Goal: Information Seeking & Learning: Compare options

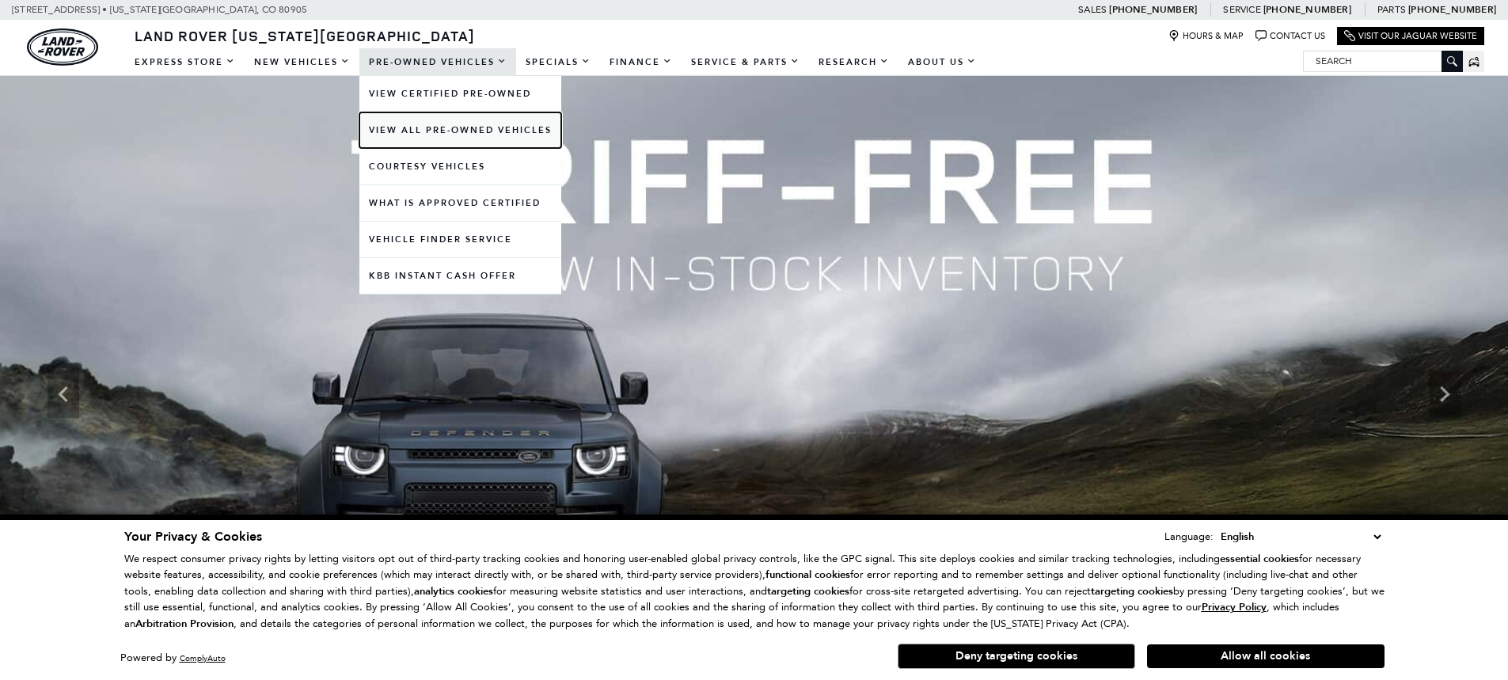
click at [401, 134] on link "View All Pre-Owned Vehicles" at bounding box center [460, 130] width 202 height 36
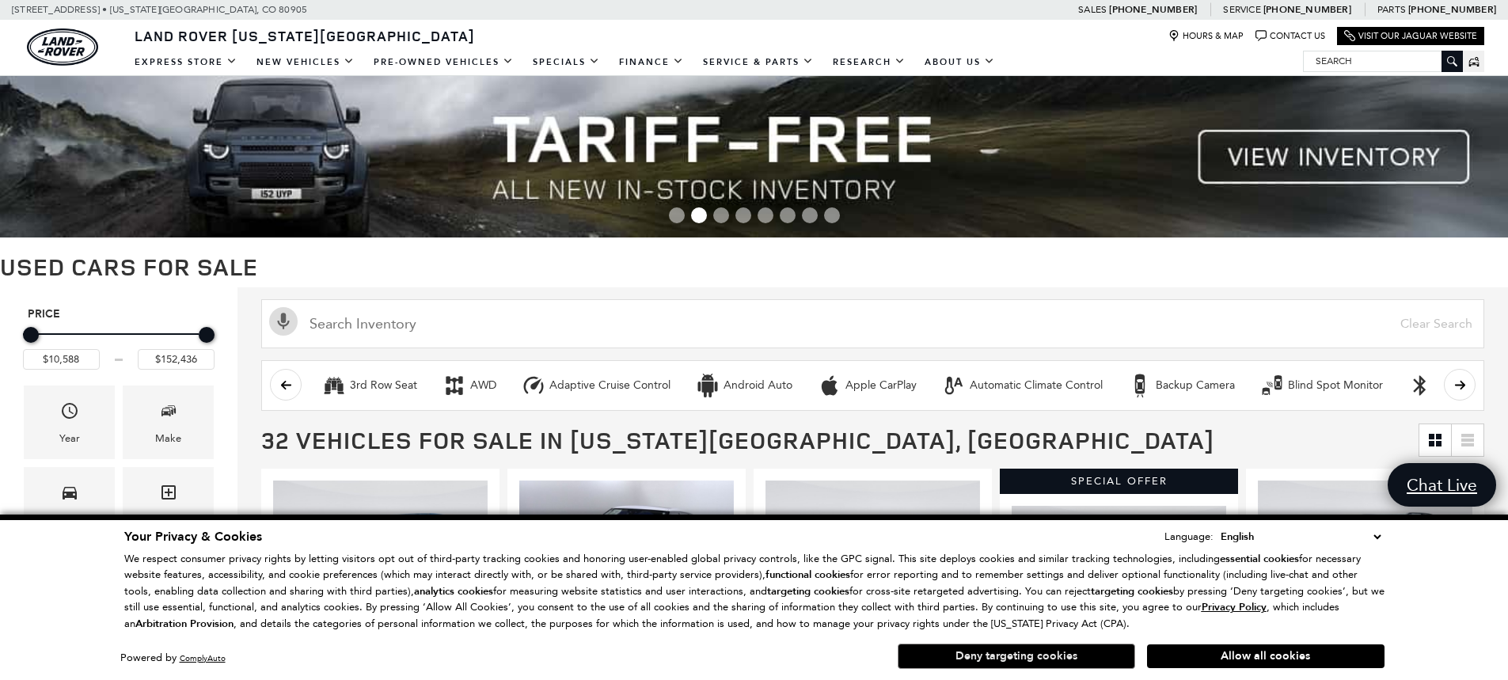
click at [1001, 652] on button "Deny targeting cookies" at bounding box center [1017, 656] width 238 height 25
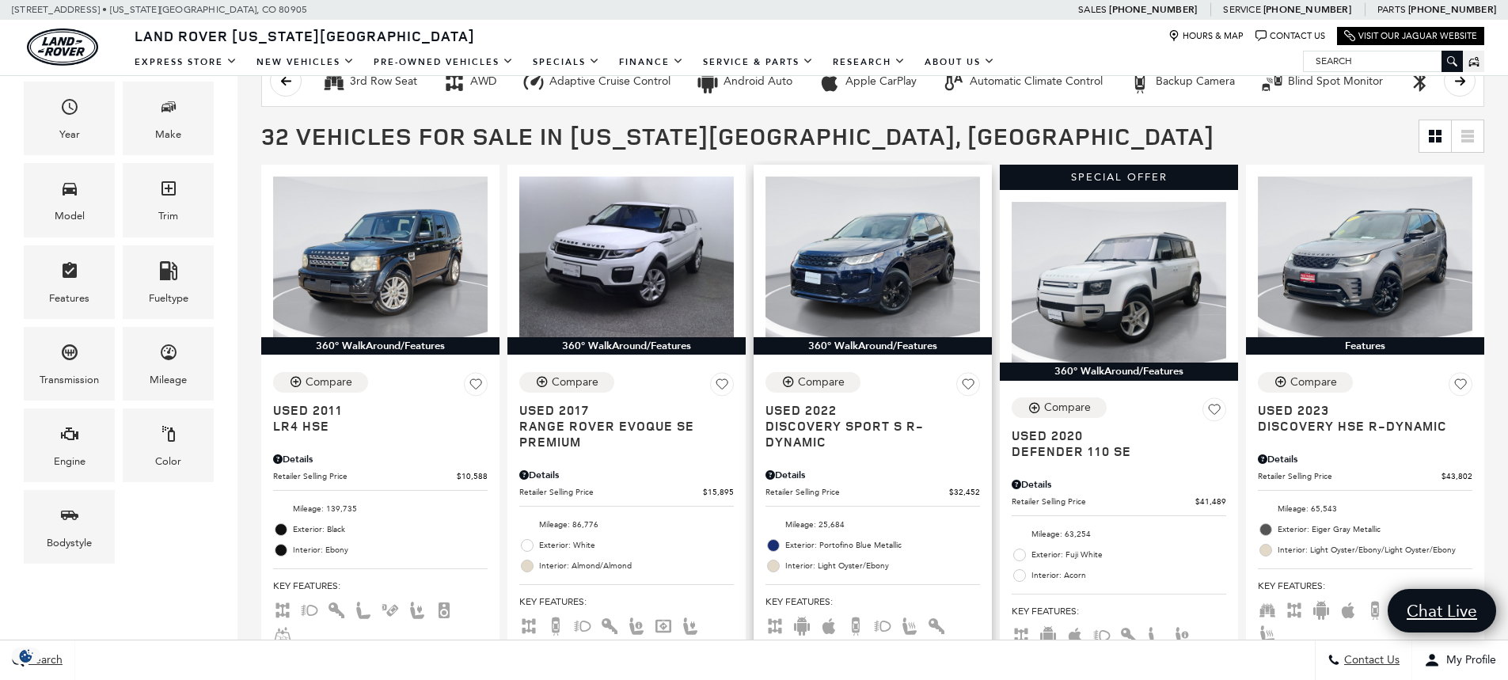
scroll to position [396, 0]
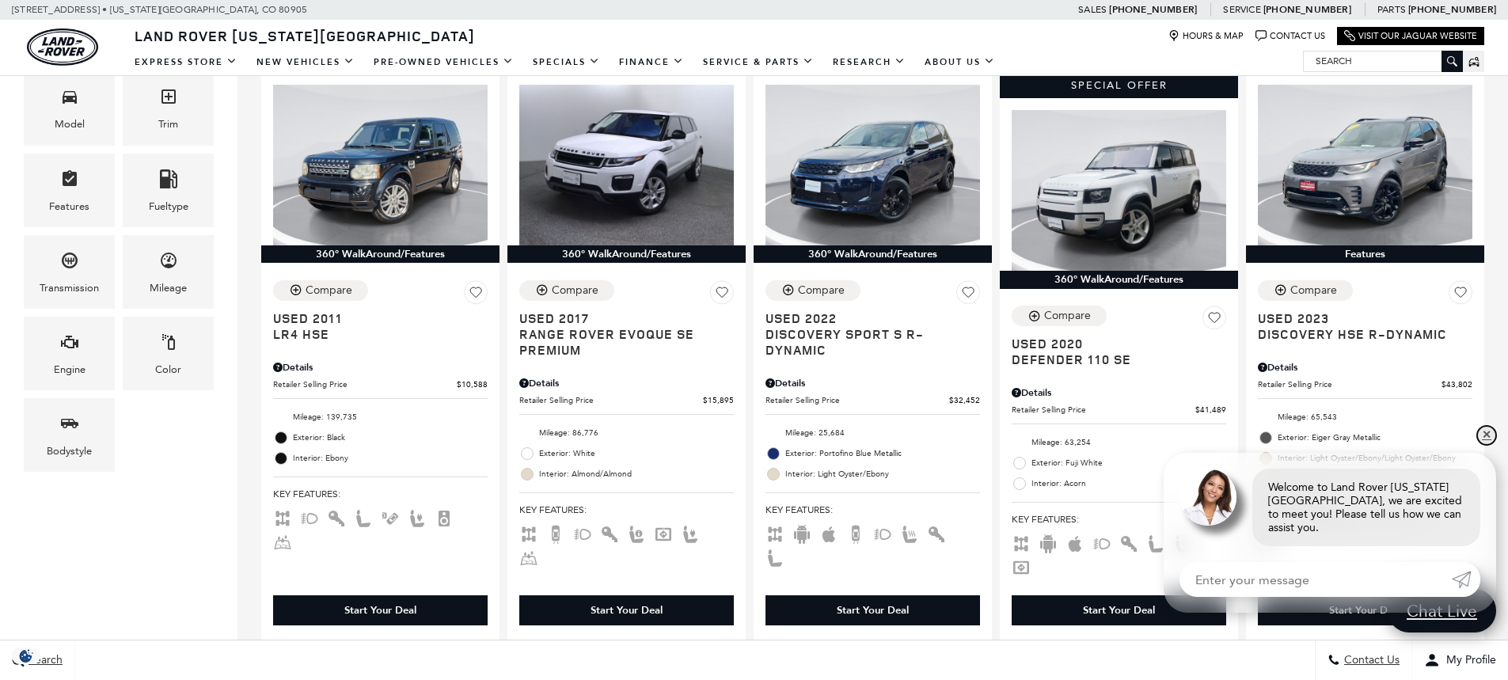
click at [1485, 444] on link "✕" at bounding box center [1486, 435] width 19 height 19
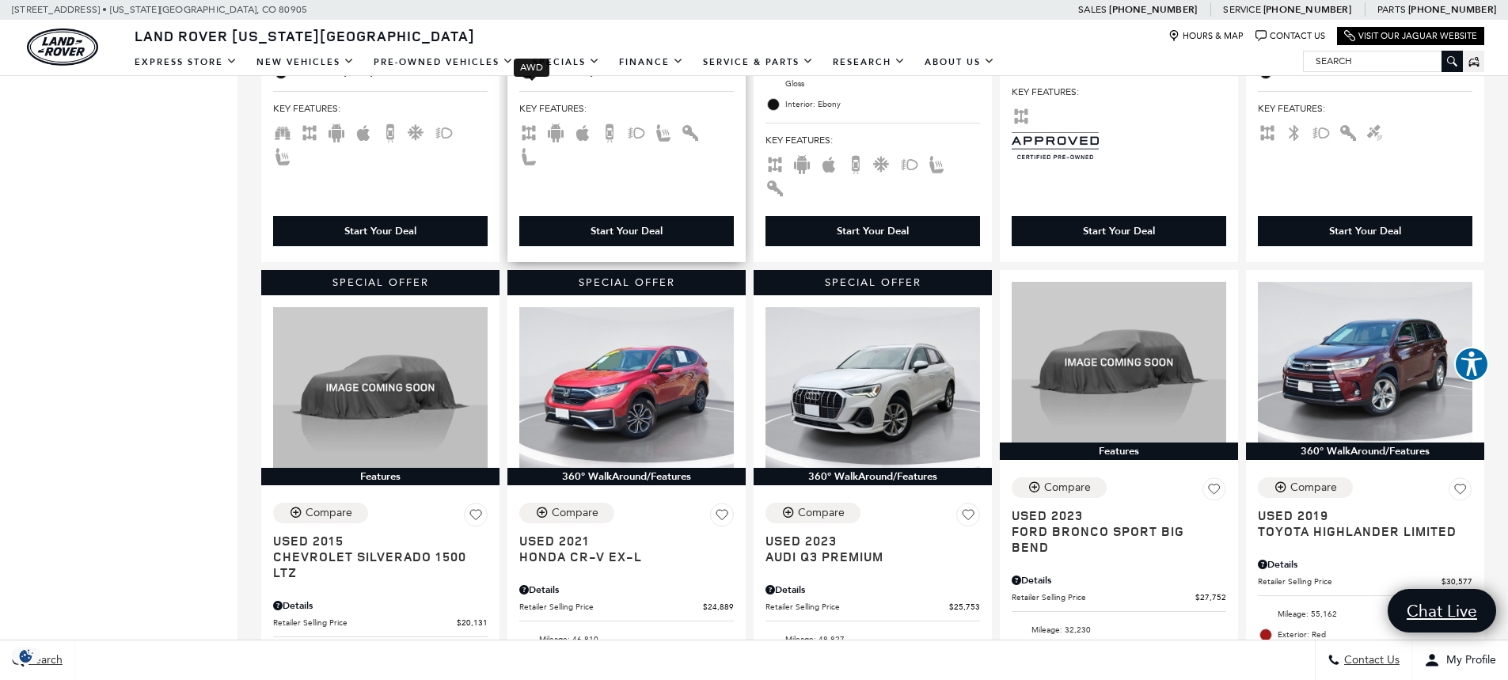
scroll to position [1979, 0]
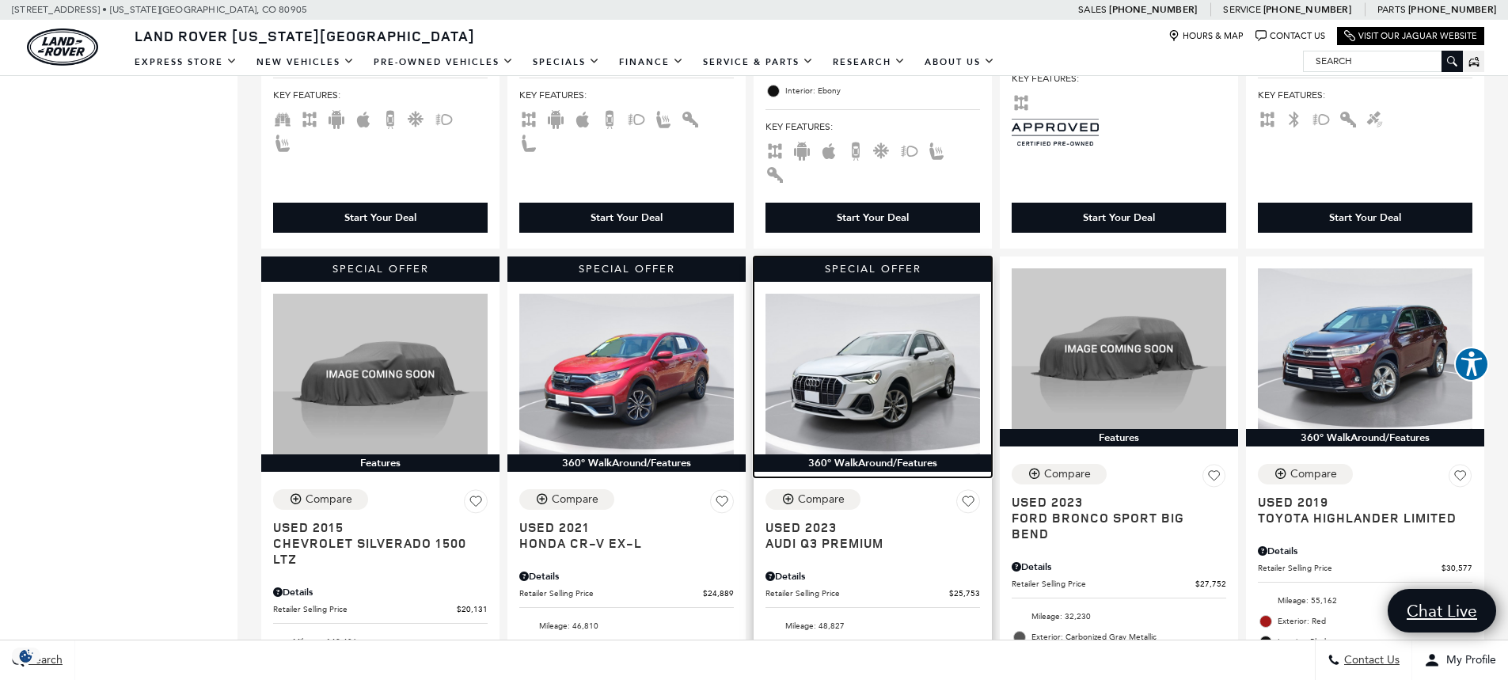
click at [876, 319] on img at bounding box center [873, 374] width 215 height 161
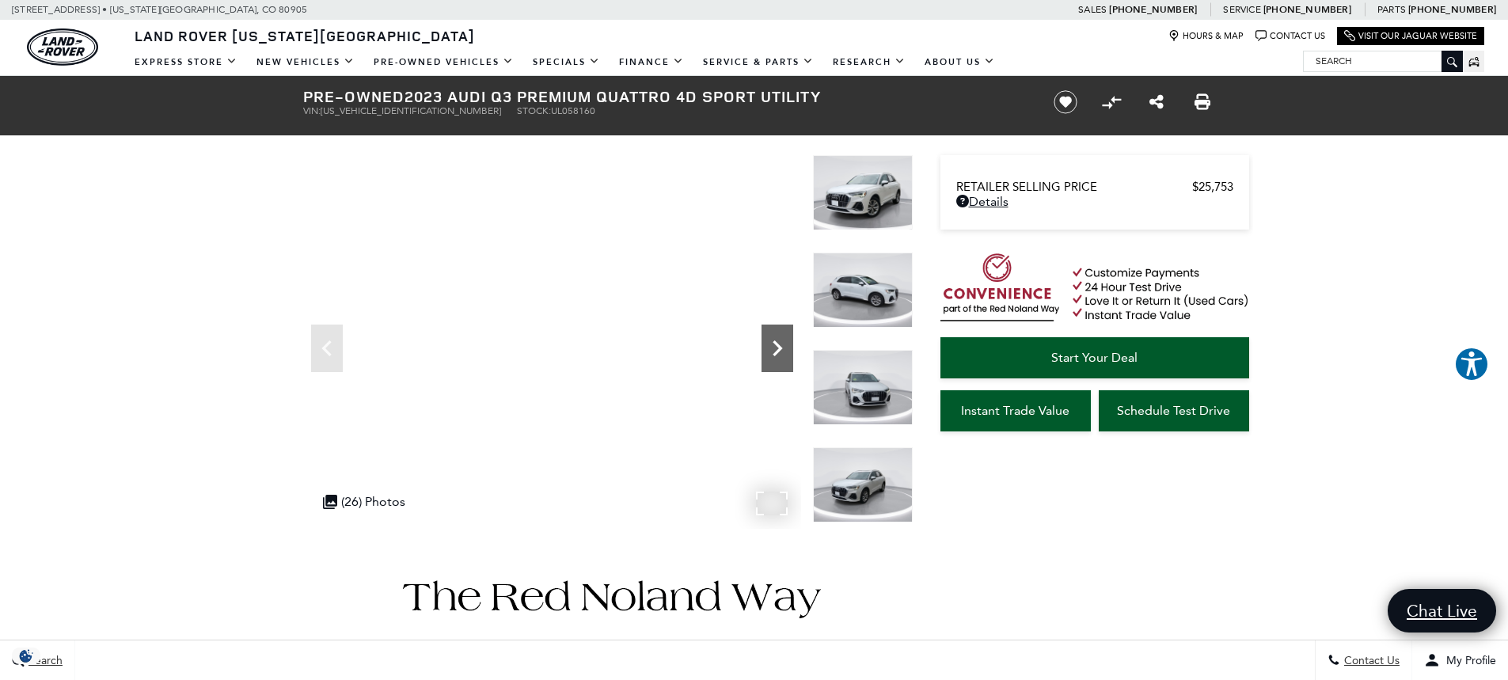
click at [781, 348] on icon "Next" at bounding box center [778, 348] width 10 height 16
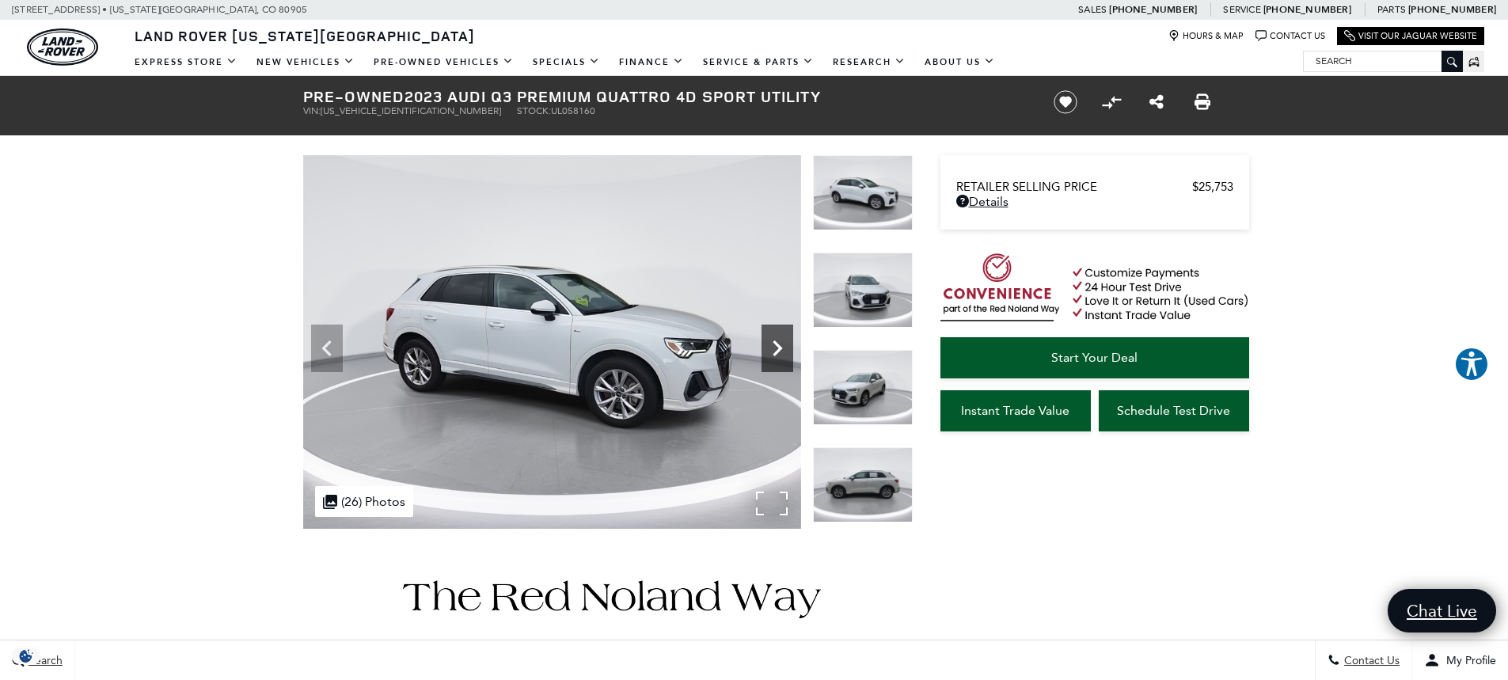
click at [779, 348] on icon "Next" at bounding box center [778, 348] width 10 height 16
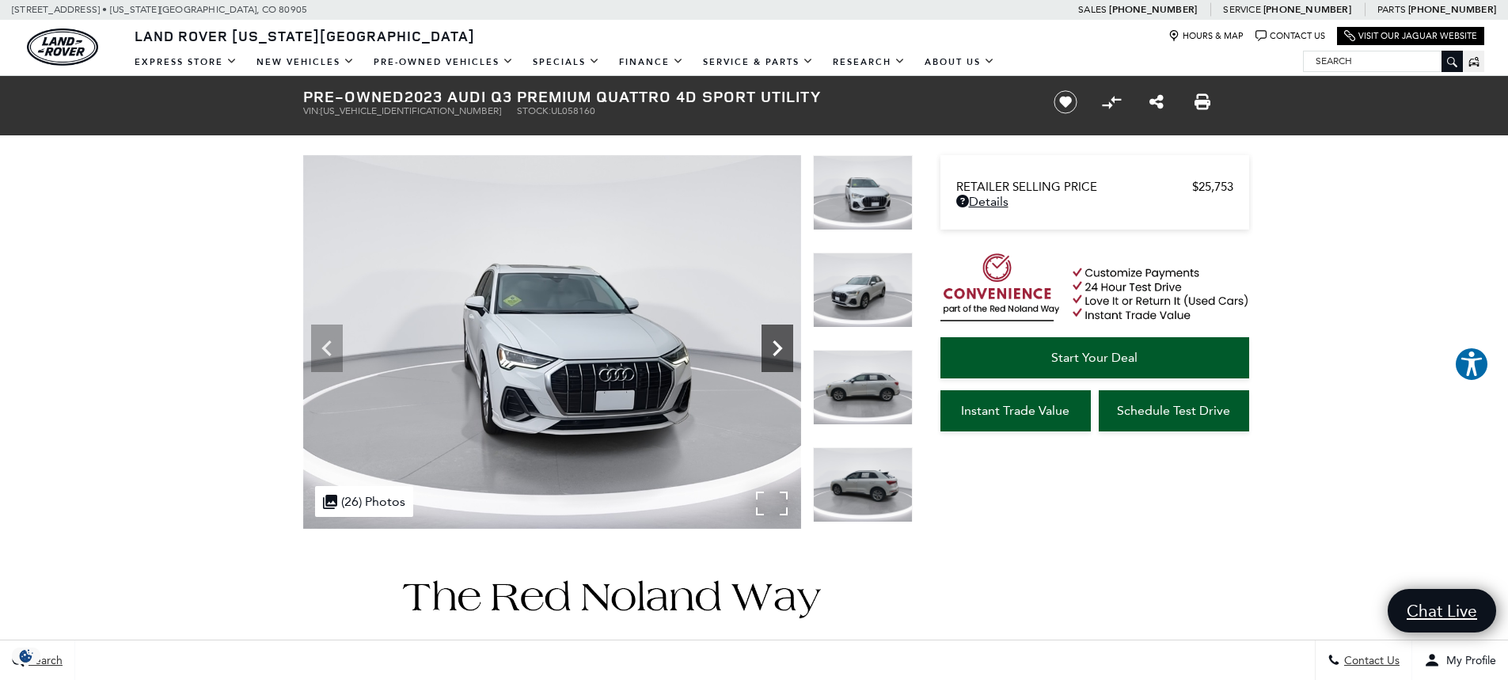
click at [778, 348] on icon "Next" at bounding box center [778, 349] width 32 height 32
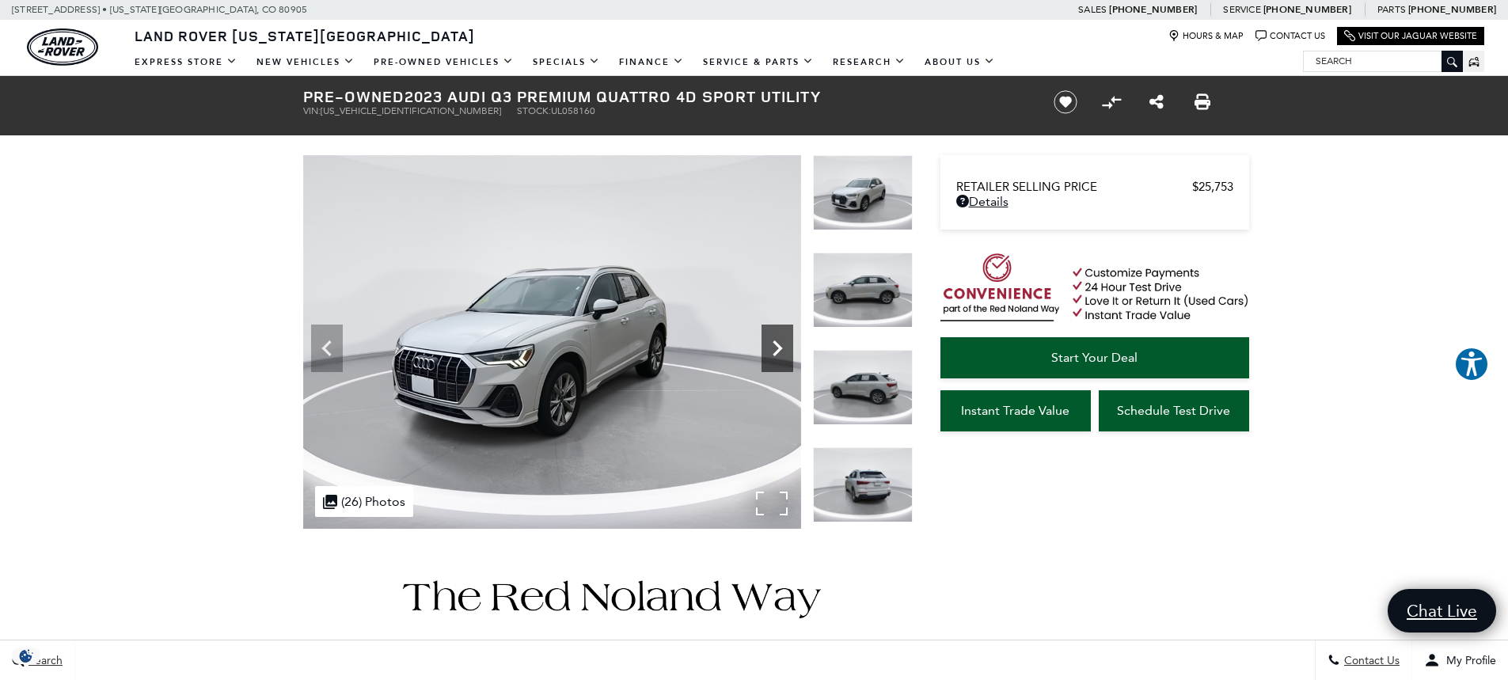
click at [776, 348] on icon "Next" at bounding box center [778, 349] width 32 height 32
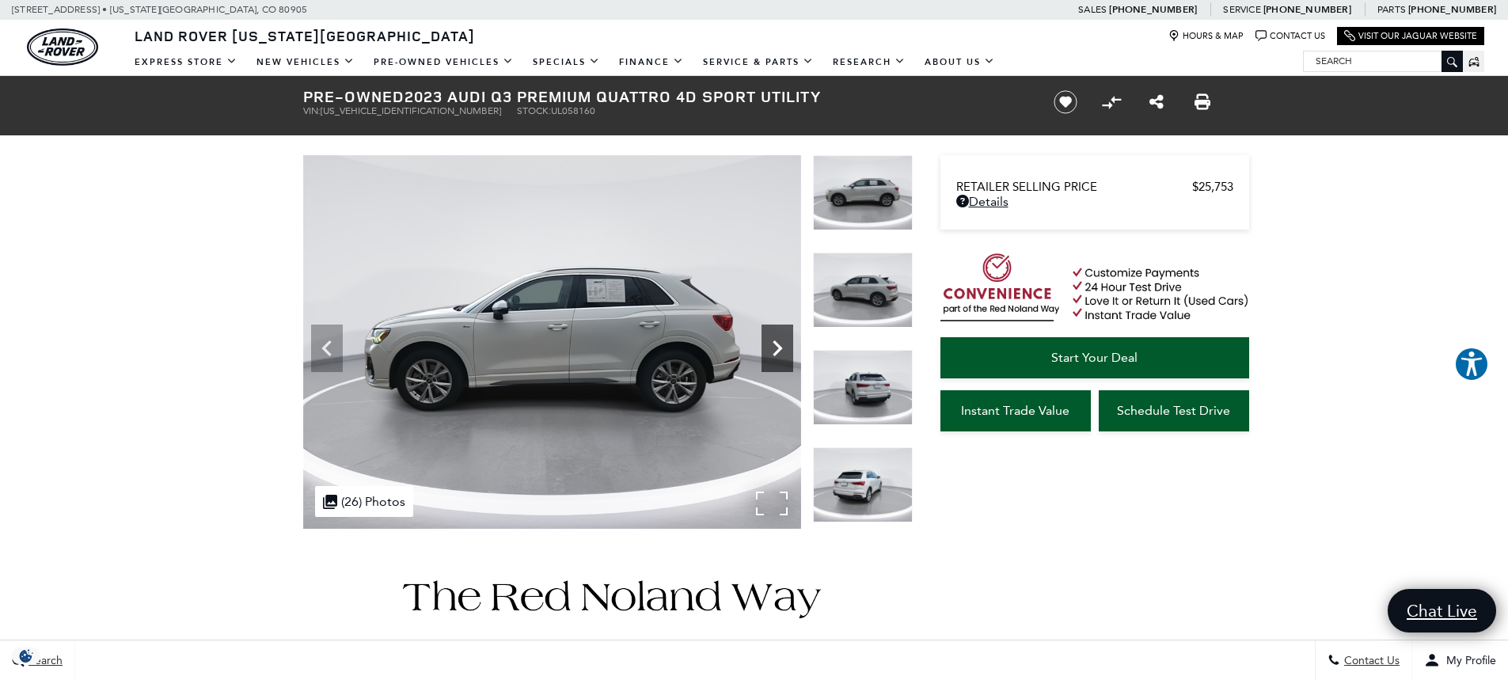
click at [776, 348] on icon "Next" at bounding box center [778, 349] width 32 height 32
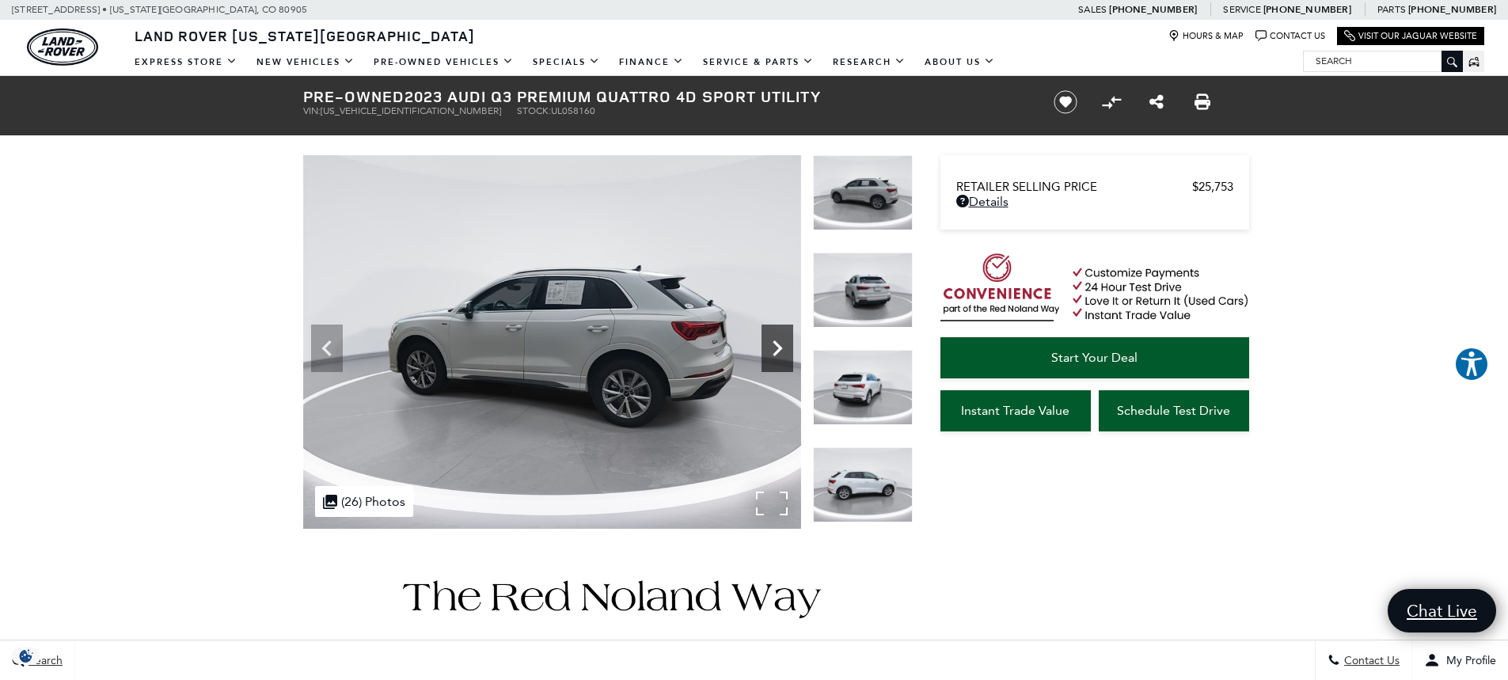
click at [776, 348] on icon "Next" at bounding box center [778, 349] width 32 height 32
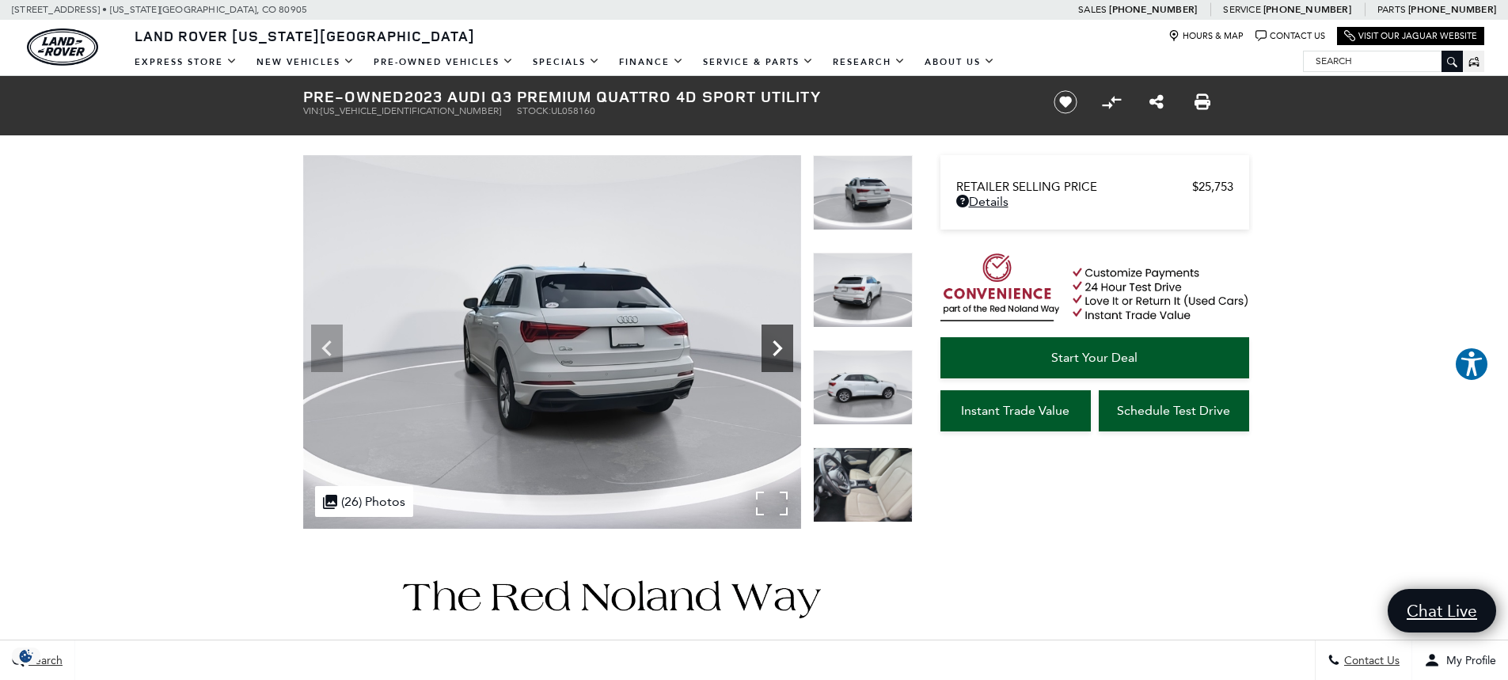
click at [776, 348] on icon "Next" at bounding box center [778, 349] width 32 height 32
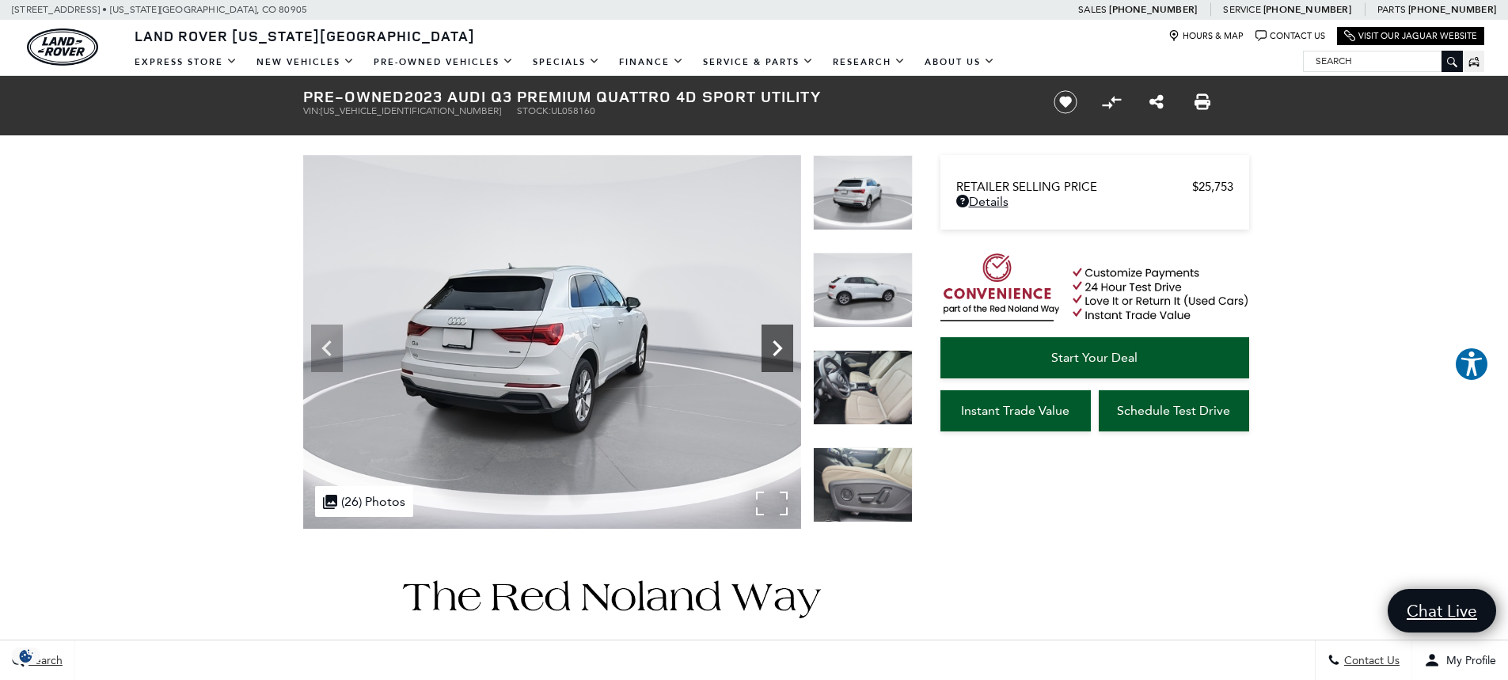
click at [776, 348] on icon "Next" at bounding box center [778, 349] width 32 height 32
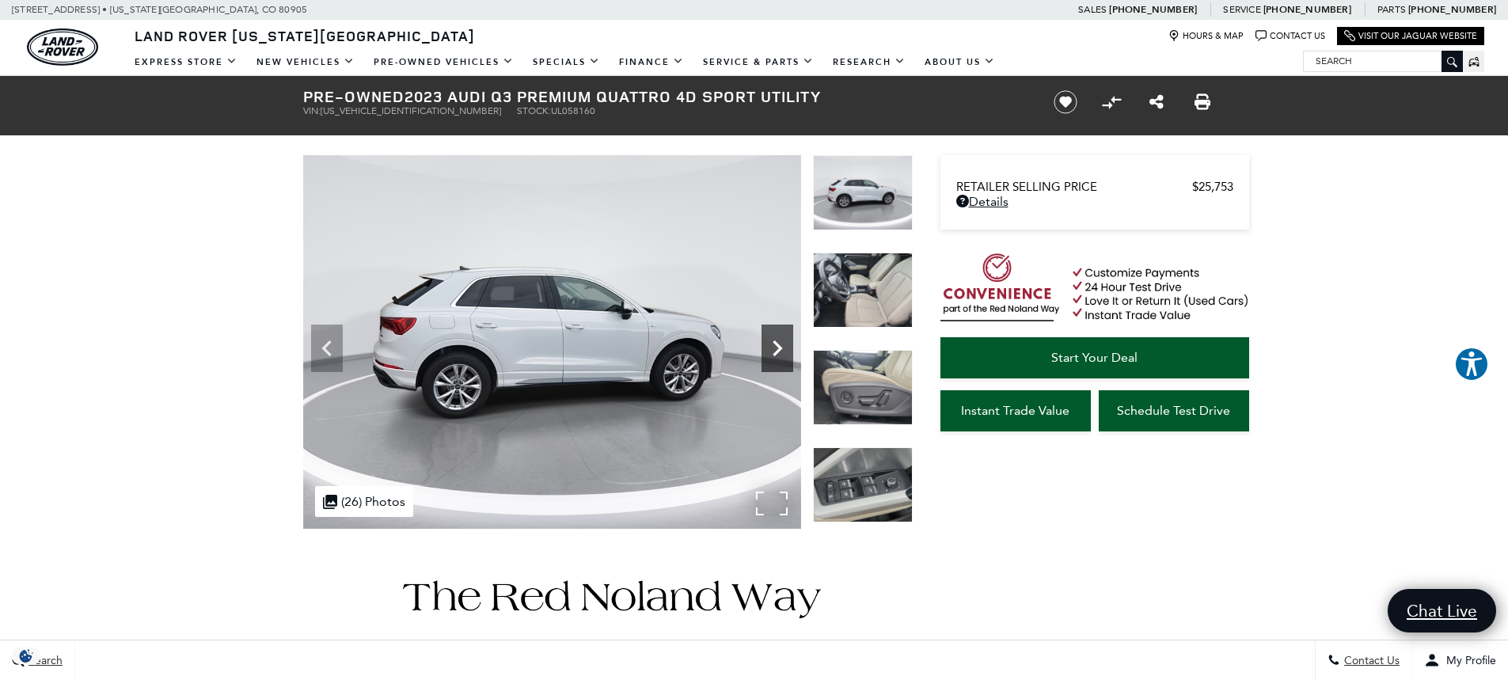
click at [776, 348] on icon "Next" at bounding box center [778, 349] width 32 height 32
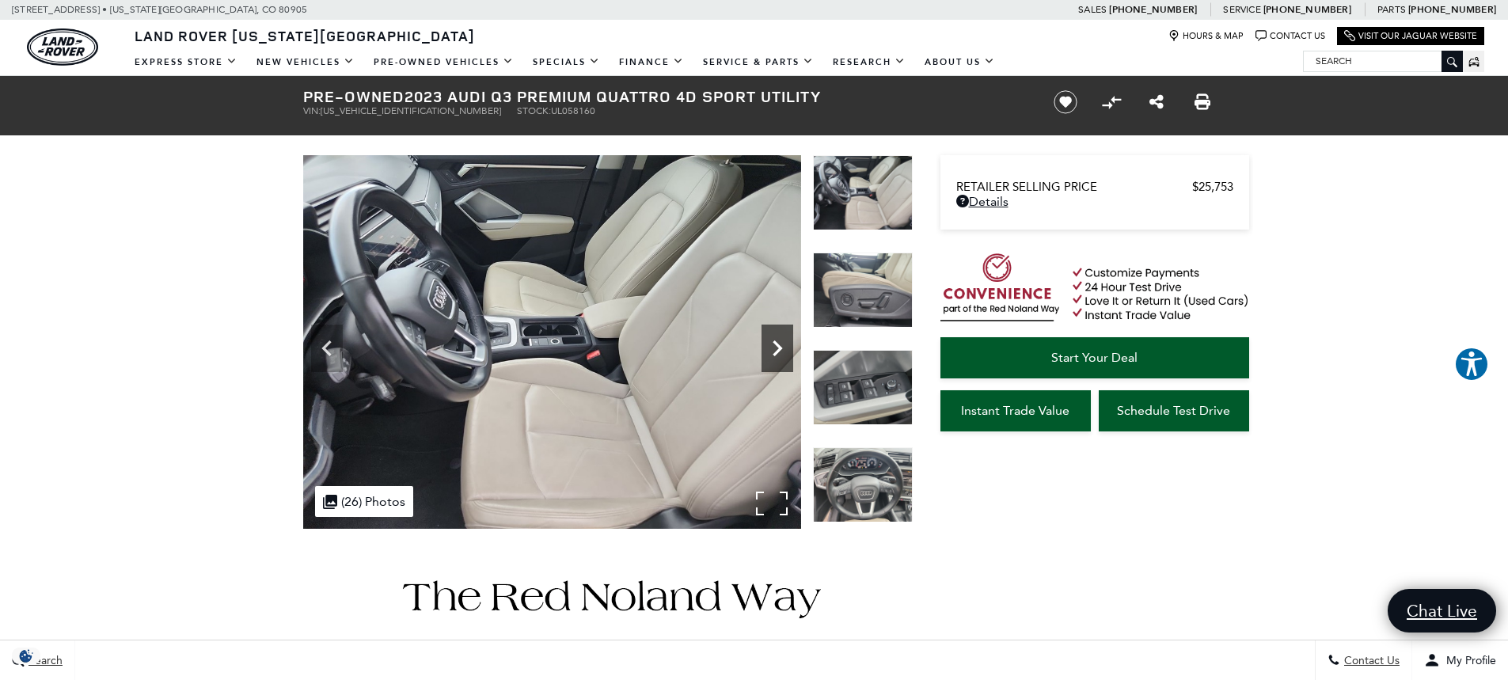
click at [776, 348] on icon "Next" at bounding box center [778, 349] width 32 height 32
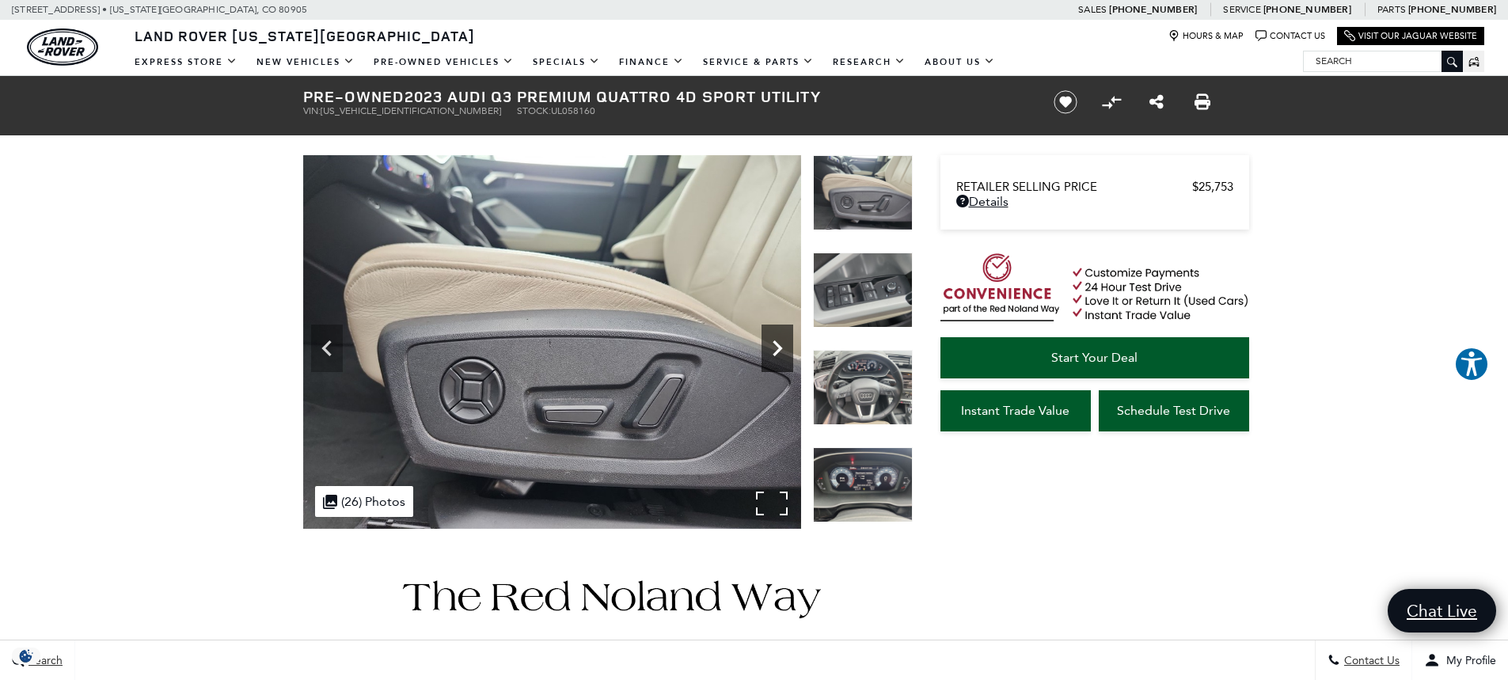
click at [776, 348] on icon "Next" at bounding box center [778, 349] width 32 height 32
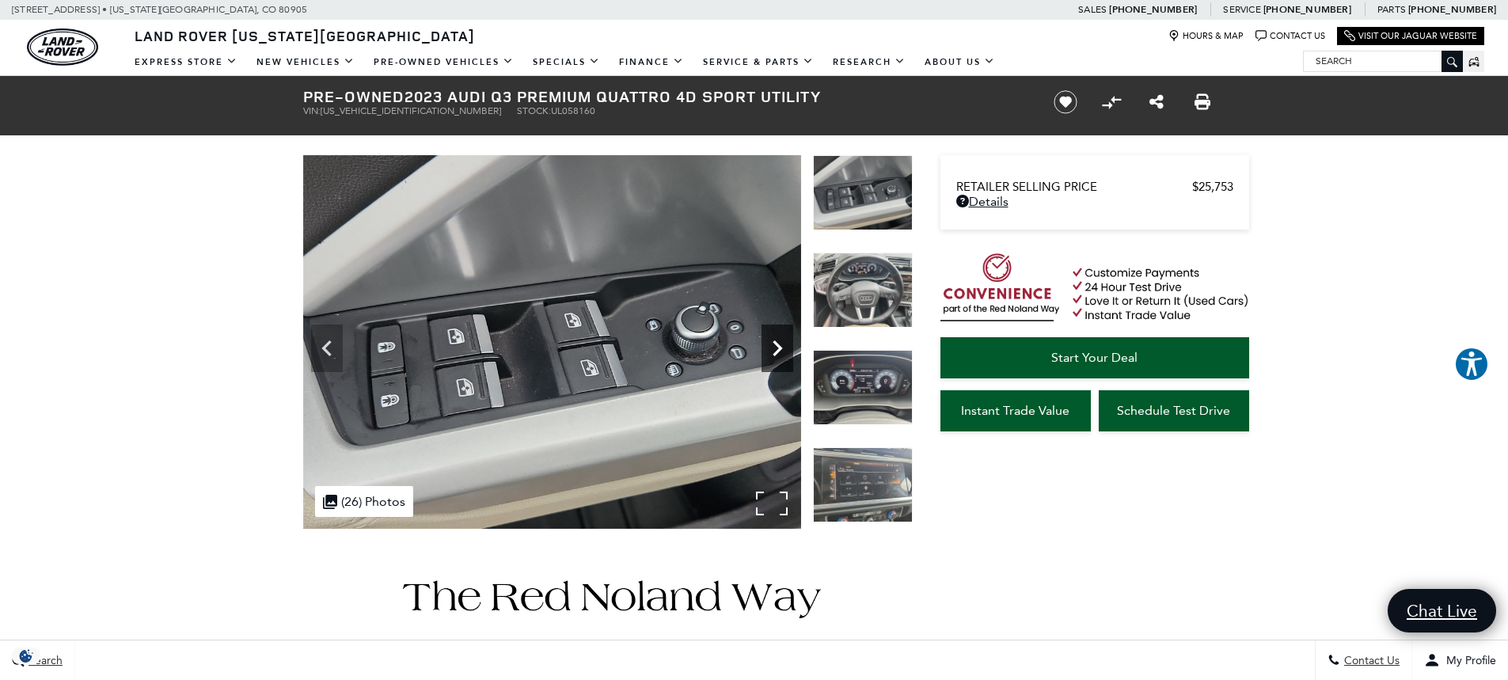
click at [776, 348] on icon "Next" at bounding box center [778, 349] width 32 height 32
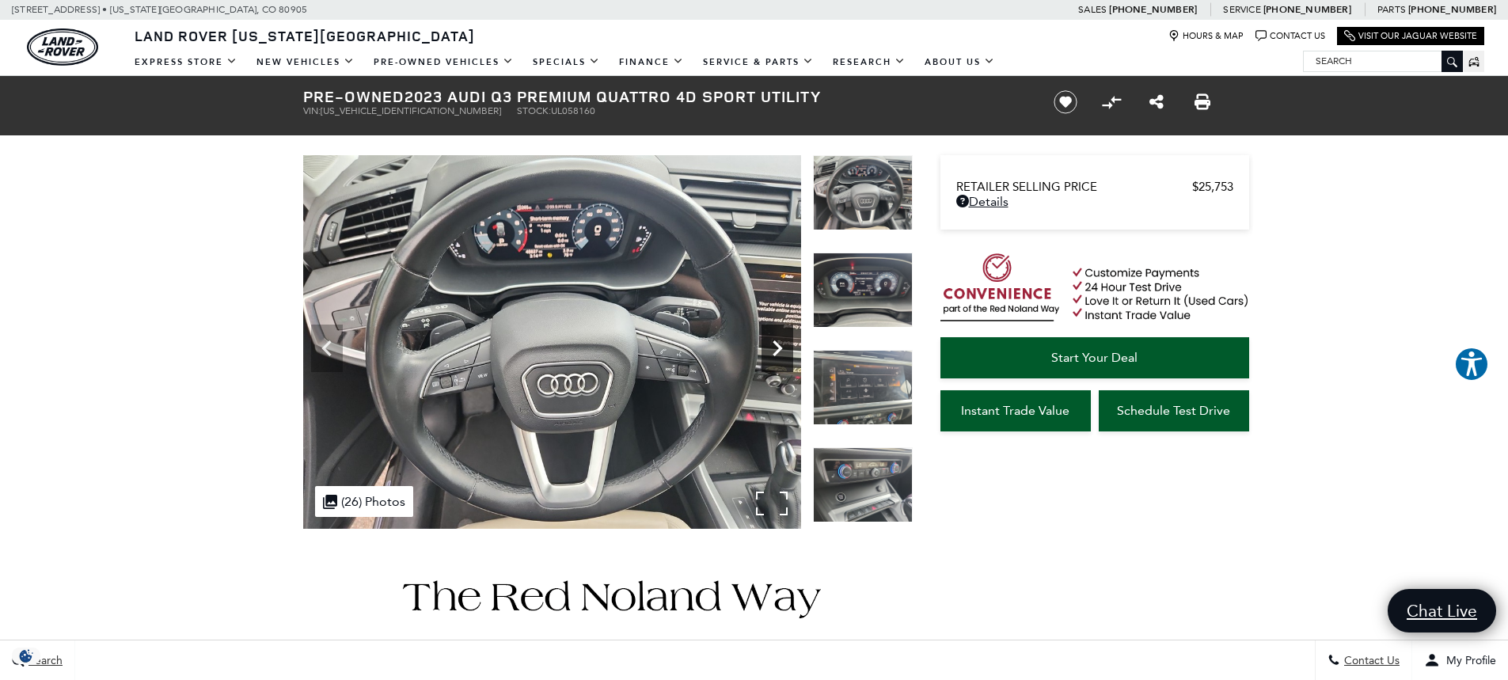
click at [776, 348] on icon "Next" at bounding box center [778, 349] width 32 height 32
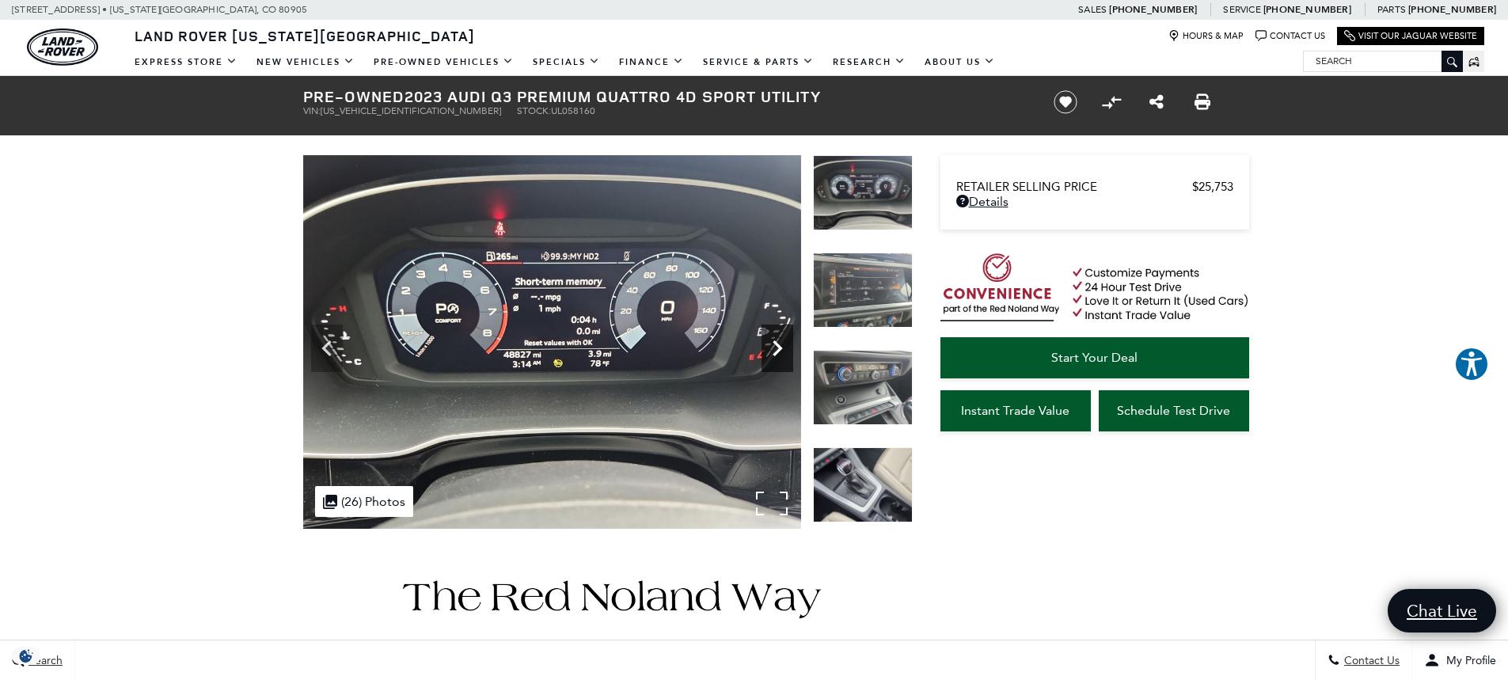
click at [776, 348] on icon "Next" at bounding box center [778, 349] width 32 height 32
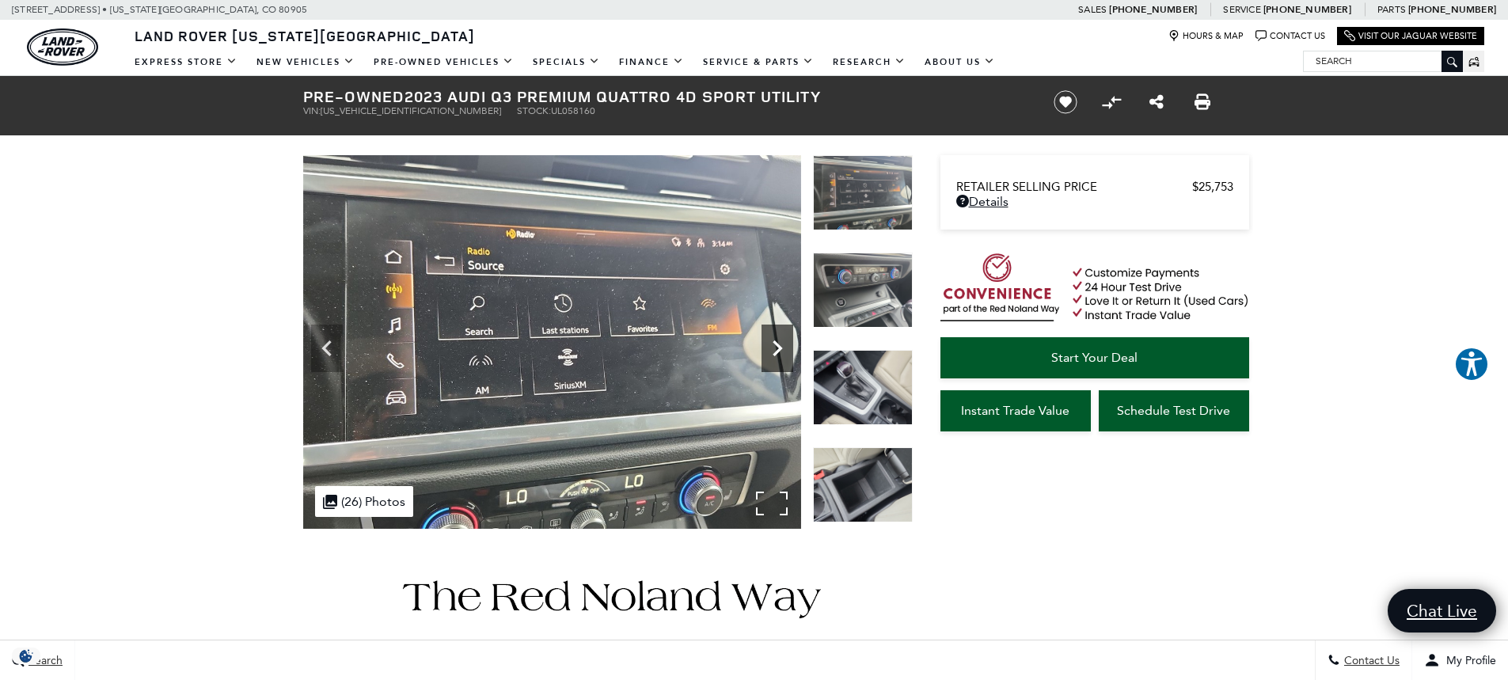
click at [776, 348] on icon "Next" at bounding box center [778, 349] width 32 height 32
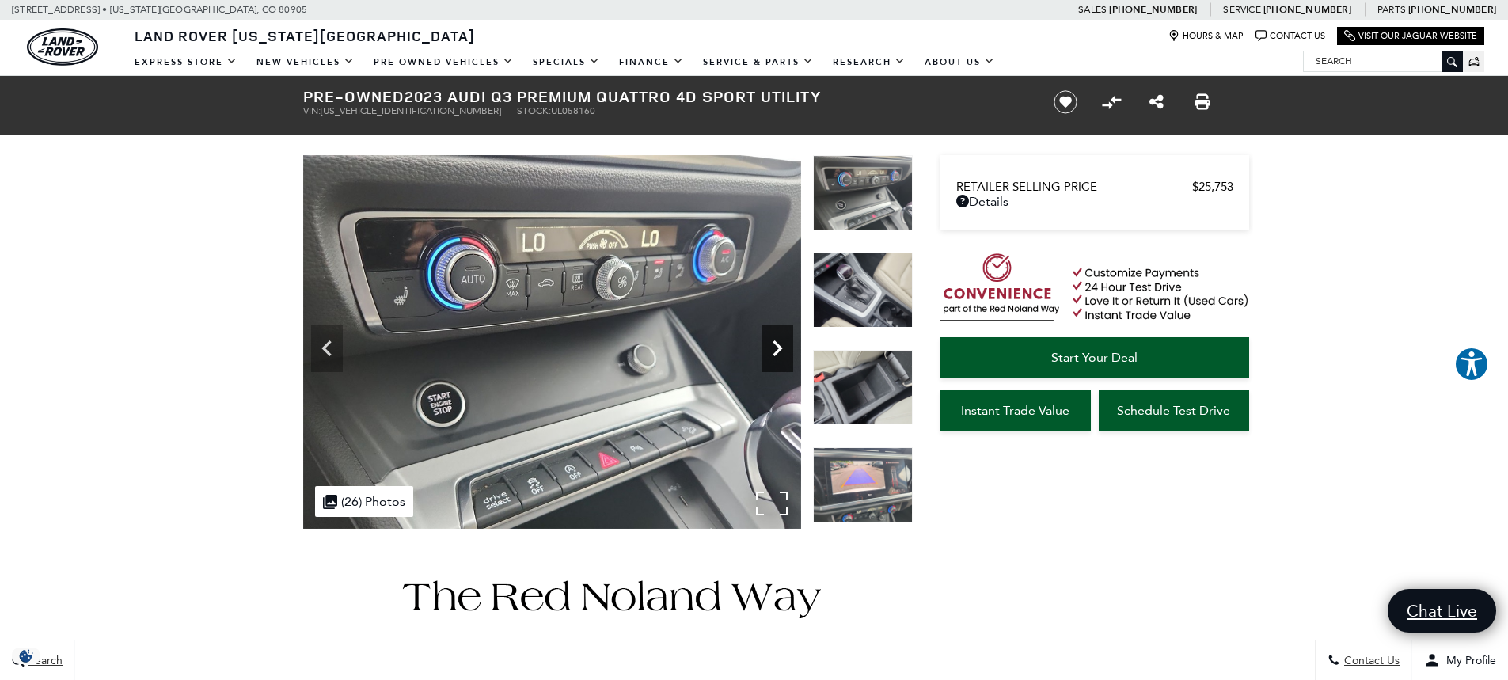
click at [776, 348] on icon "Next" at bounding box center [778, 349] width 32 height 32
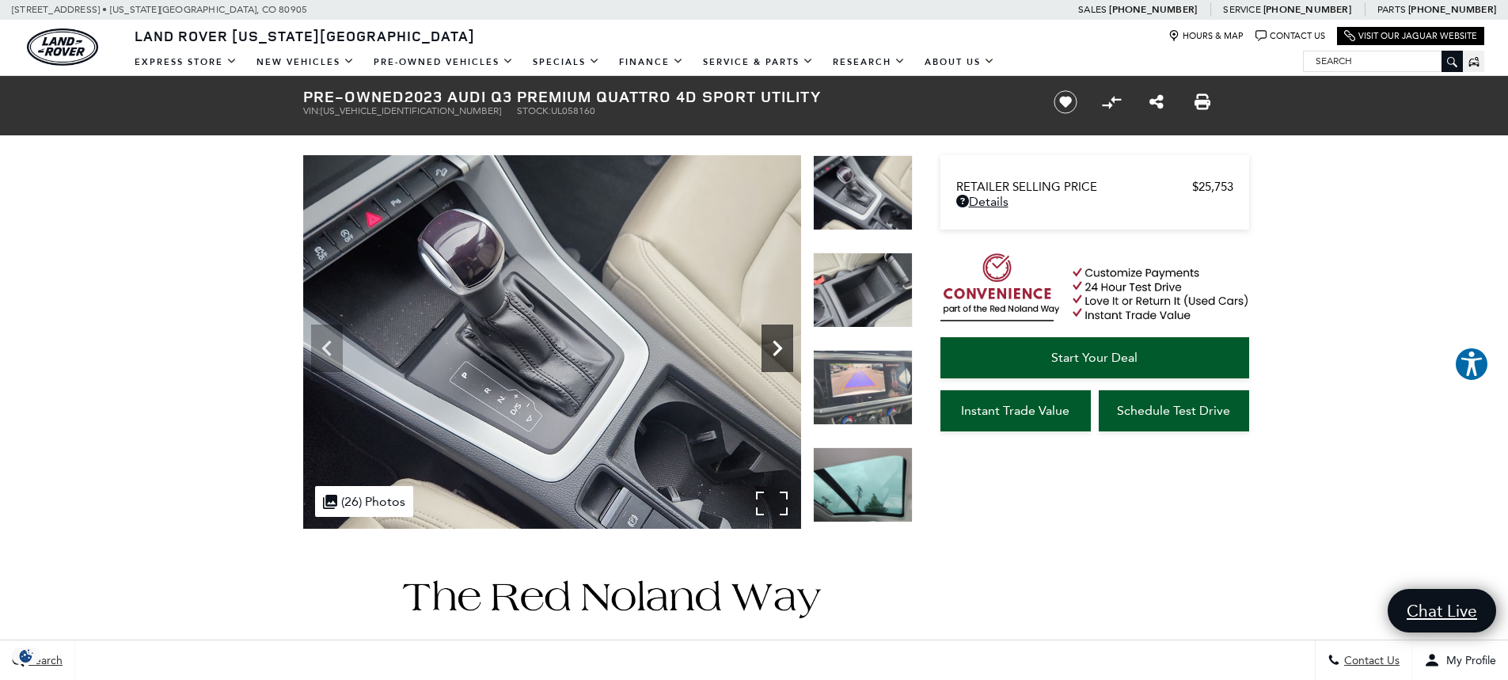
click at [776, 348] on icon "Next" at bounding box center [778, 349] width 32 height 32
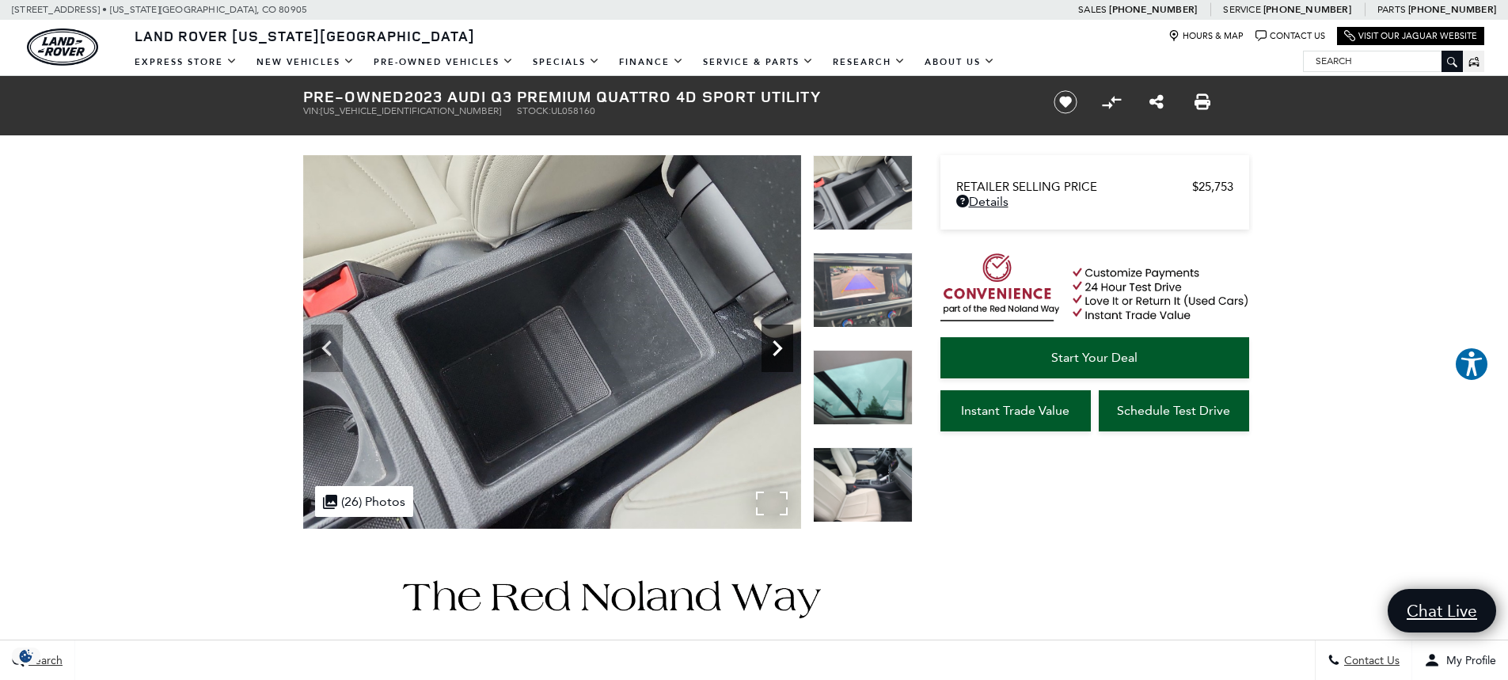
click at [776, 348] on icon "Next" at bounding box center [778, 349] width 32 height 32
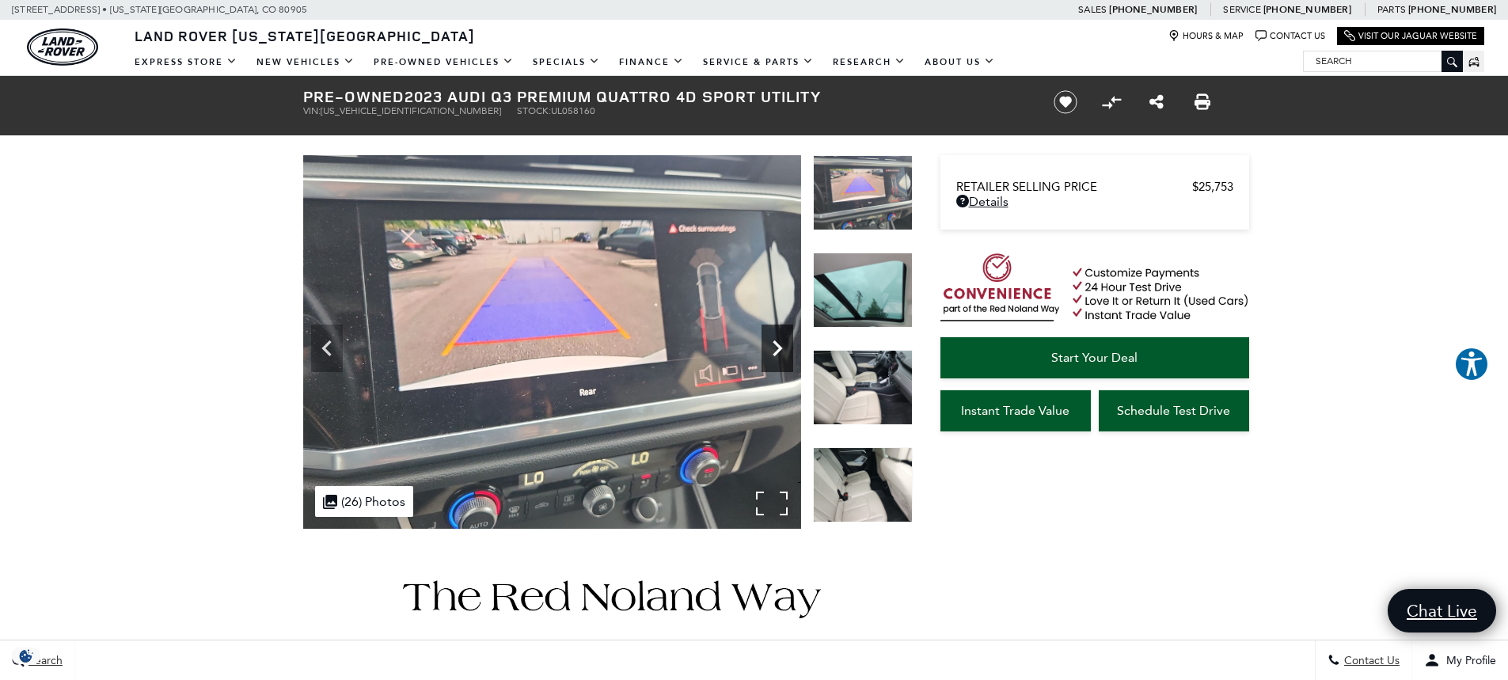
click at [776, 348] on icon "Next" at bounding box center [778, 349] width 32 height 32
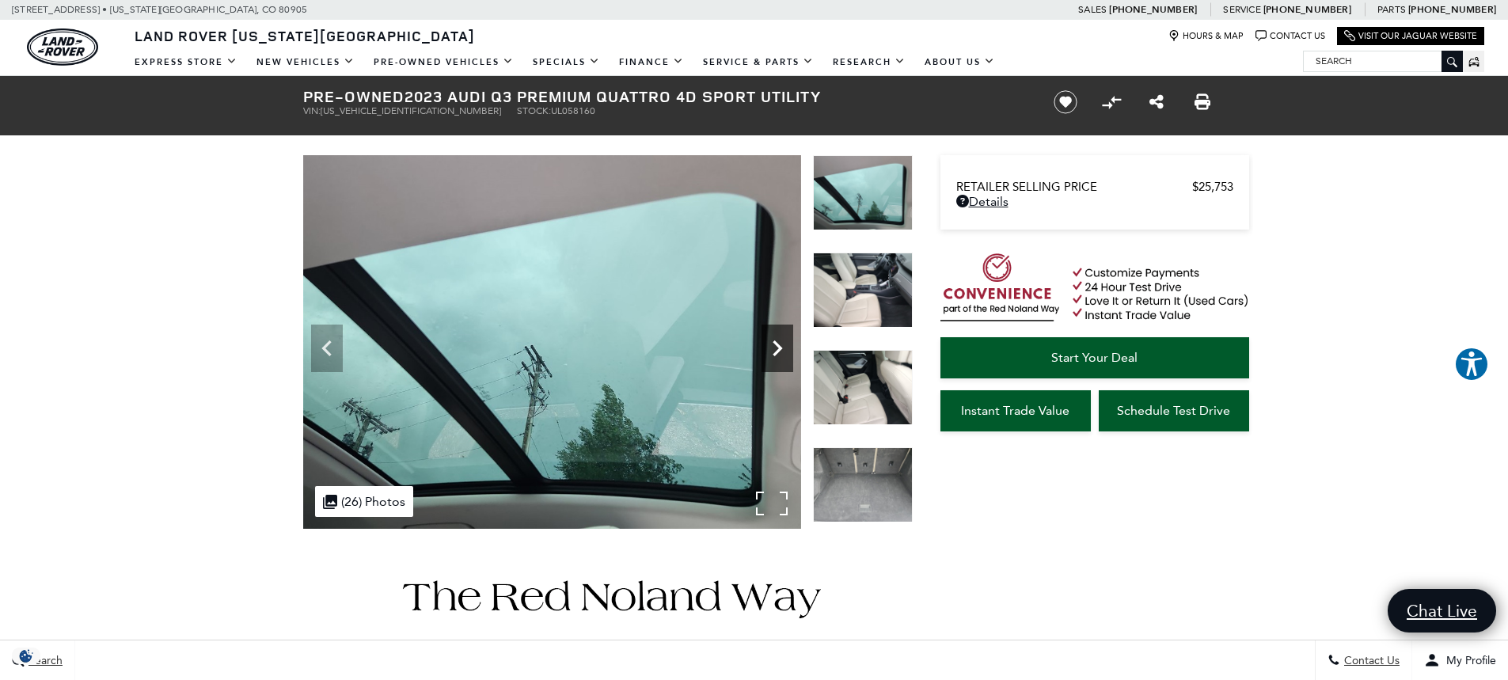
click at [776, 348] on icon "Next" at bounding box center [778, 349] width 32 height 32
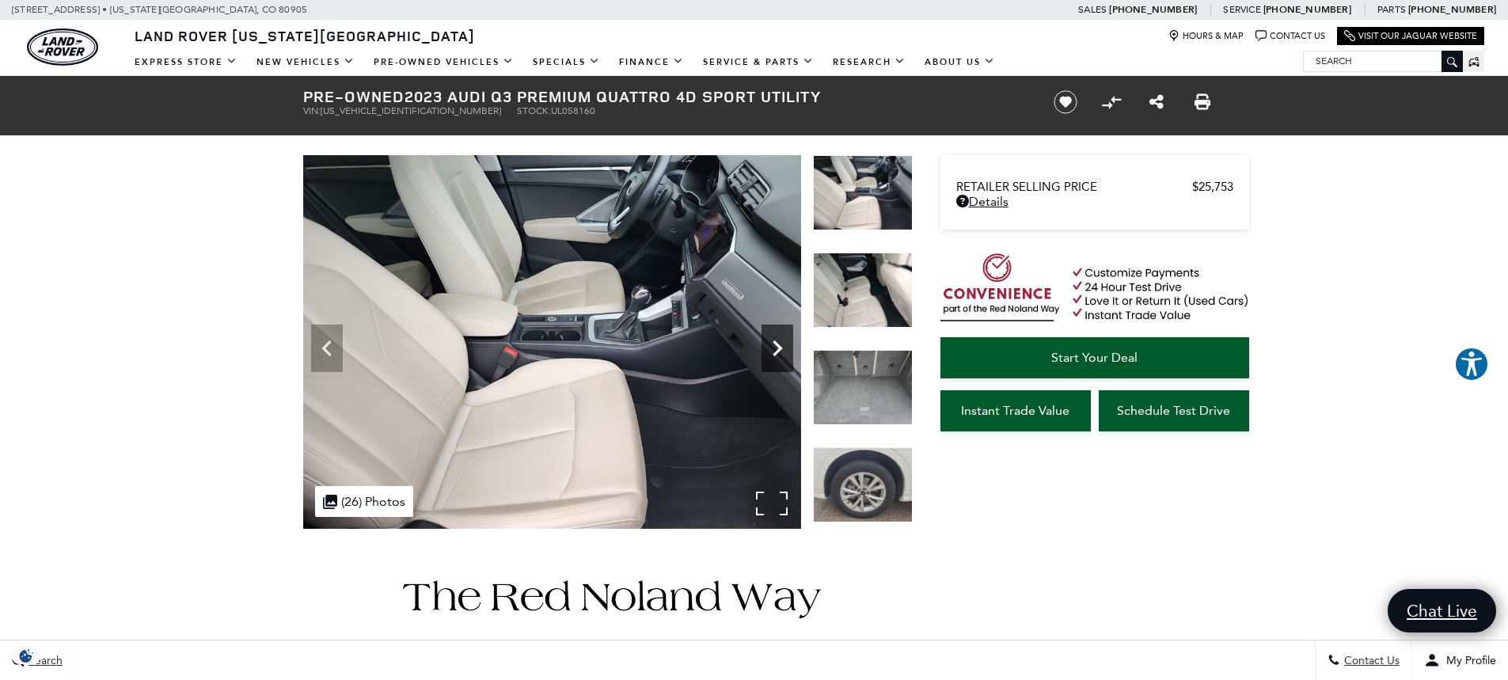
click at [776, 348] on icon "Next" at bounding box center [778, 349] width 32 height 32
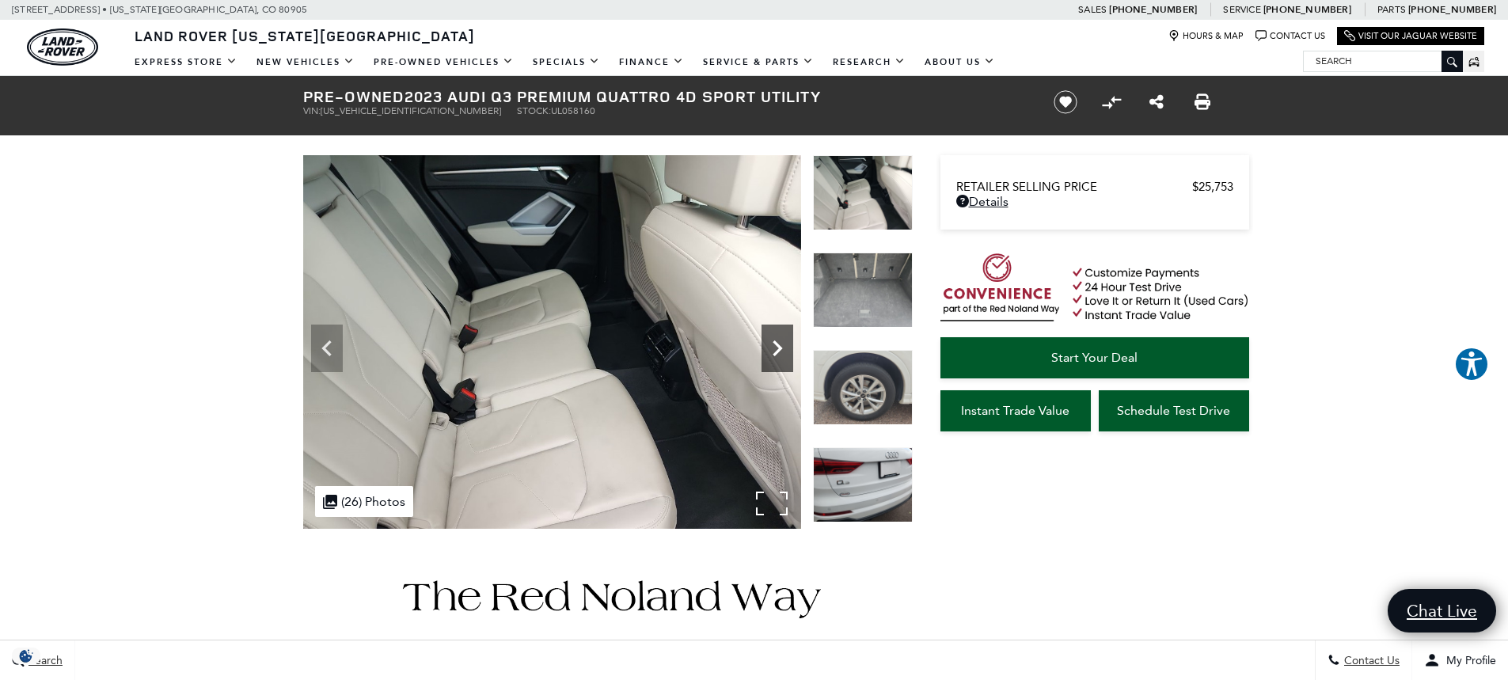
click at [776, 348] on icon "Next" at bounding box center [778, 349] width 32 height 32
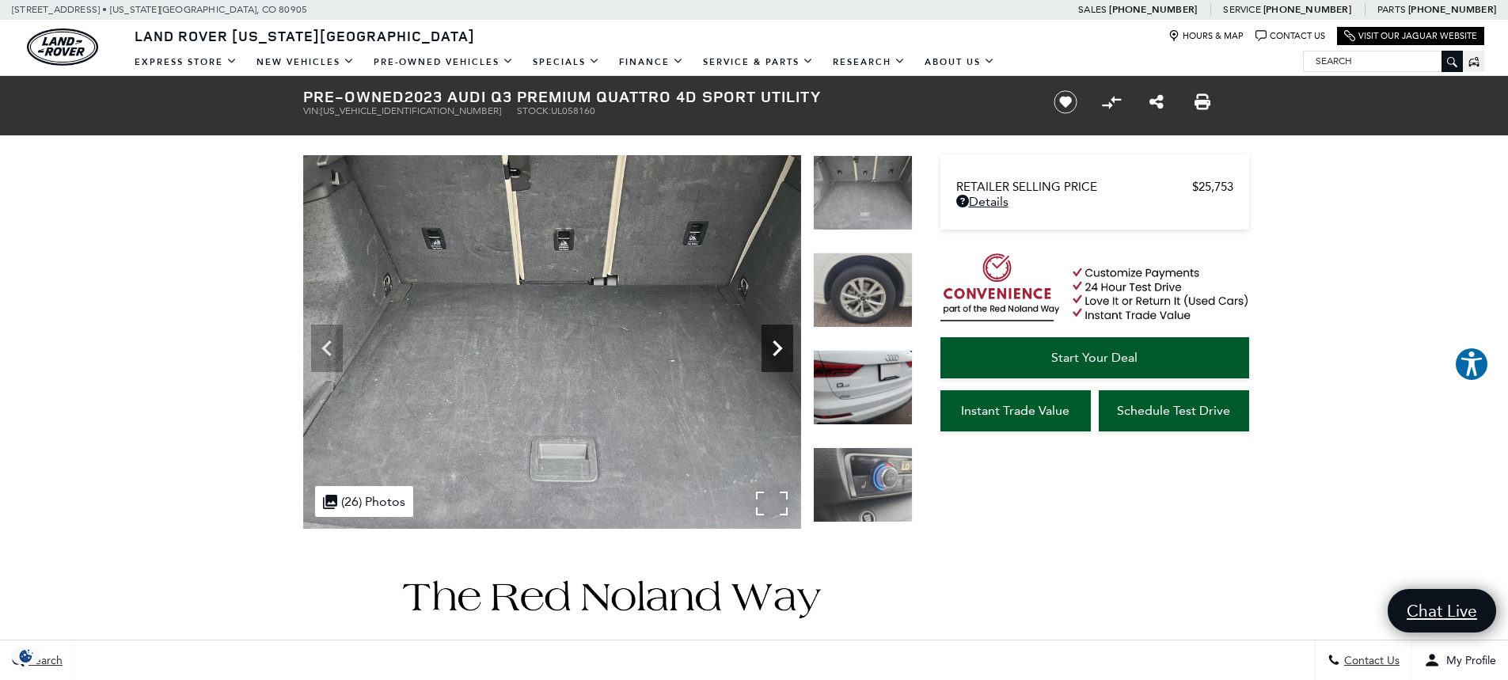
click at [776, 348] on icon "Next" at bounding box center [778, 349] width 32 height 32
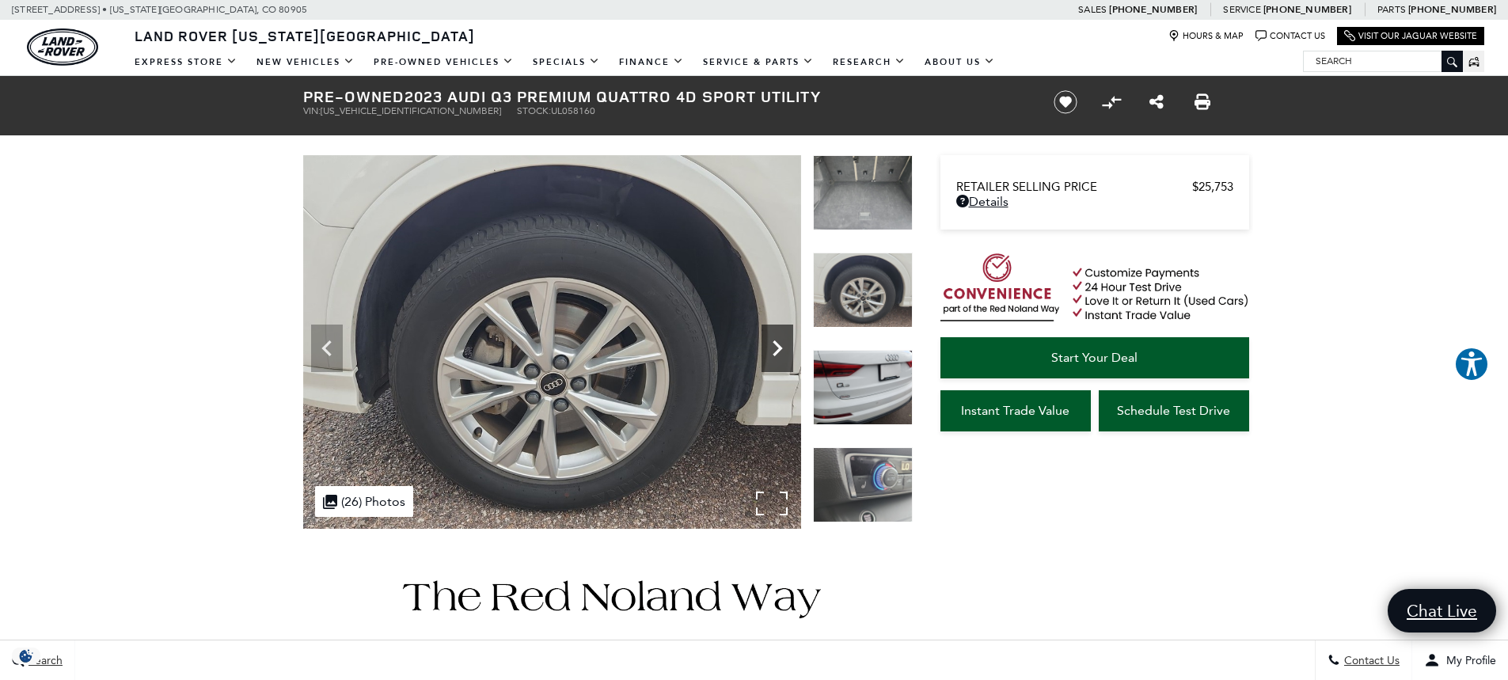
click at [776, 348] on icon "Next" at bounding box center [778, 349] width 32 height 32
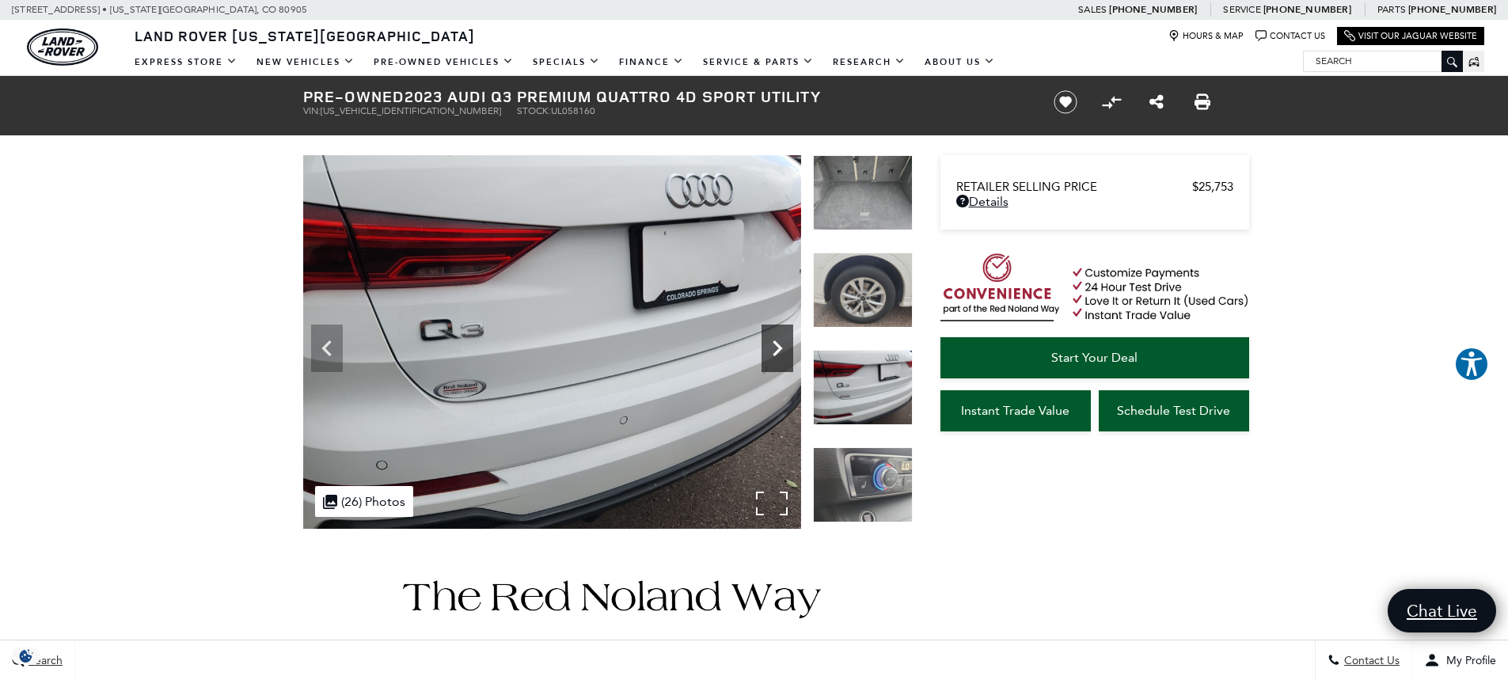
click at [776, 348] on icon "Next" at bounding box center [778, 349] width 32 height 32
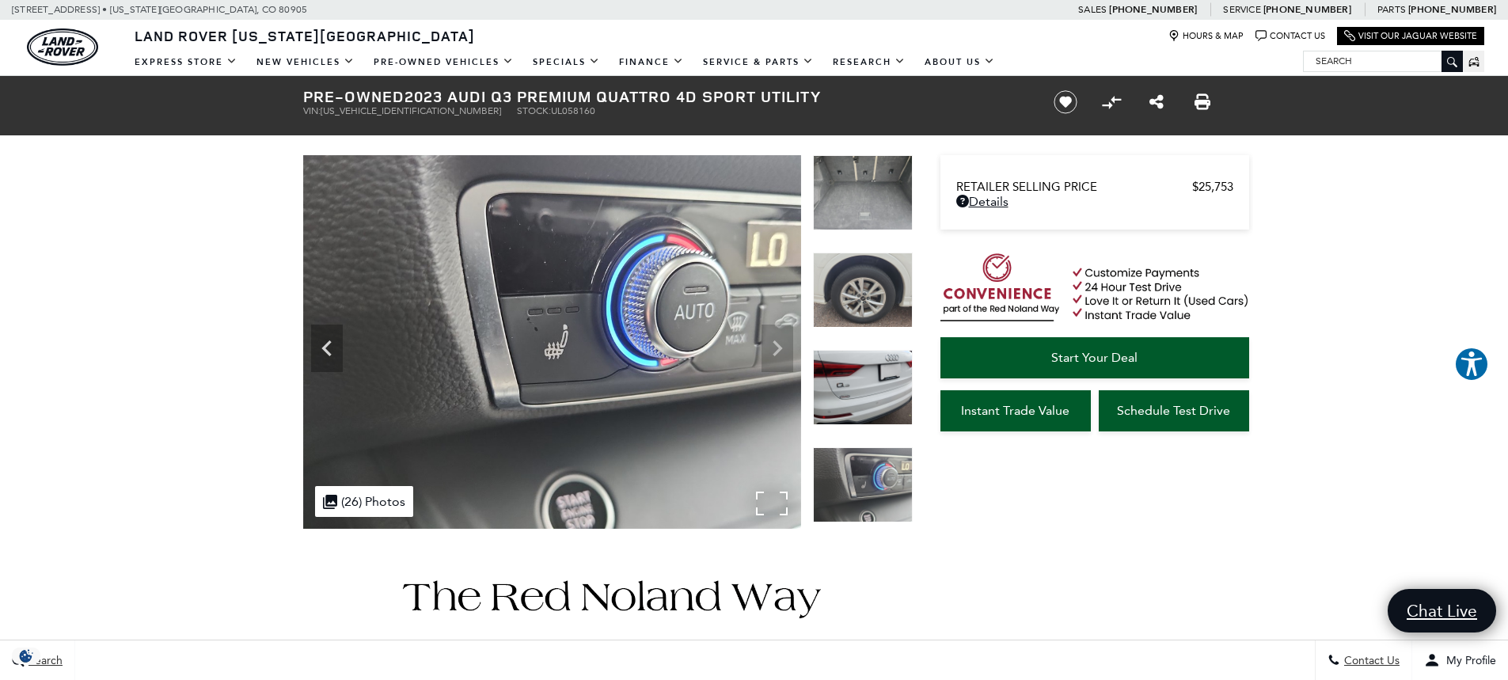
click at [776, 348] on img at bounding box center [552, 342] width 498 height 374
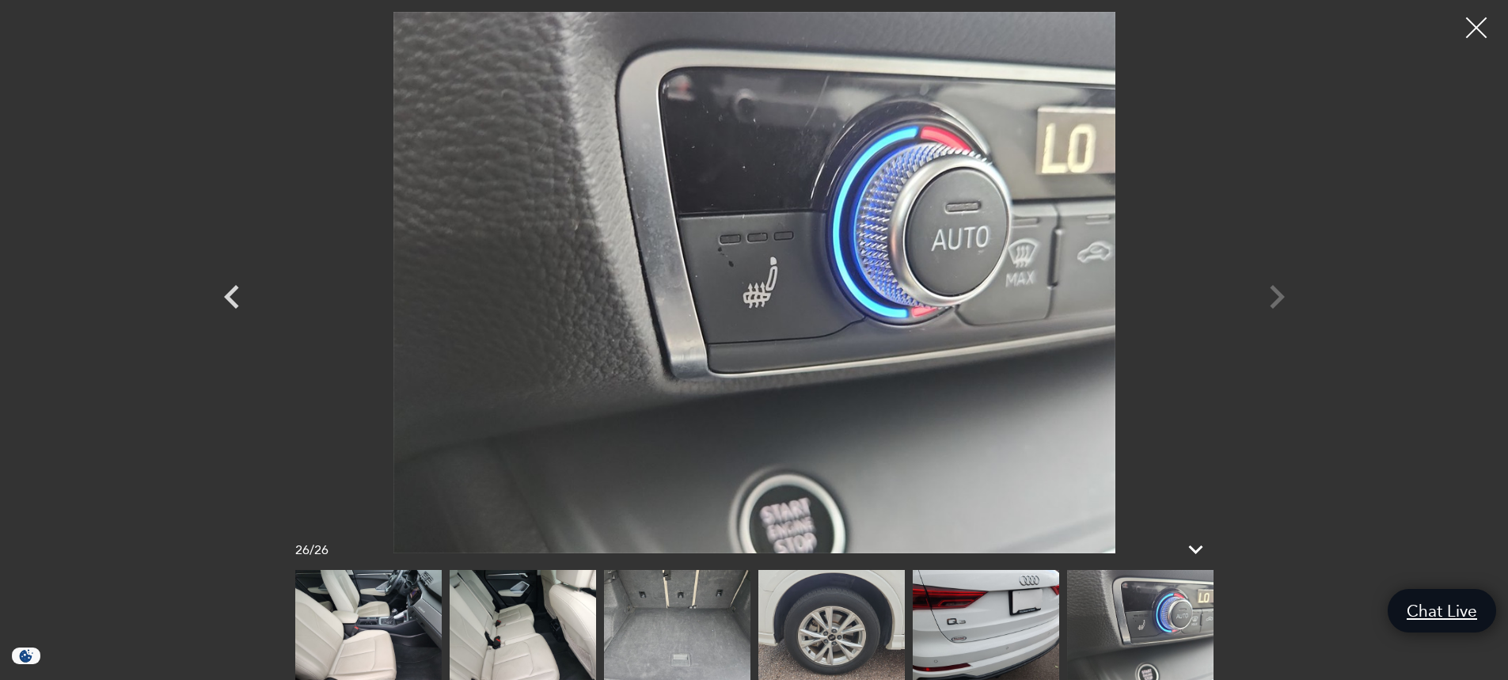
click at [1469, 27] on div at bounding box center [1477, 28] width 42 height 42
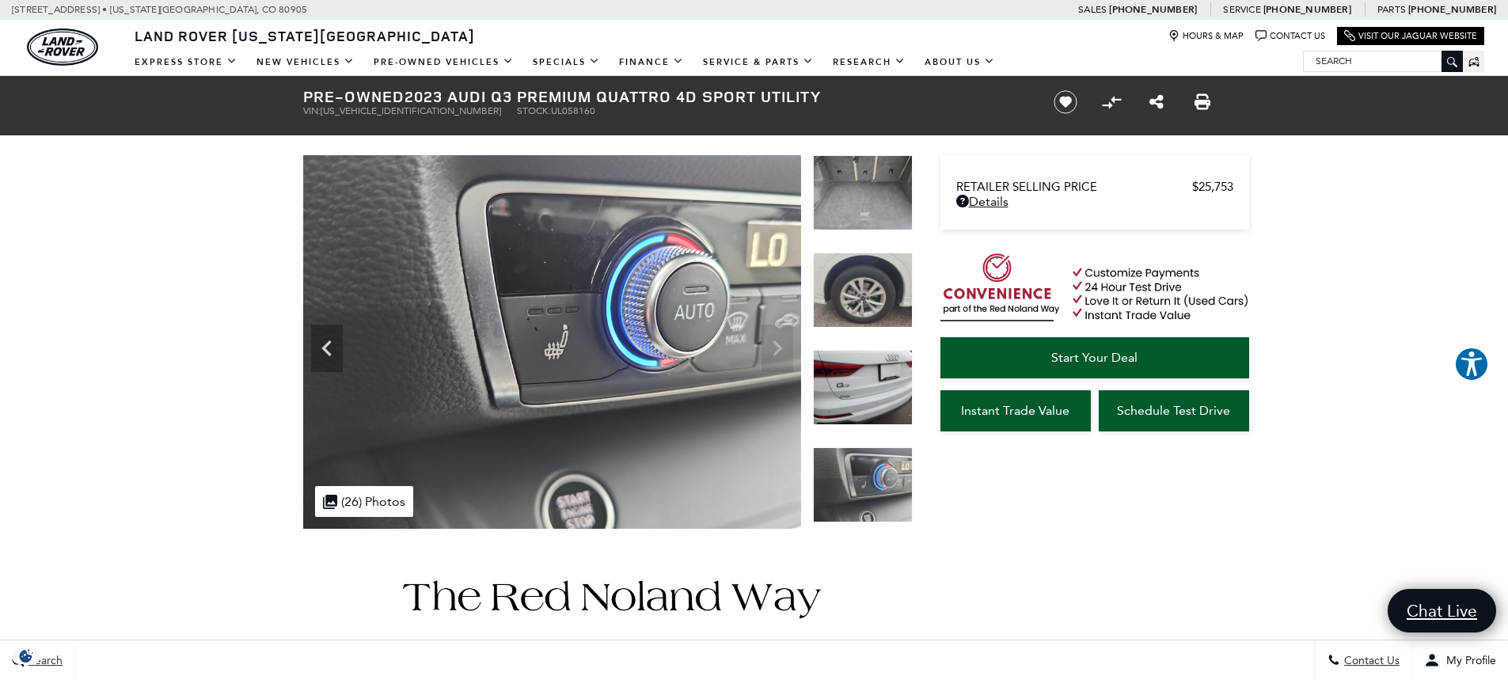
drag, startPoint x: 407, startPoint y: 97, endPoint x: 820, endPoint y: 98, distance: 413.3
click at [820, 98] on h1 "Pre-Owned 2023 Audi Q3 Premium quattro 4D Sport Utility" at bounding box center [665, 96] width 724 height 17
copy h1 "2023 Audi Q3 Premium quattro 4D Sport Utility"
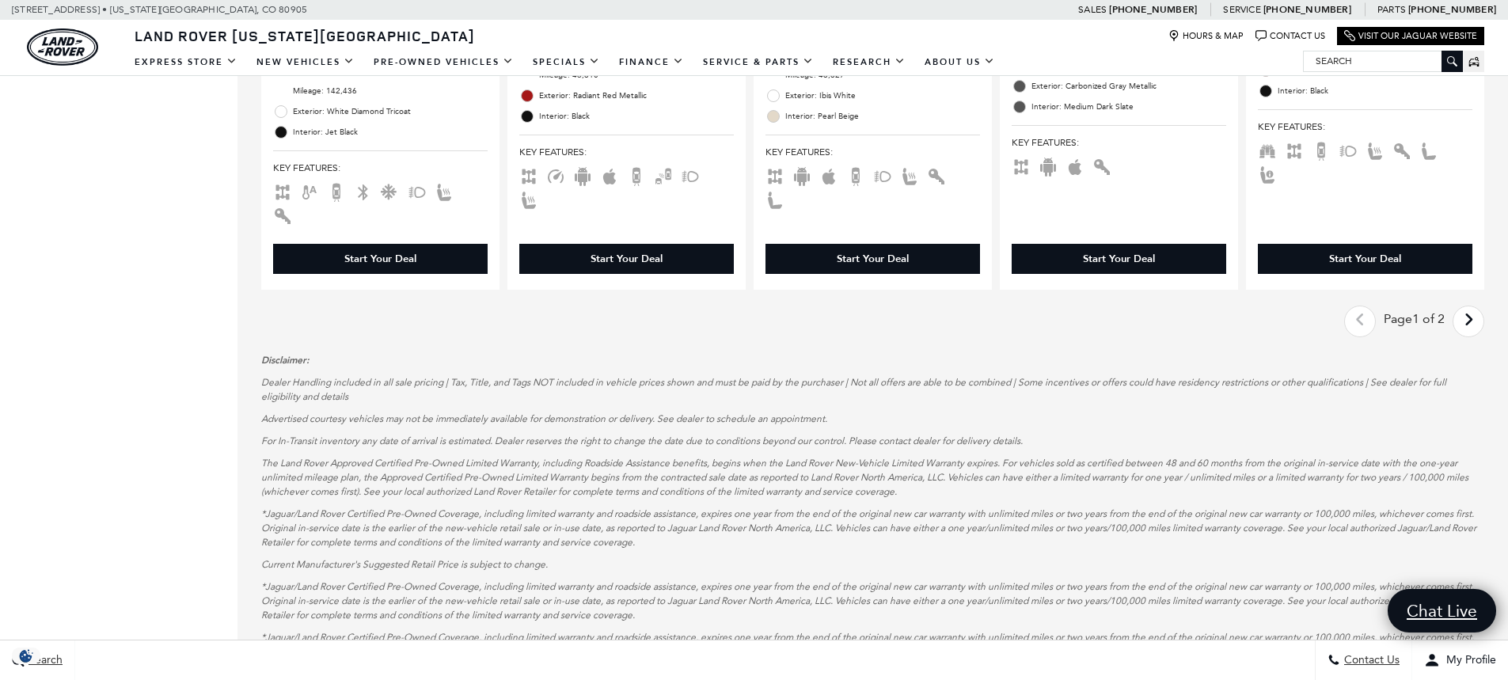
scroll to position [2534, 0]
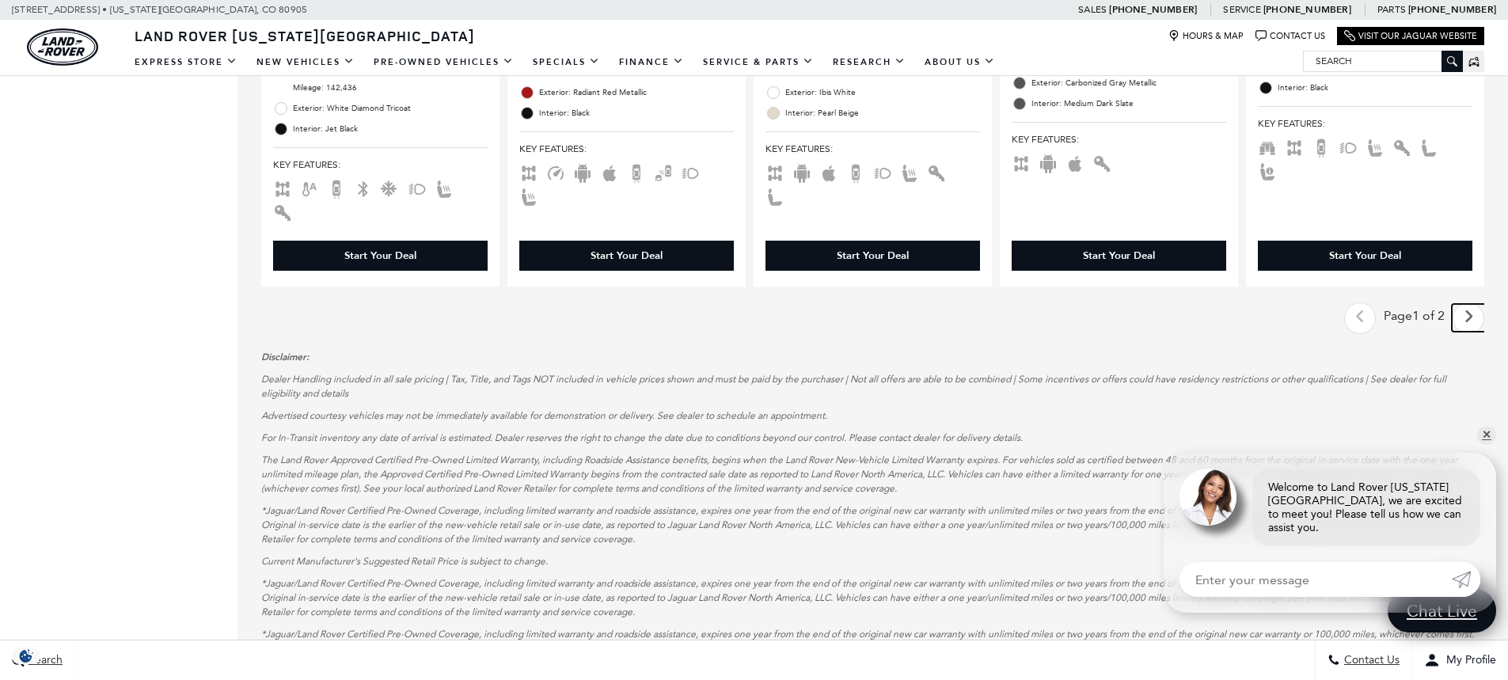
click at [1474, 304] on icon "next page" at bounding box center [1469, 316] width 10 height 25
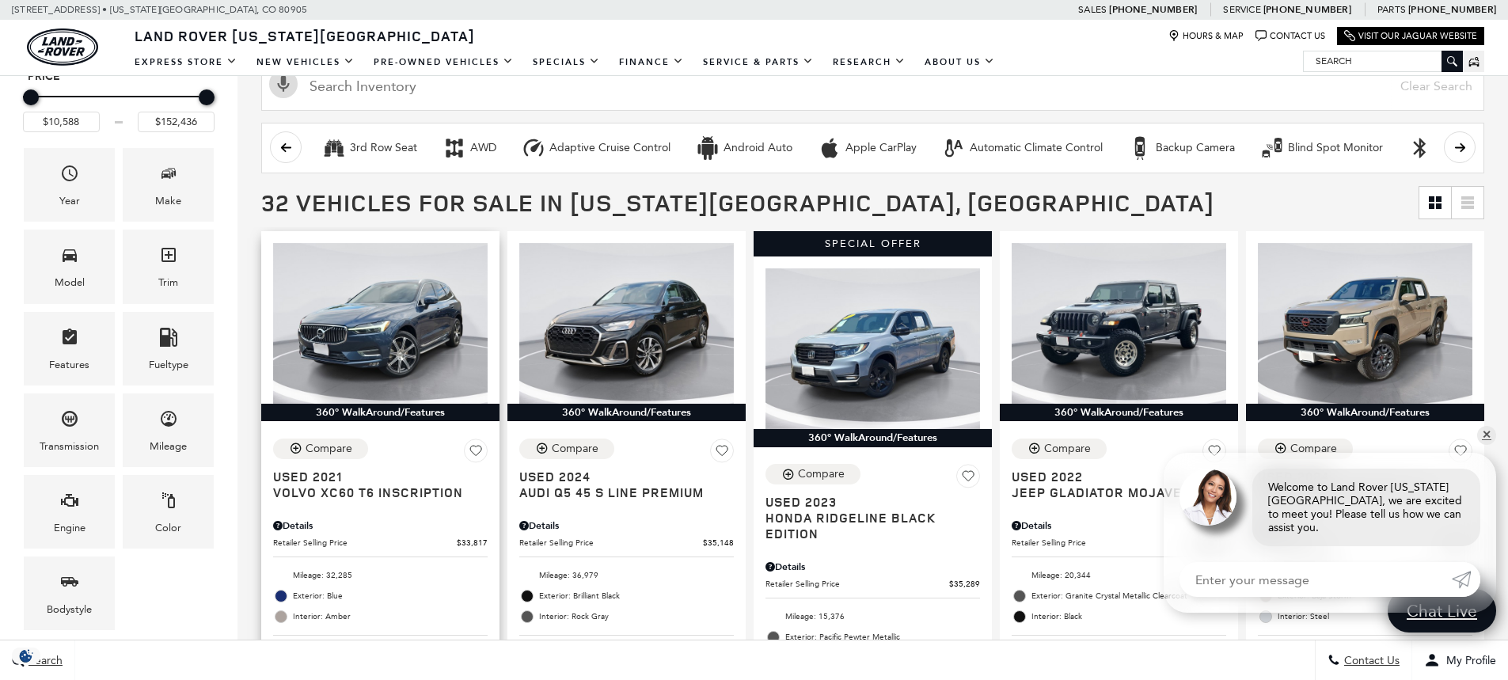
scroll to position [317, 0]
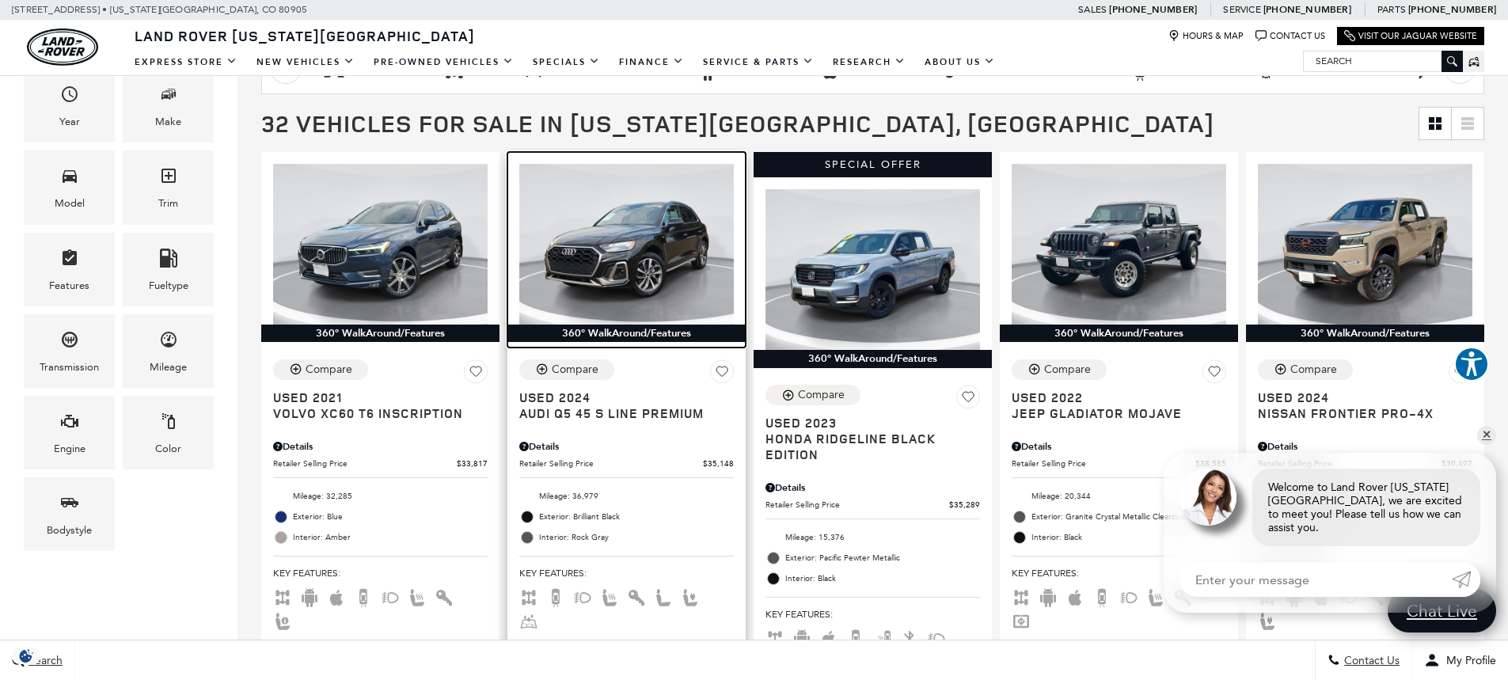
click at [620, 261] on img at bounding box center [626, 244] width 215 height 161
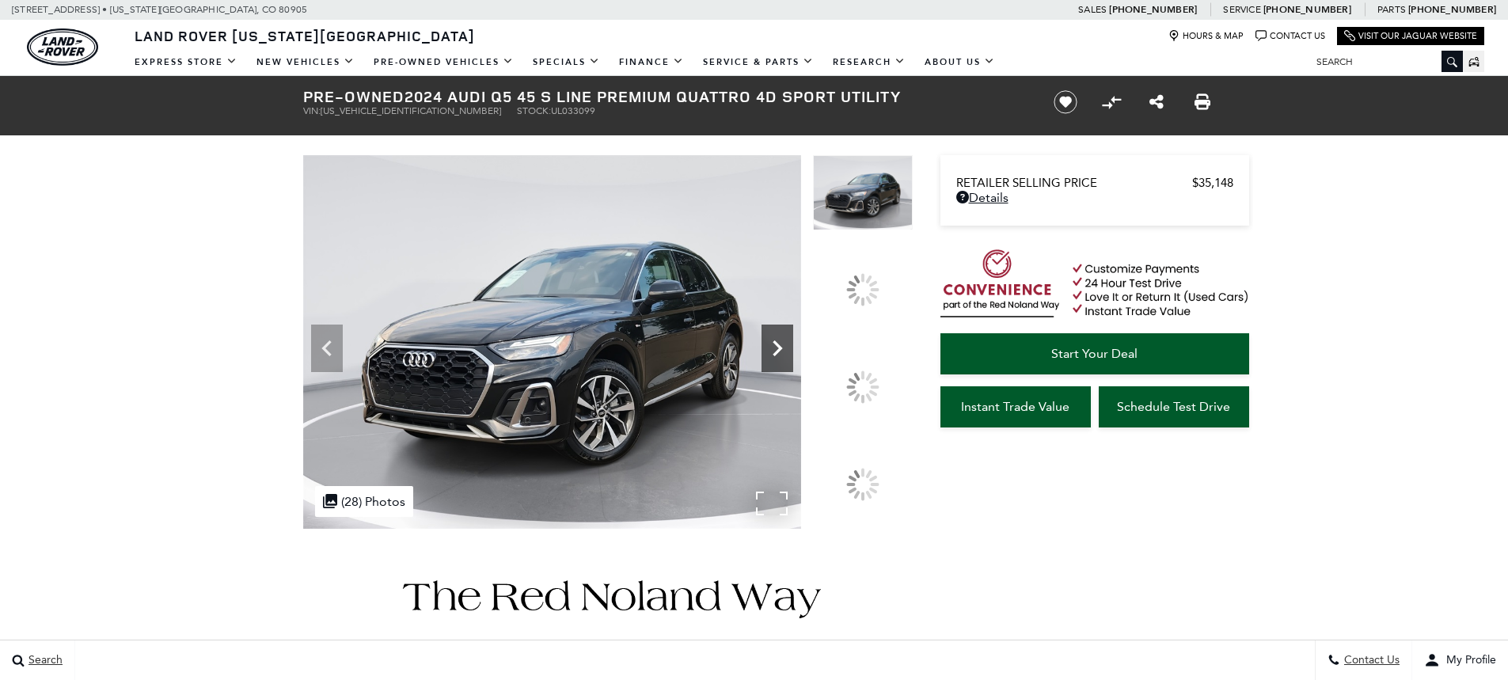
click at [793, 364] on icon at bounding box center [778, 349] width 32 height 32
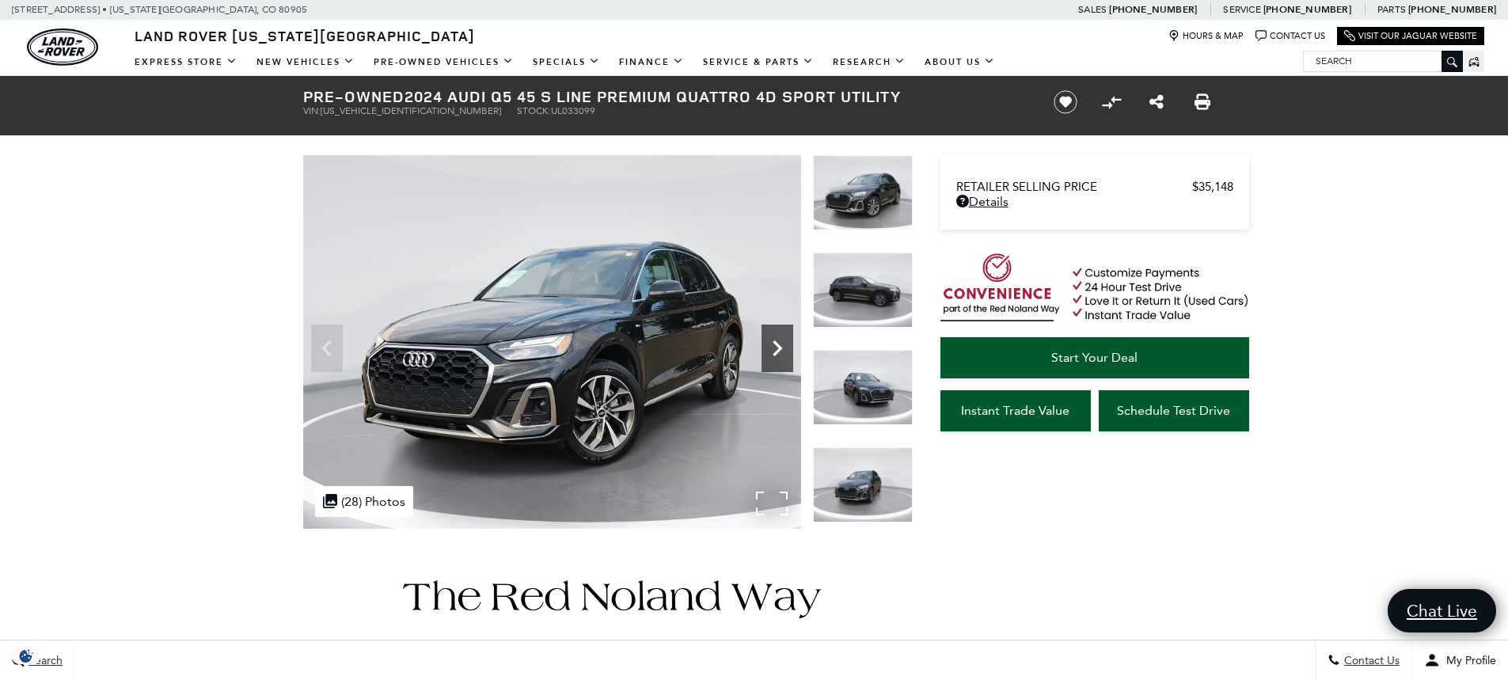
click at [775, 342] on icon "Next" at bounding box center [778, 348] width 10 height 16
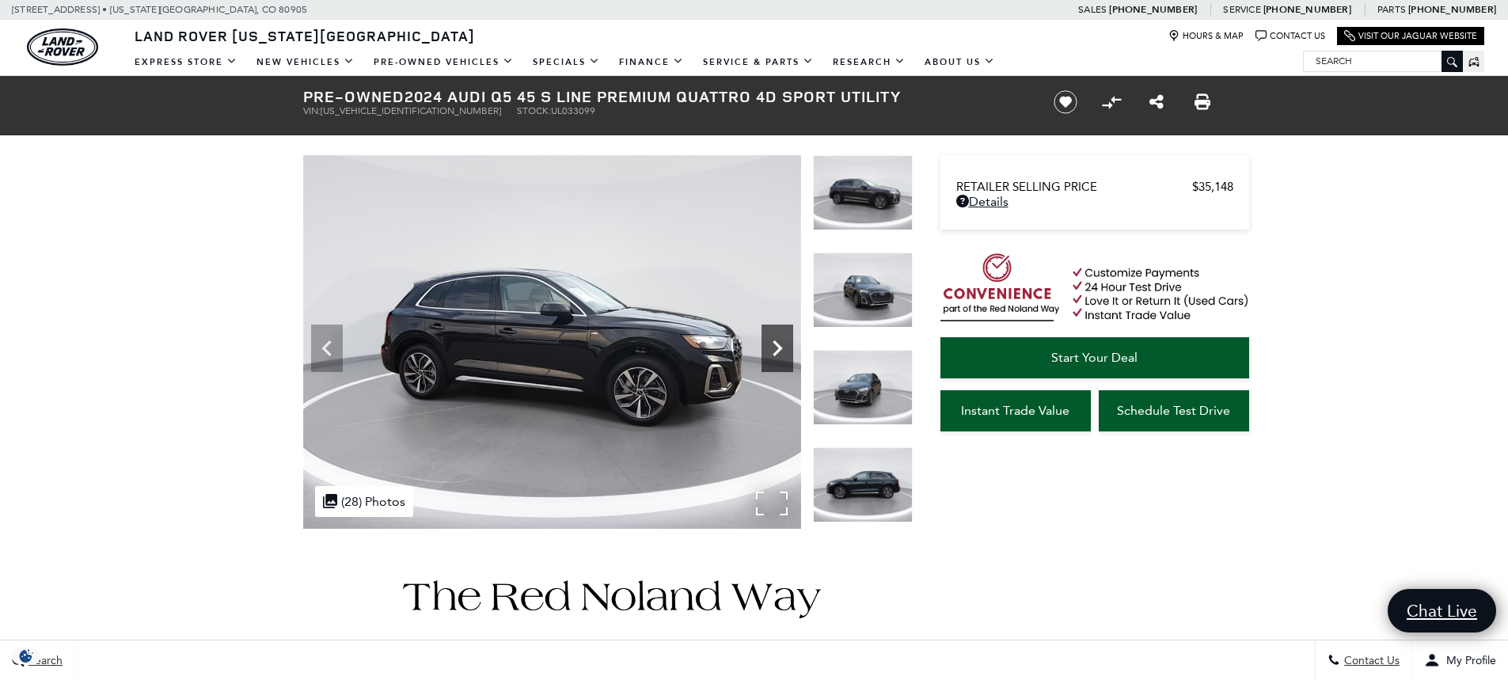
click at [775, 342] on icon "Next" at bounding box center [778, 348] width 10 height 16
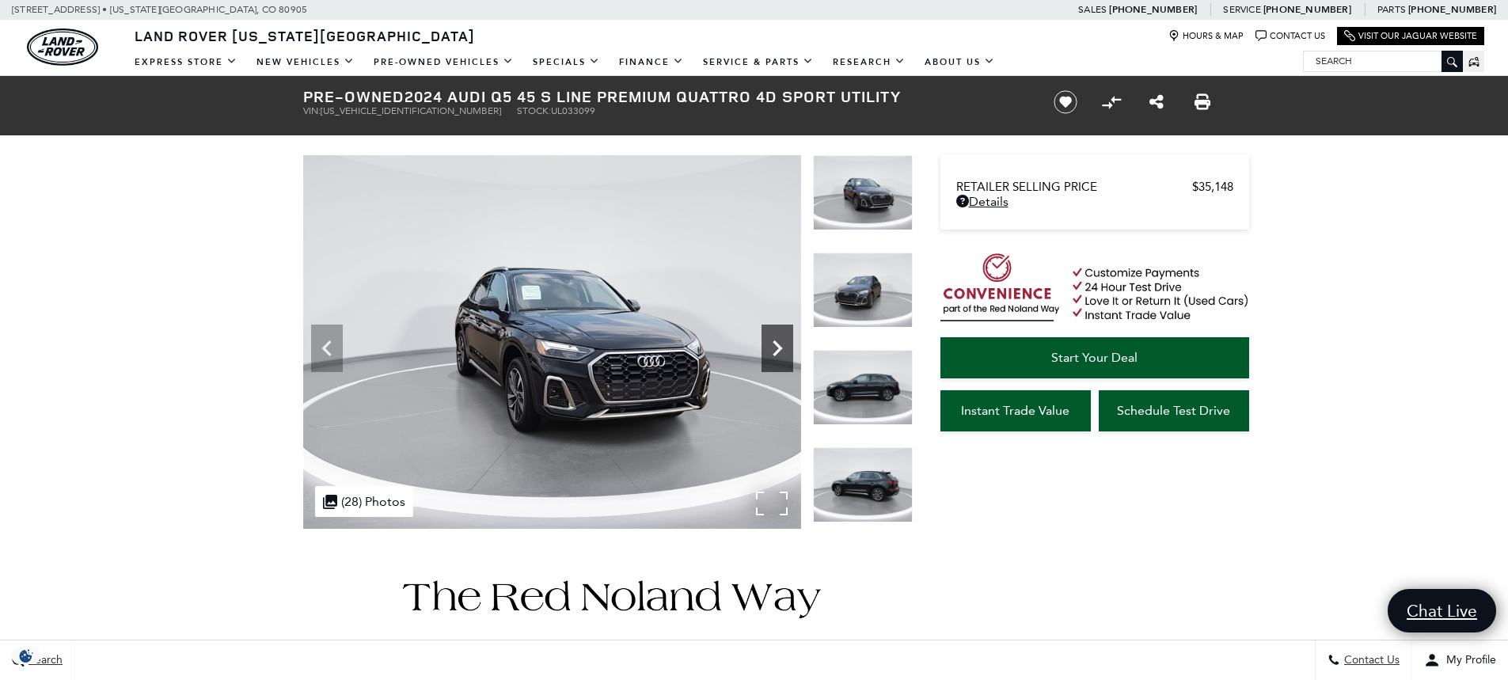
click at [775, 342] on icon "Next" at bounding box center [778, 348] width 10 height 16
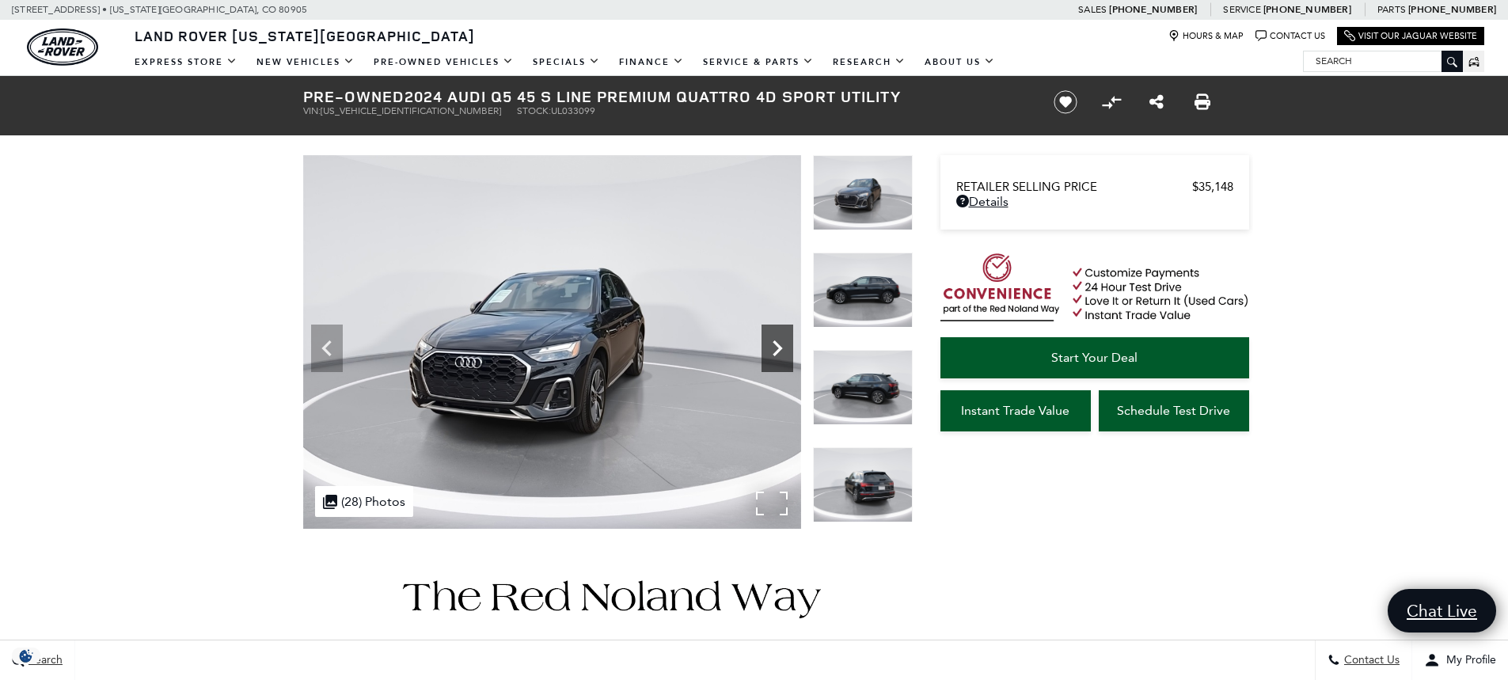
click at [775, 342] on icon "Next" at bounding box center [778, 348] width 10 height 16
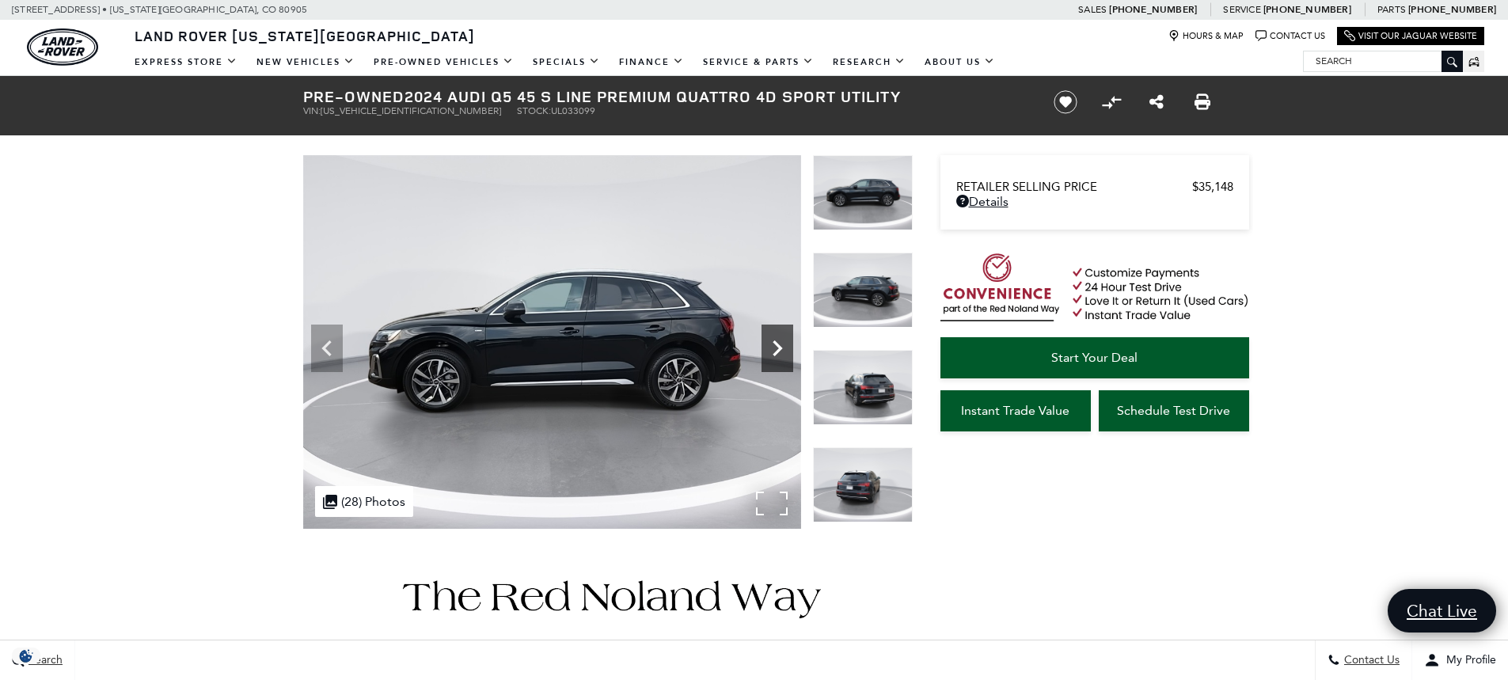
click at [775, 342] on icon "Next" at bounding box center [778, 348] width 10 height 16
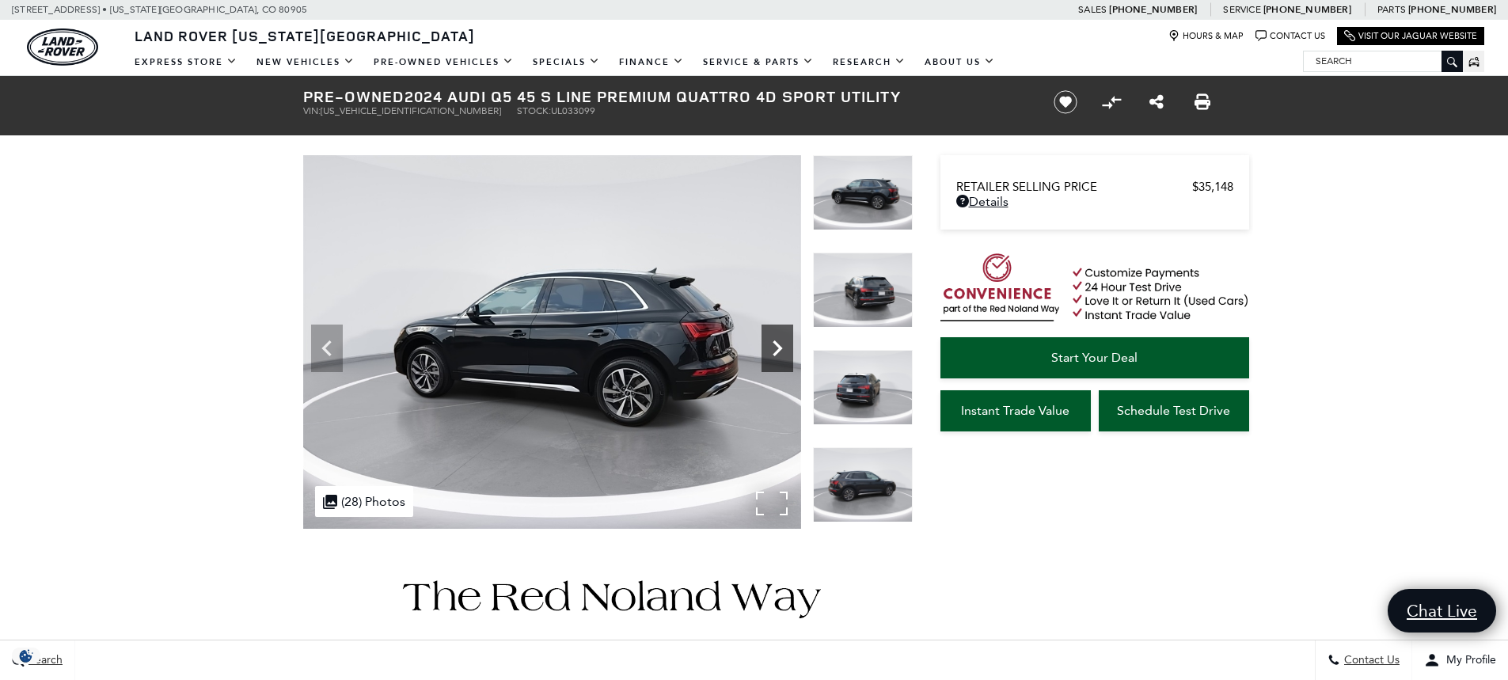
click at [775, 342] on icon "Next" at bounding box center [778, 348] width 10 height 16
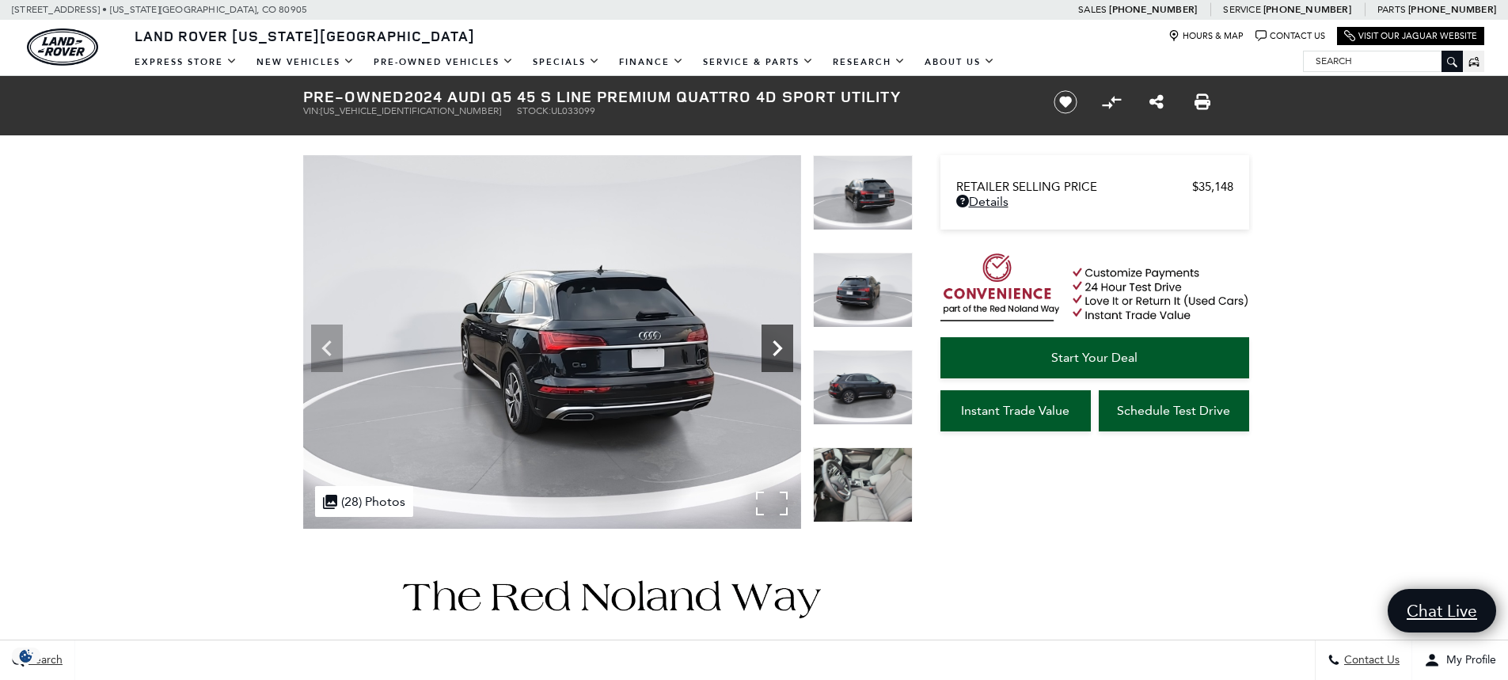
click at [775, 342] on icon "Next" at bounding box center [778, 348] width 10 height 16
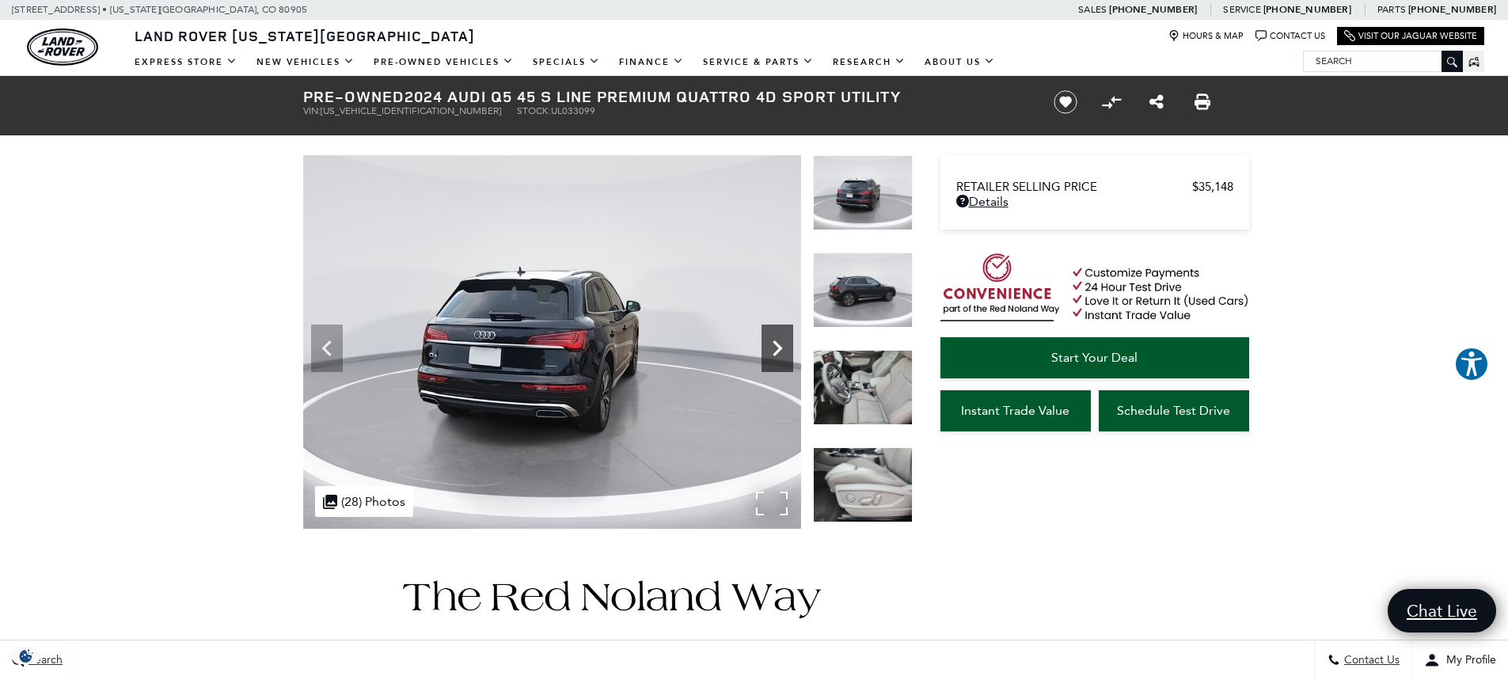
click at [775, 342] on icon "Next" at bounding box center [778, 348] width 10 height 16
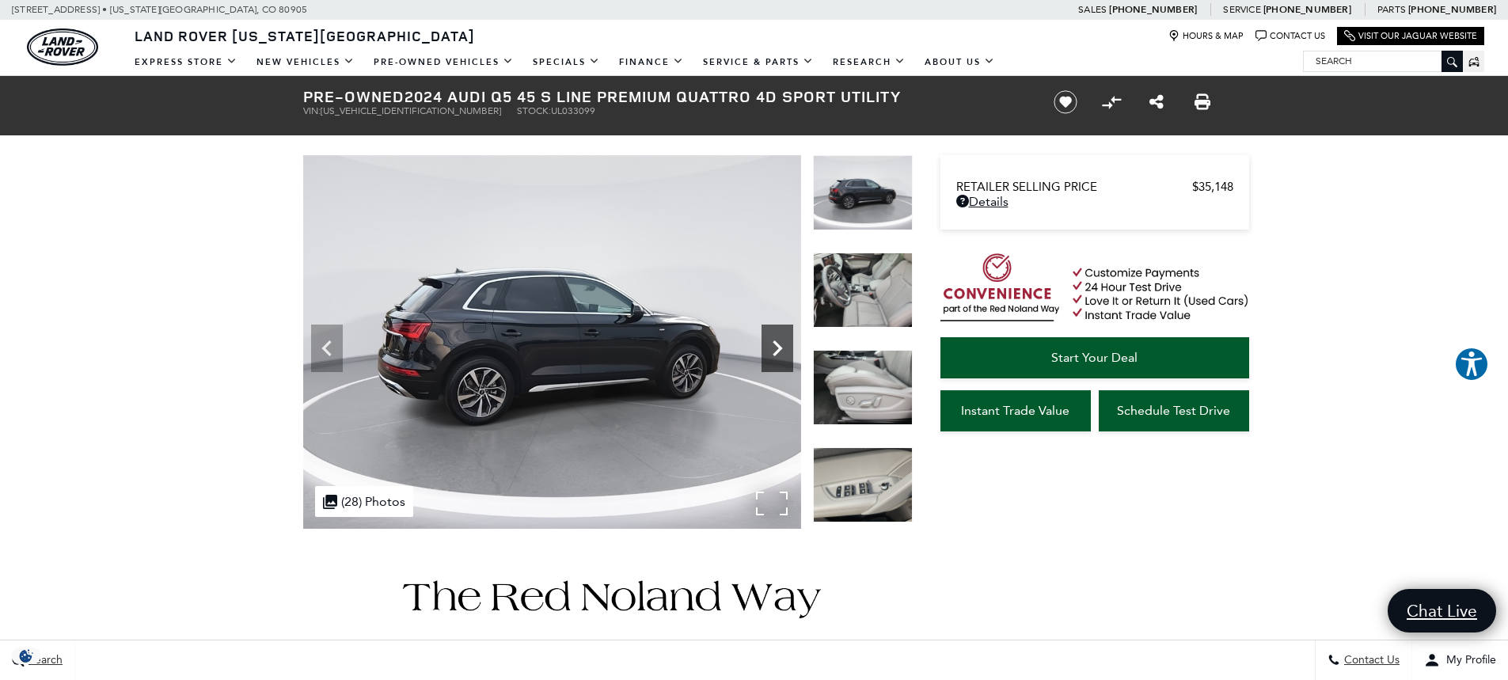
click at [775, 342] on icon "Next" at bounding box center [778, 348] width 10 height 16
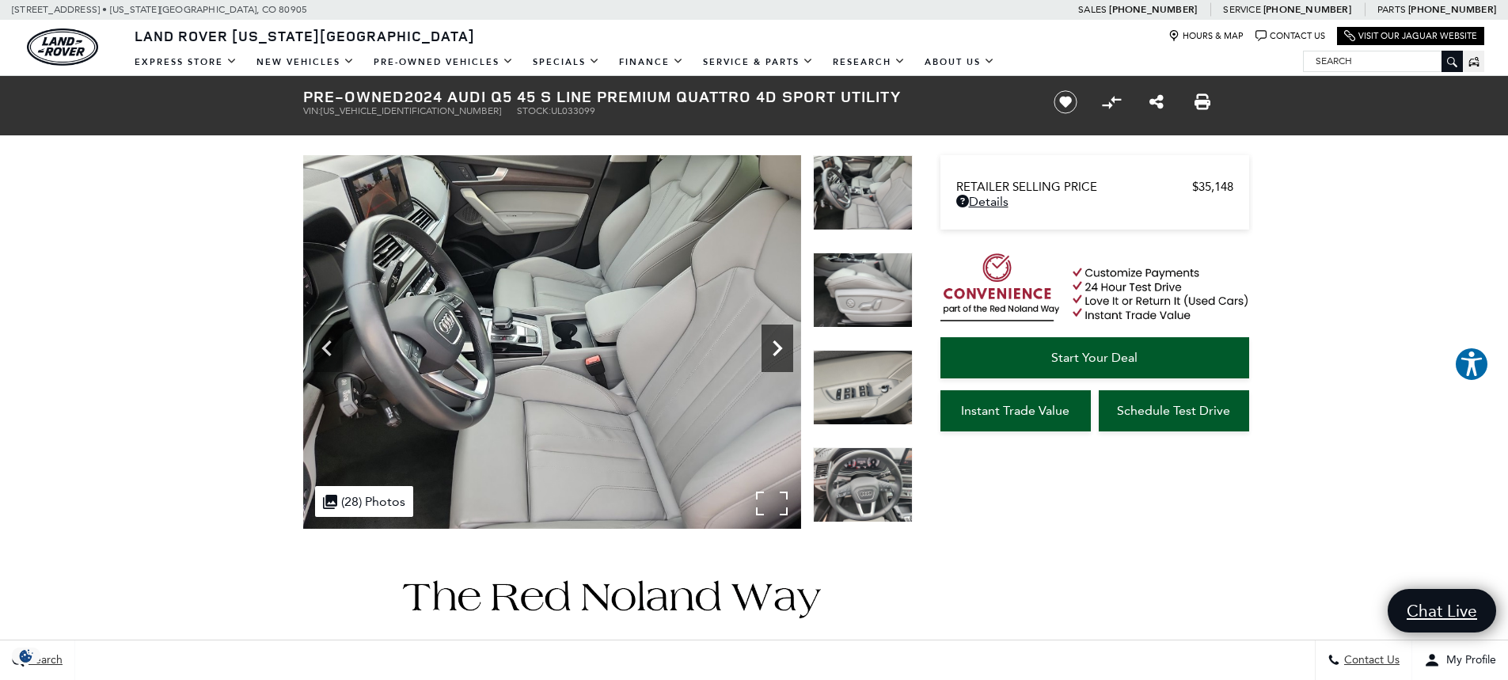
click at [775, 342] on icon "Next" at bounding box center [778, 348] width 10 height 16
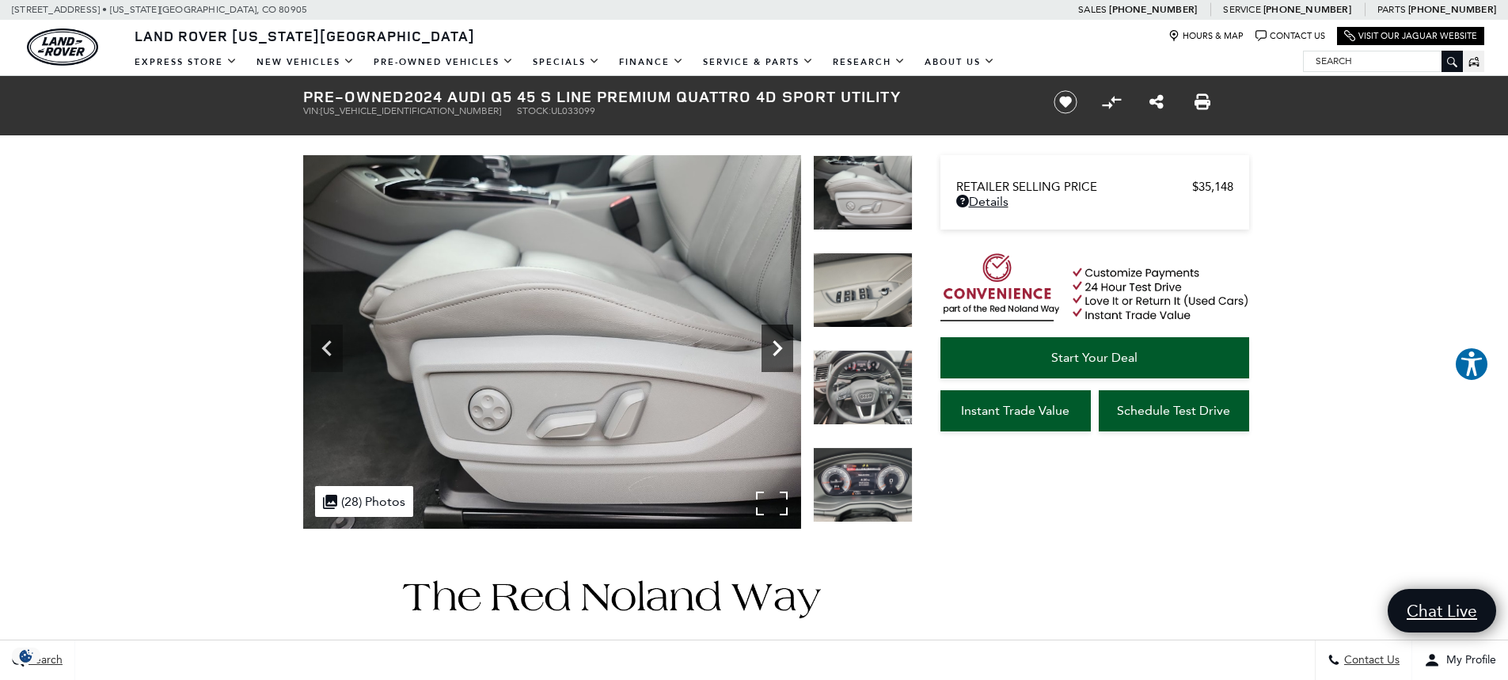
click at [775, 342] on icon "Next" at bounding box center [778, 348] width 10 height 16
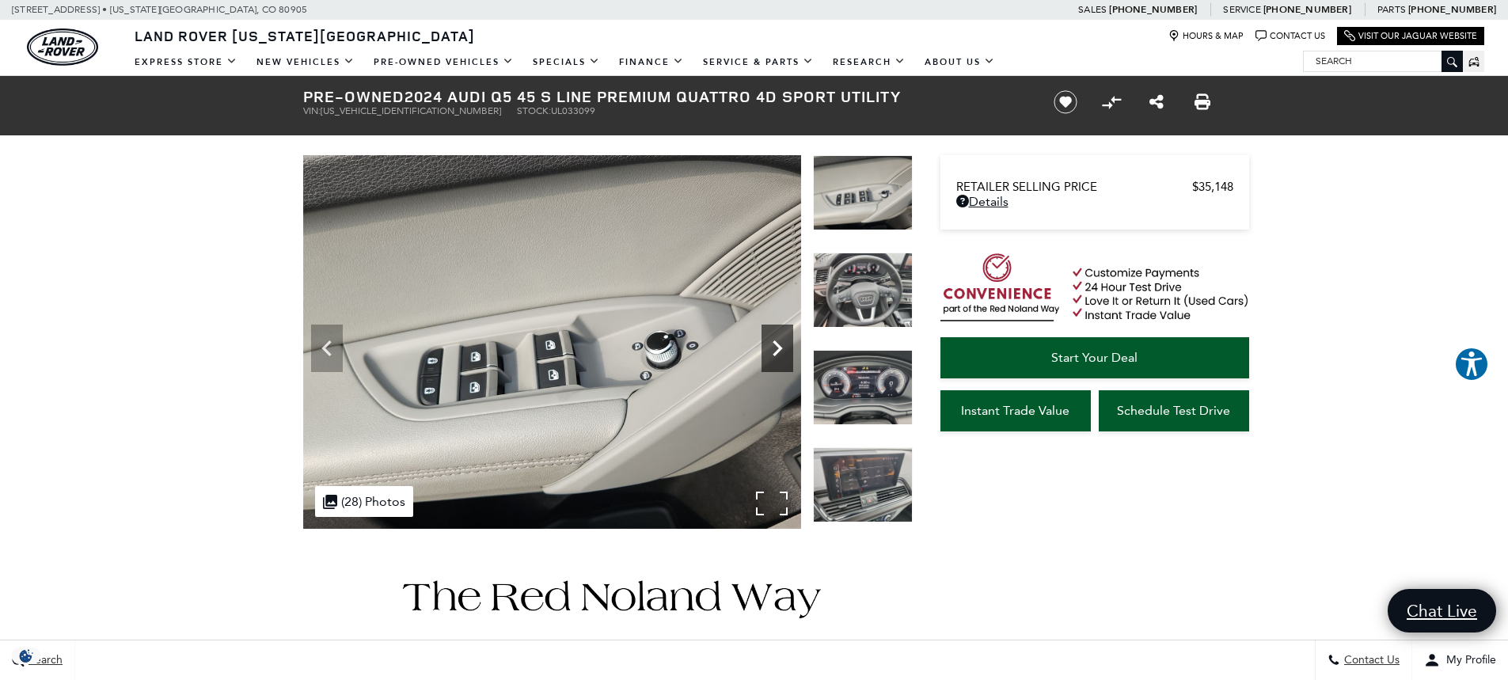
click at [775, 342] on icon "Next" at bounding box center [778, 348] width 10 height 16
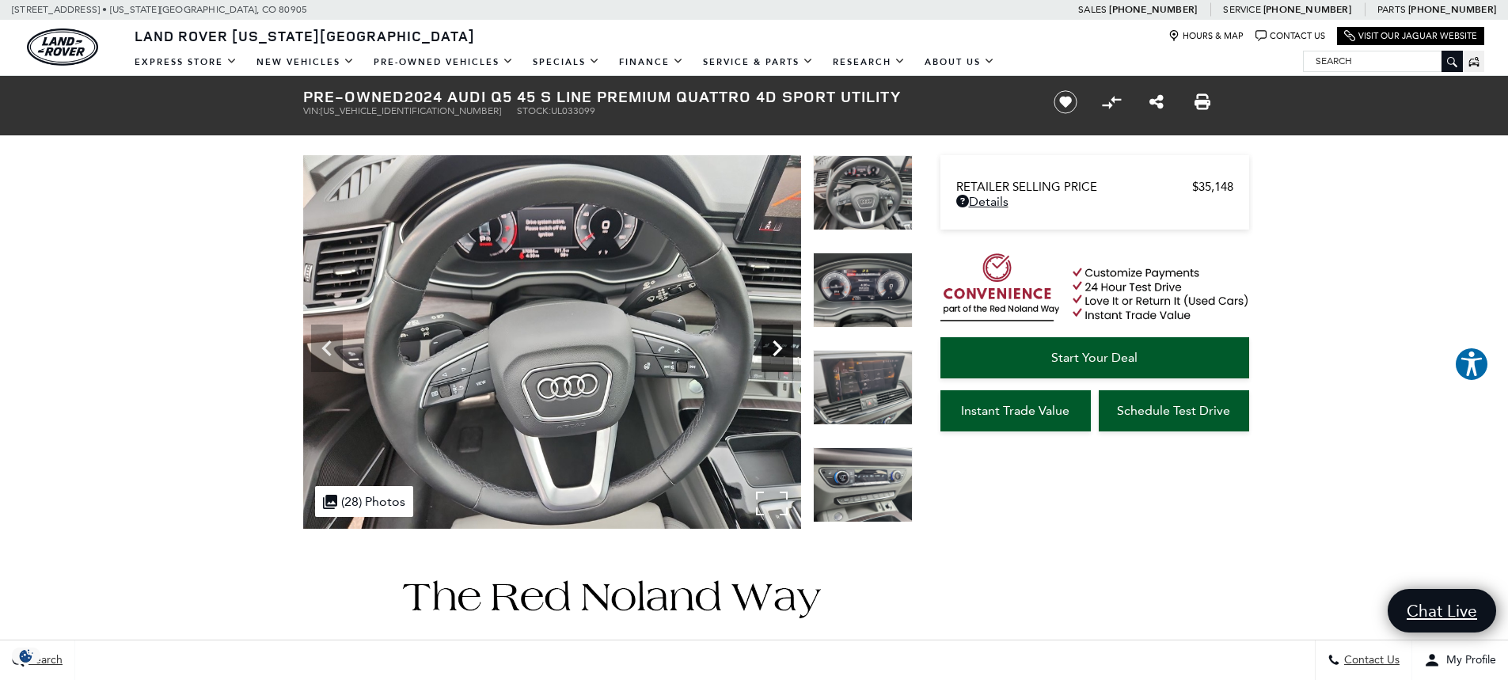
click at [770, 342] on icon "Next" at bounding box center [778, 349] width 32 height 32
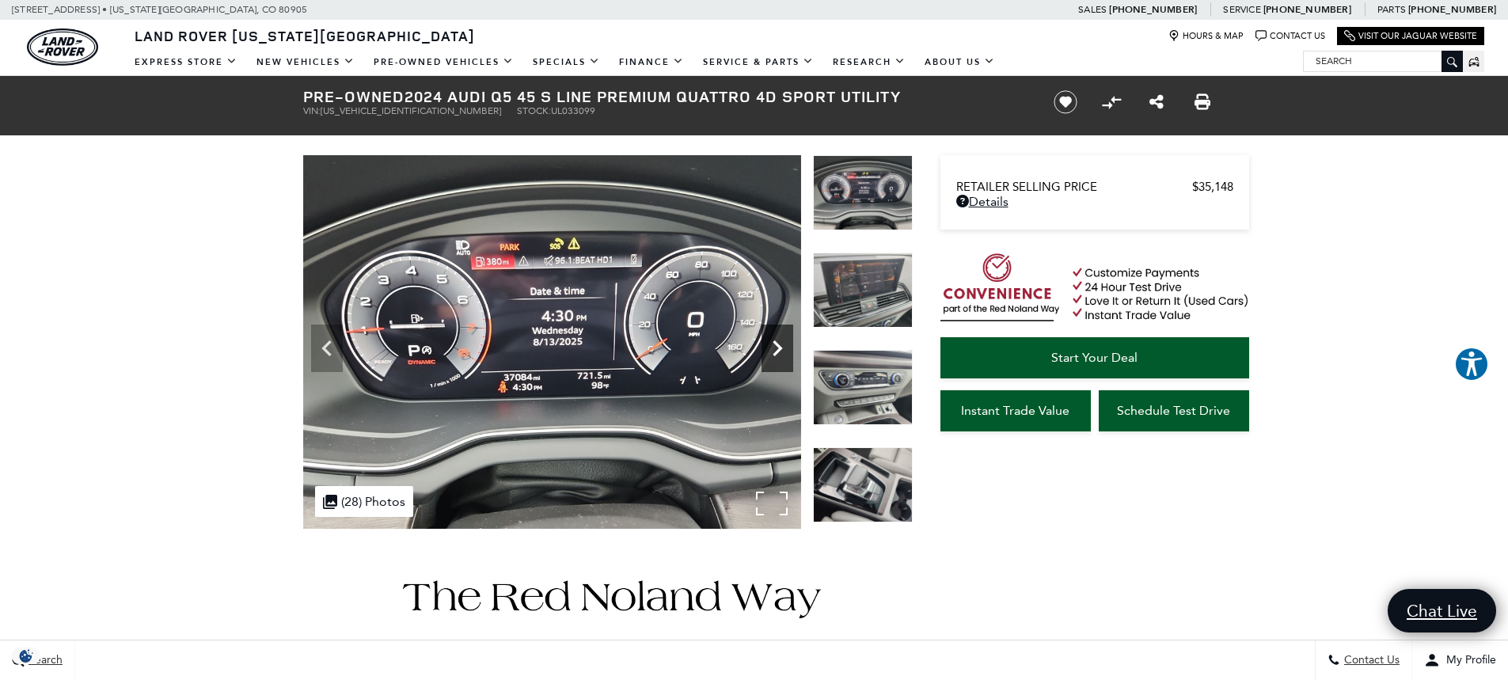
click at [773, 351] on icon "Next" at bounding box center [778, 349] width 32 height 32
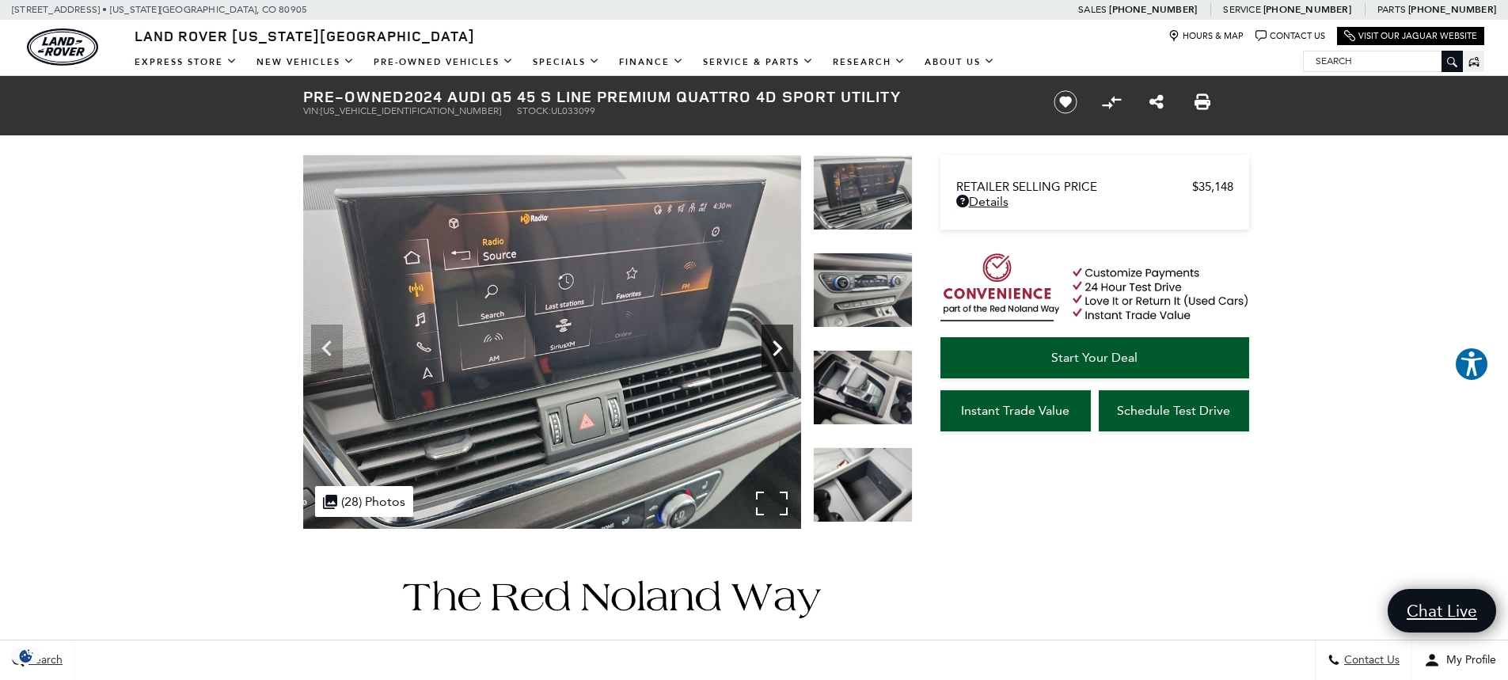
click at [773, 351] on icon "Next" at bounding box center [778, 349] width 32 height 32
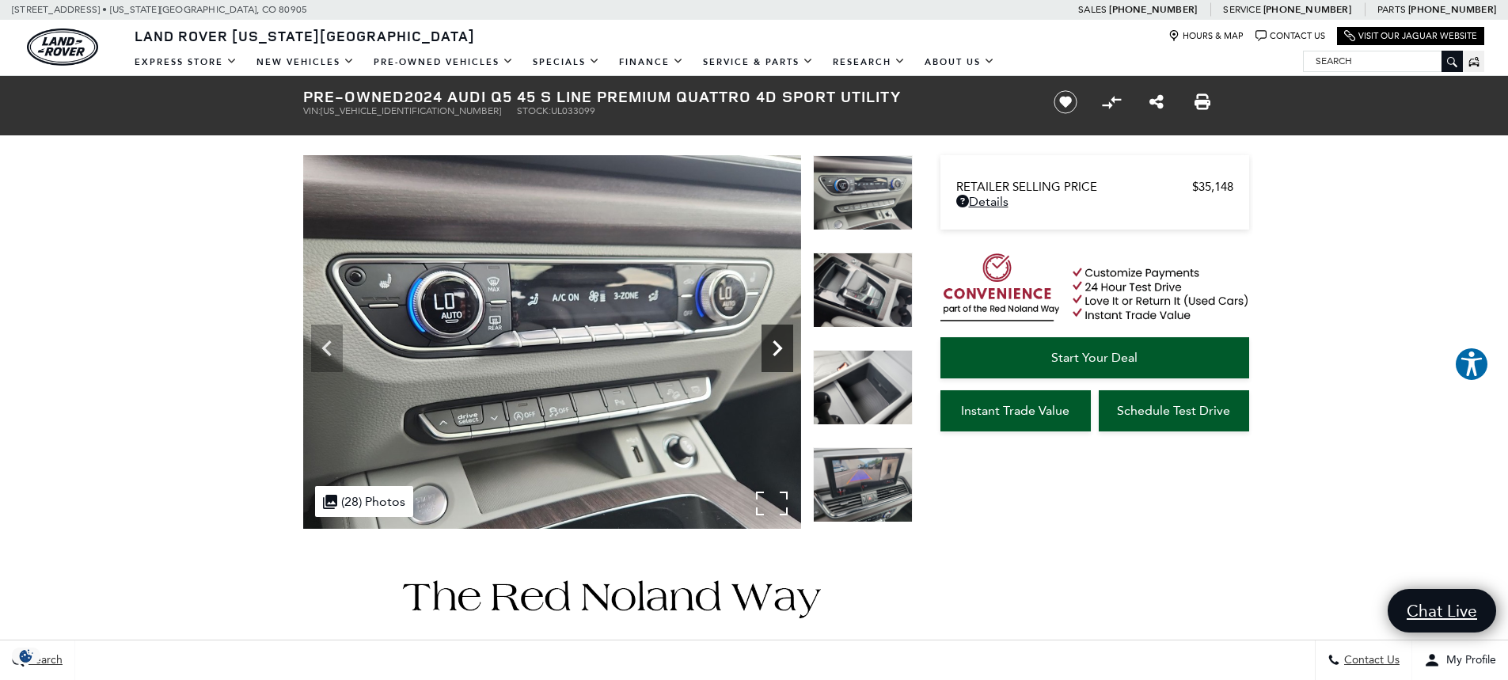
click at [773, 351] on icon "Next" at bounding box center [778, 349] width 32 height 32
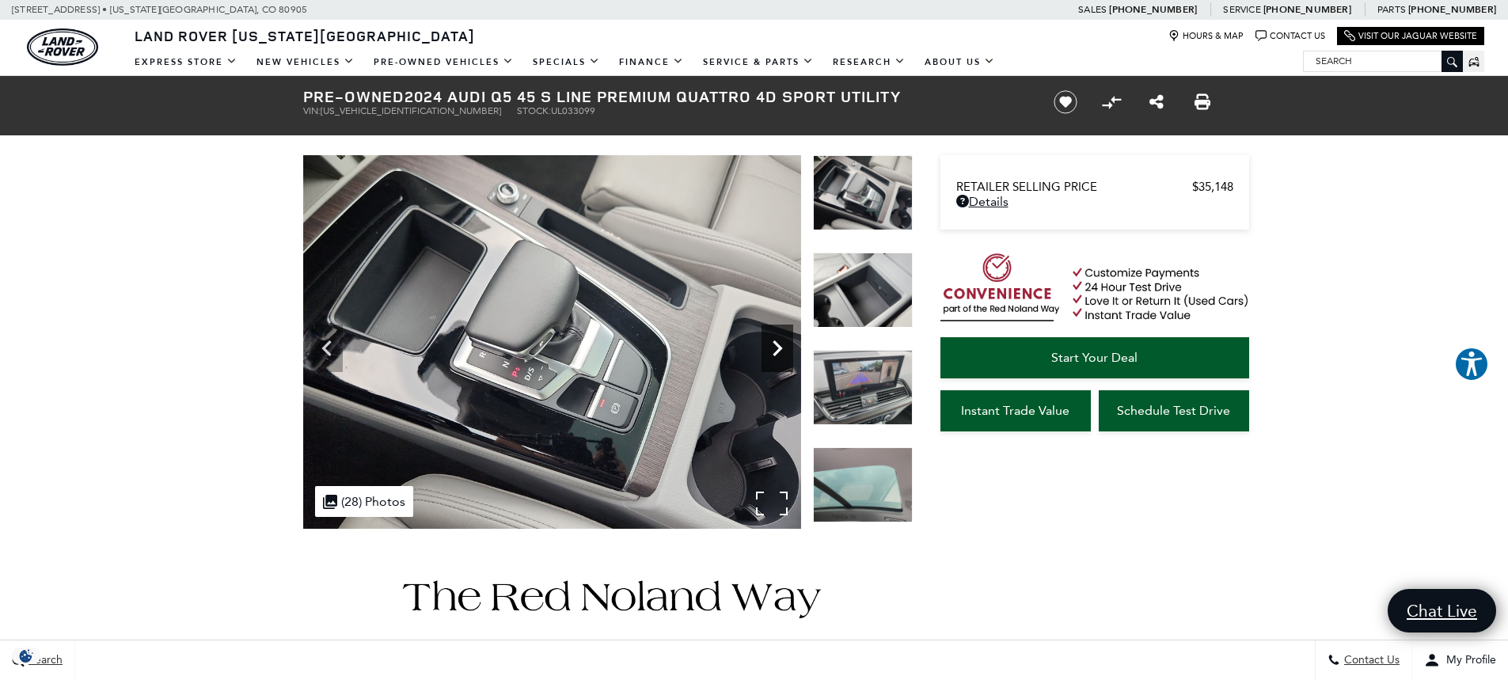
click at [772, 351] on icon "Next" at bounding box center [778, 349] width 32 height 32
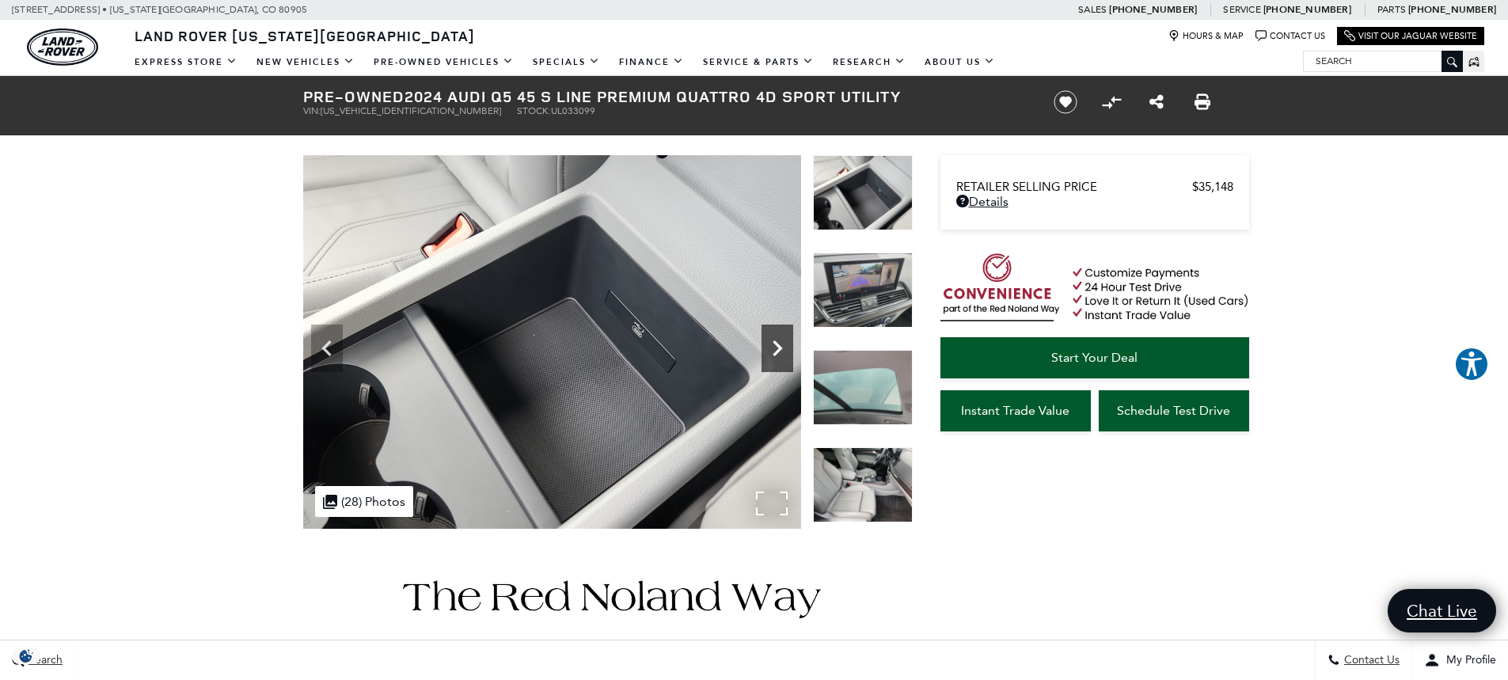
click at [772, 351] on icon "Next" at bounding box center [778, 349] width 32 height 32
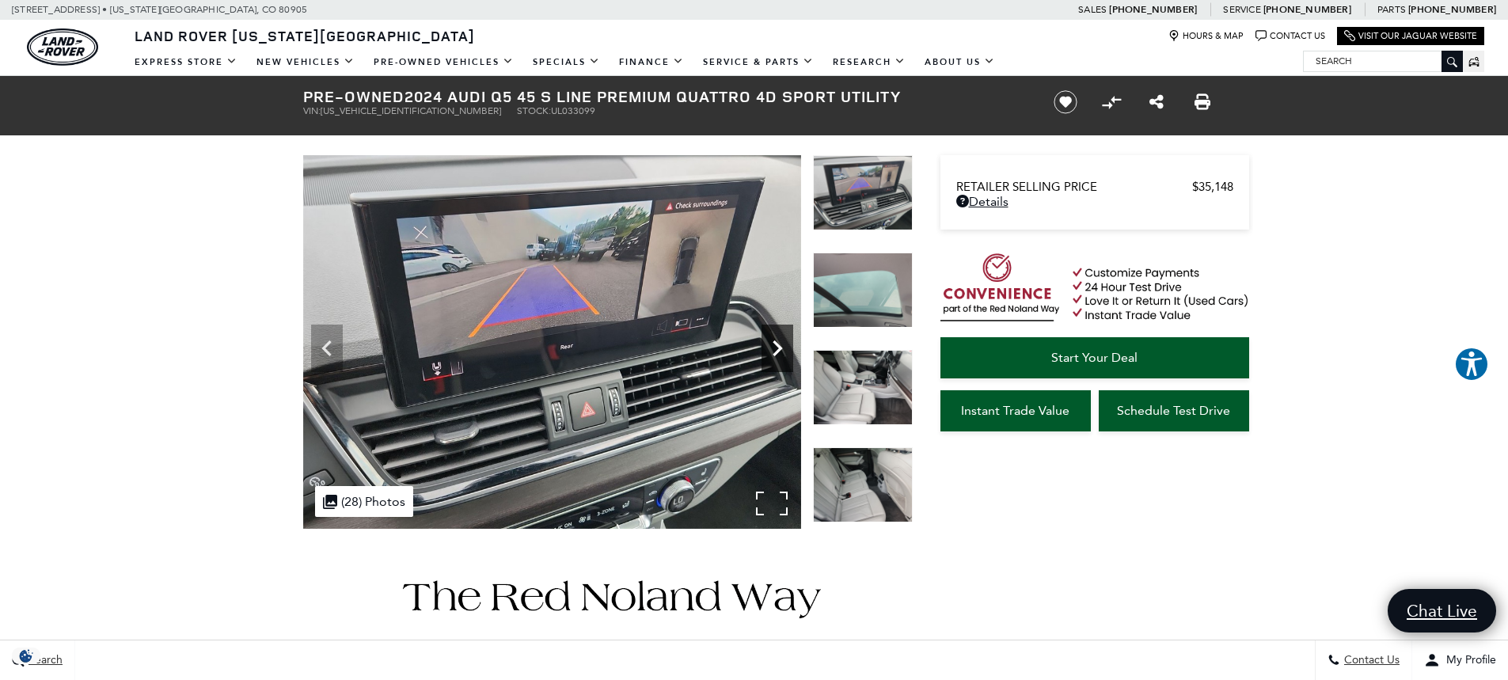
click at [772, 351] on icon "Next" at bounding box center [778, 349] width 32 height 32
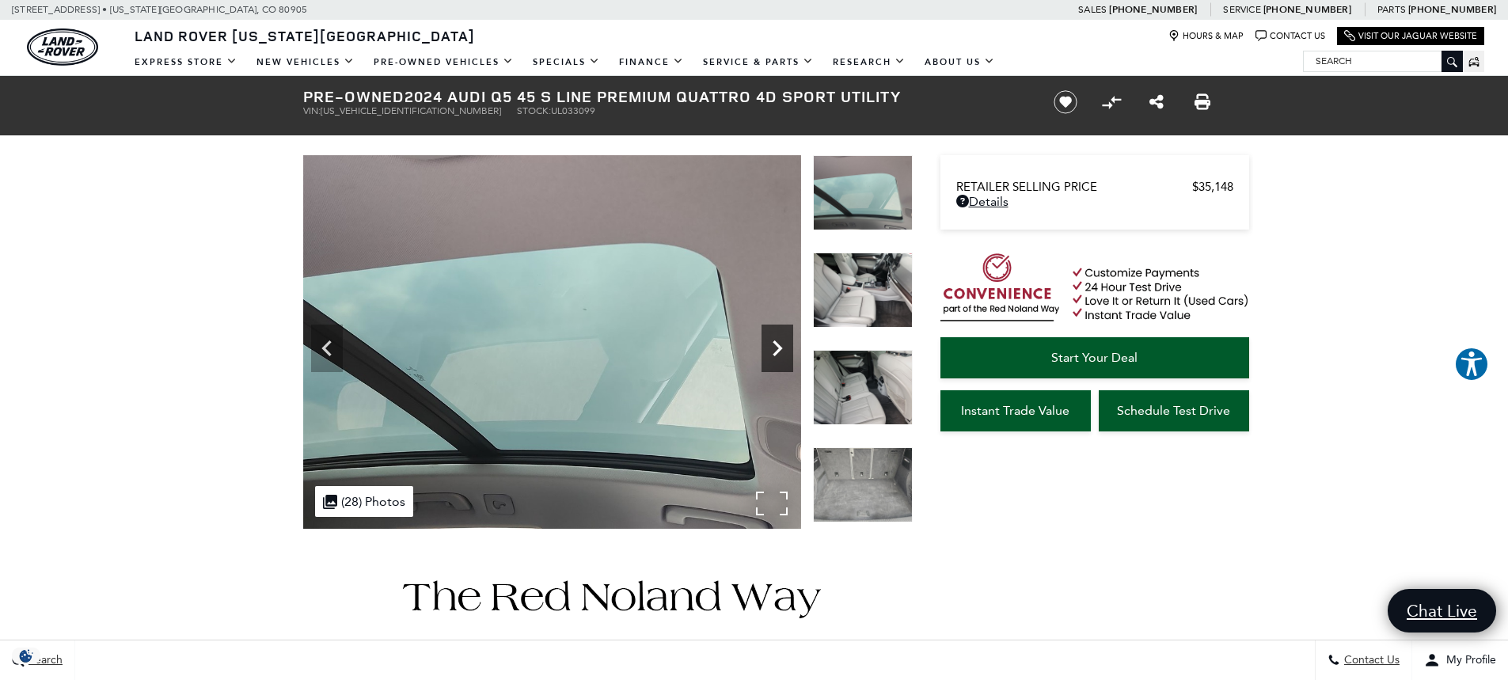
click at [770, 352] on icon "Next" at bounding box center [778, 349] width 32 height 32
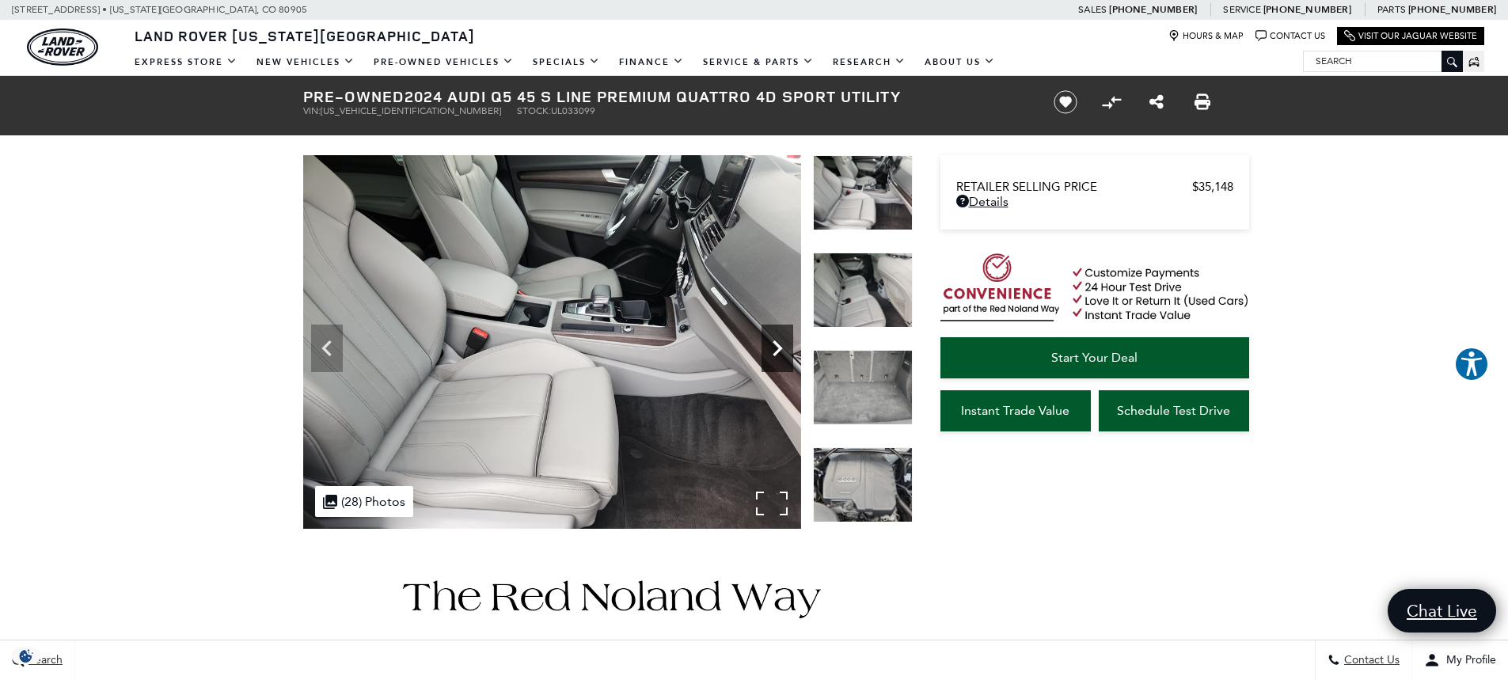
click at [770, 352] on icon "Next" at bounding box center [778, 349] width 32 height 32
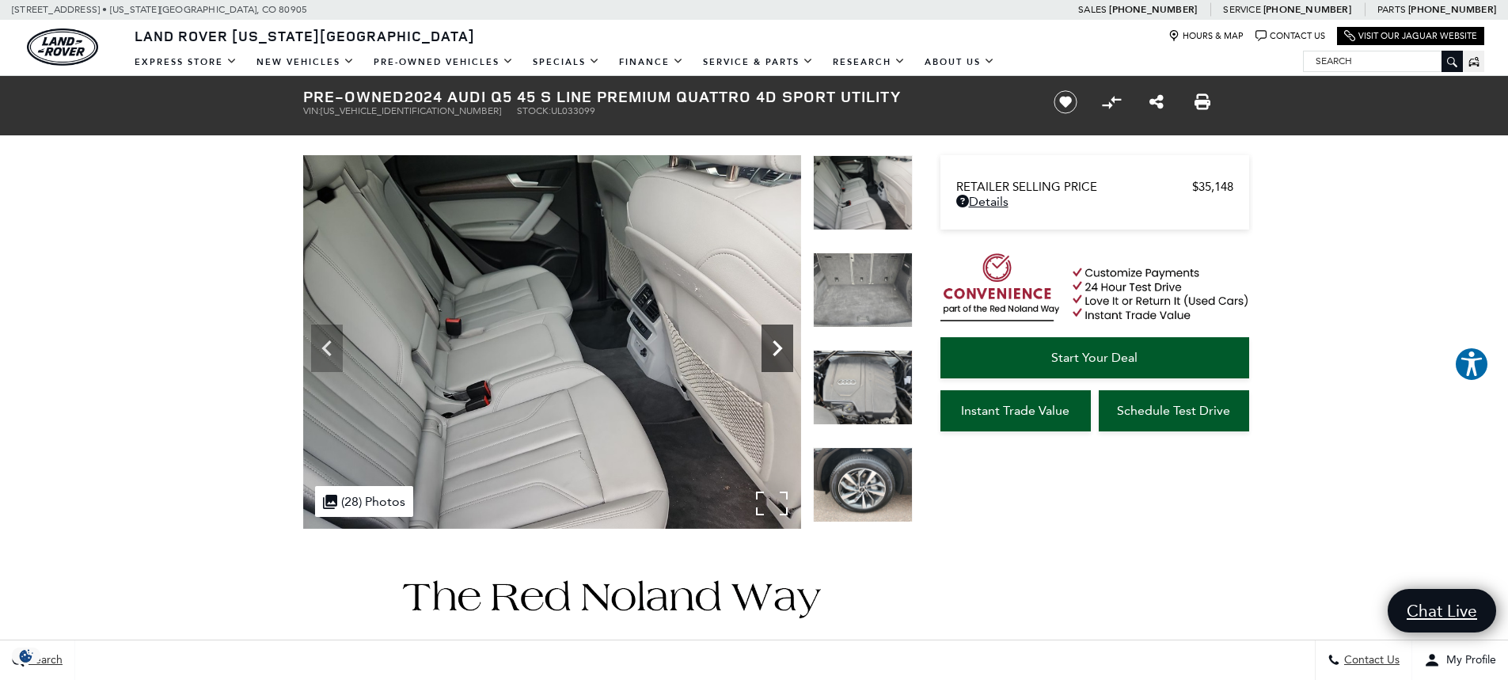
click at [770, 352] on icon "Next" at bounding box center [778, 349] width 32 height 32
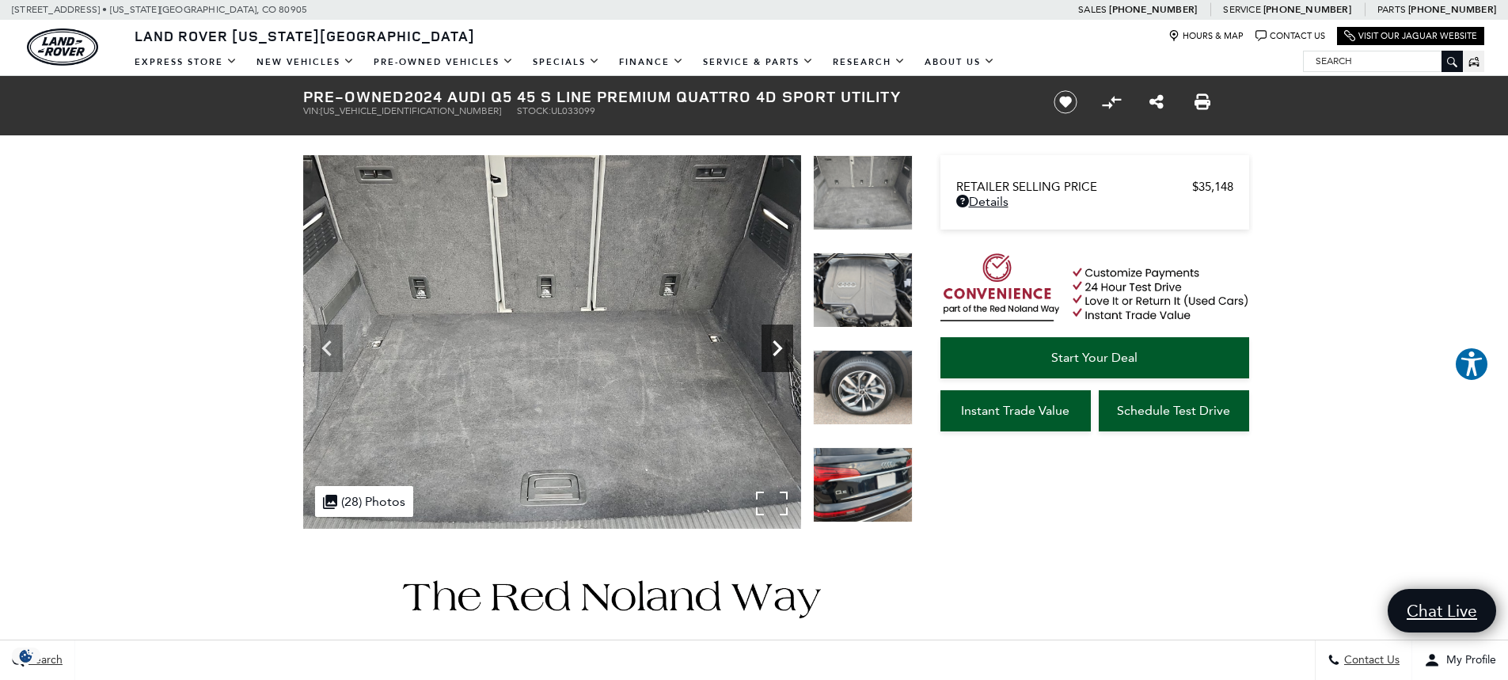
click at [770, 352] on icon "Next" at bounding box center [778, 349] width 32 height 32
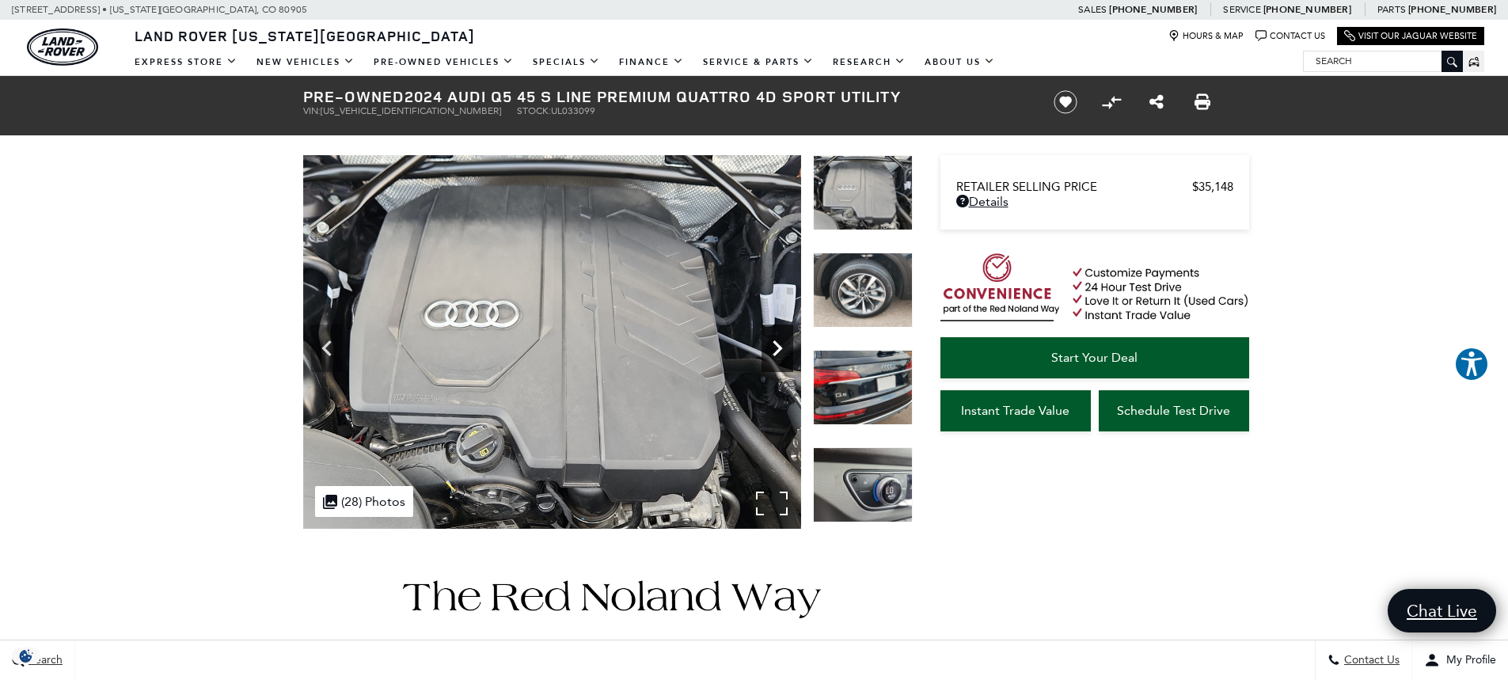
click at [770, 352] on icon "Next" at bounding box center [778, 349] width 32 height 32
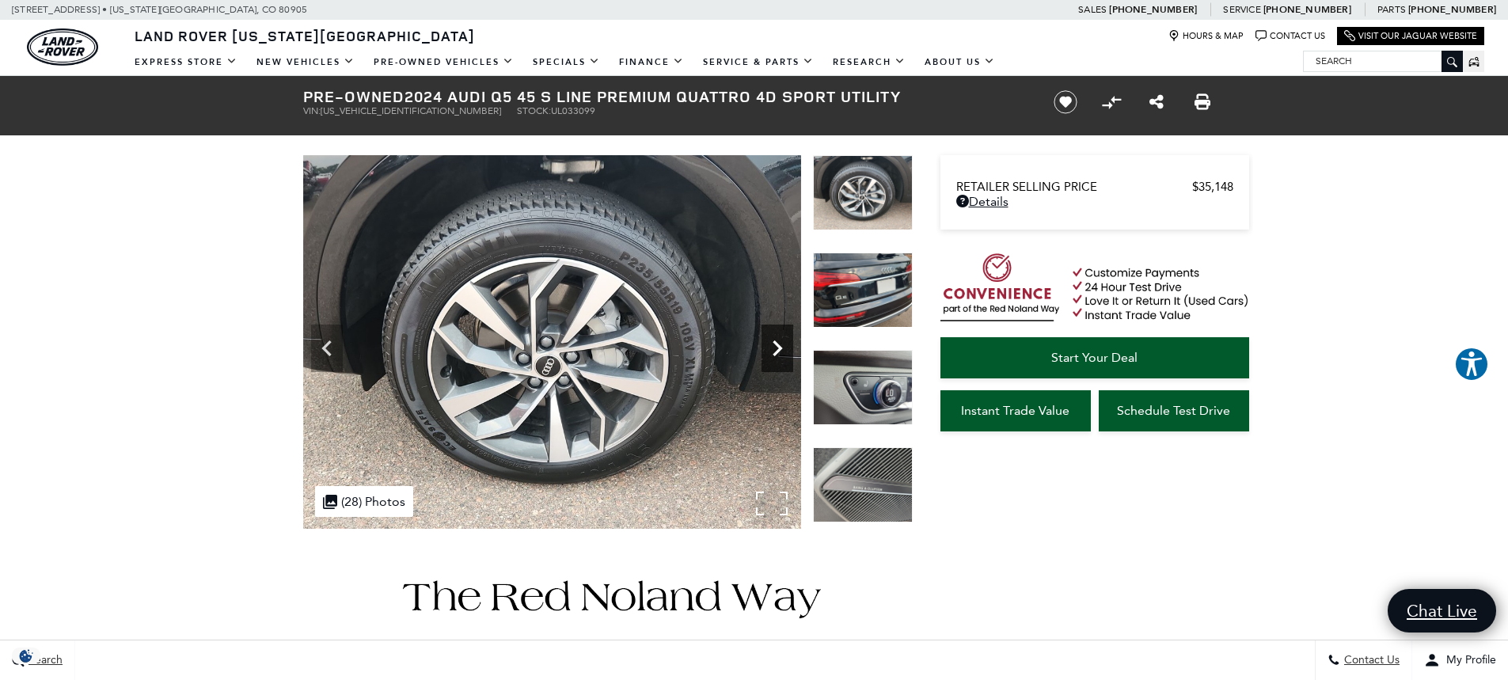
click at [770, 352] on icon "Next" at bounding box center [778, 349] width 32 height 32
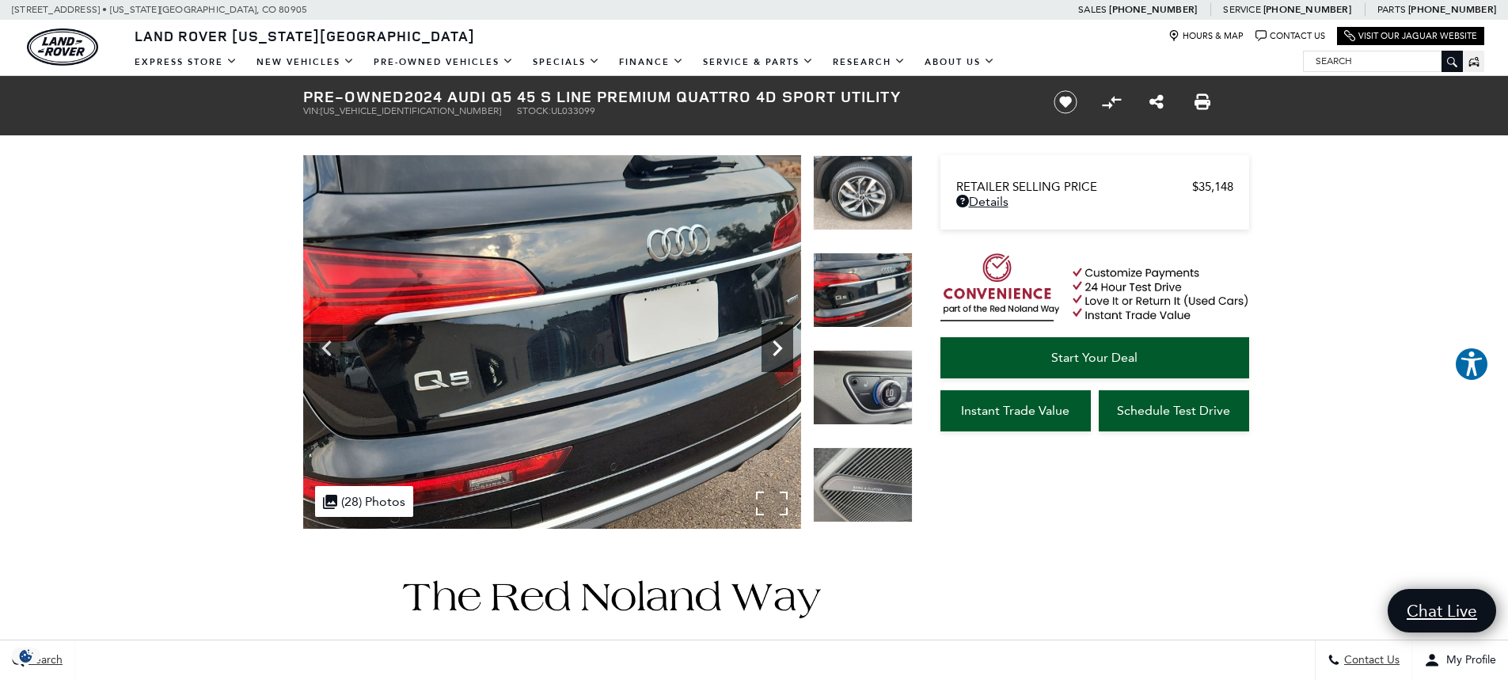
click at [771, 352] on icon "Next" at bounding box center [778, 349] width 32 height 32
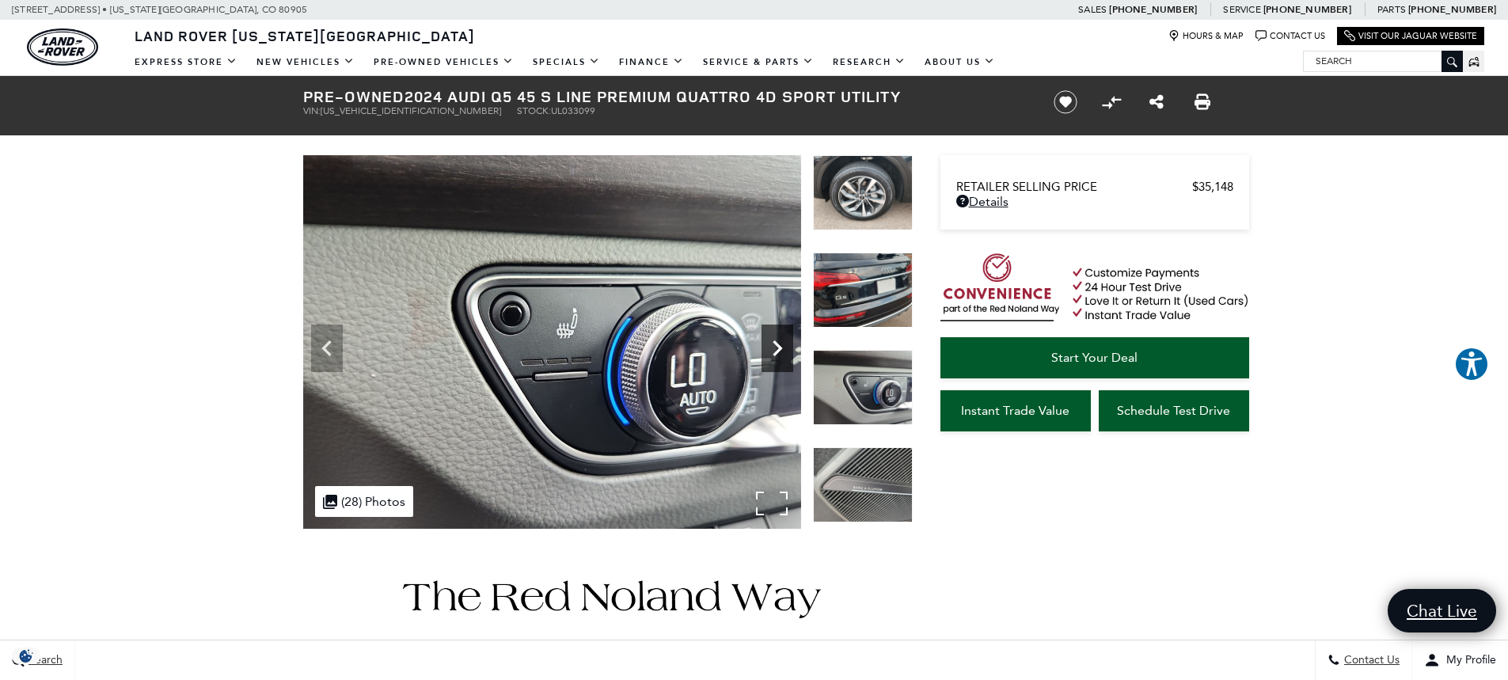
click at [771, 352] on icon "Next" at bounding box center [778, 349] width 32 height 32
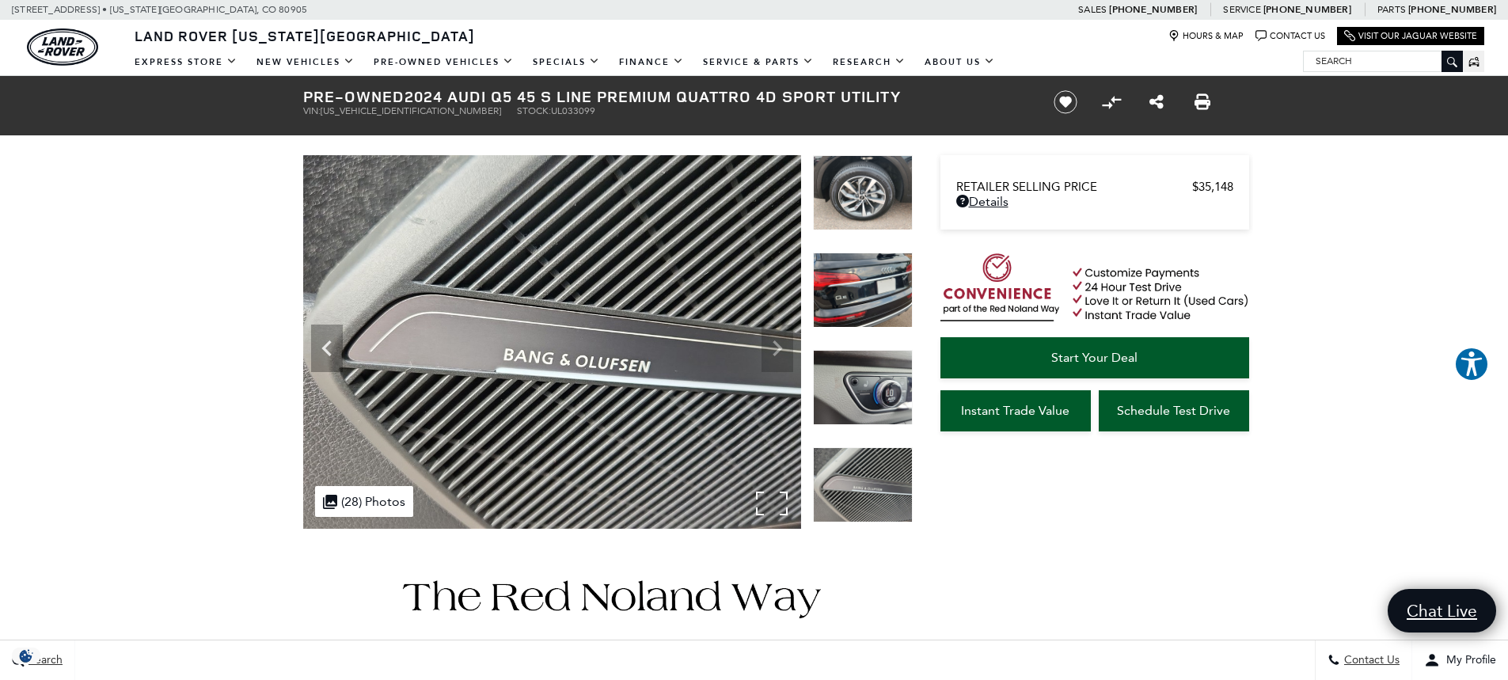
click at [771, 352] on img at bounding box center [552, 342] width 498 height 374
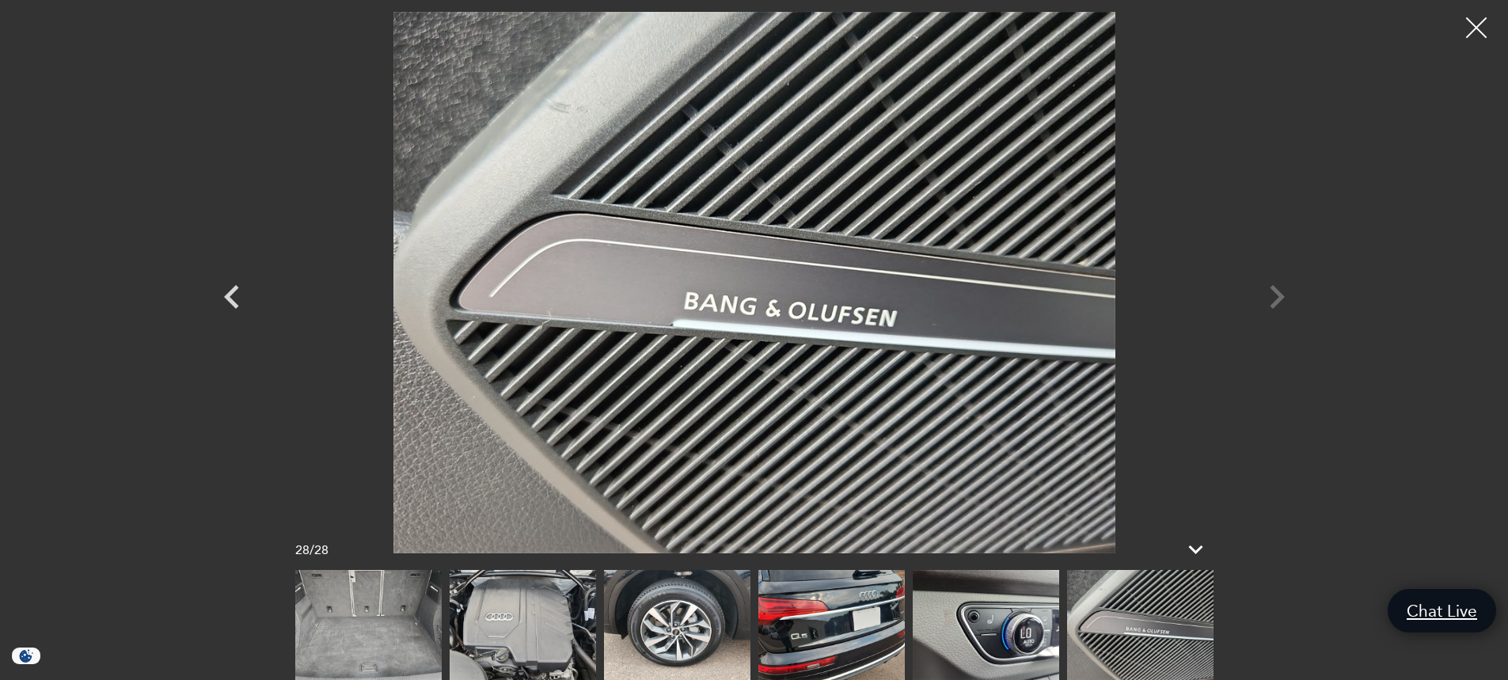
click at [1463, 32] on div at bounding box center [1477, 28] width 42 height 42
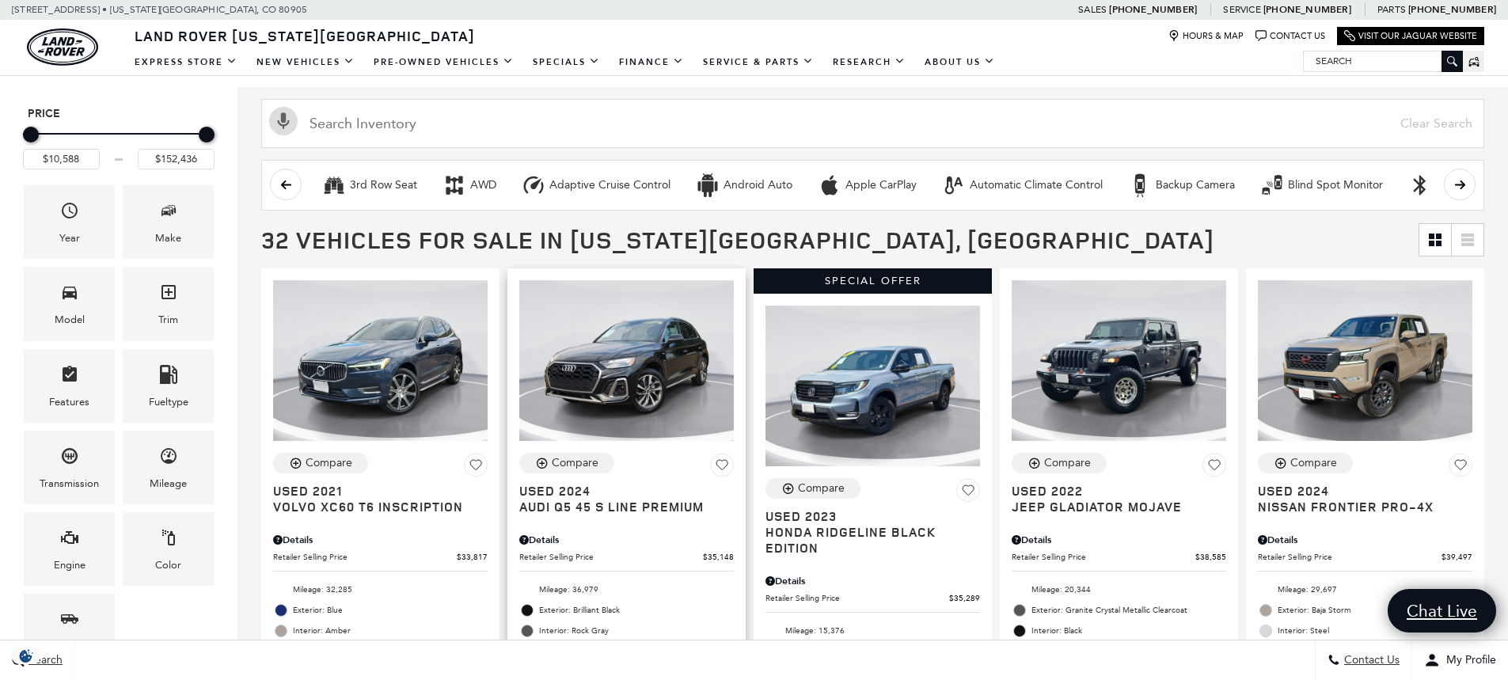
scroll to position [238, 0]
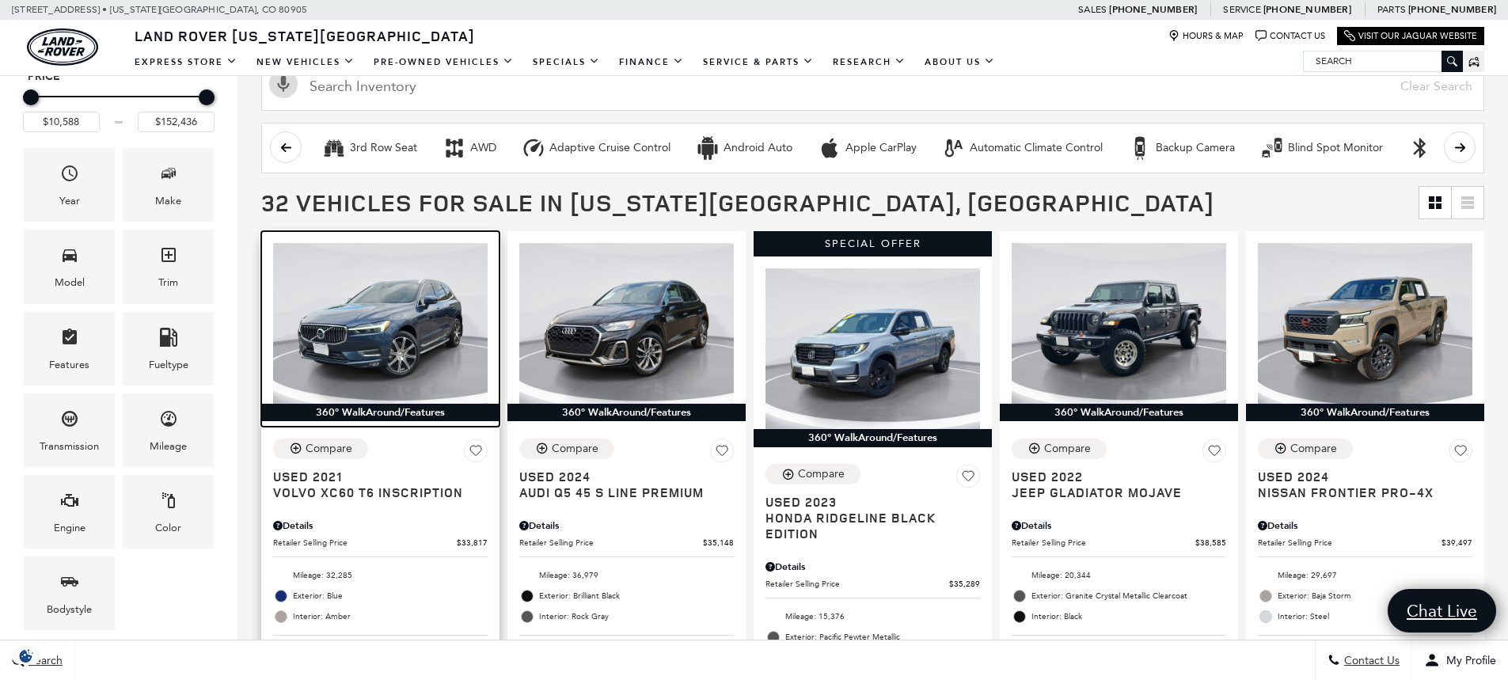
click at [366, 307] on img at bounding box center [380, 323] width 215 height 161
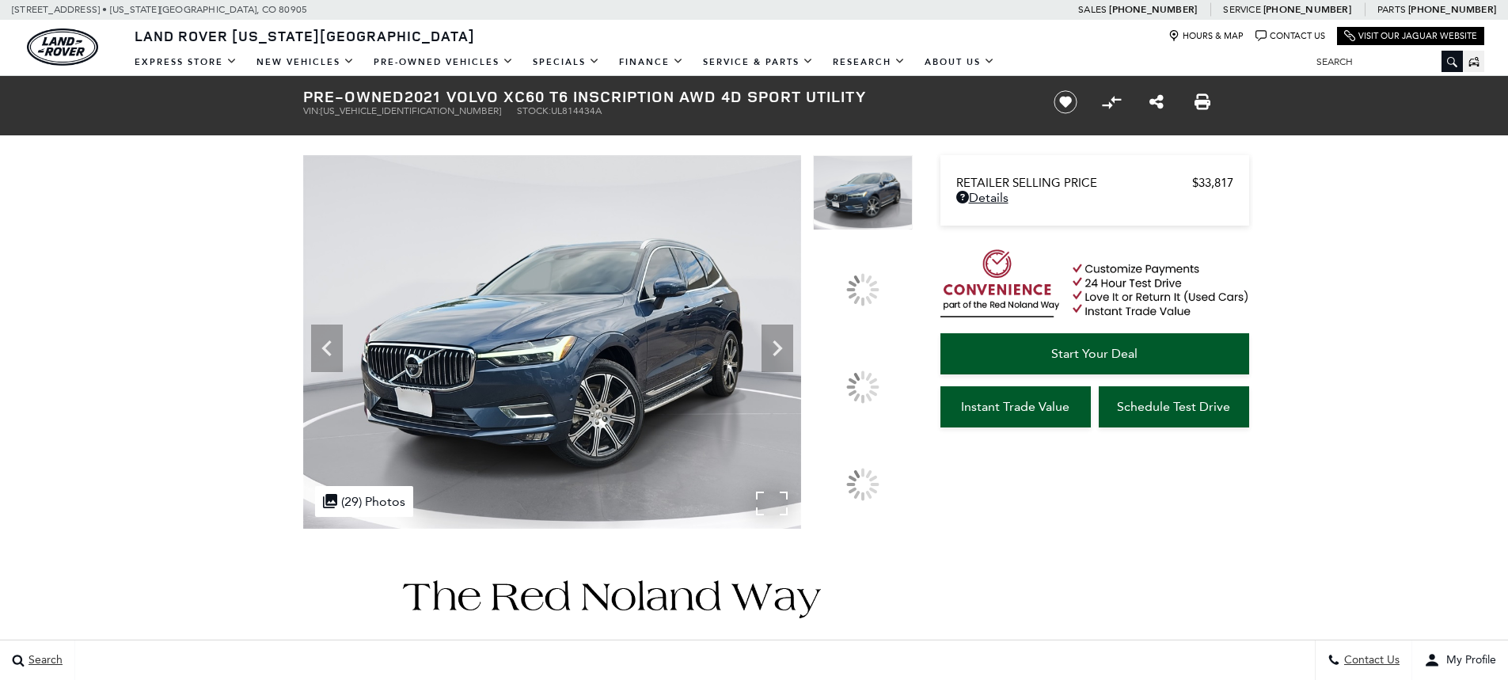
click at [603, 353] on img at bounding box center [552, 342] width 498 height 374
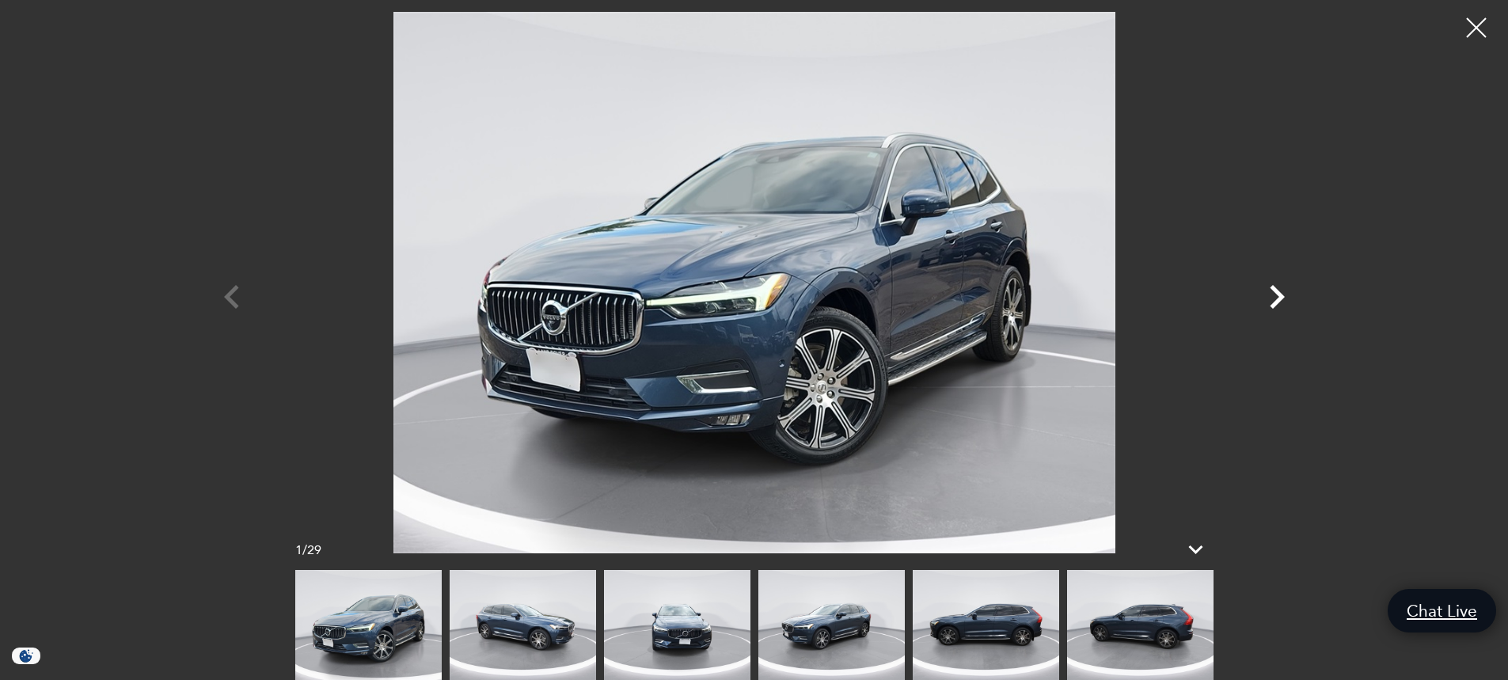
click at [1276, 293] on icon "Next" at bounding box center [1277, 297] width 15 height 24
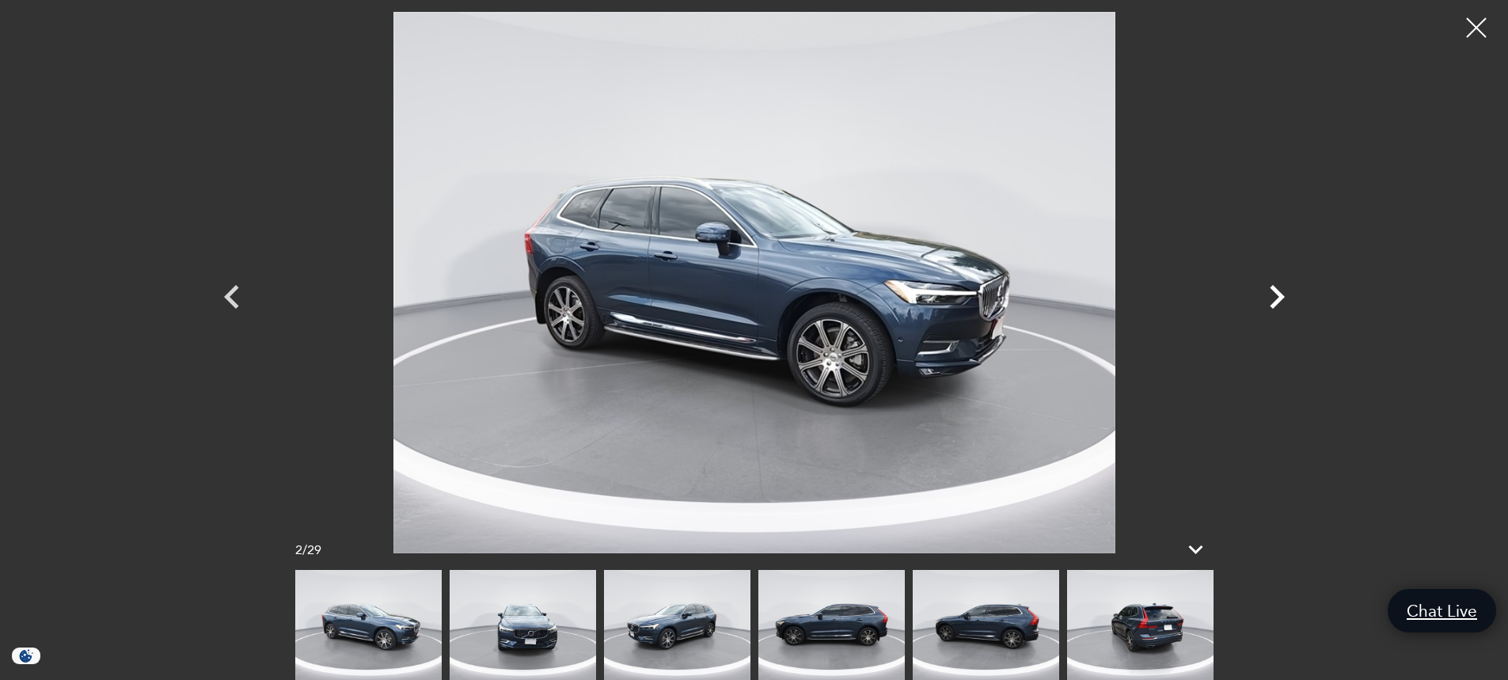
click at [1274, 293] on icon "Next" at bounding box center [1277, 297] width 48 height 48
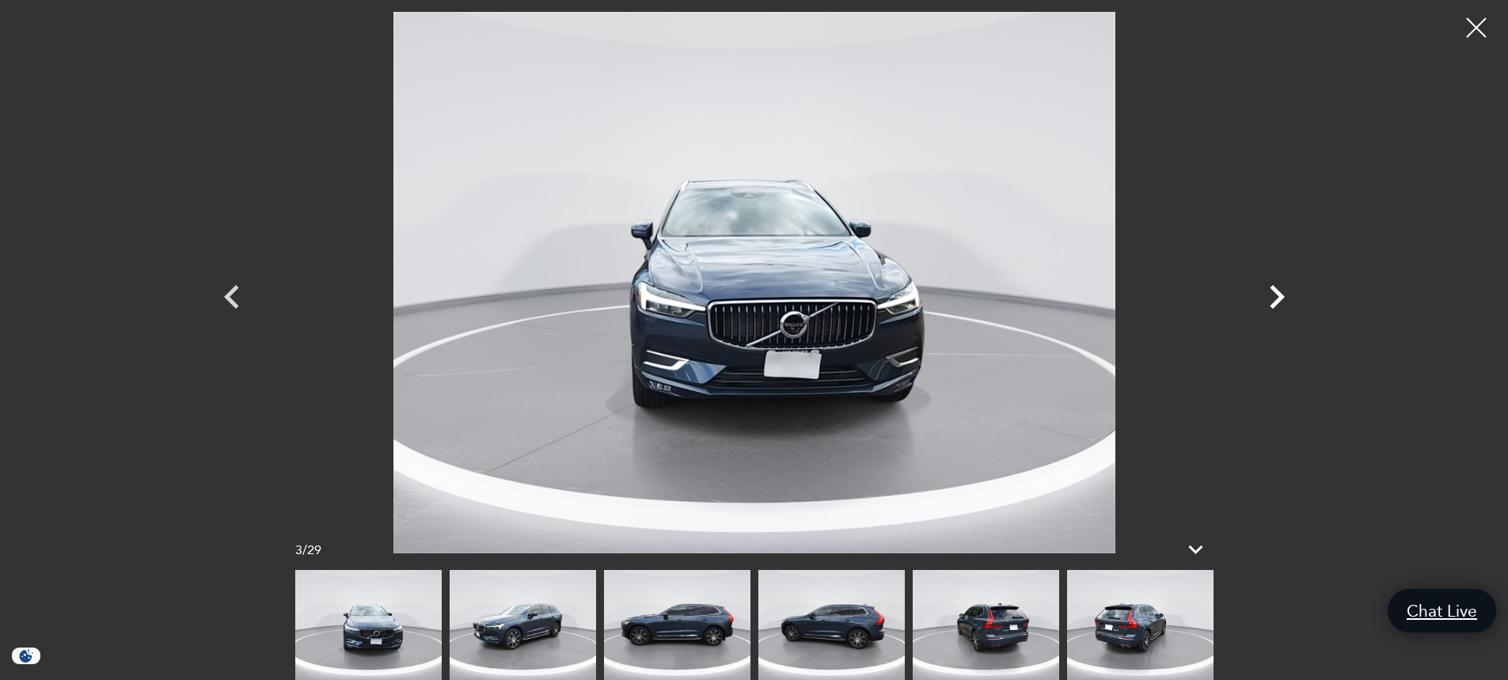
click at [1272, 294] on icon "Next" at bounding box center [1277, 297] width 48 height 48
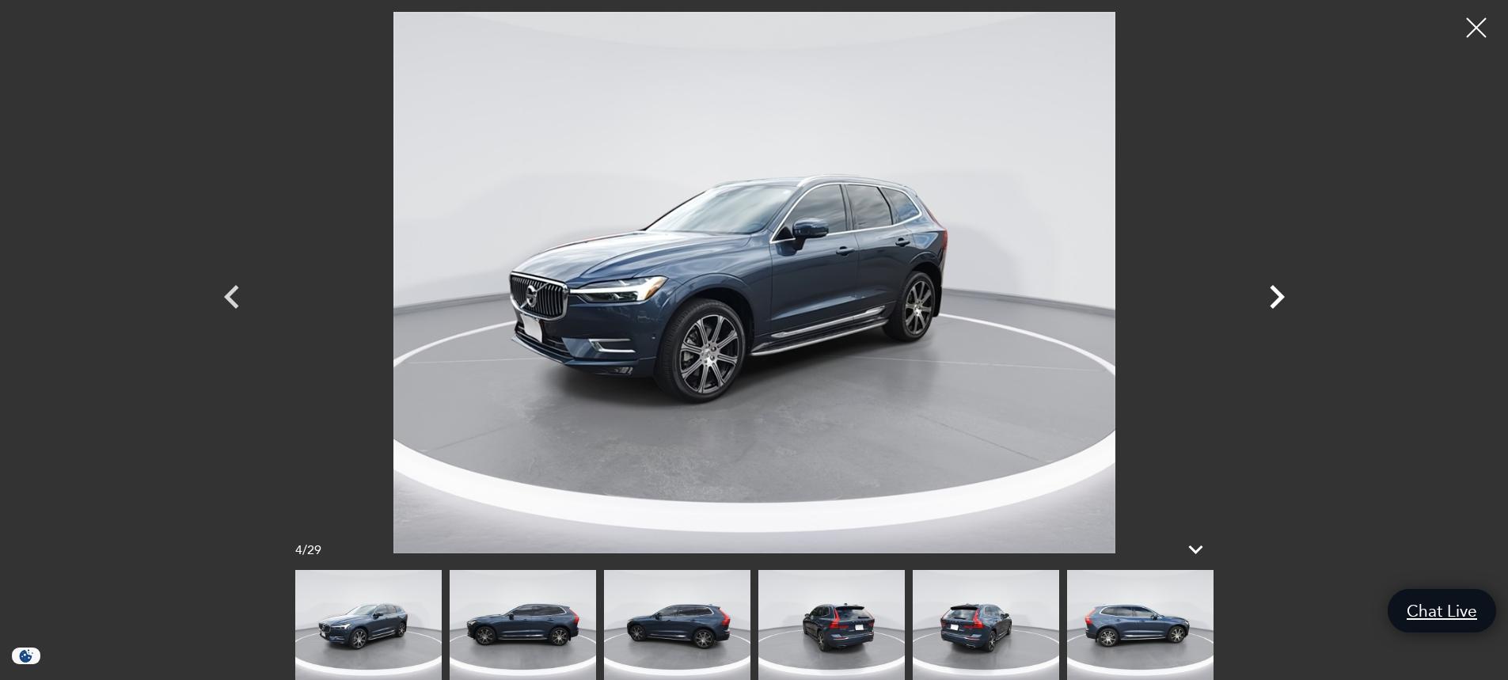
click at [1272, 294] on icon "Next" at bounding box center [1277, 297] width 48 height 48
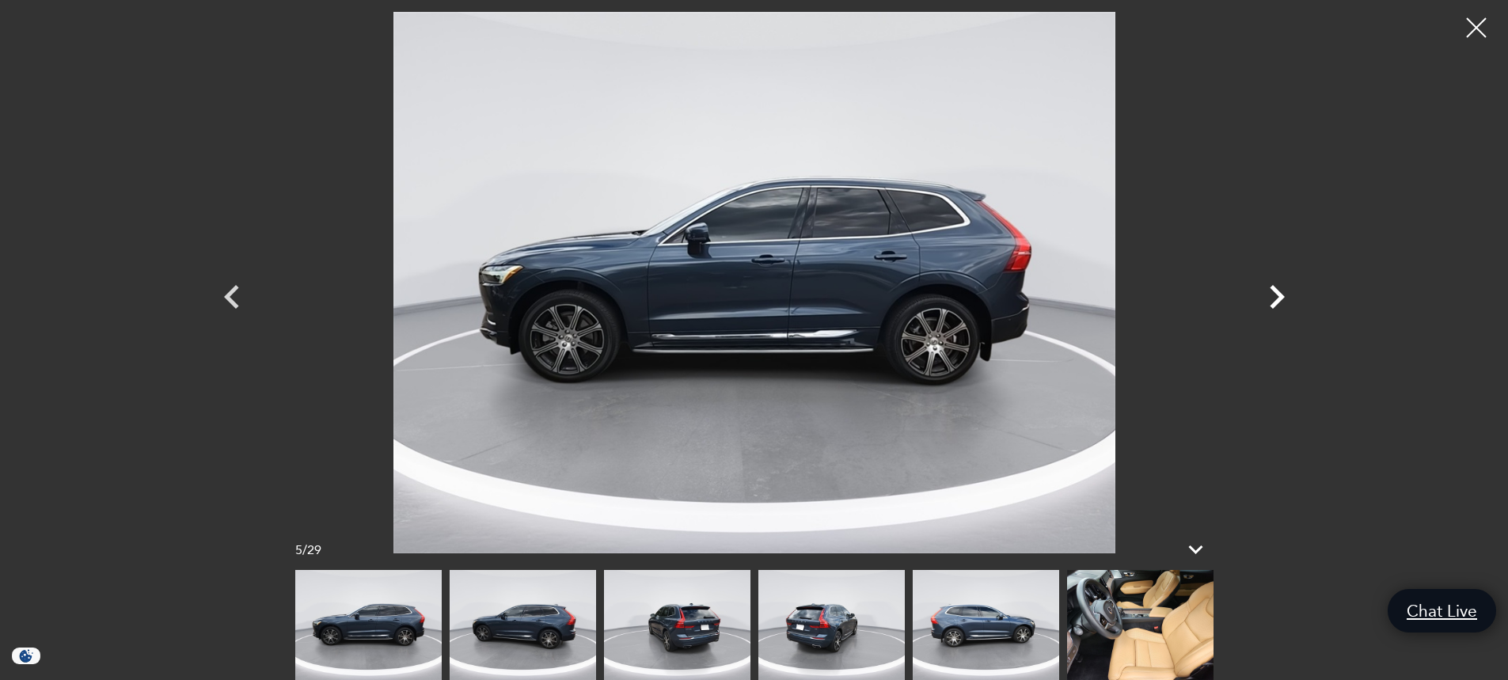
click at [1272, 294] on icon "Next" at bounding box center [1277, 297] width 48 height 48
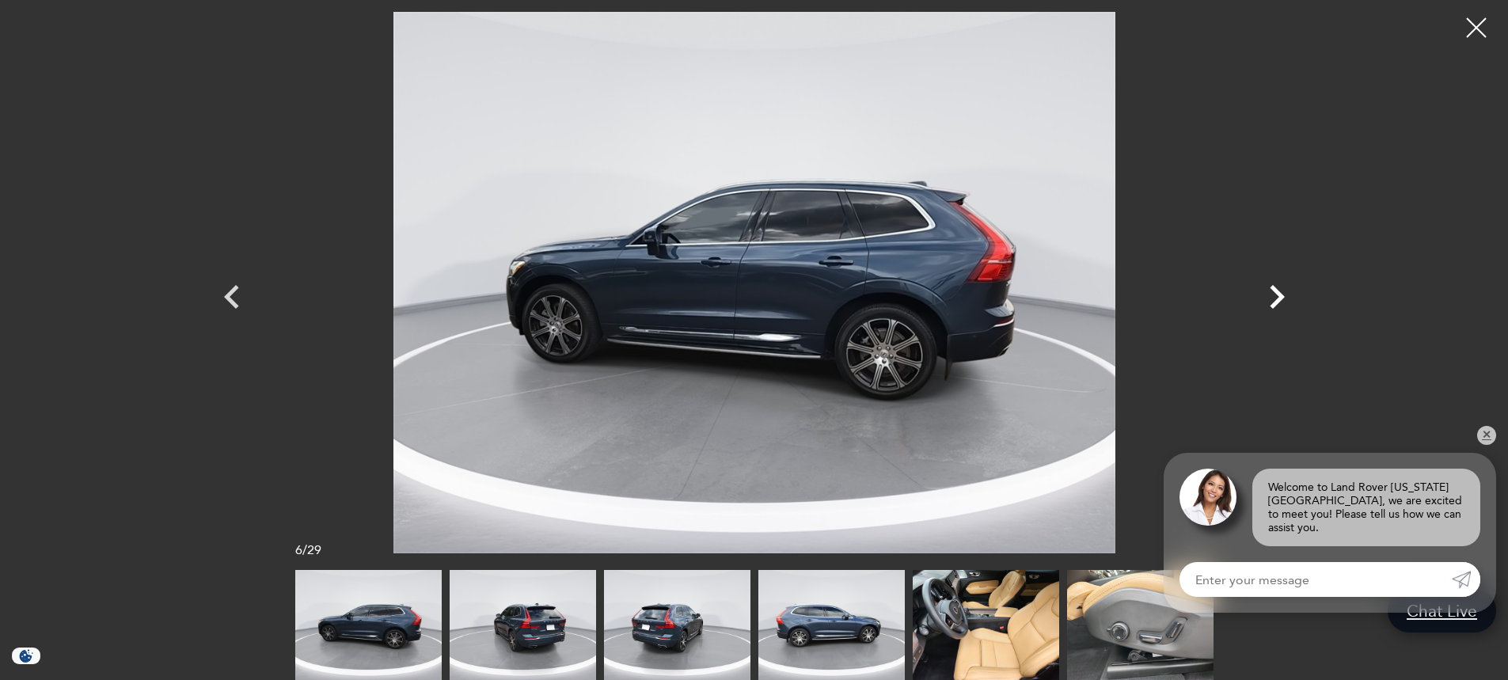
click at [1272, 294] on icon "Next" at bounding box center [1277, 297] width 48 height 48
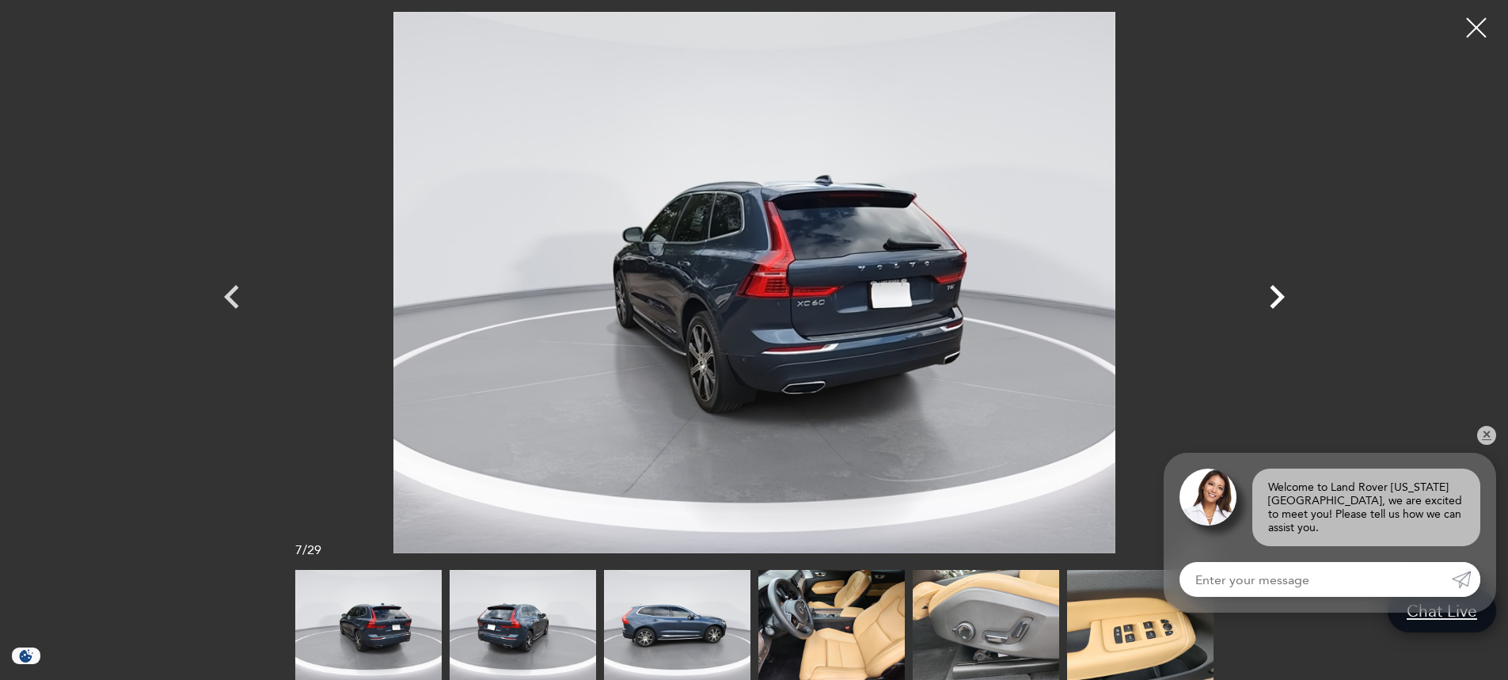
click at [1272, 294] on icon "Next" at bounding box center [1277, 297] width 48 height 48
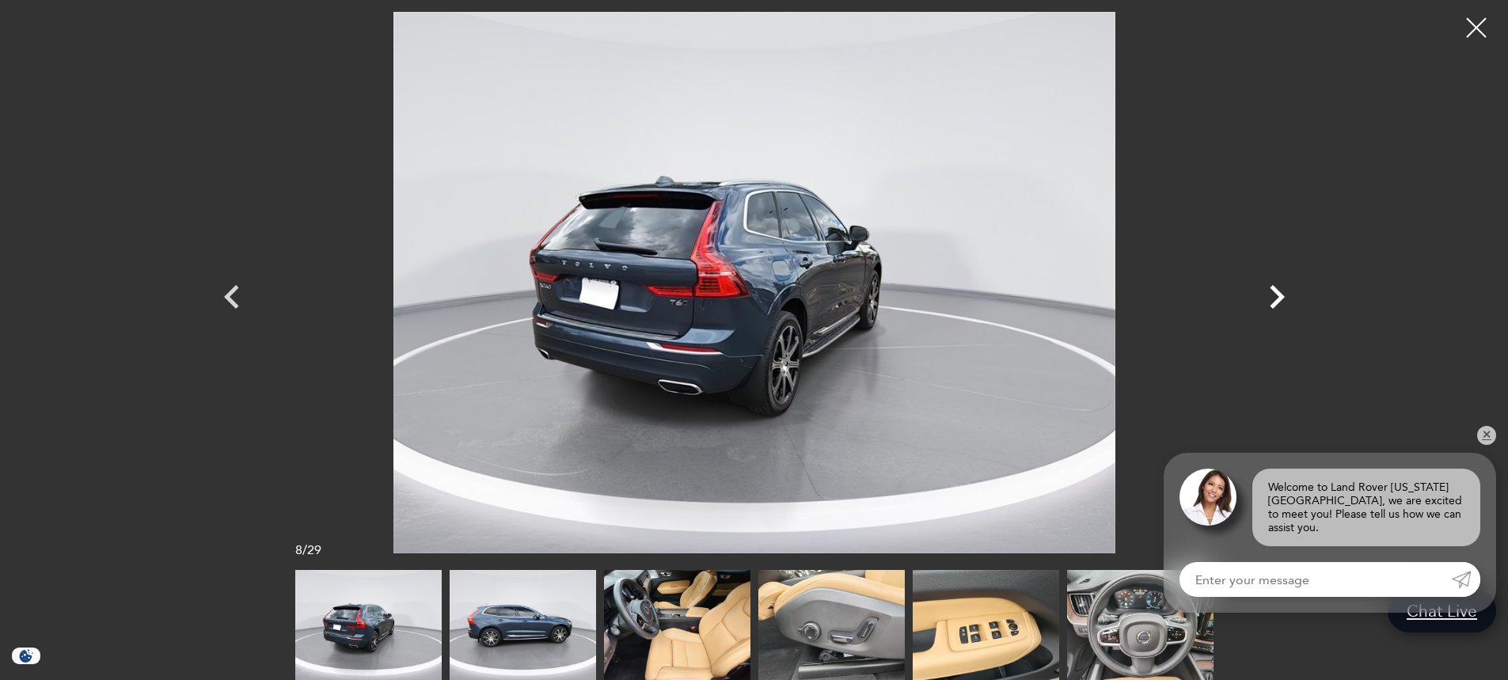
click at [1272, 294] on icon "Next" at bounding box center [1277, 297] width 48 height 48
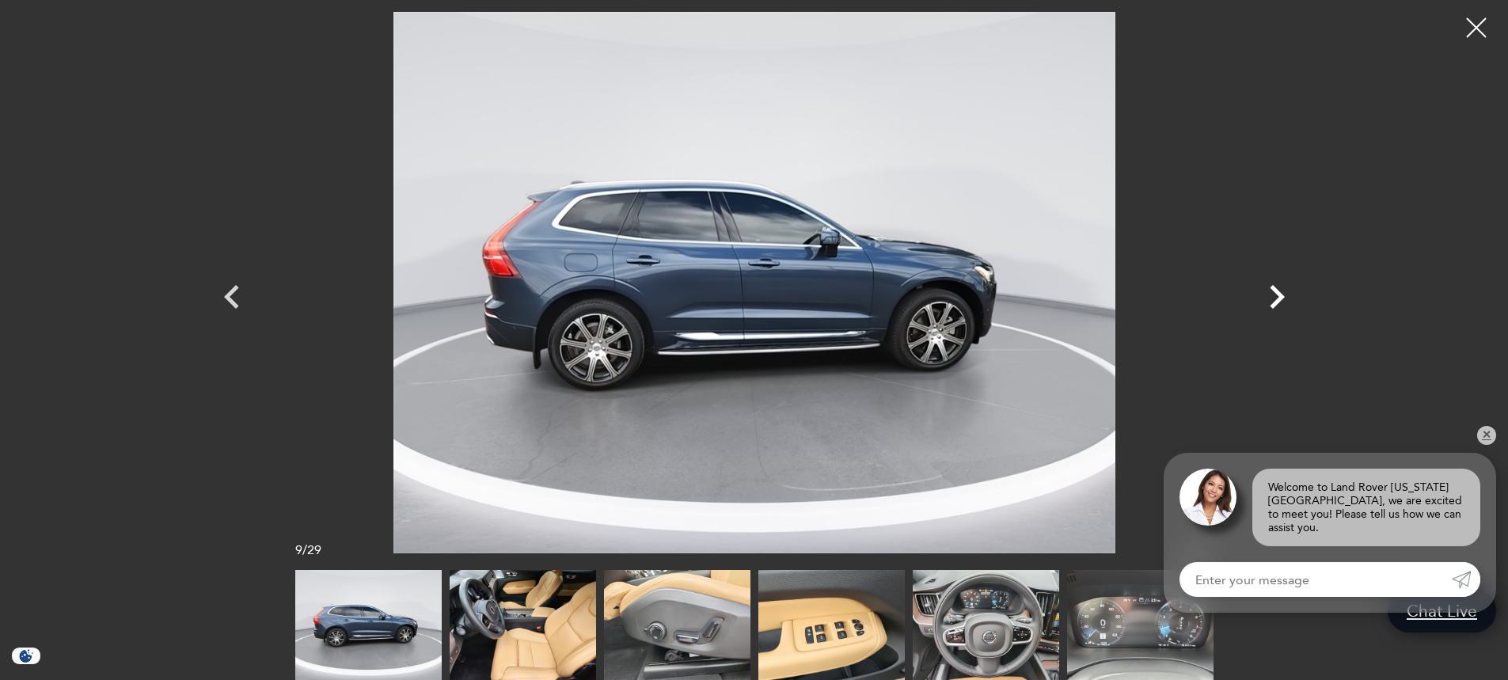
click at [1272, 294] on icon "Next" at bounding box center [1277, 297] width 48 height 48
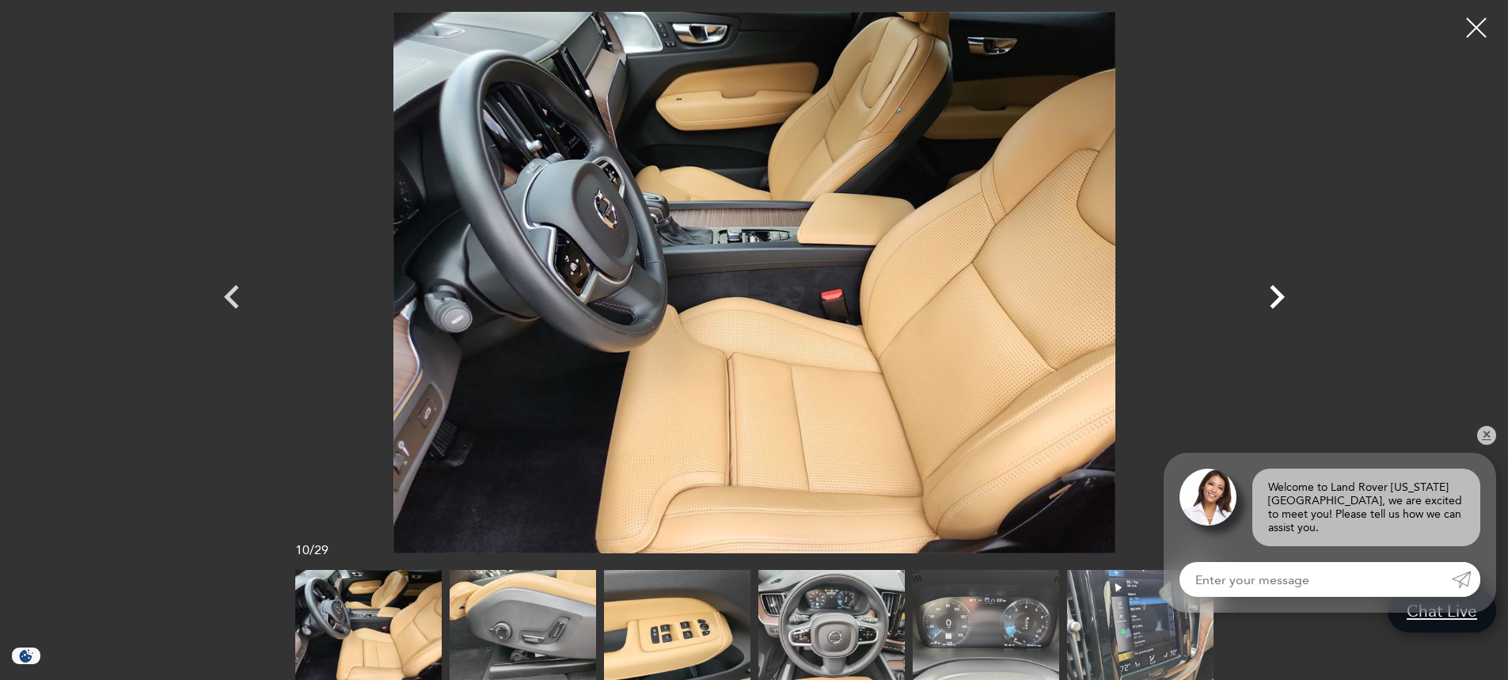
click at [1272, 294] on icon "Next" at bounding box center [1277, 297] width 48 height 48
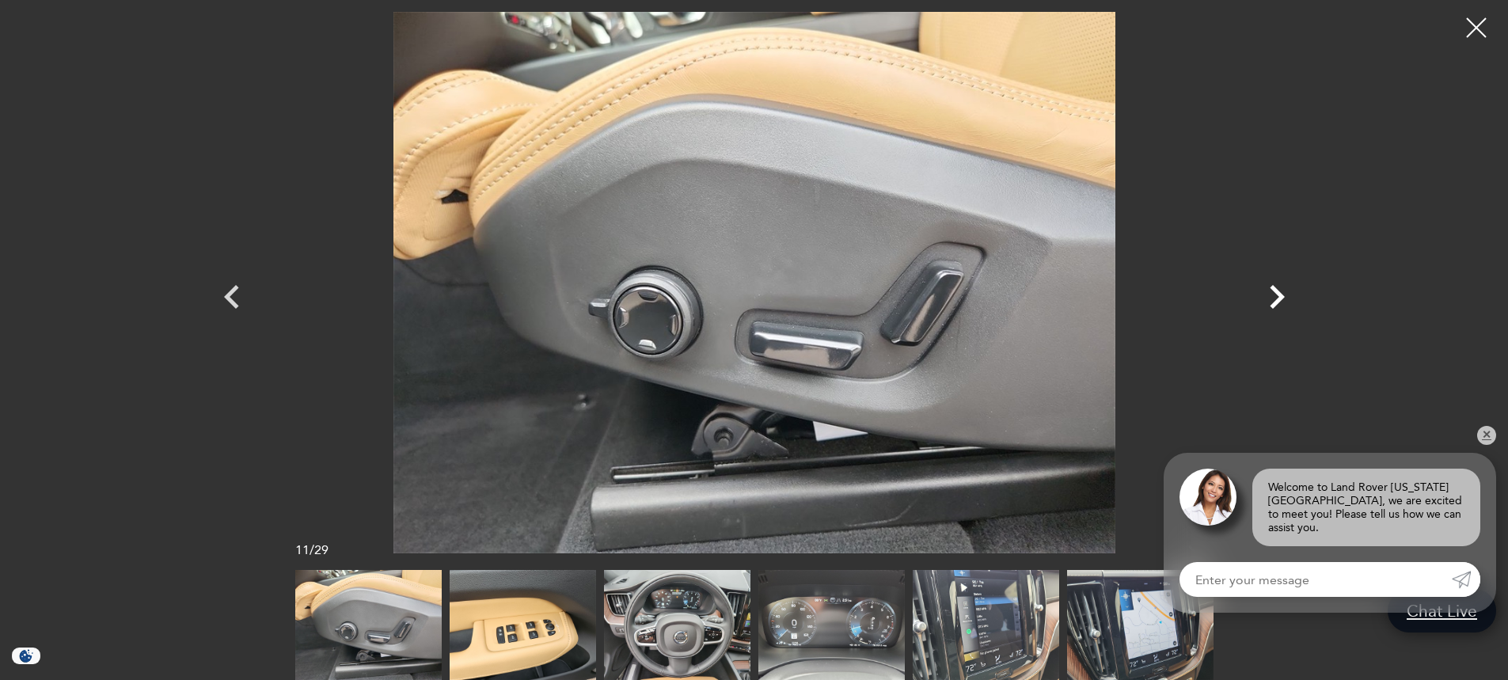
click at [1272, 294] on icon "Next" at bounding box center [1277, 297] width 48 height 48
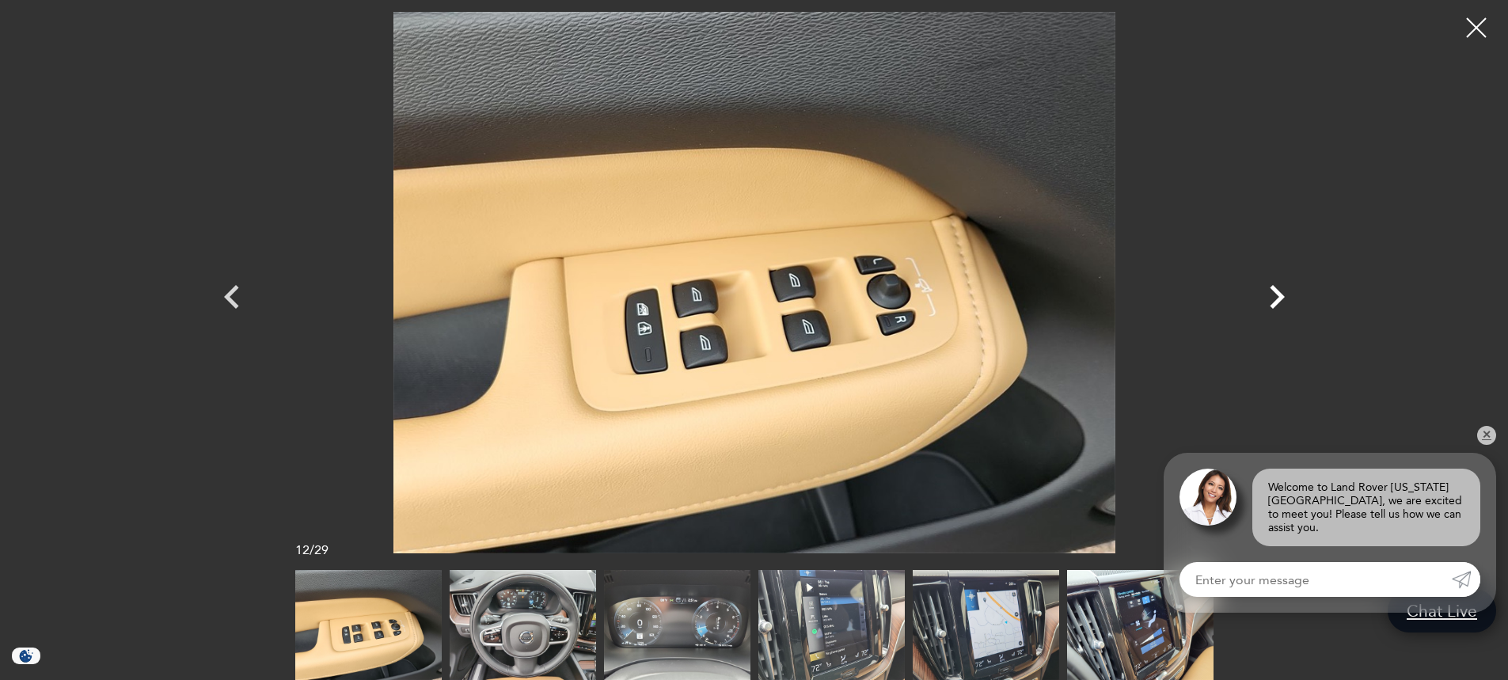
click at [1272, 294] on icon "Next" at bounding box center [1277, 297] width 48 height 48
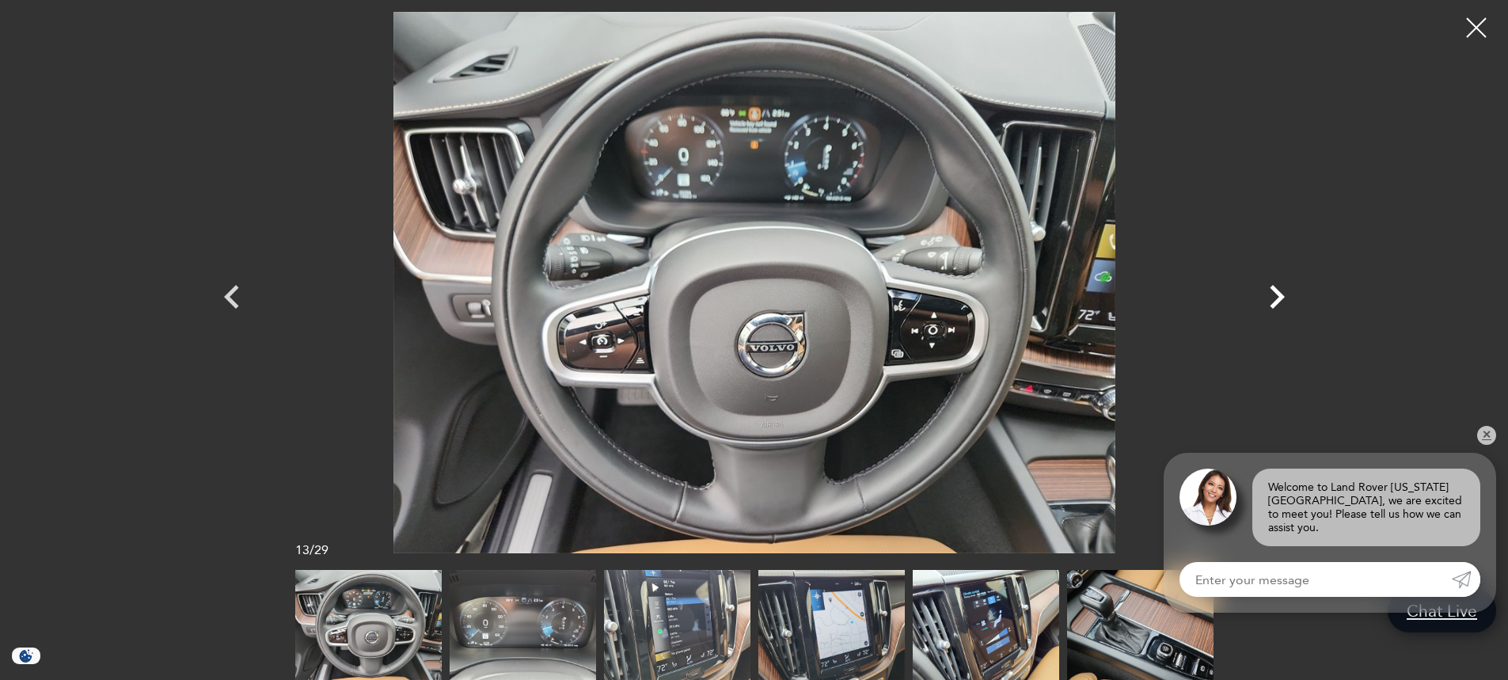
click at [1271, 294] on icon "Next" at bounding box center [1277, 297] width 48 height 48
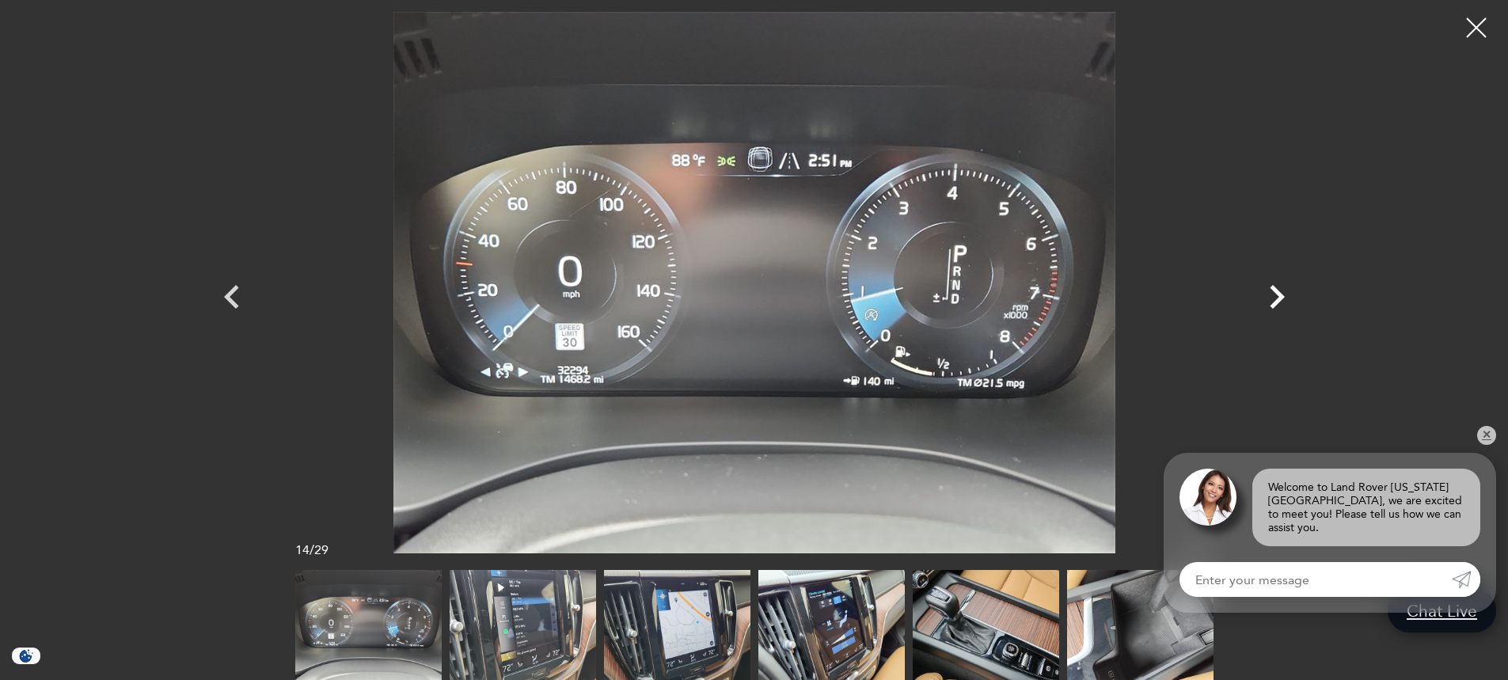
click at [1270, 294] on icon "Next" at bounding box center [1277, 297] width 48 height 48
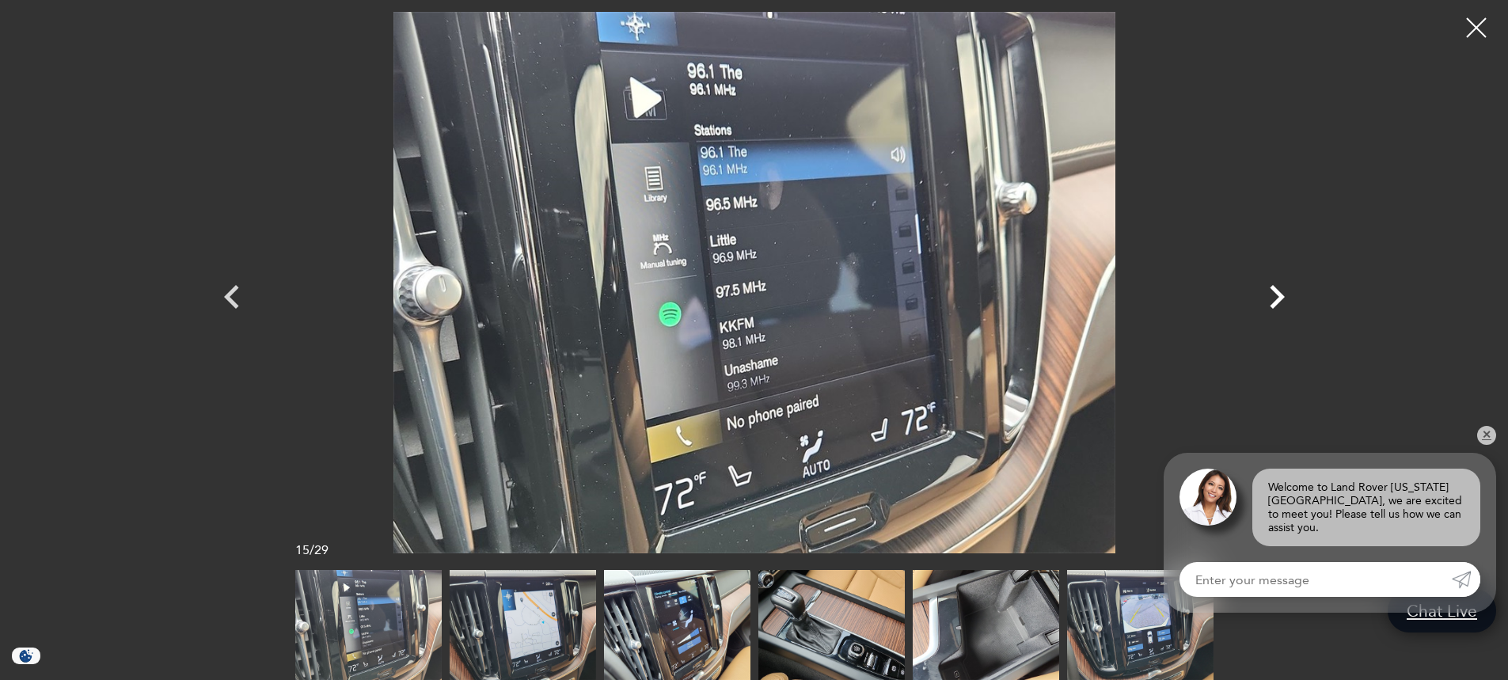
click at [1269, 294] on icon "Next" at bounding box center [1277, 297] width 48 height 48
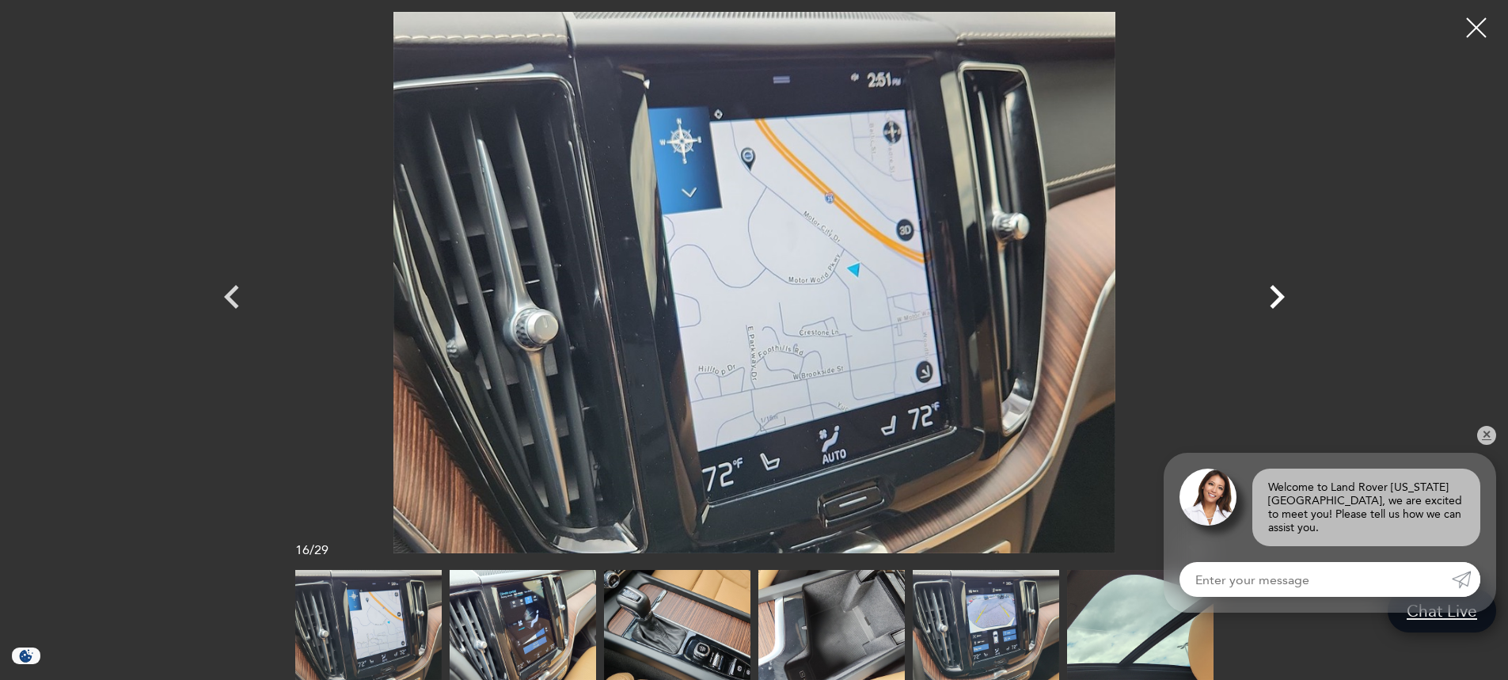
click at [1269, 294] on icon "Next" at bounding box center [1277, 297] width 48 height 48
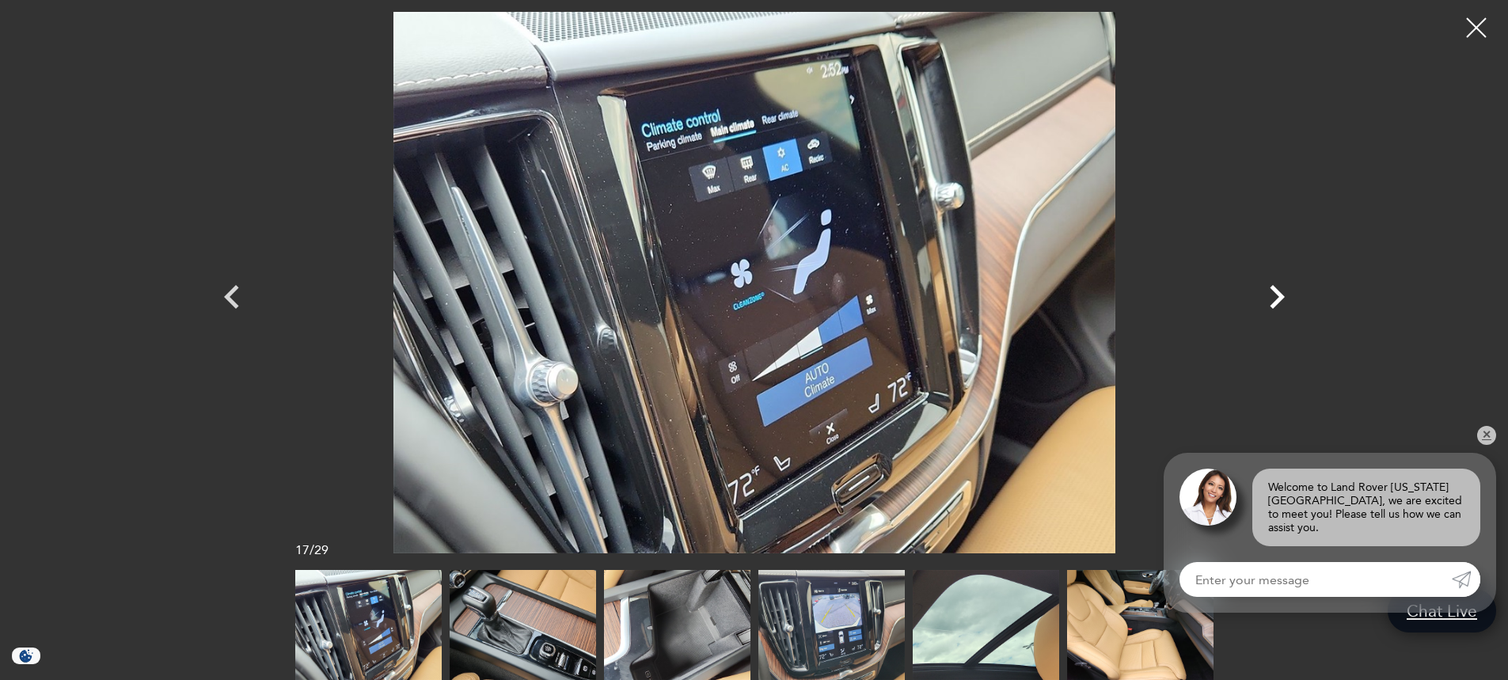
click at [1269, 294] on icon "Next" at bounding box center [1277, 297] width 48 height 48
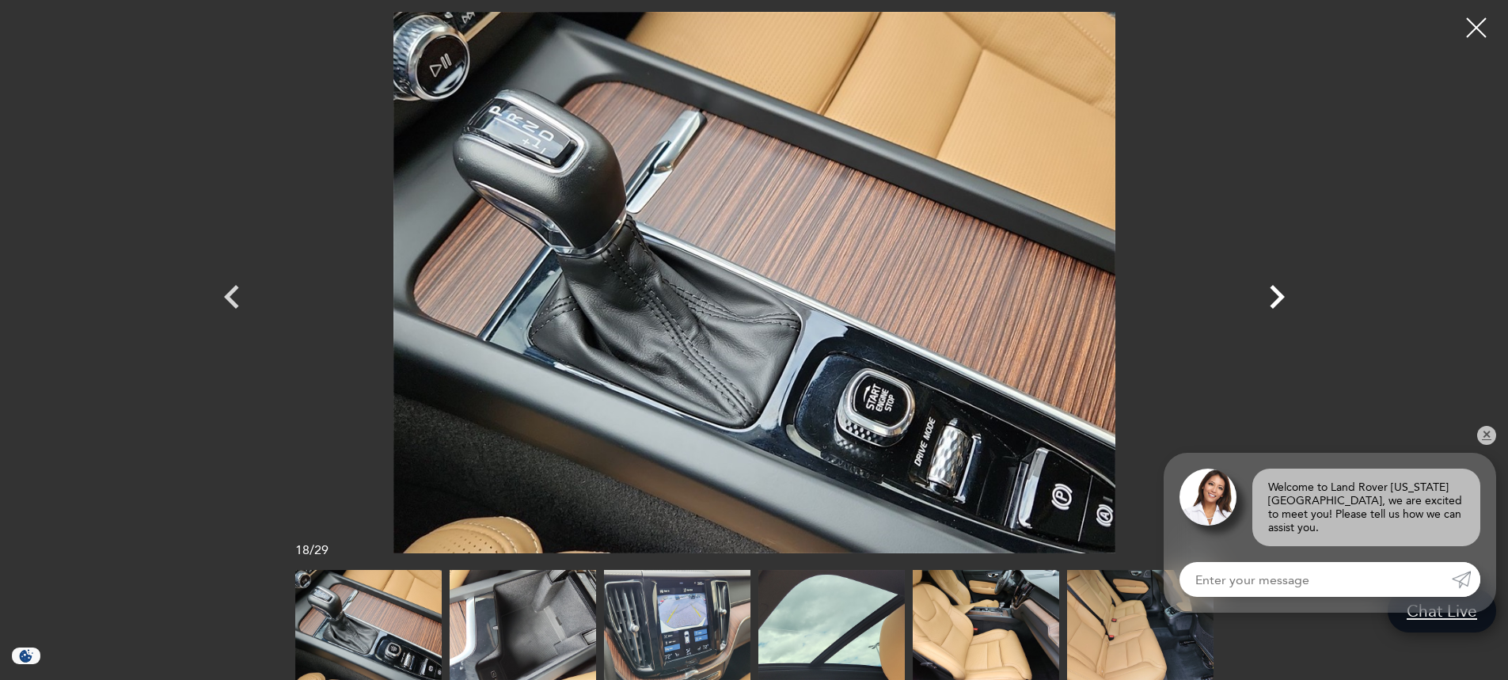
click at [1269, 294] on icon "Next" at bounding box center [1277, 297] width 48 height 48
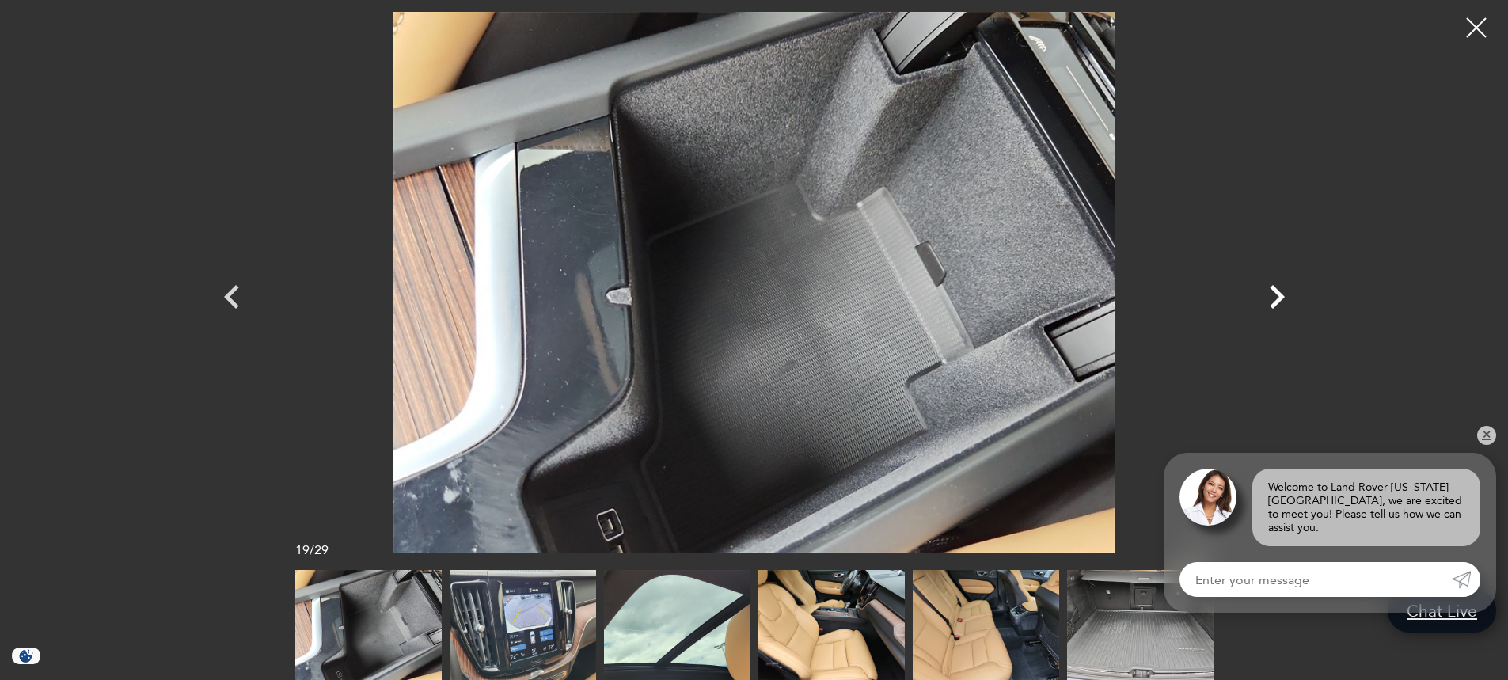
click at [1269, 294] on icon "Next" at bounding box center [1277, 297] width 48 height 48
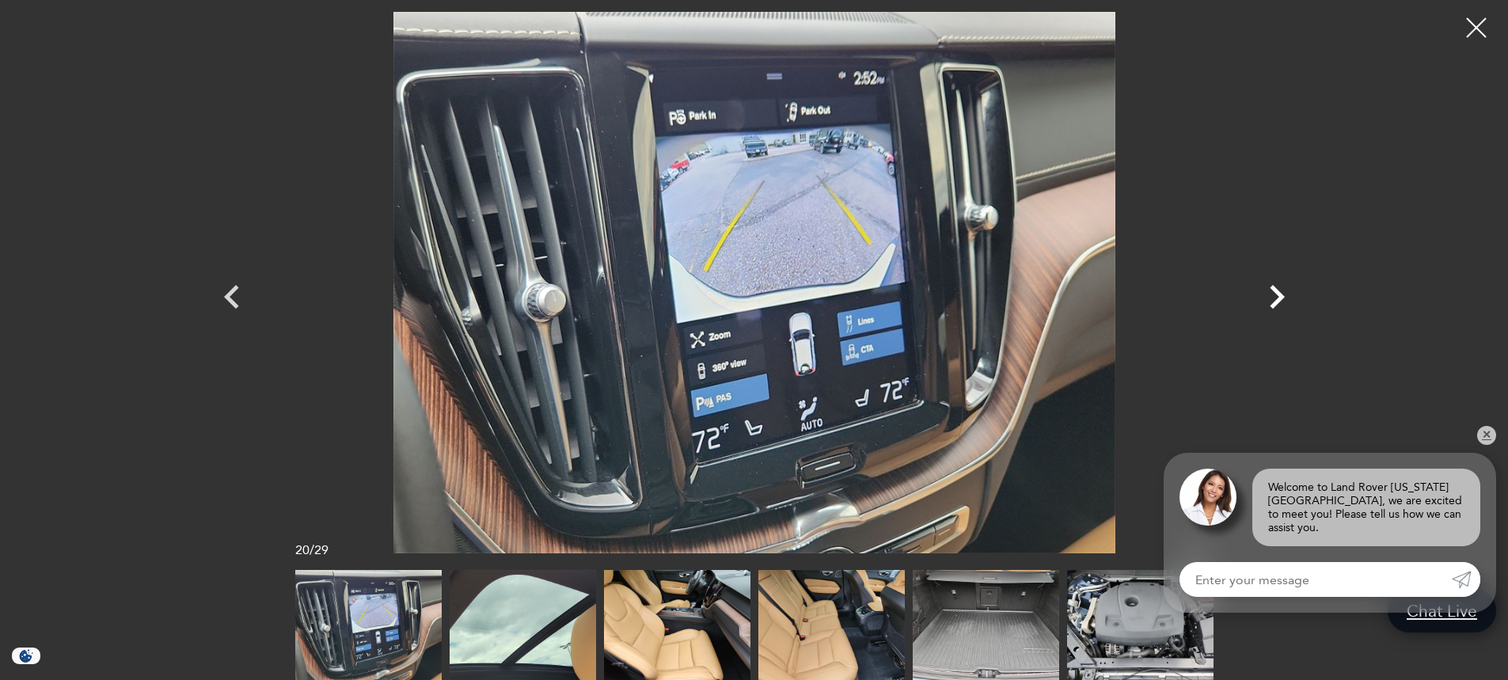
click at [1269, 294] on icon "Next" at bounding box center [1277, 297] width 48 height 48
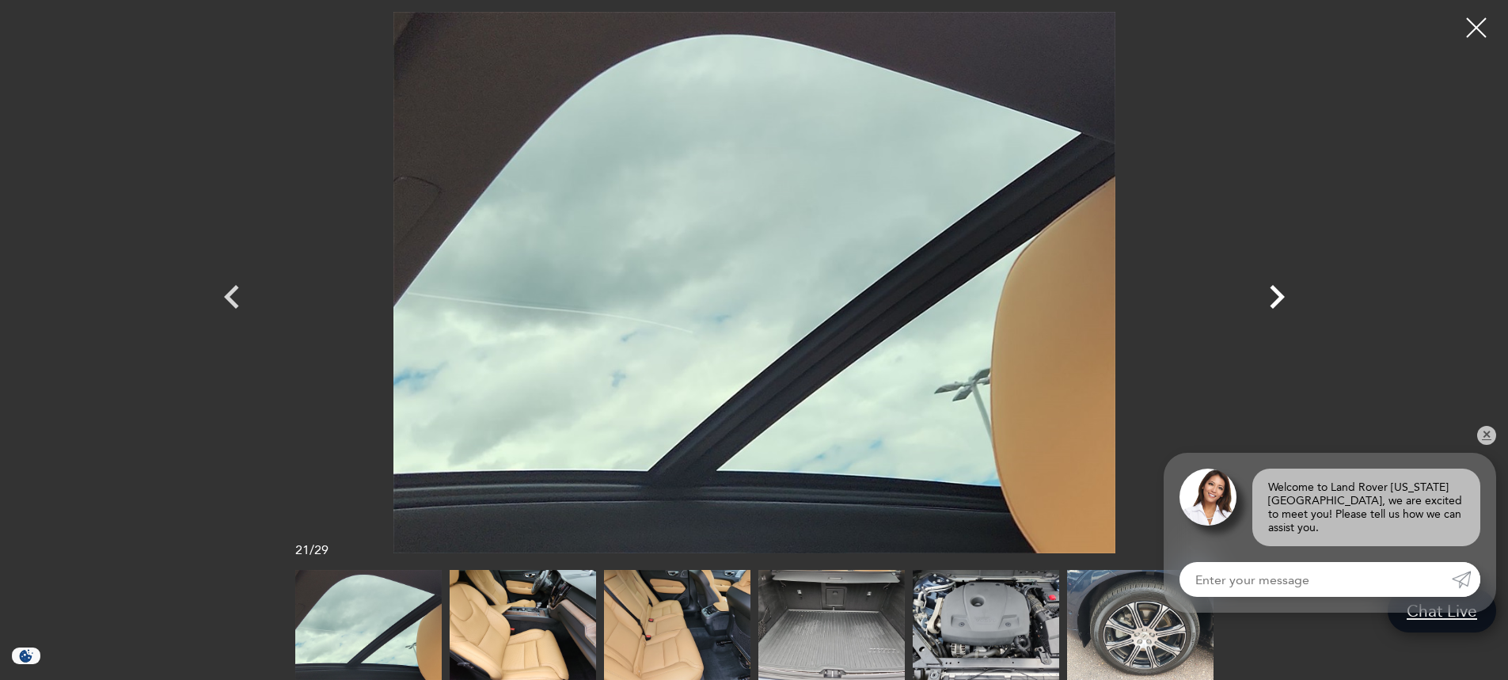
click at [1269, 294] on icon "Next" at bounding box center [1277, 297] width 48 height 48
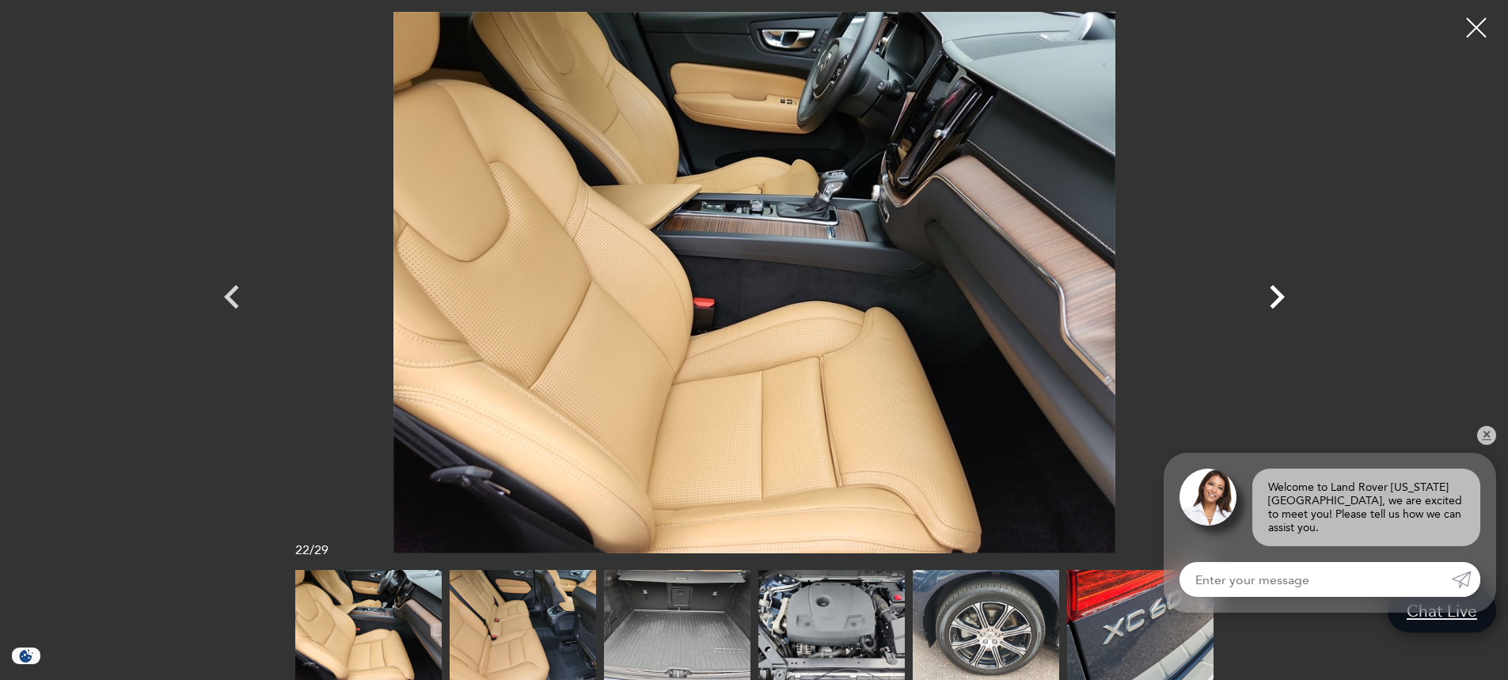
click at [1269, 294] on icon "Next" at bounding box center [1277, 297] width 48 height 48
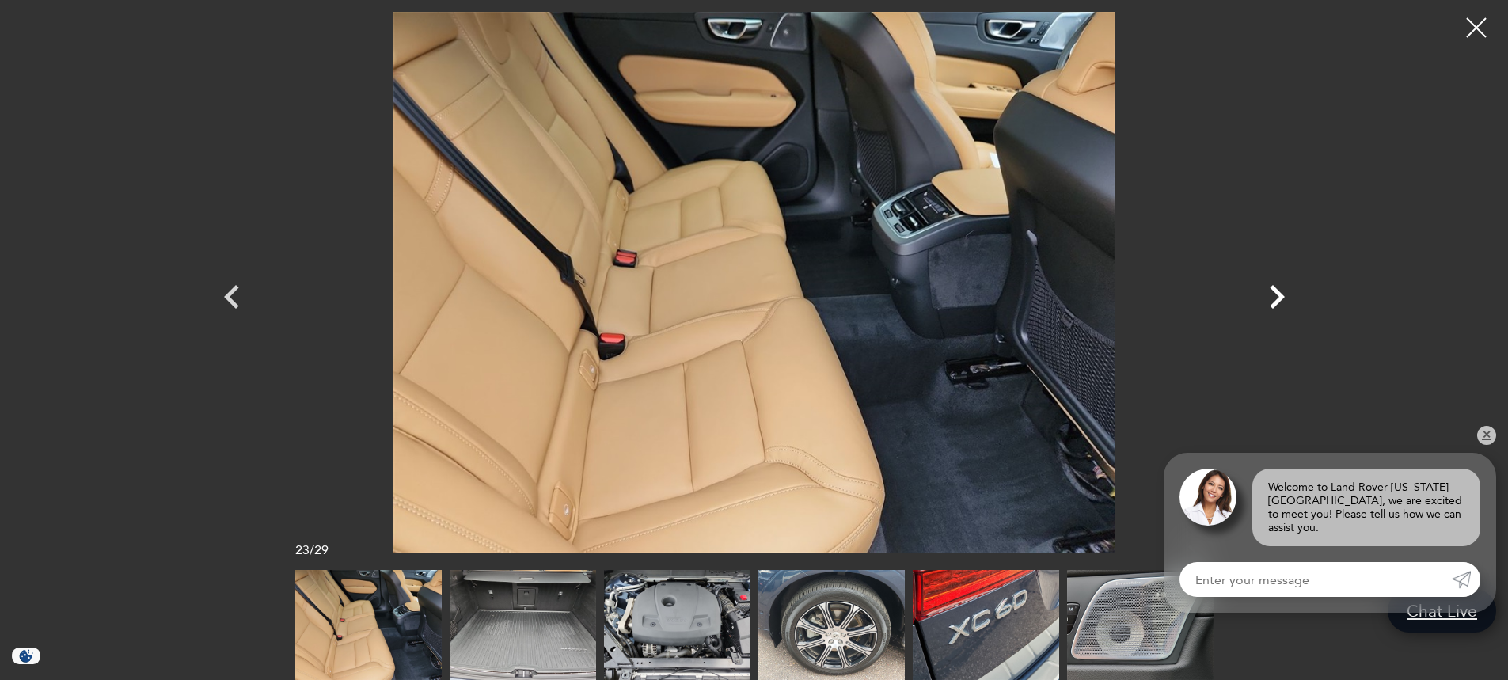
click at [1269, 294] on icon "Next" at bounding box center [1277, 297] width 48 height 48
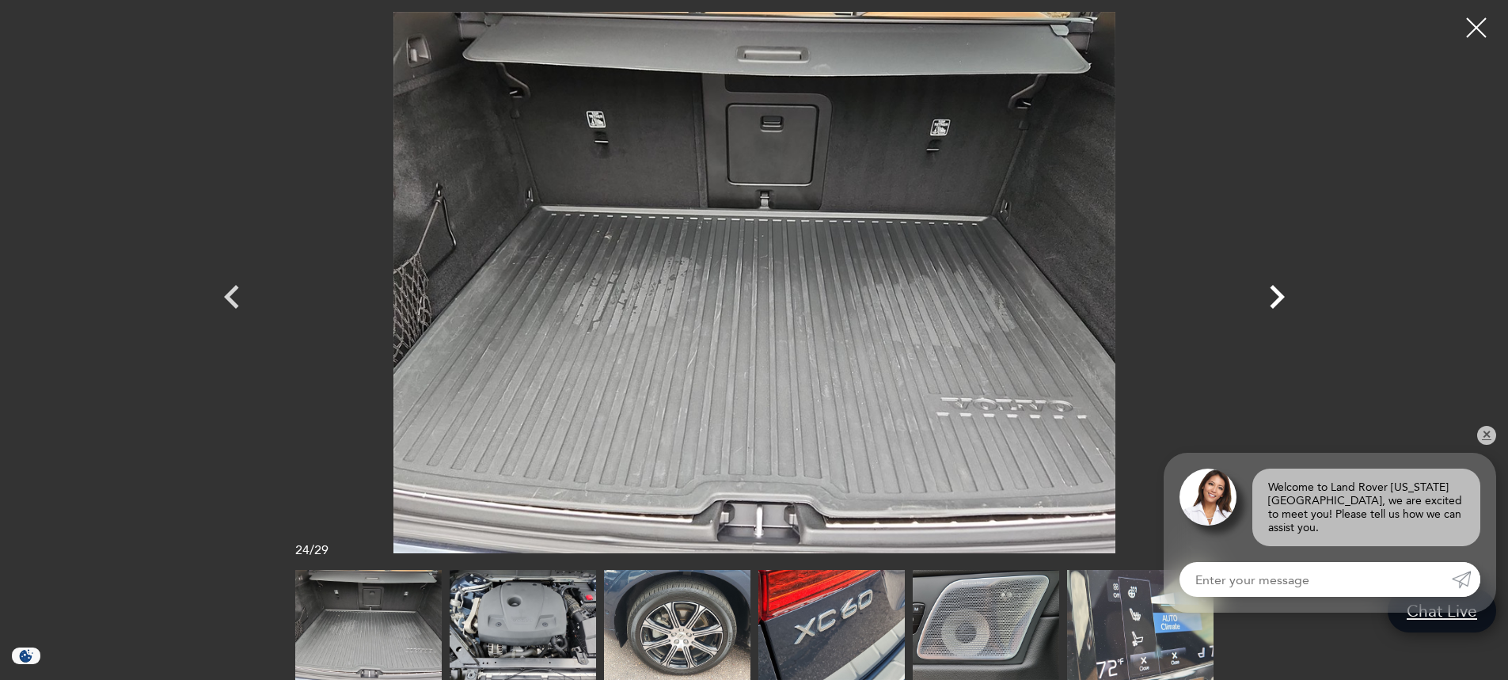
click at [1269, 294] on icon "Next" at bounding box center [1277, 297] width 48 height 48
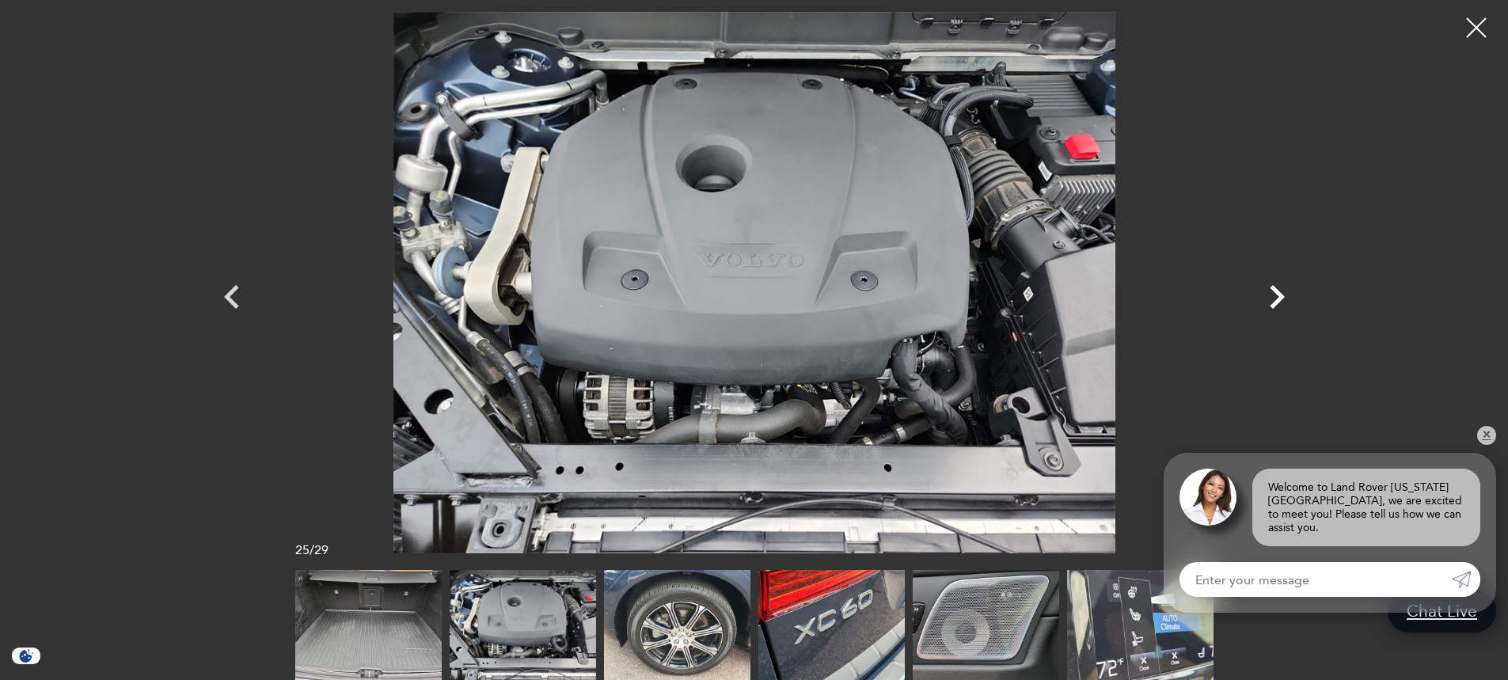
click at [1269, 294] on icon "Next" at bounding box center [1277, 297] width 48 height 48
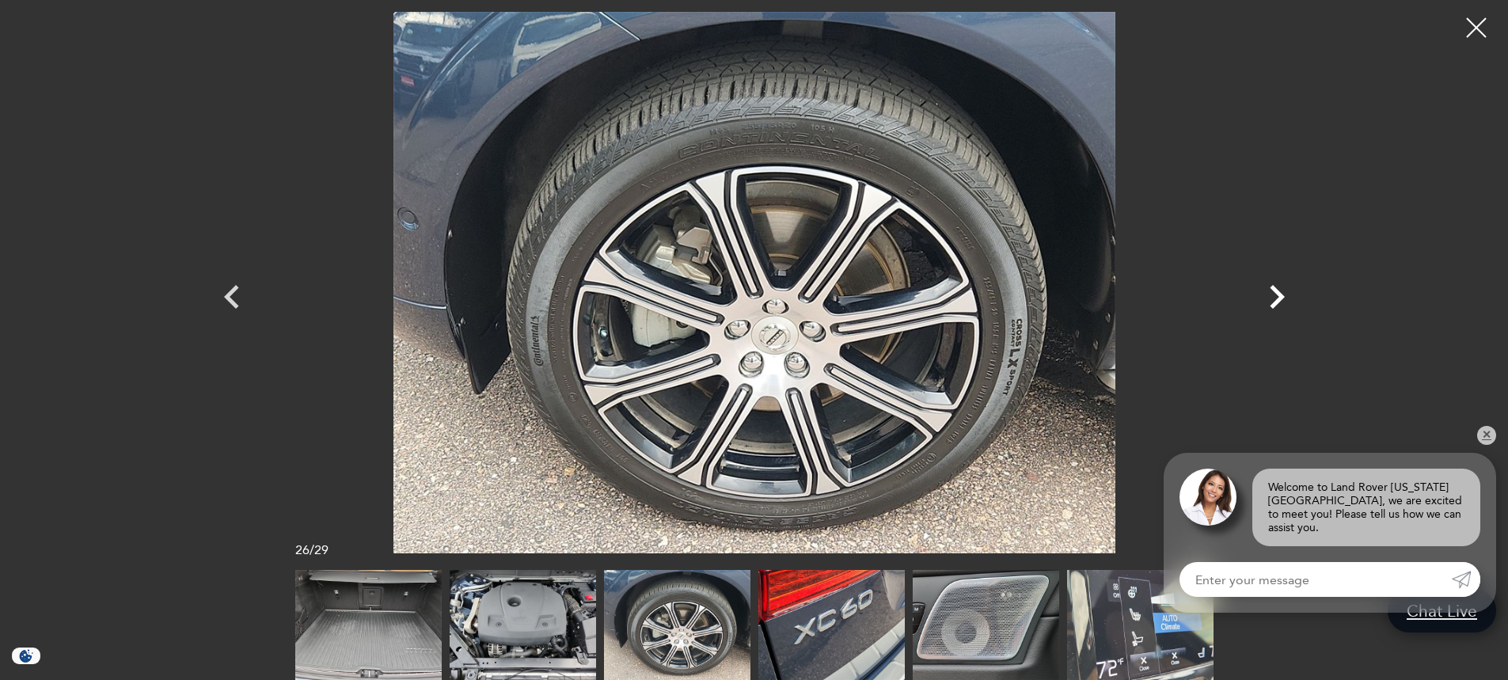
click at [1269, 294] on icon "Next" at bounding box center [1277, 297] width 48 height 48
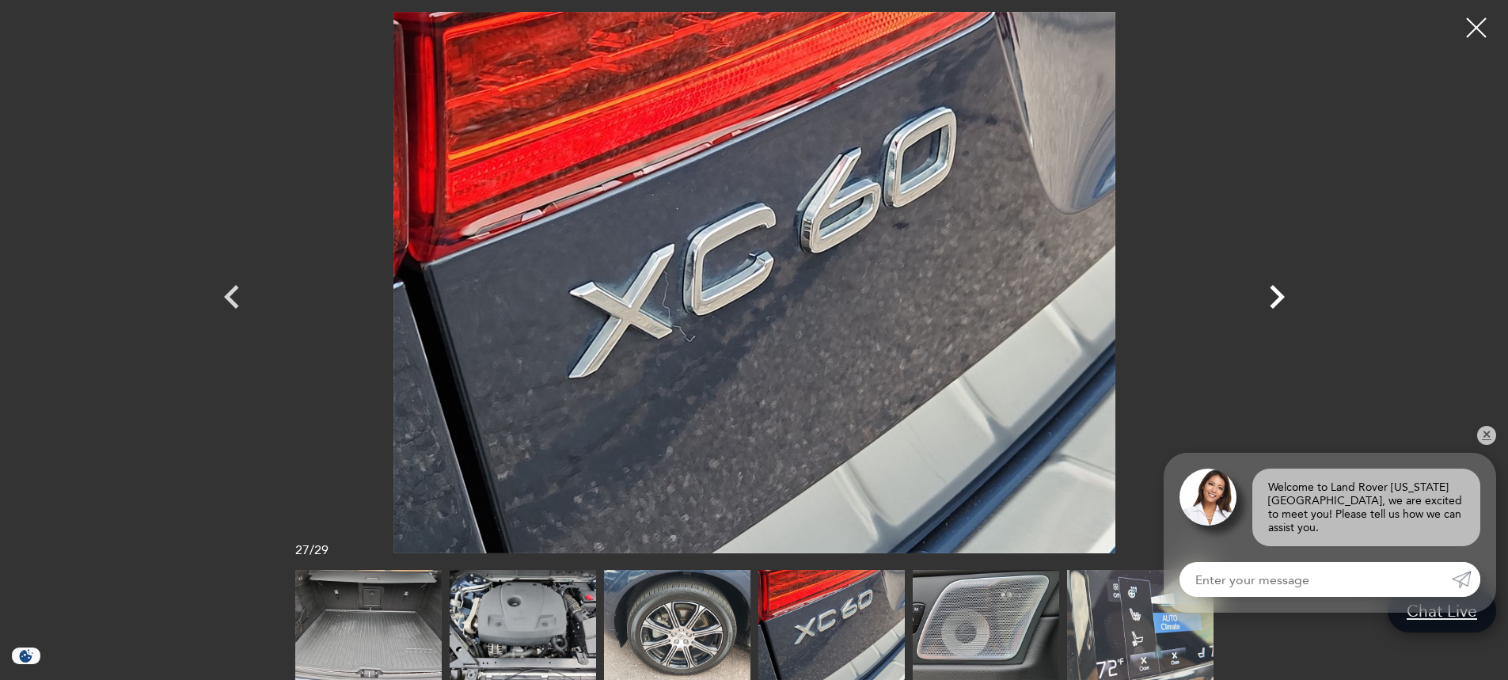
click at [1268, 294] on icon "Next" at bounding box center [1277, 297] width 48 height 48
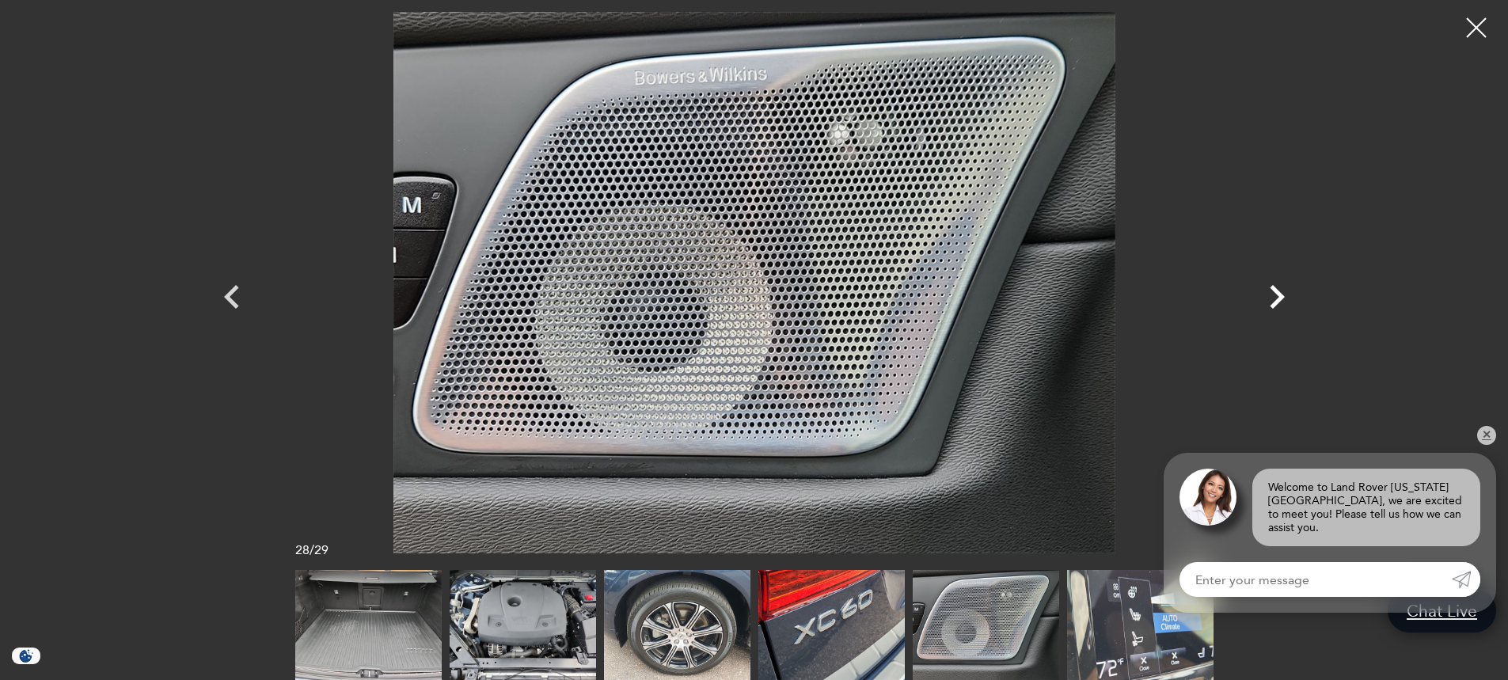
click at [1268, 294] on icon "Next" at bounding box center [1277, 297] width 48 height 48
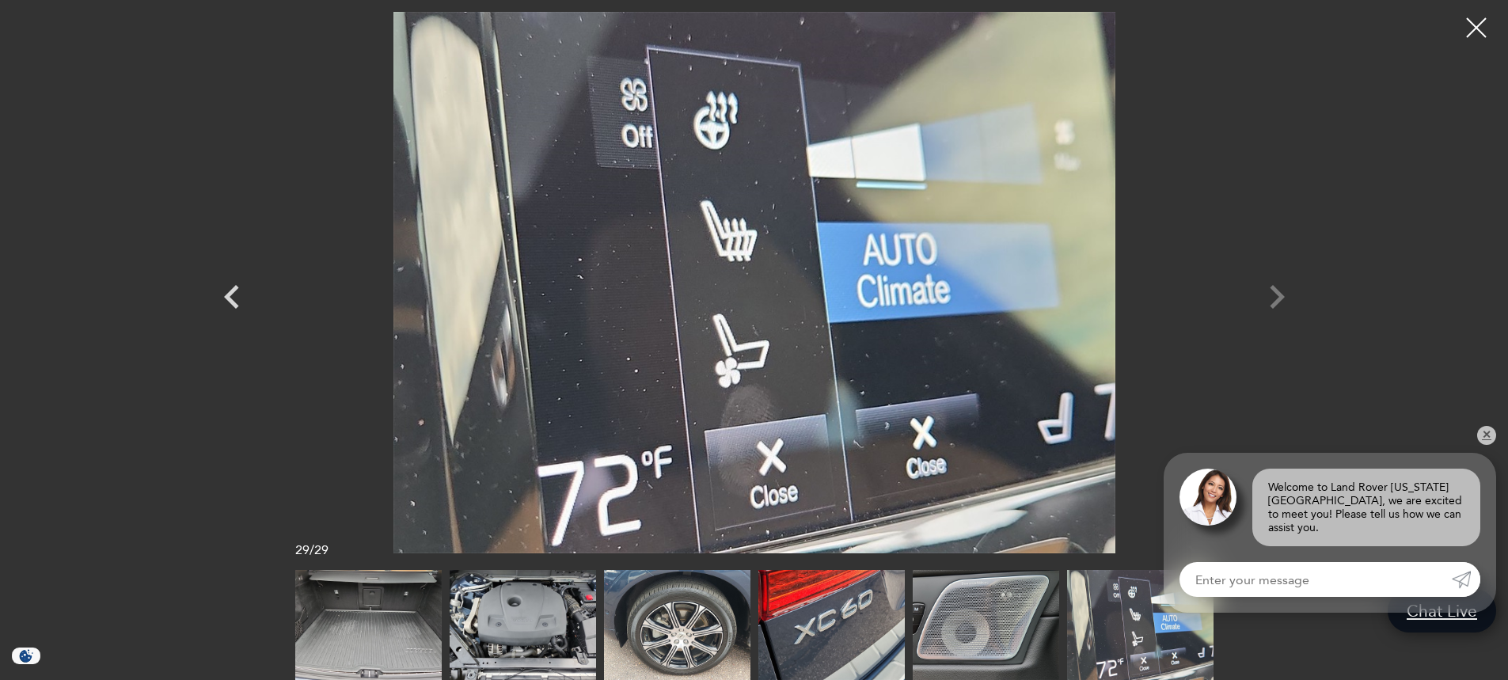
click at [1268, 294] on div at bounding box center [754, 283] width 1108 height 542
drag, startPoint x: 1470, startPoint y: 20, endPoint x: 1424, endPoint y: 30, distance: 47.1
click at [1470, 20] on div at bounding box center [1477, 28] width 40 height 40
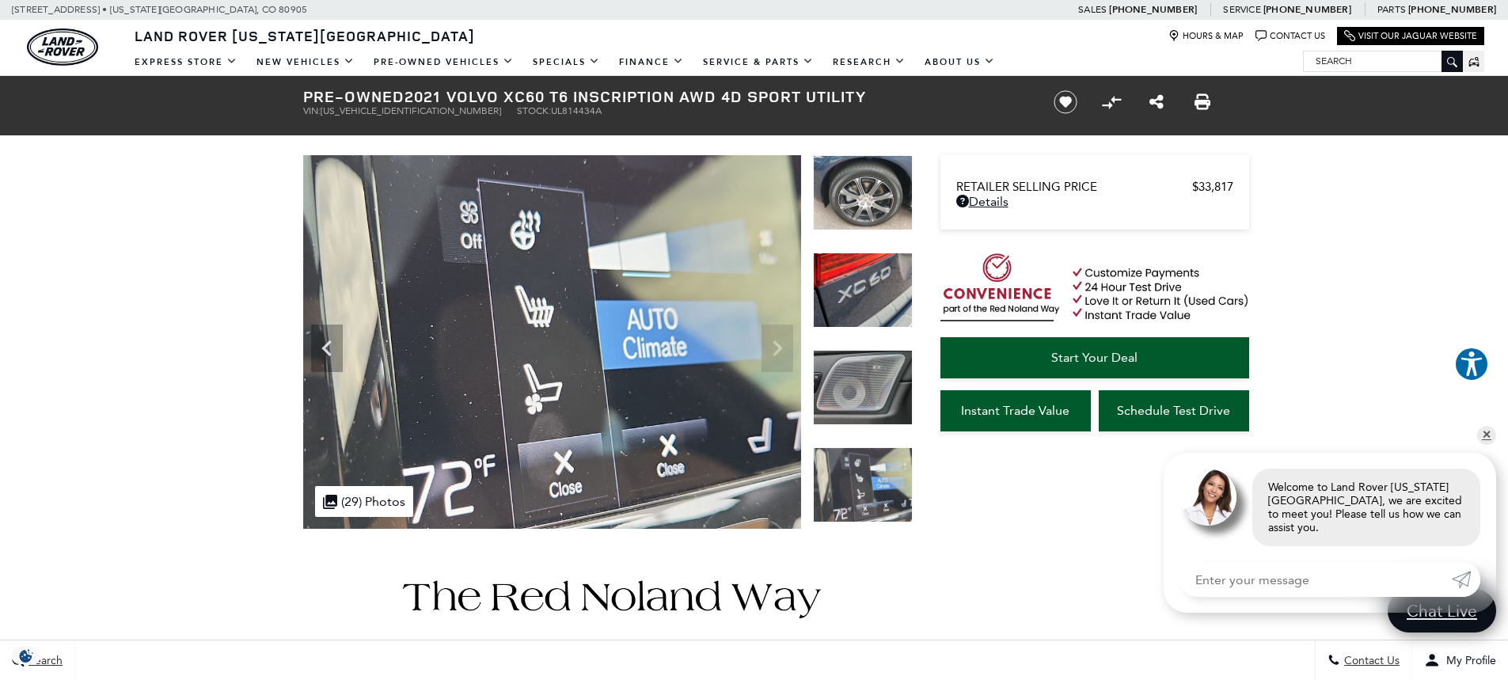
drag, startPoint x: 408, startPoint y: 93, endPoint x: 865, endPoint y: 97, distance: 456.9
click at [865, 97] on h1 "Pre-Owned 2021 Volvo XC60 T6 Inscription AWD 4D Sport Utility" at bounding box center [665, 96] width 724 height 17
copy h1 "2021 Volvo XC60 T6 Inscription AWD 4D Sport Utility"
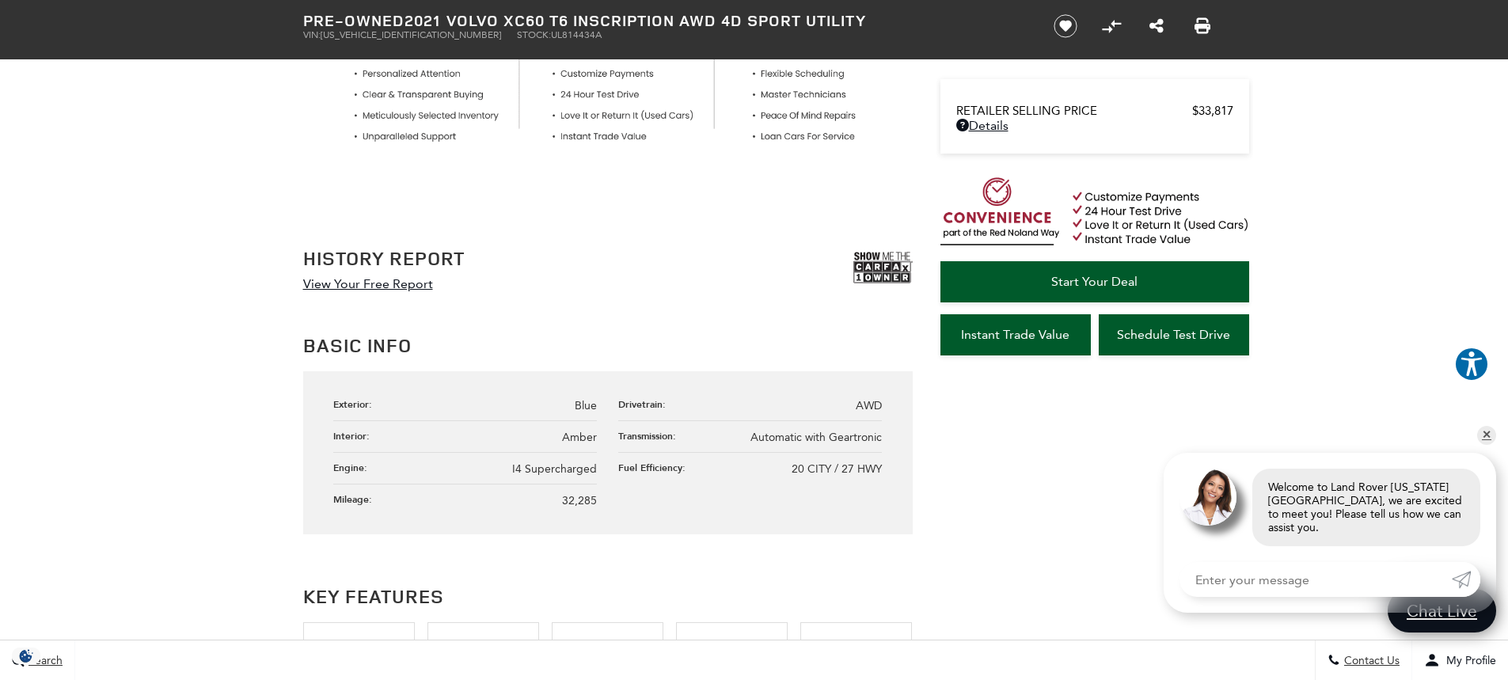
scroll to position [713, 0]
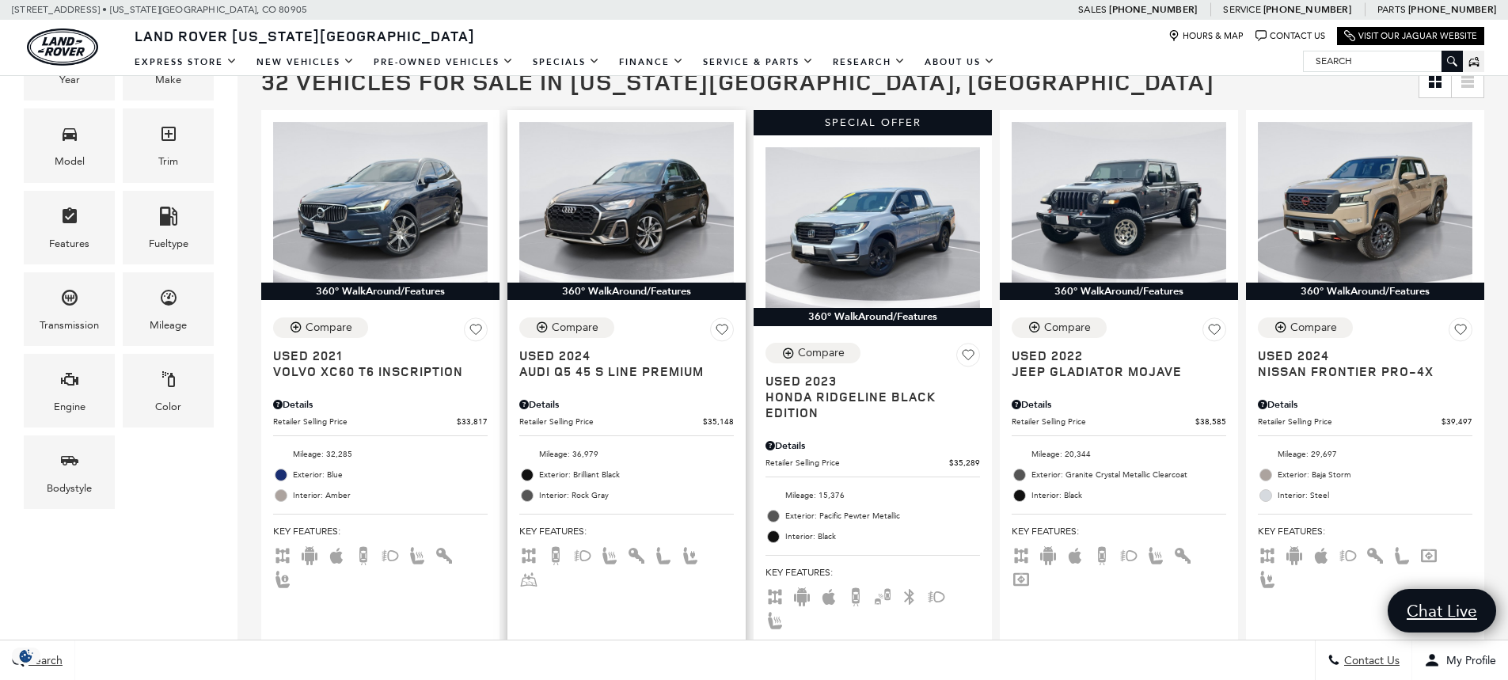
scroll to position [396, 0]
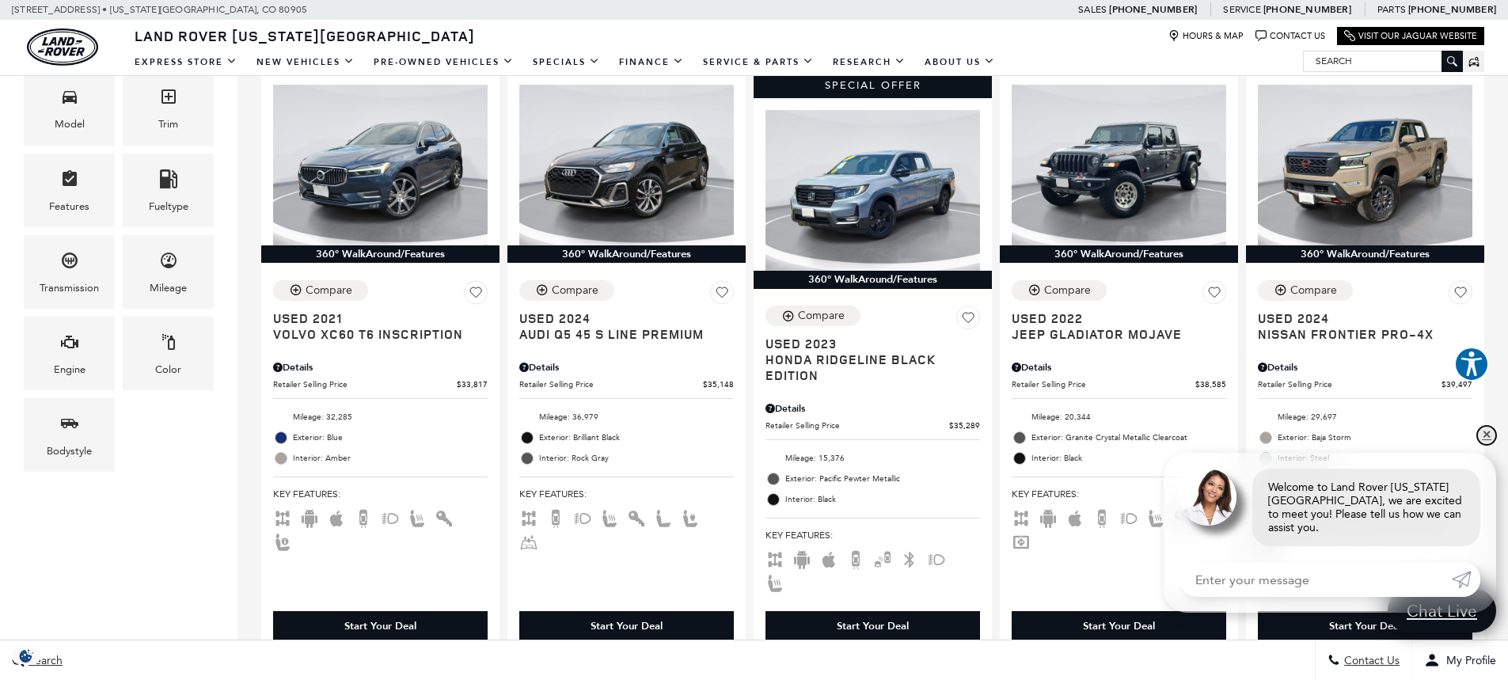
click at [1482, 445] on link "✕" at bounding box center [1486, 435] width 19 height 19
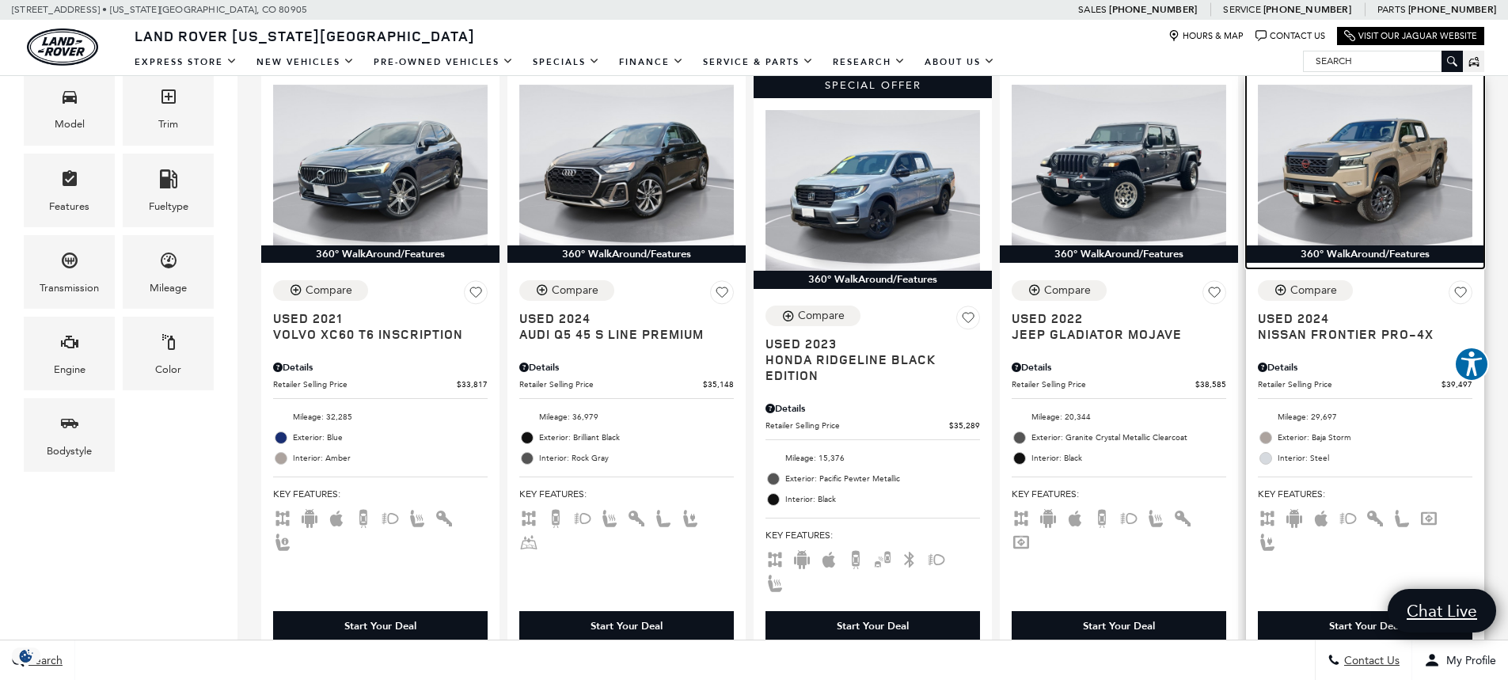
click at [1344, 174] on img at bounding box center [1365, 165] width 215 height 161
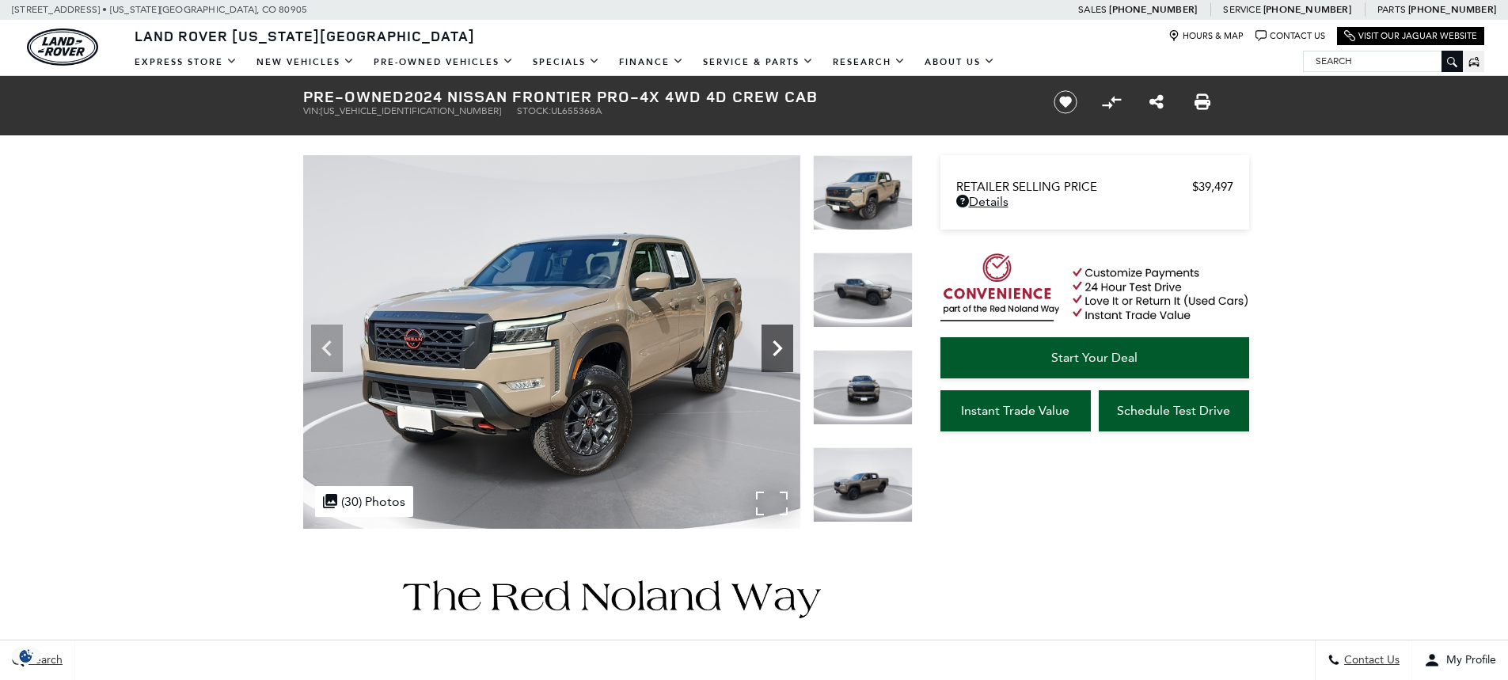
click at [789, 344] on icon "Next" at bounding box center [778, 349] width 32 height 32
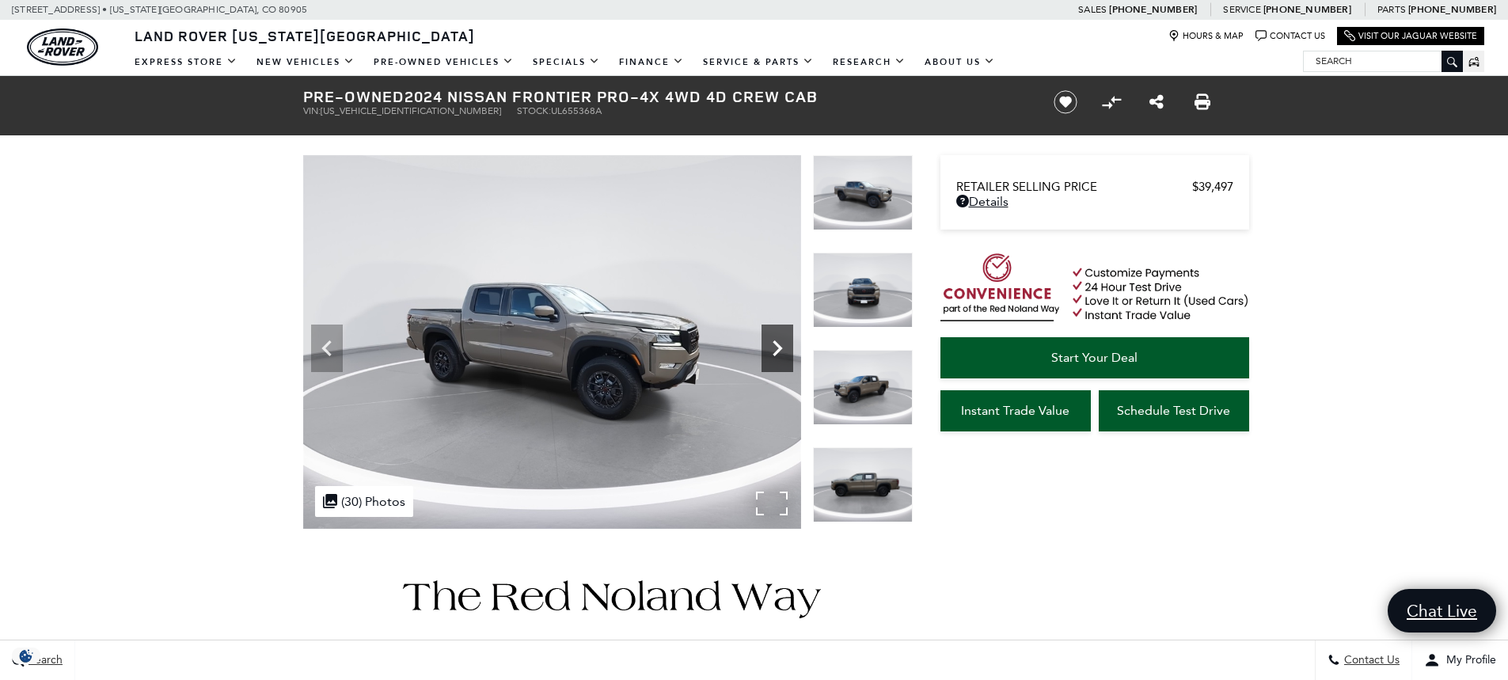
click at [781, 346] on icon "Next" at bounding box center [778, 349] width 32 height 32
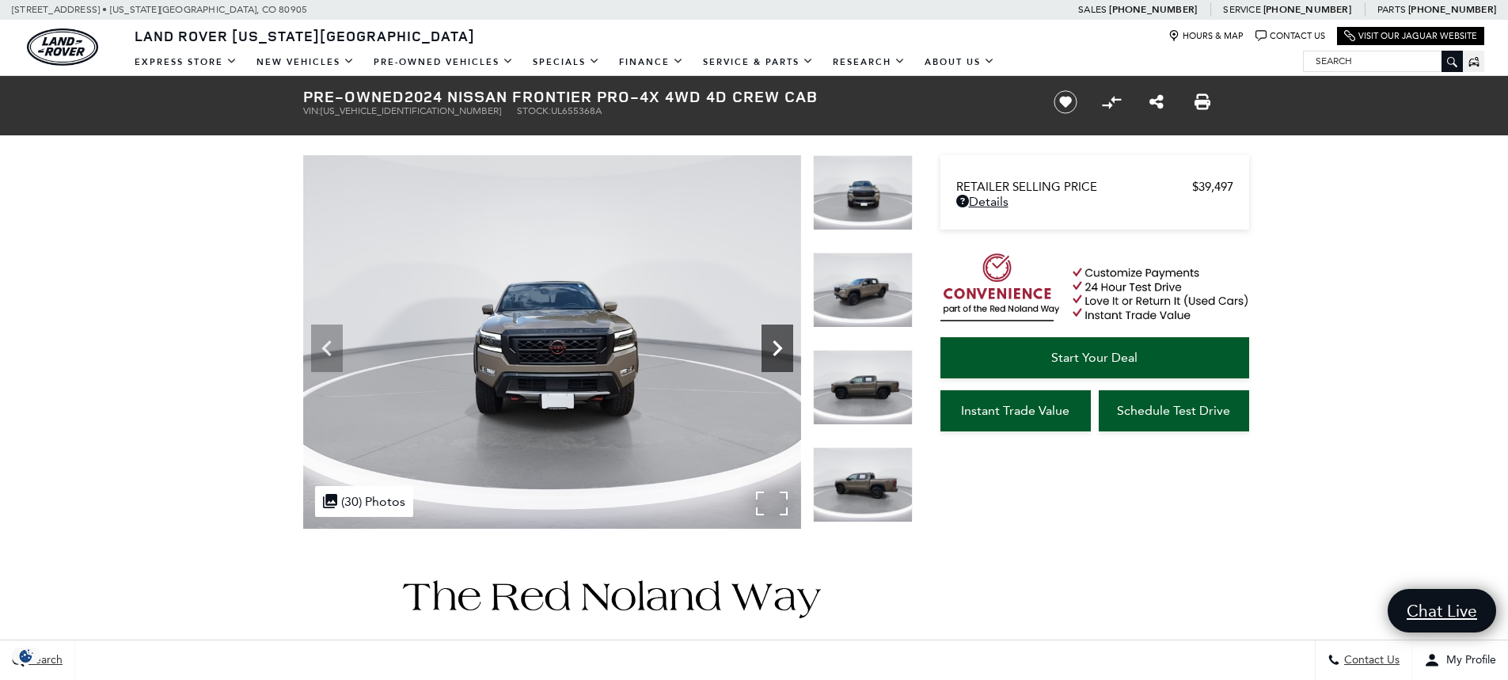
click at [780, 346] on icon "Next" at bounding box center [778, 348] width 10 height 16
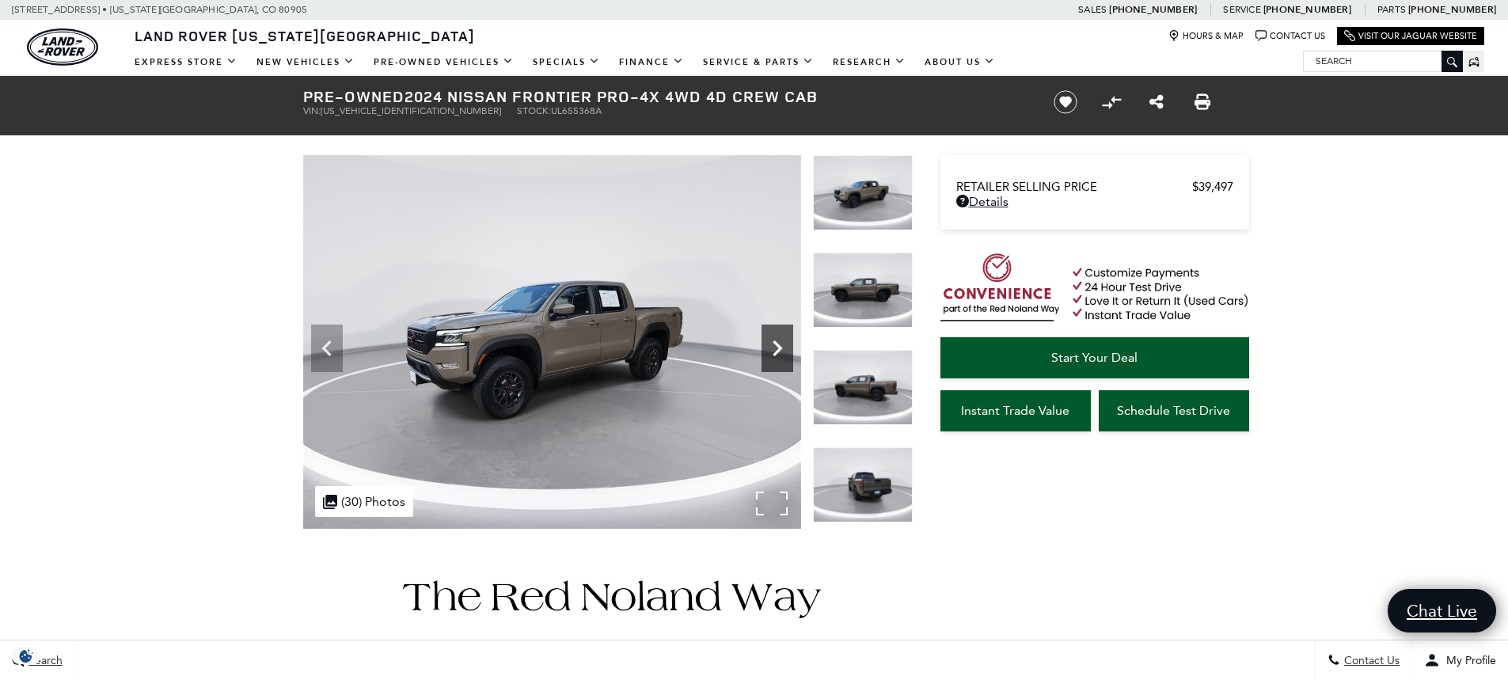
click at [780, 346] on icon "Next" at bounding box center [778, 348] width 10 height 16
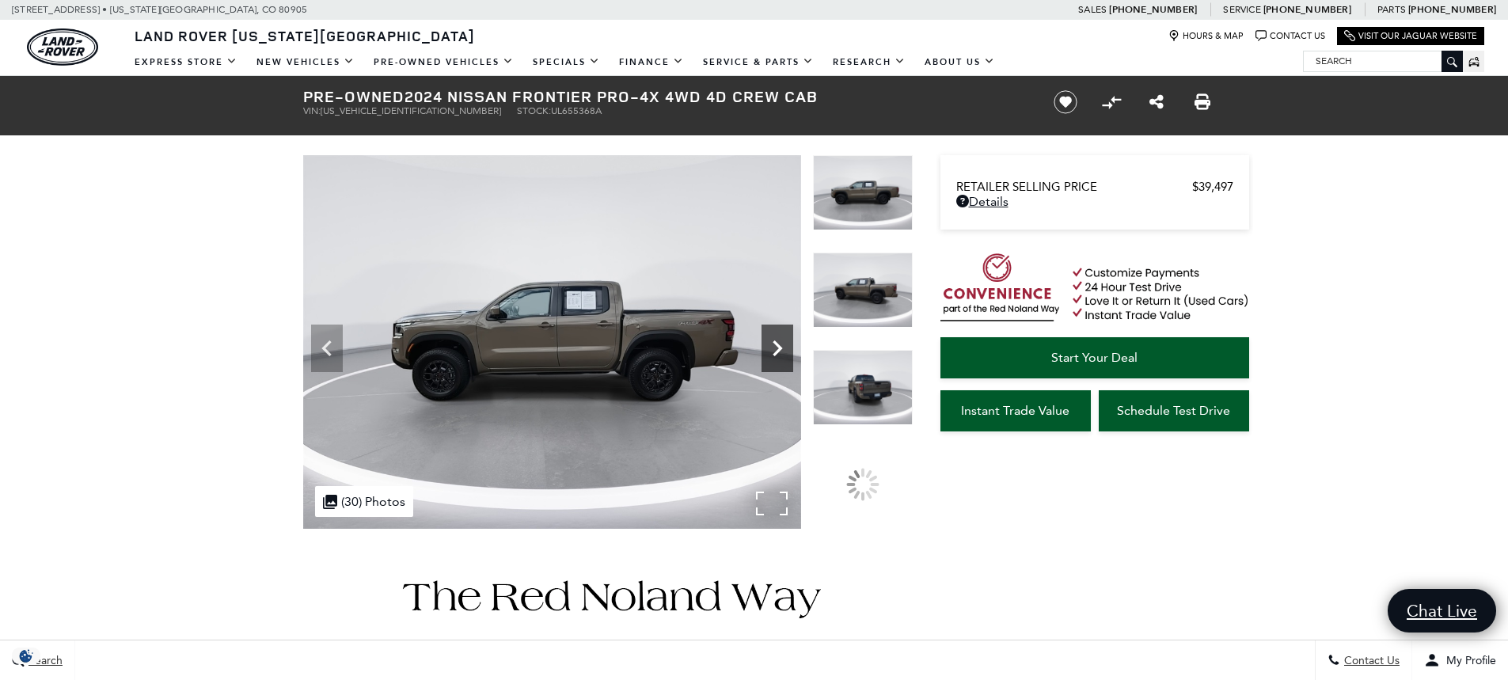
click at [780, 346] on icon "Next" at bounding box center [778, 348] width 10 height 16
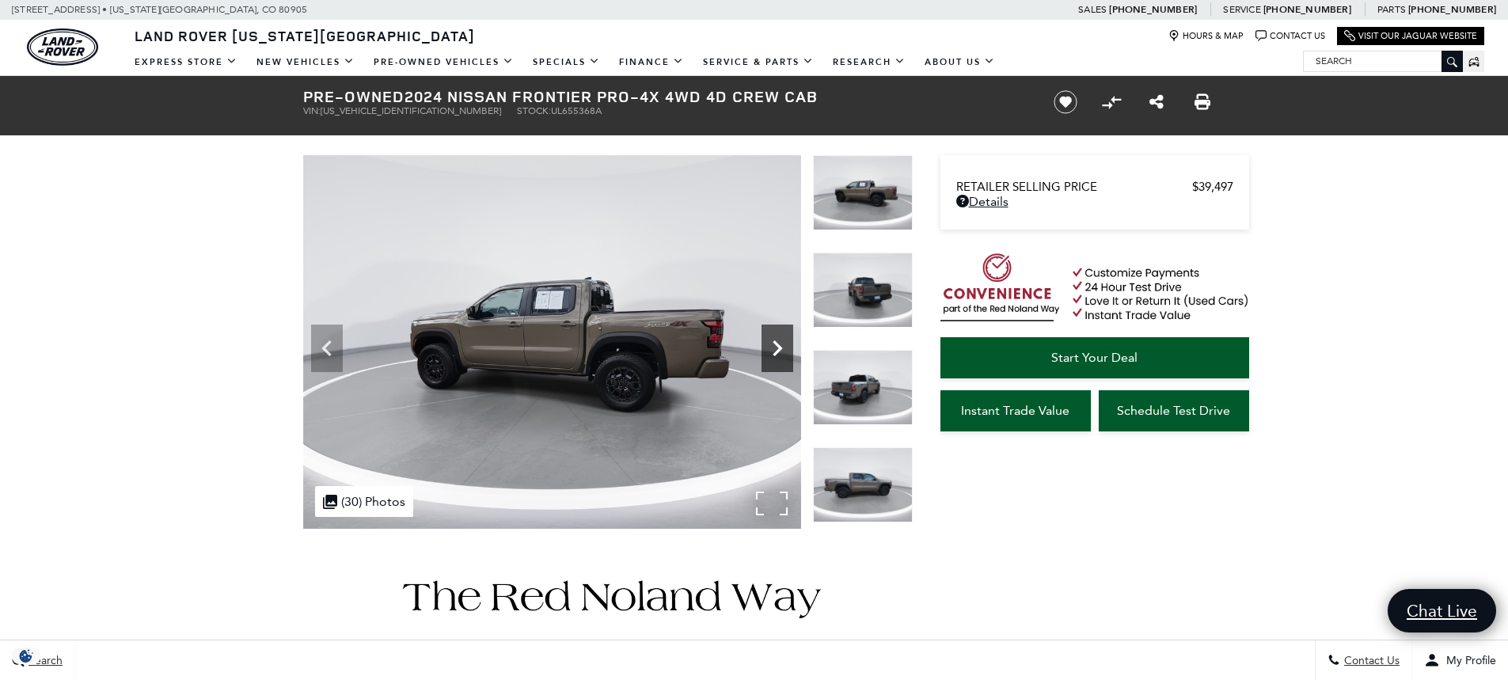
click at [780, 346] on icon "Next" at bounding box center [778, 348] width 10 height 16
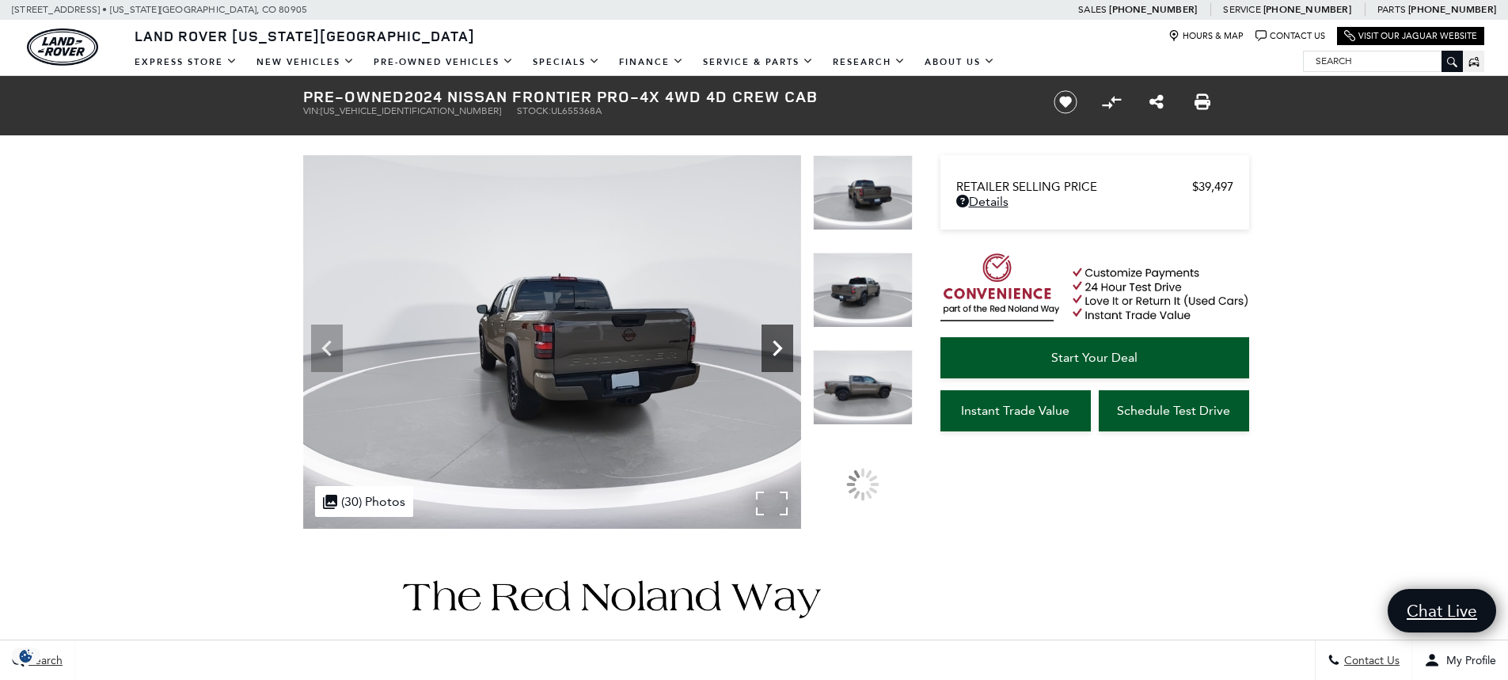
click at [780, 346] on icon "Next" at bounding box center [778, 348] width 10 height 16
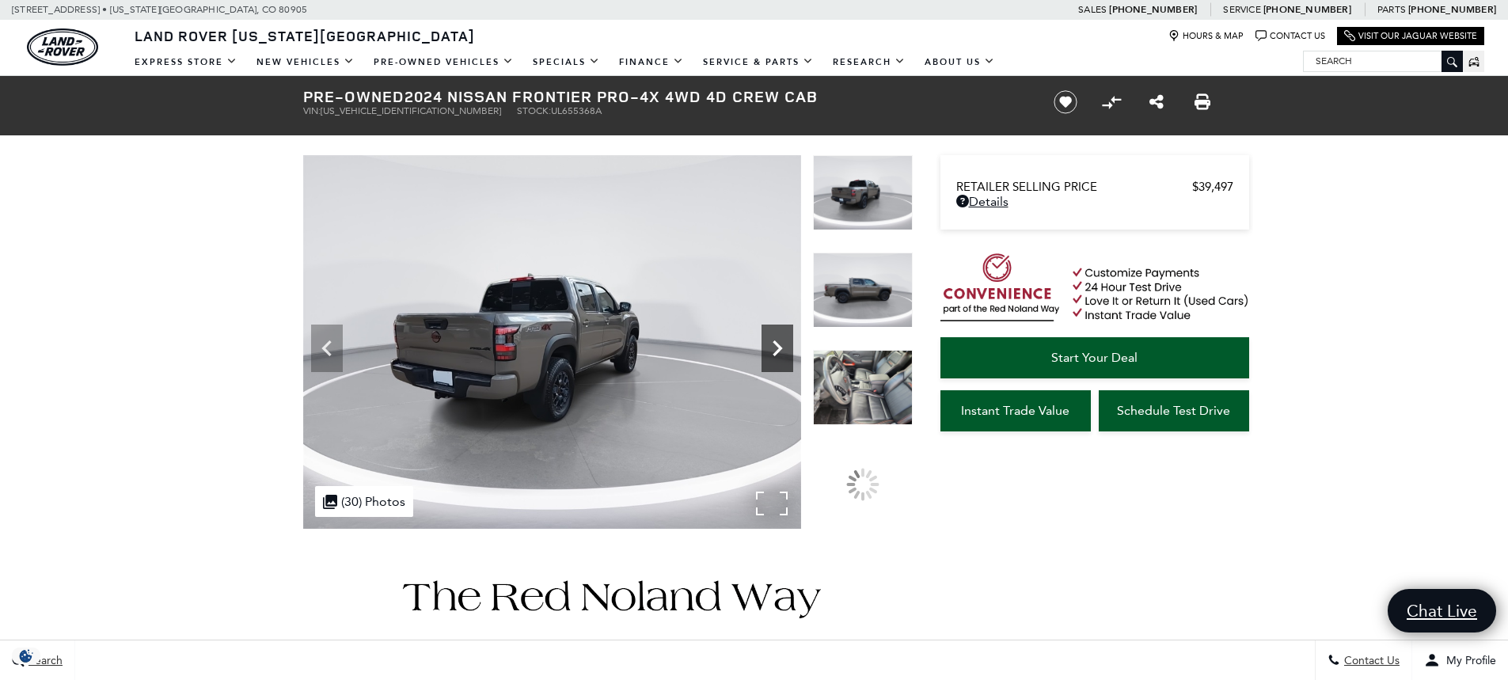
click at [780, 346] on icon "Next" at bounding box center [778, 348] width 10 height 16
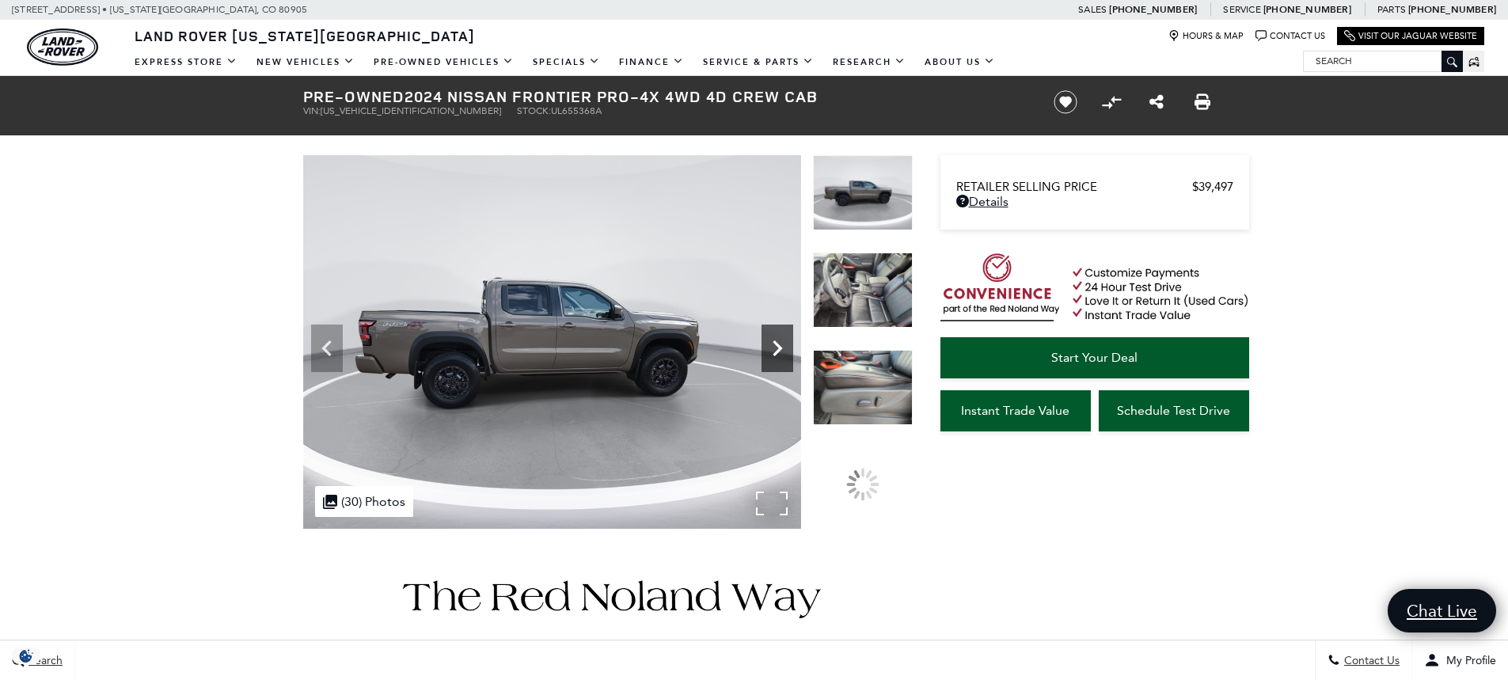
click at [780, 346] on icon "Next" at bounding box center [778, 348] width 10 height 16
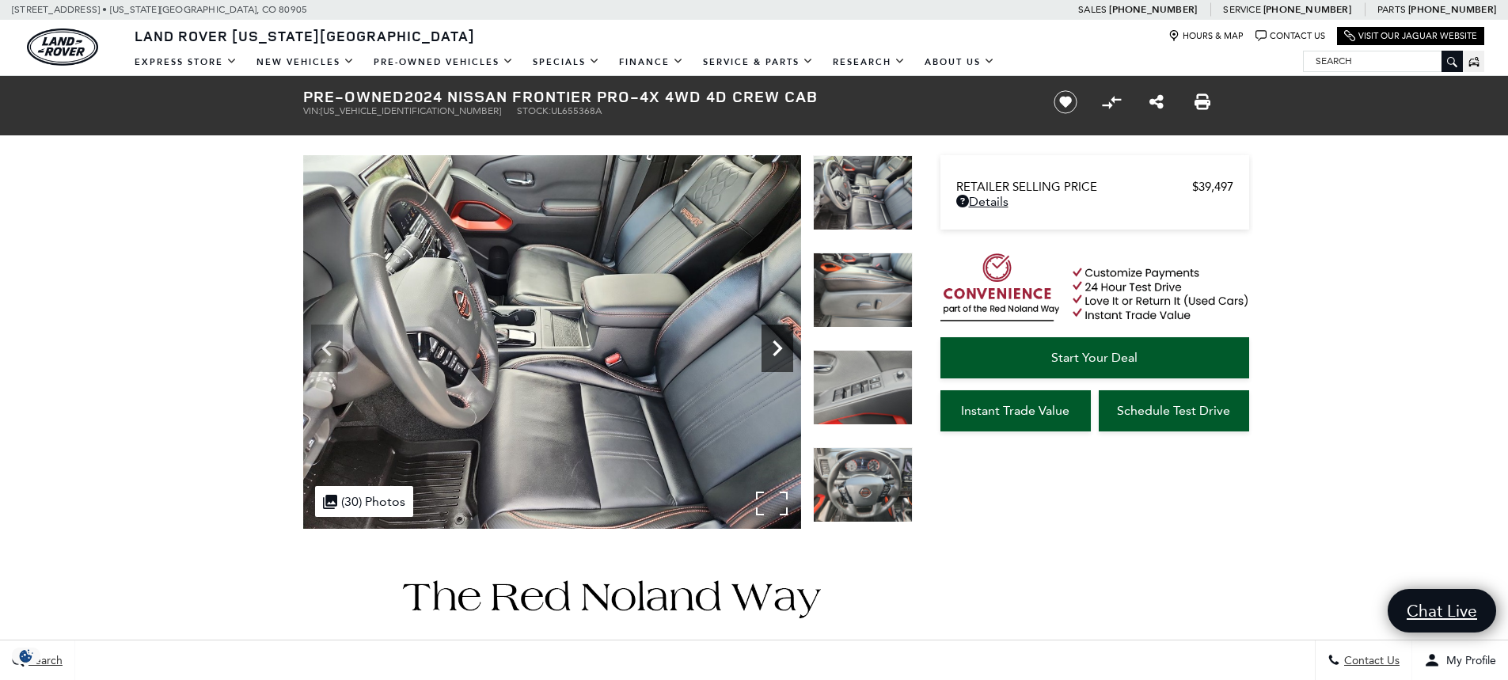
click at [780, 346] on icon "Next" at bounding box center [778, 348] width 10 height 16
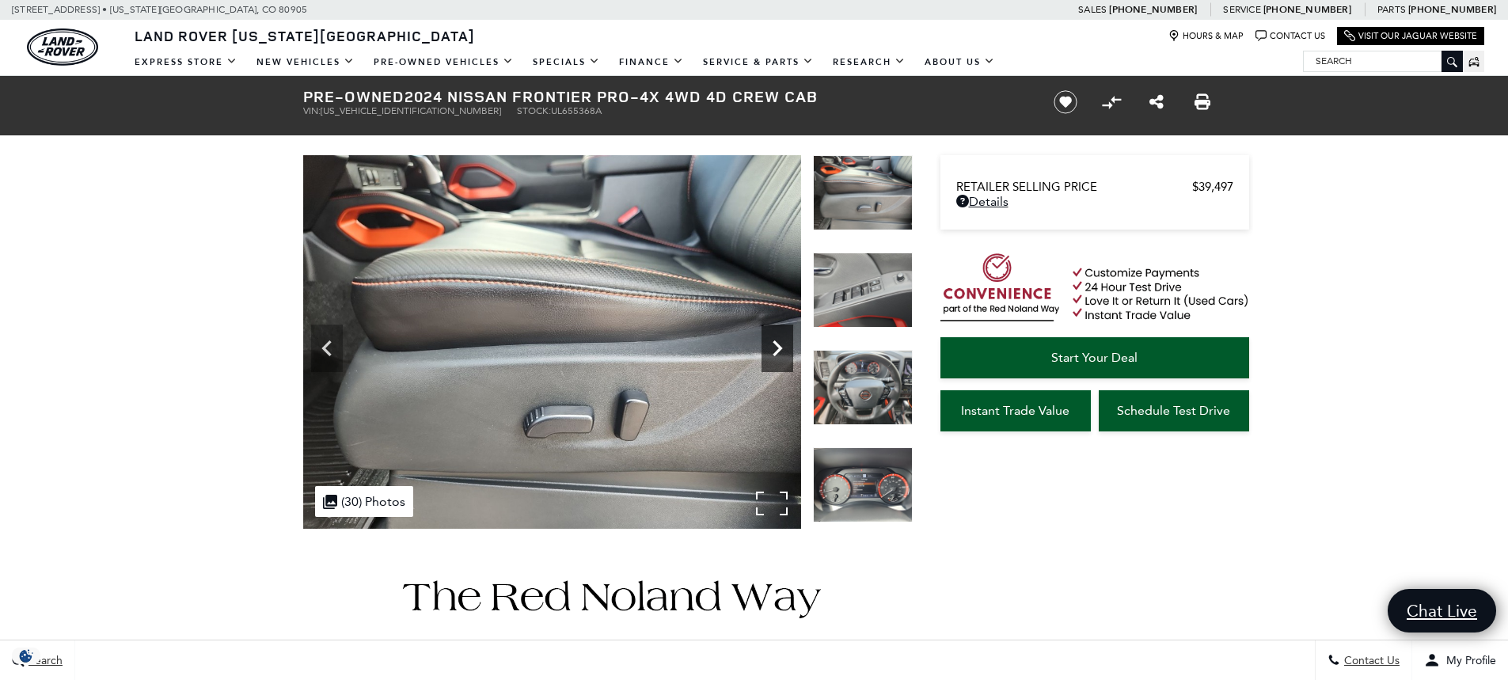
click at [780, 346] on icon "Next" at bounding box center [778, 348] width 10 height 16
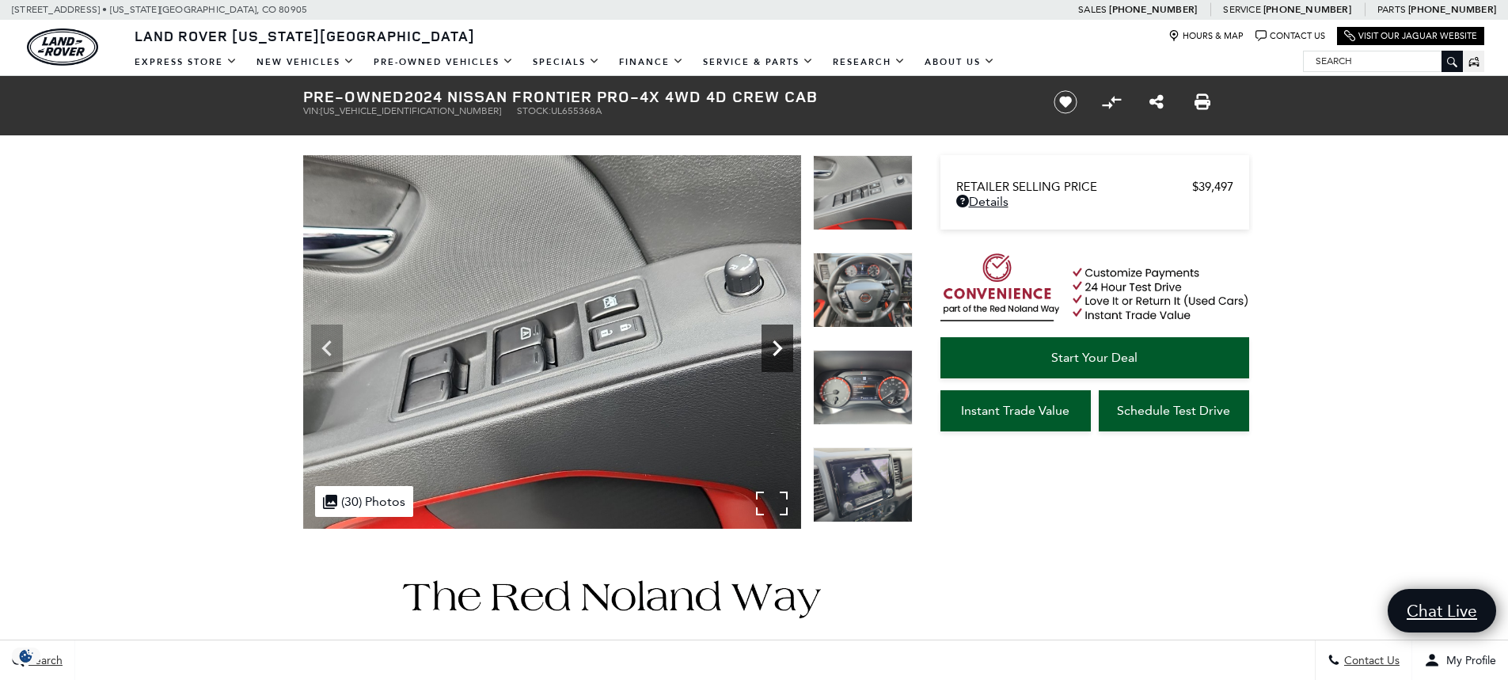
click at [778, 346] on icon "Next" at bounding box center [778, 348] width 10 height 16
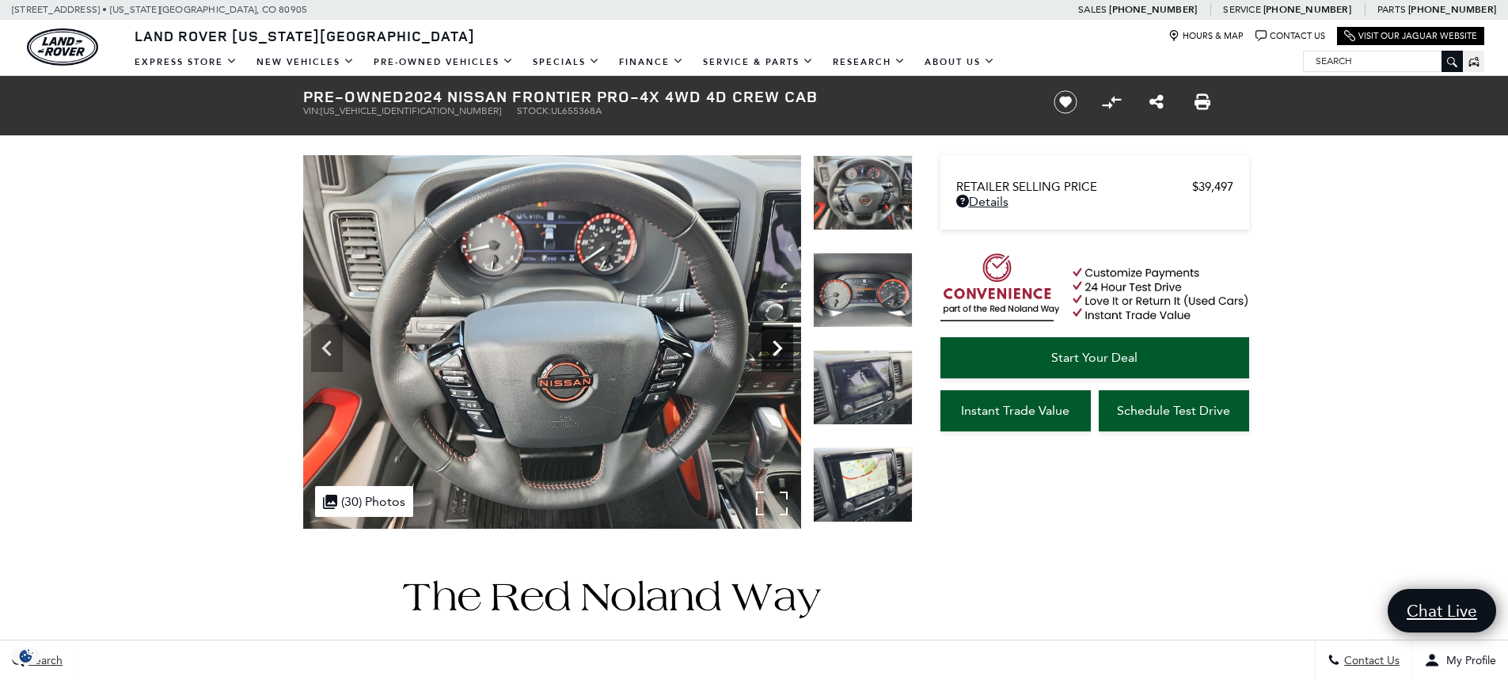
click at [778, 346] on icon "Next" at bounding box center [778, 348] width 10 height 16
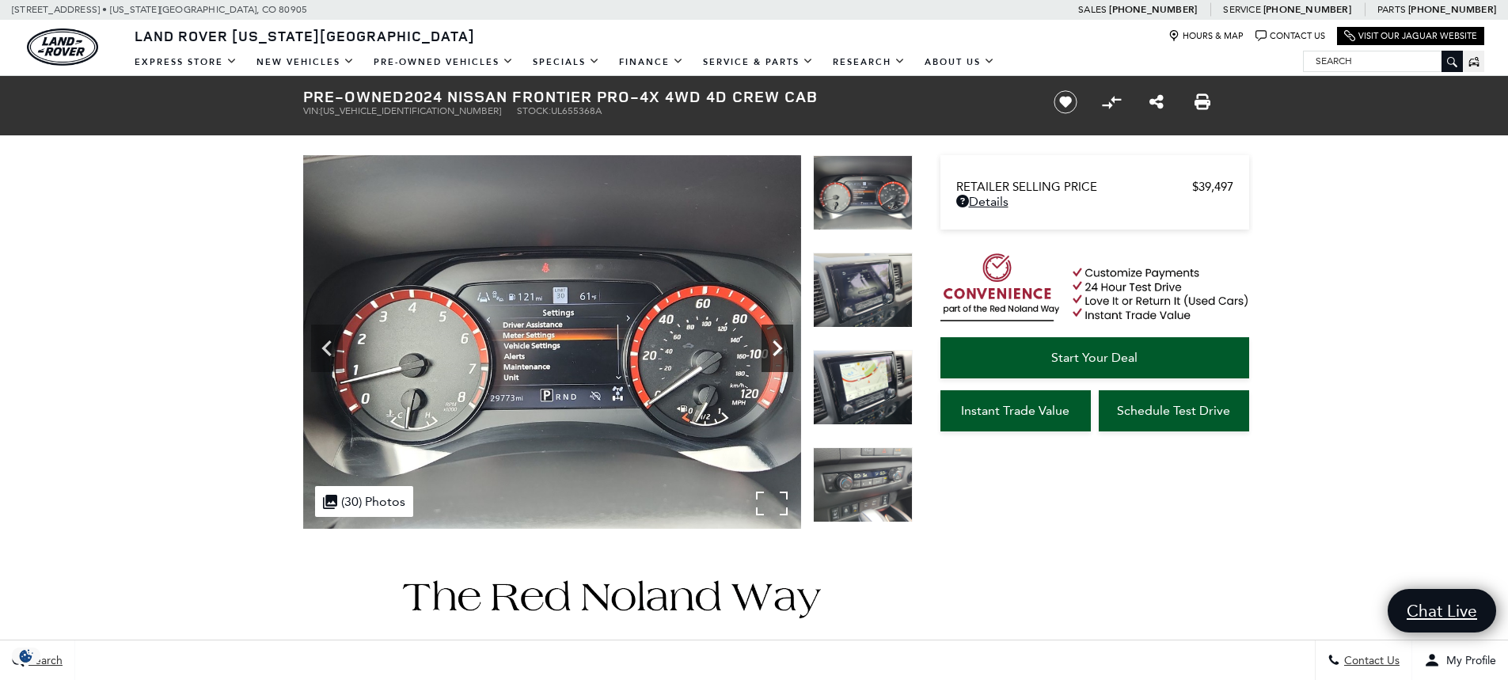
click at [778, 346] on icon "Next" at bounding box center [778, 348] width 10 height 16
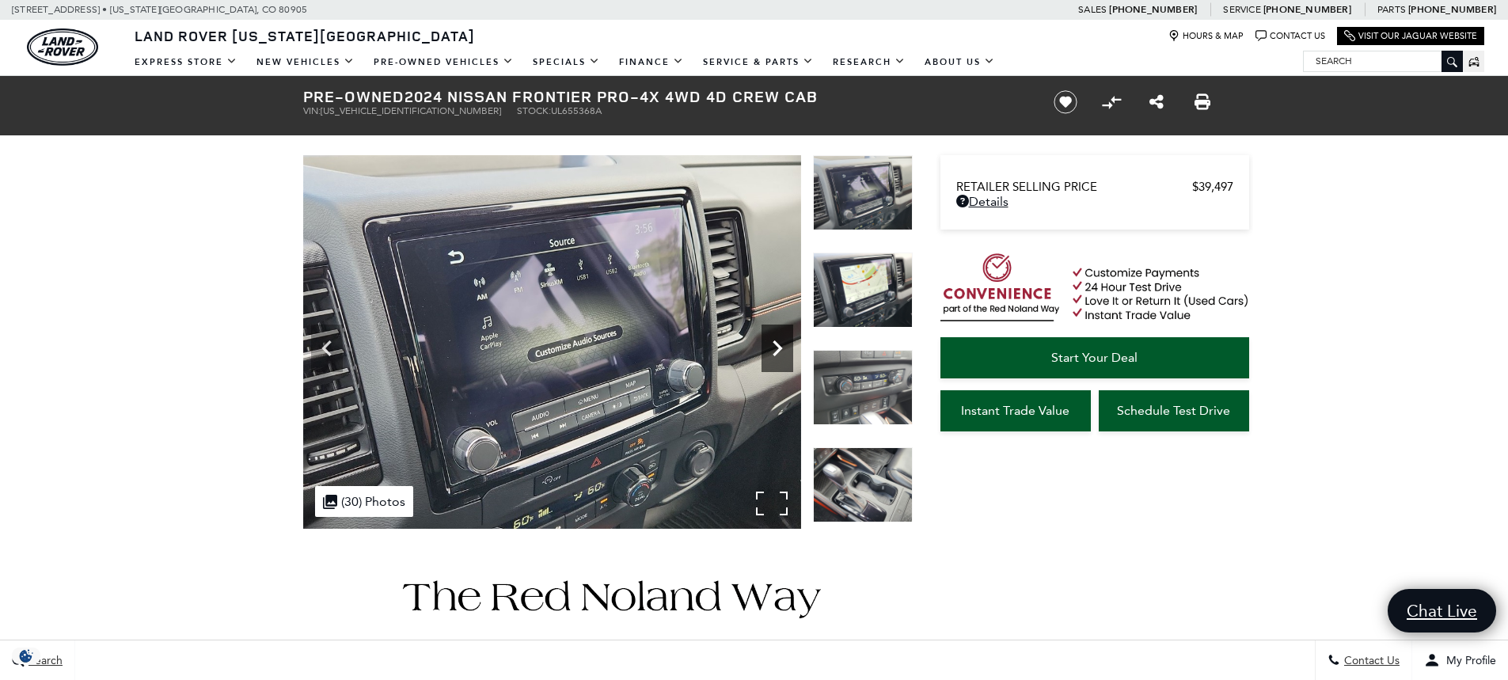
click at [778, 346] on icon "Next" at bounding box center [778, 348] width 10 height 16
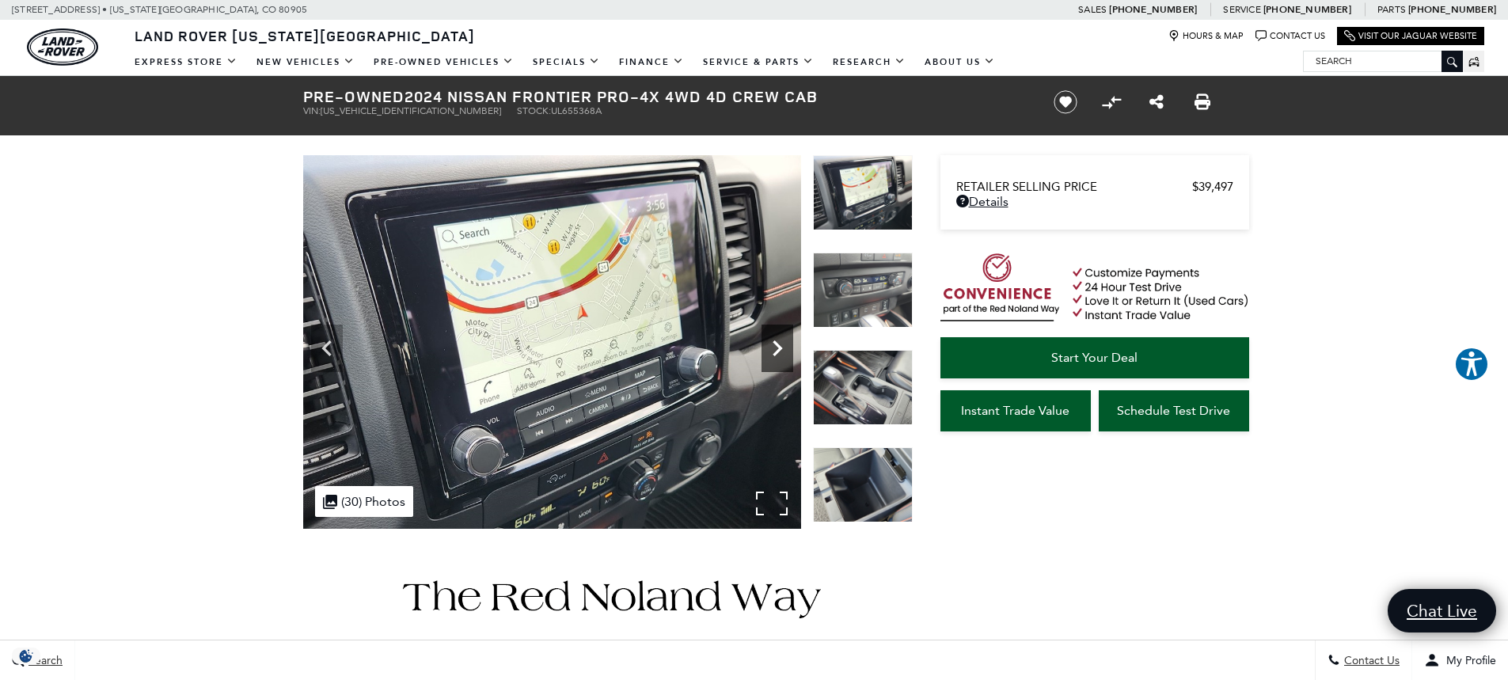
click at [778, 346] on icon "Next" at bounding box center [778, 348] width 10 height 16
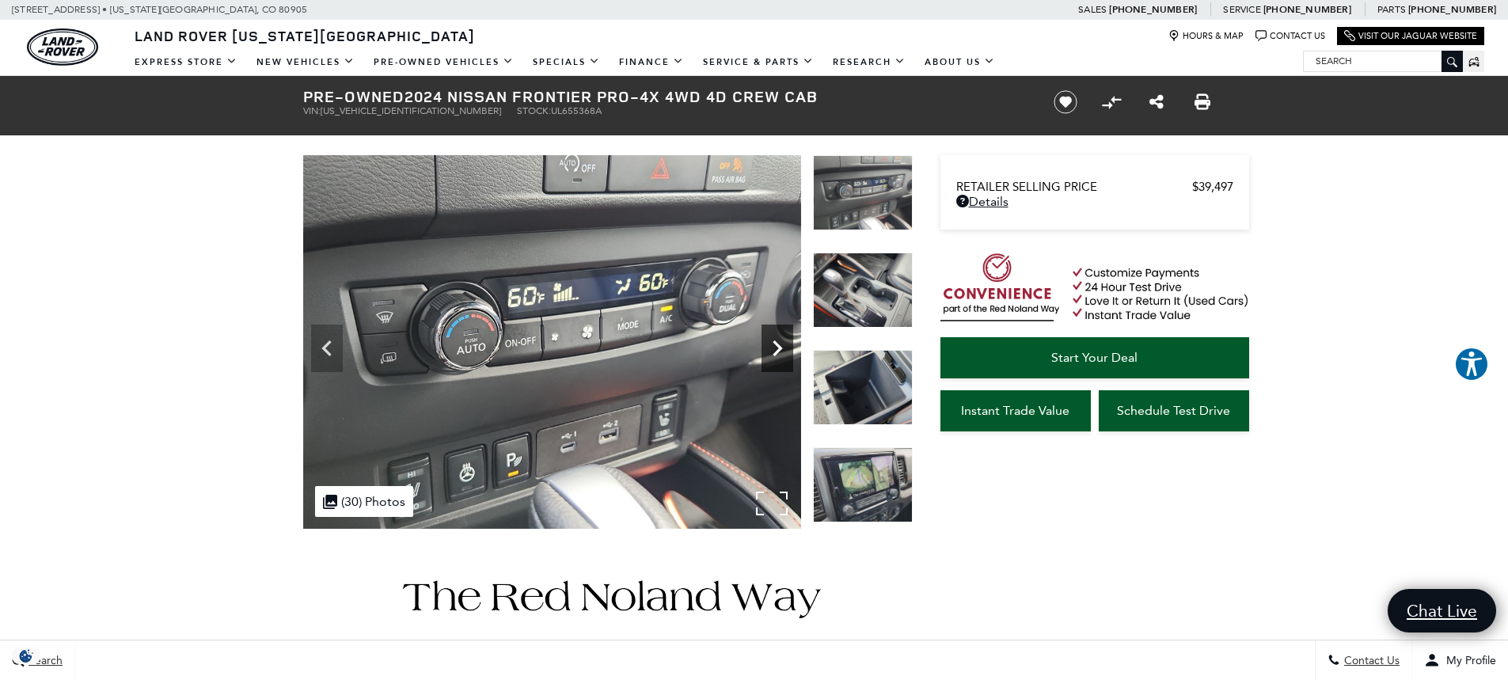
click at [778, 346] on icon "Next" at bounding box center [778, 348] width 10 height 16
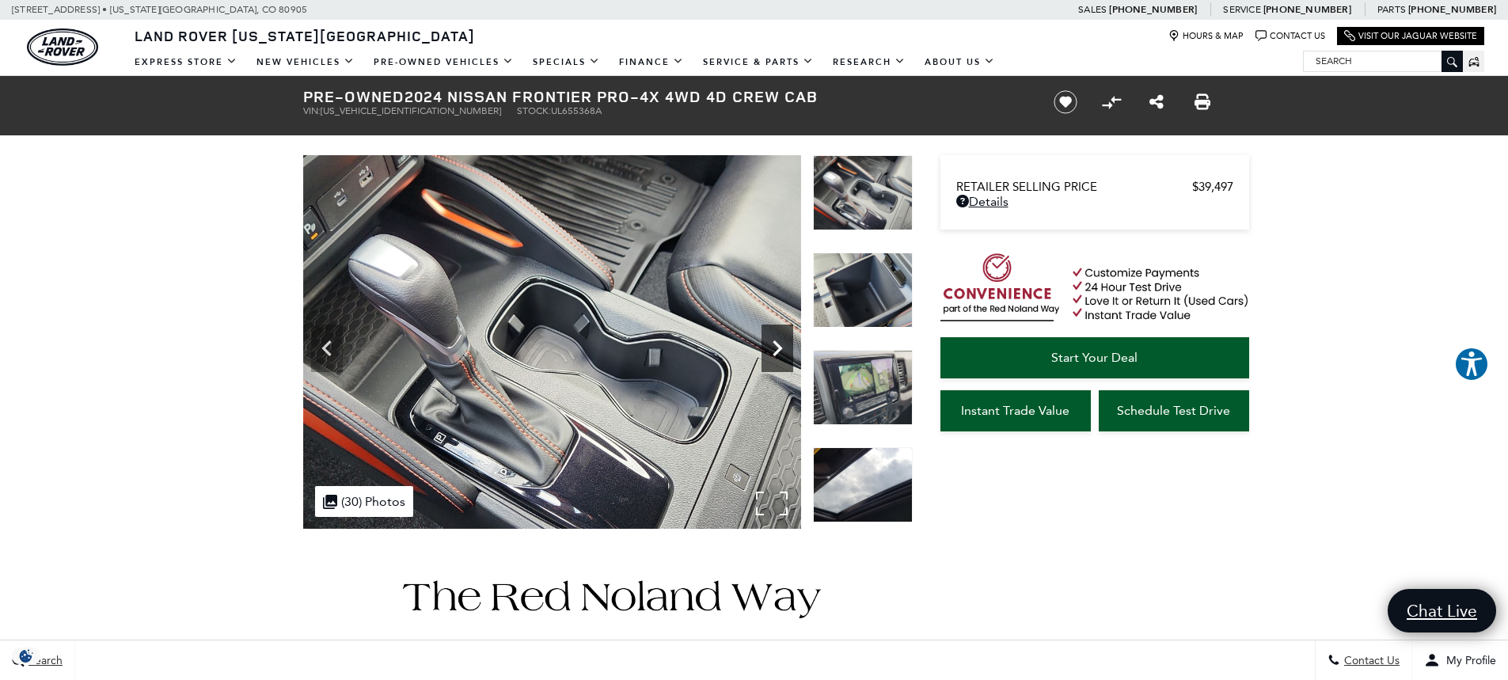
click at [778, 346] on icon "Next" at bounding box center [778, 348] width 10 height 16
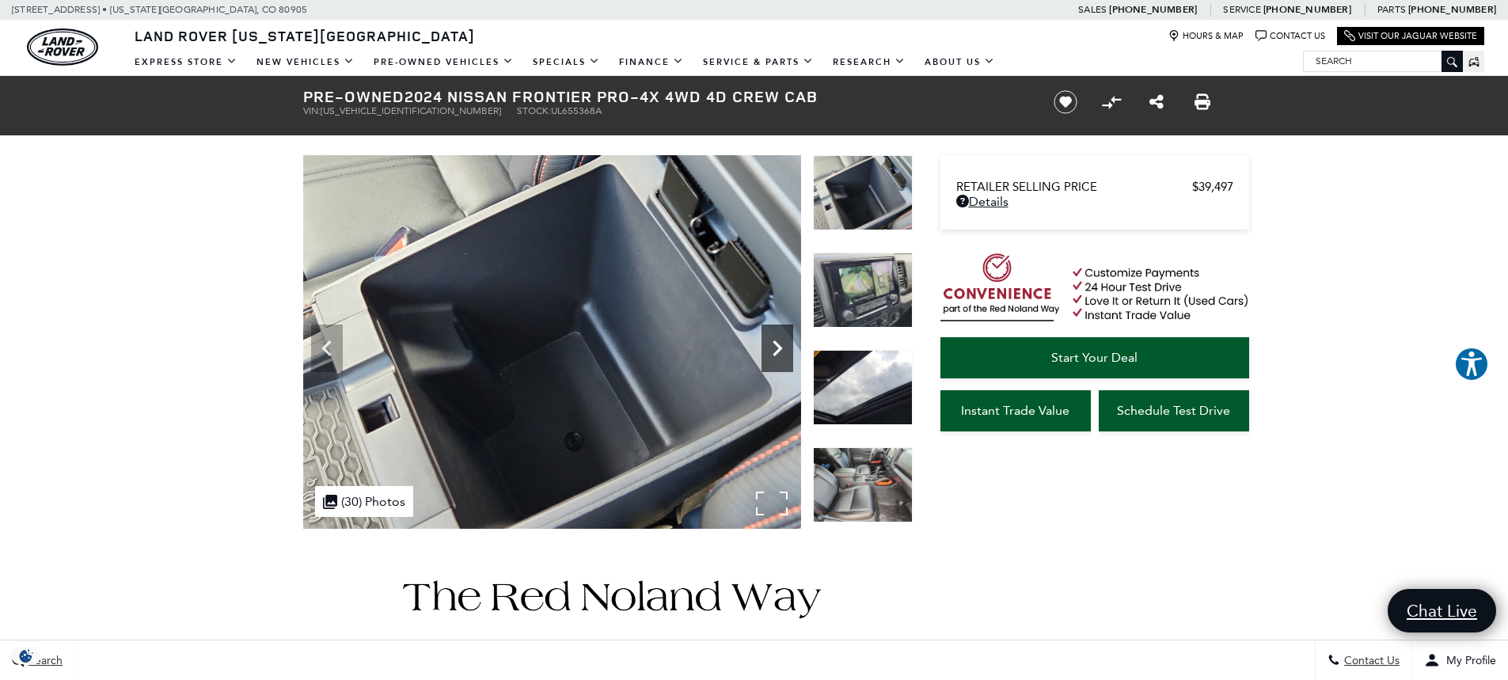
click at [778, 346] on icon "Next" at bounding box center [778, 348] width 10 height 16
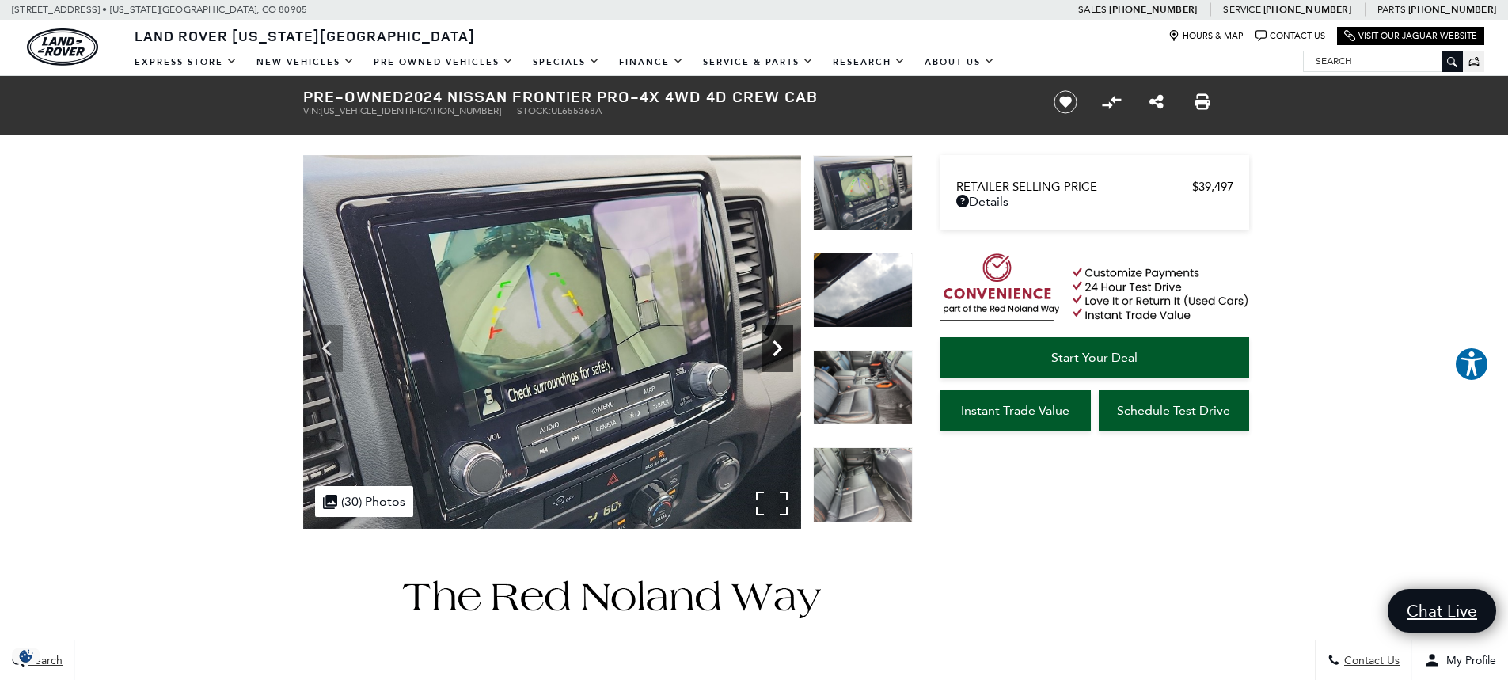
click at [778, 346] on icon "Next" at bounding box center [778, 348] width 10 height 16
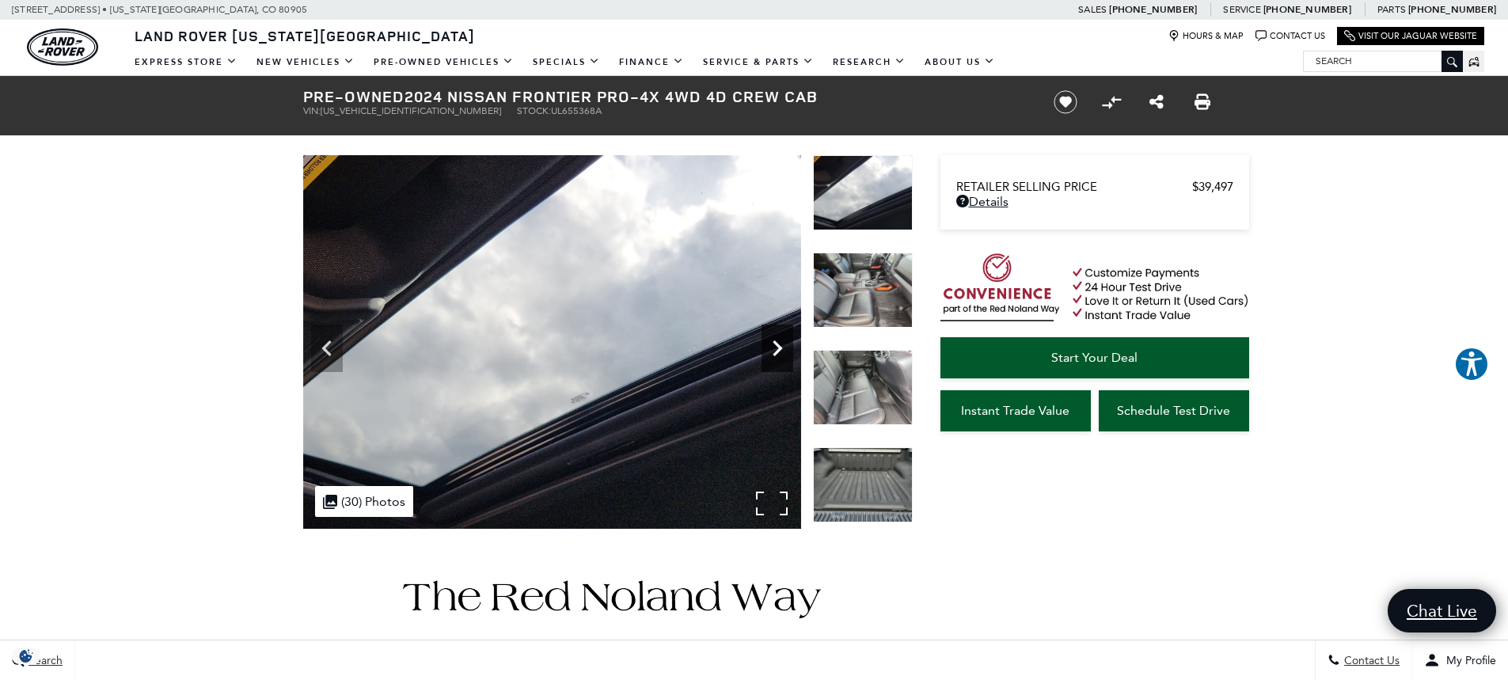
click at [778, 346] on icon "Next" at bounding box center [778, 348] width 10 height 16
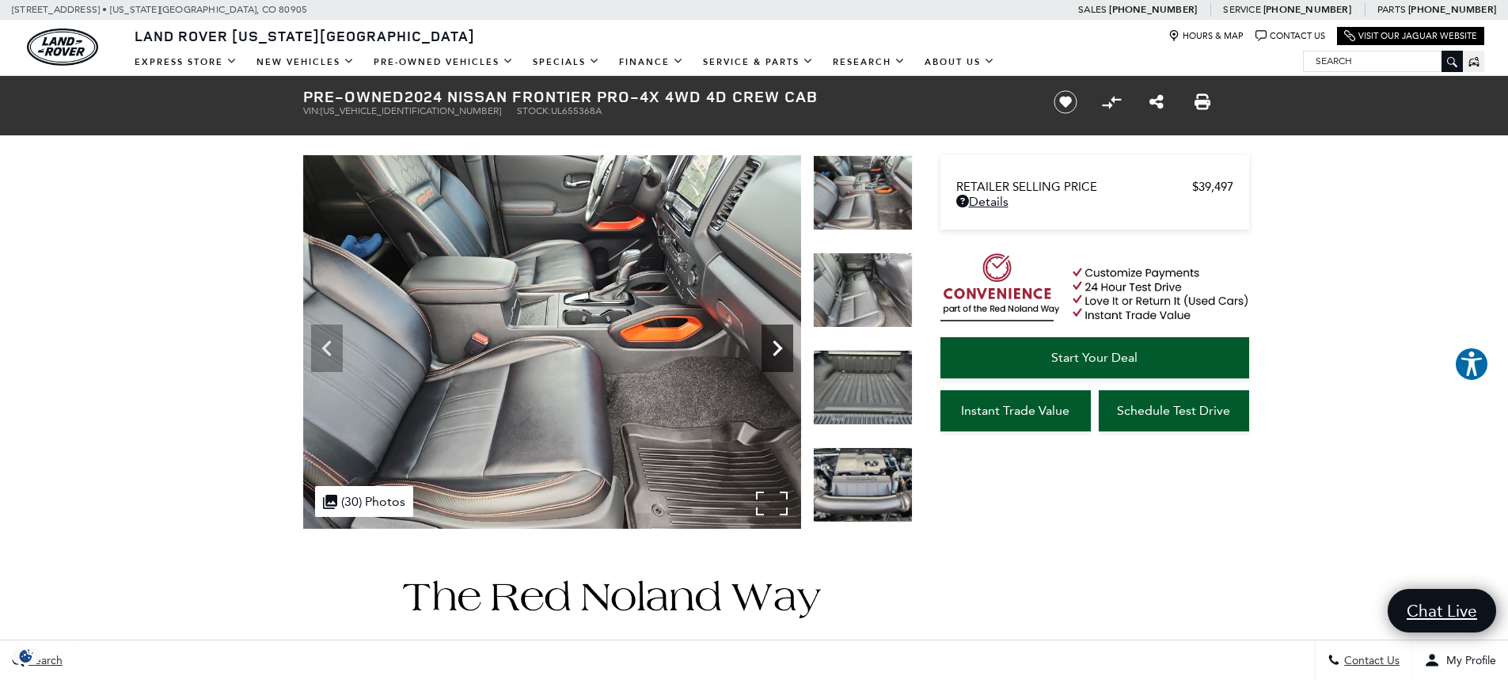
click at [778, 346] on icon "Next" at bounding box center [778, 348] width 10 height 16
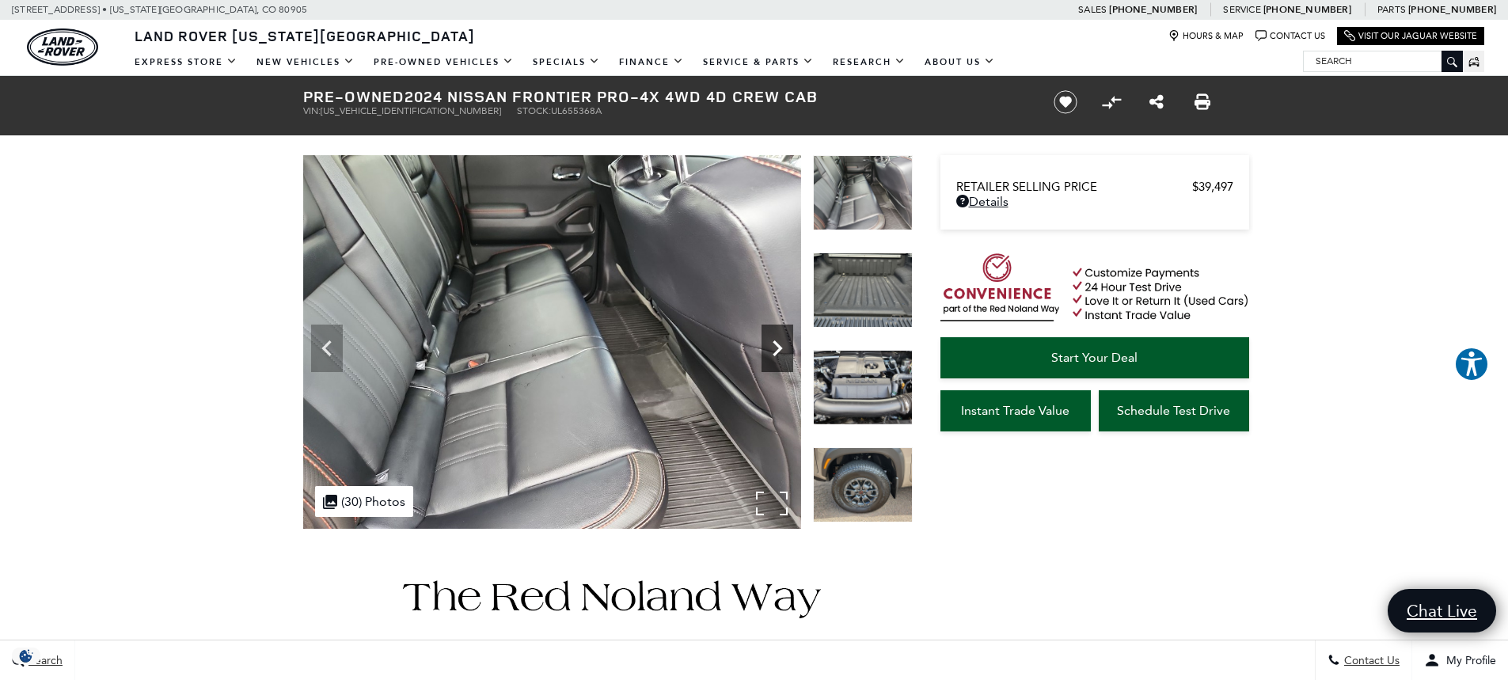
click at [778, 346] on icon "Next" at bounding box center [778, 348] width 10 height 16
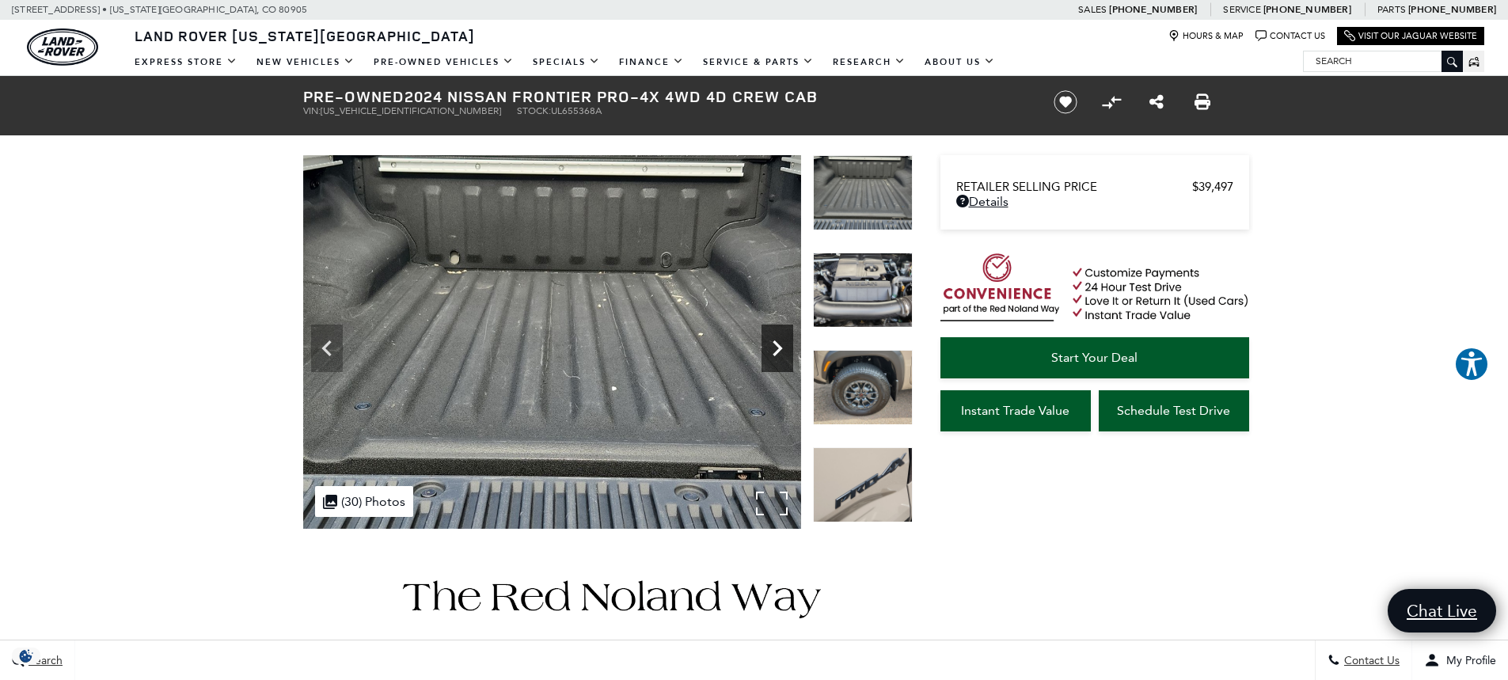
click at [778, 346] on icon "Next" at bounding box center [778, 348] width 10 height 16
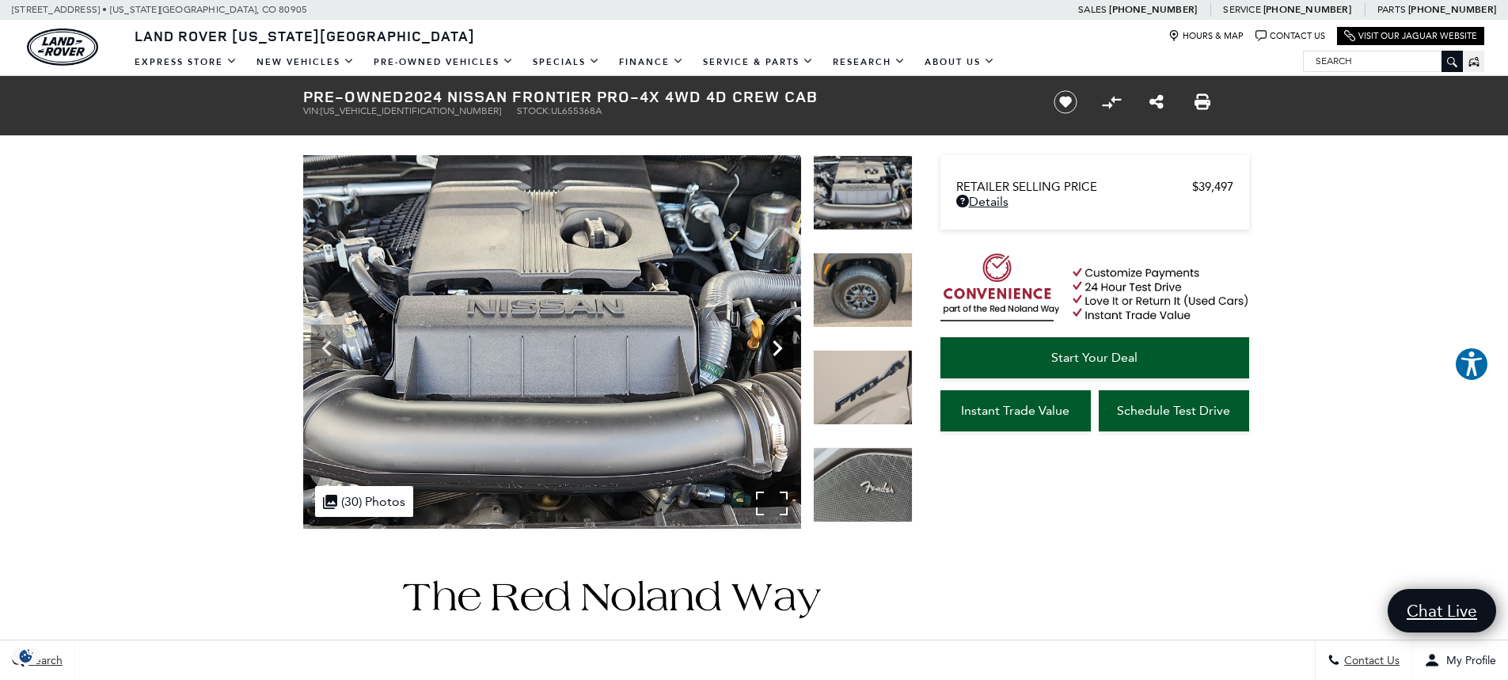
click at [778, 346] on icon "Next" at bounding box center [778, 348] width 10 height 16
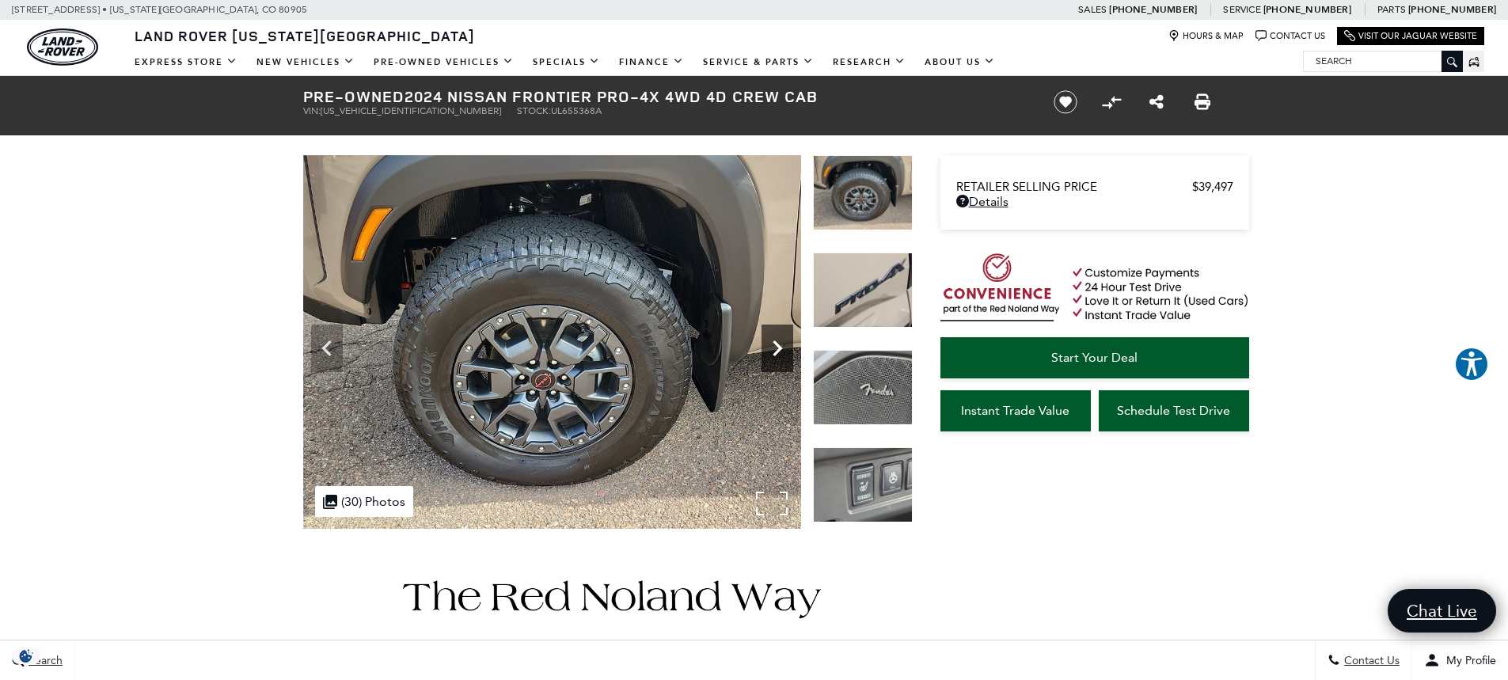
click at [774, 351] on icon "Next" at bounding box center [778, 349] width 32 height 32
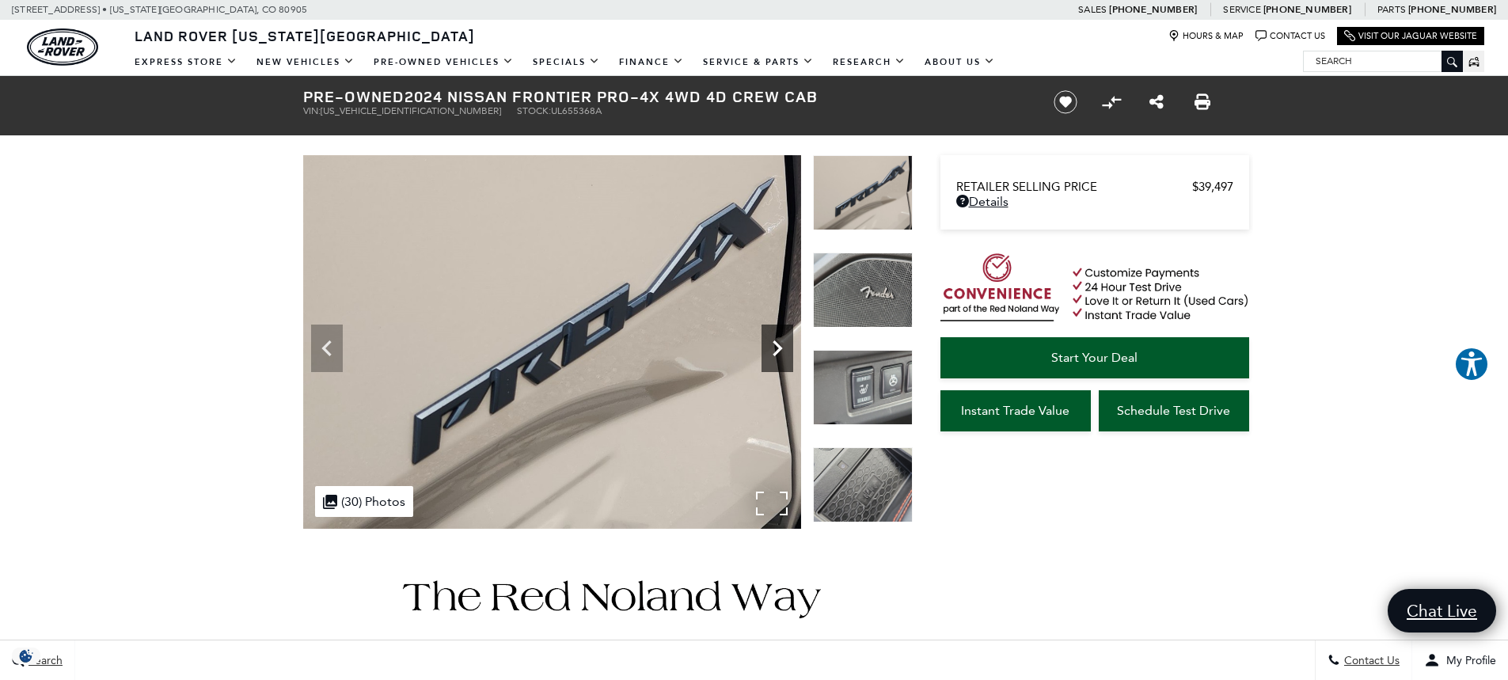
click at [770, 352] on icon "Next" at bounding box center [778, 349] width 32 height 32
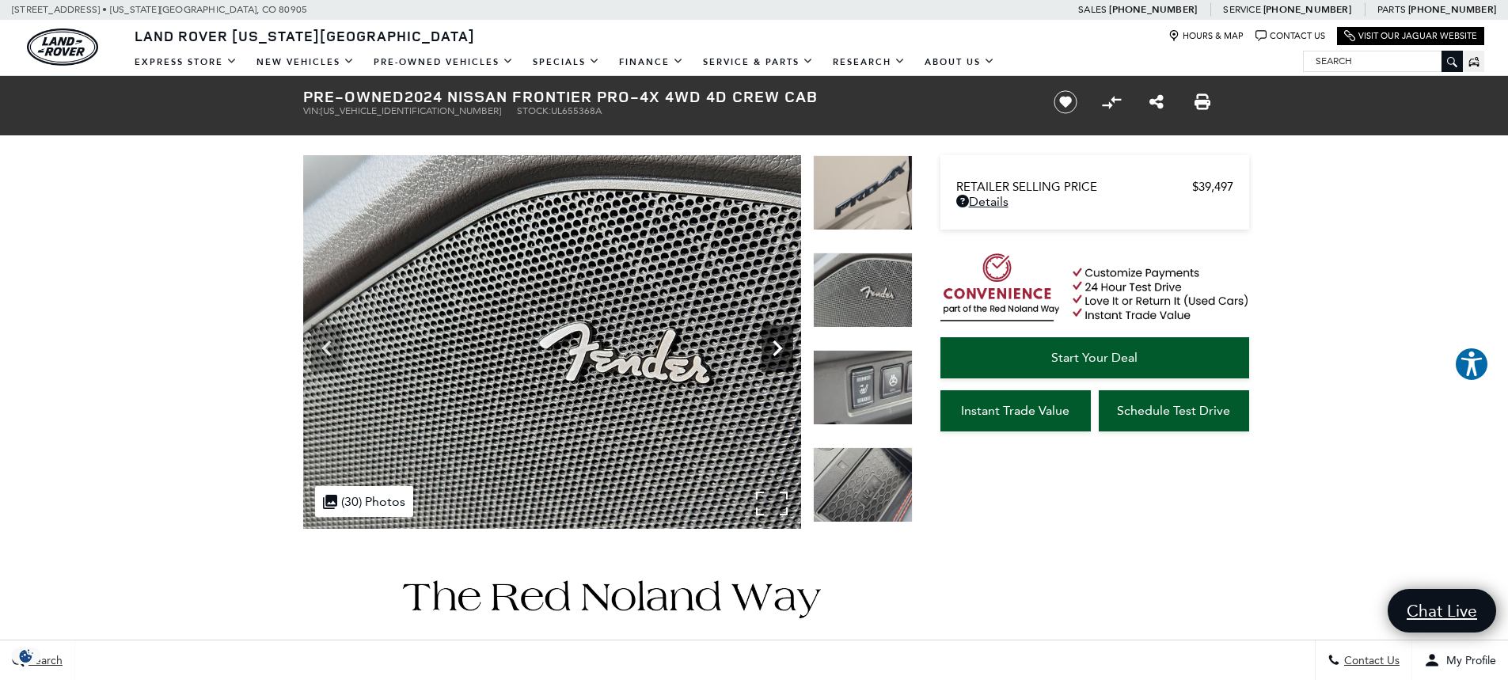
click at [770, 352] on icon "Next" at bounding box center [778, 349] width 32 height 32
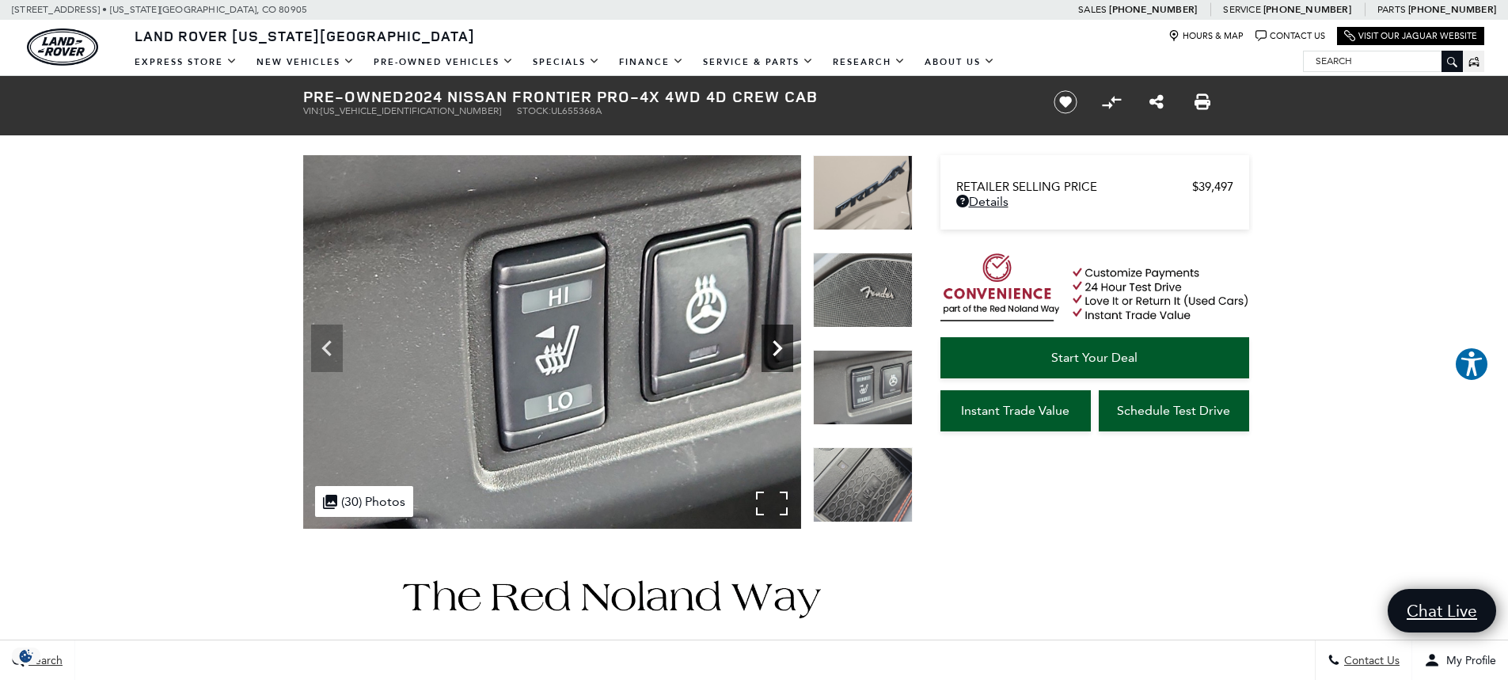
click at [770, 352] on icon "Next" at bounding box center [778, 349] width 32 height 32
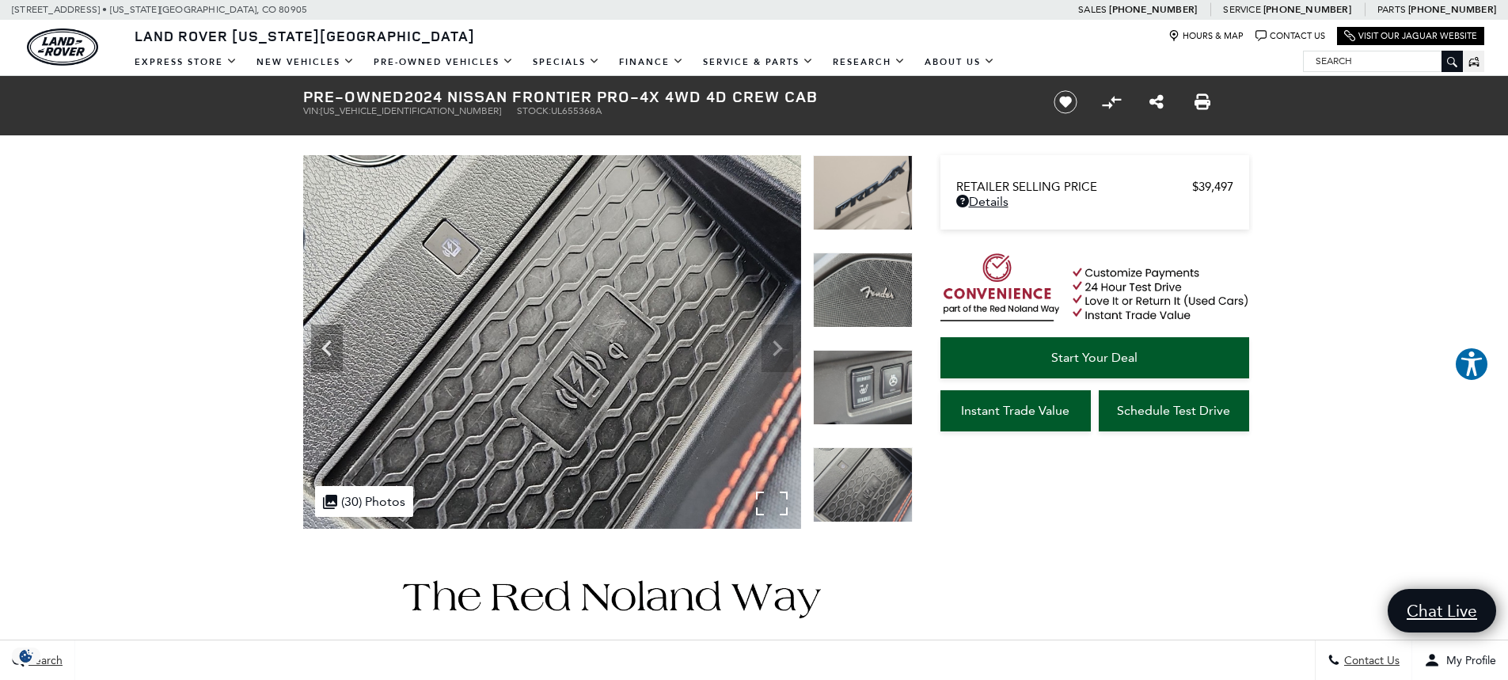
click at [770, 352] on img at bounding box center [552, 342] width 498 height 374
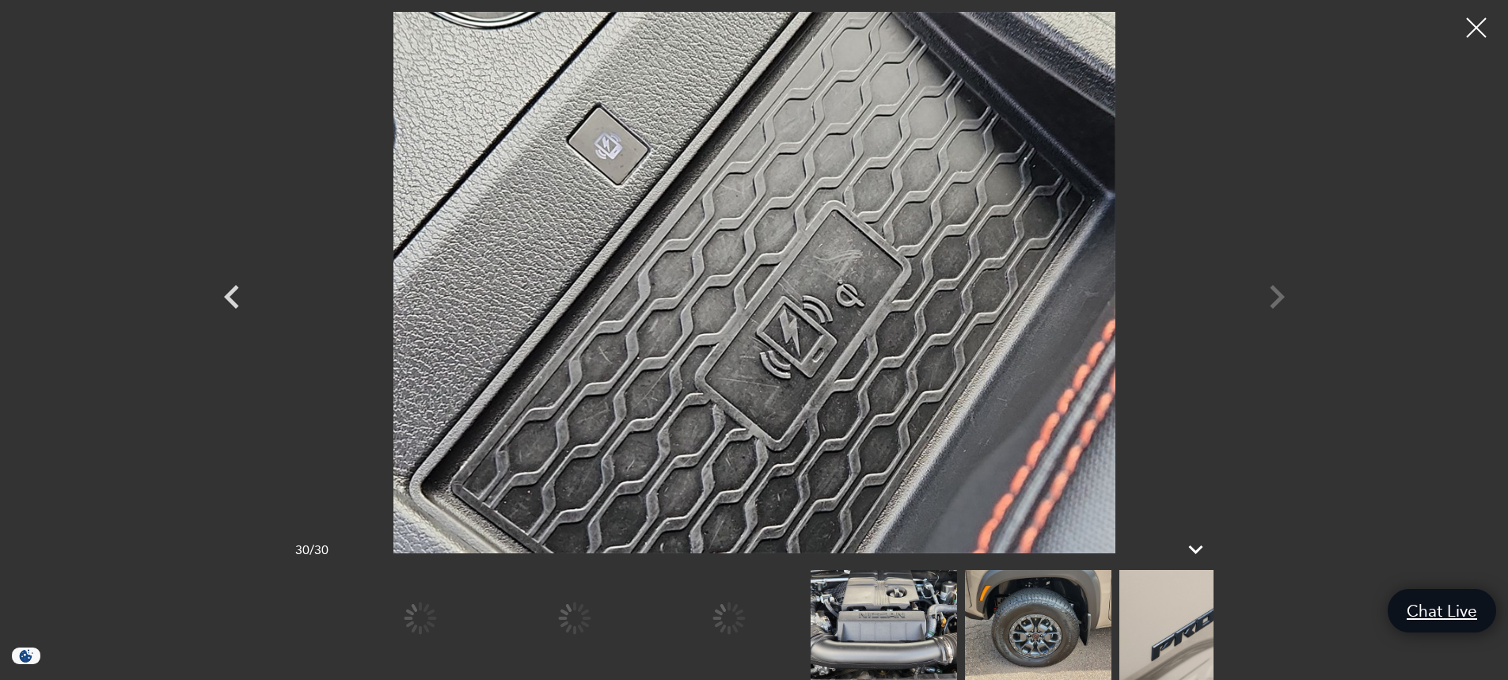
click at [1040, 660] on img at bounding box center [1038, 625] width 146 height 110
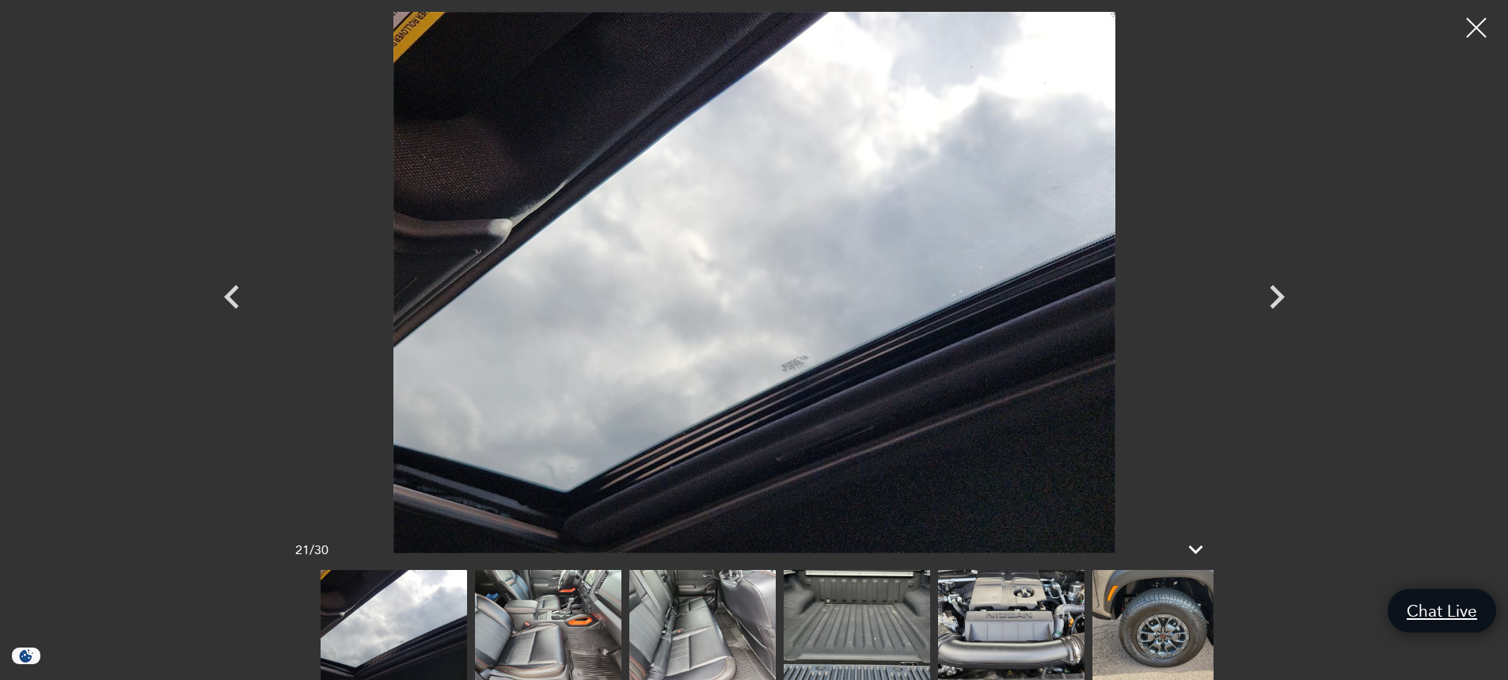
click at [467, 619] on img at bounding box center [394, 625] width 146 height 110
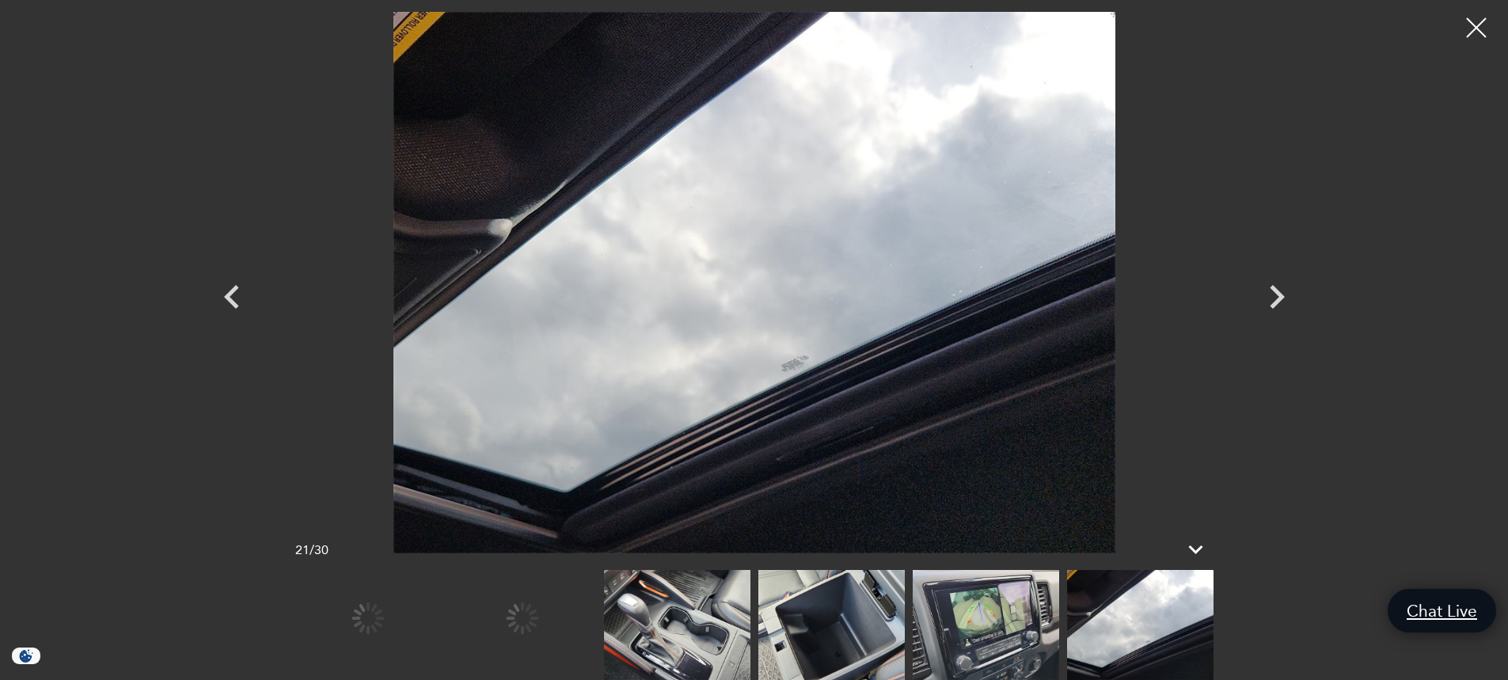
click at [669, 614] on img at bounding box center [677, 625] width 146 height 110
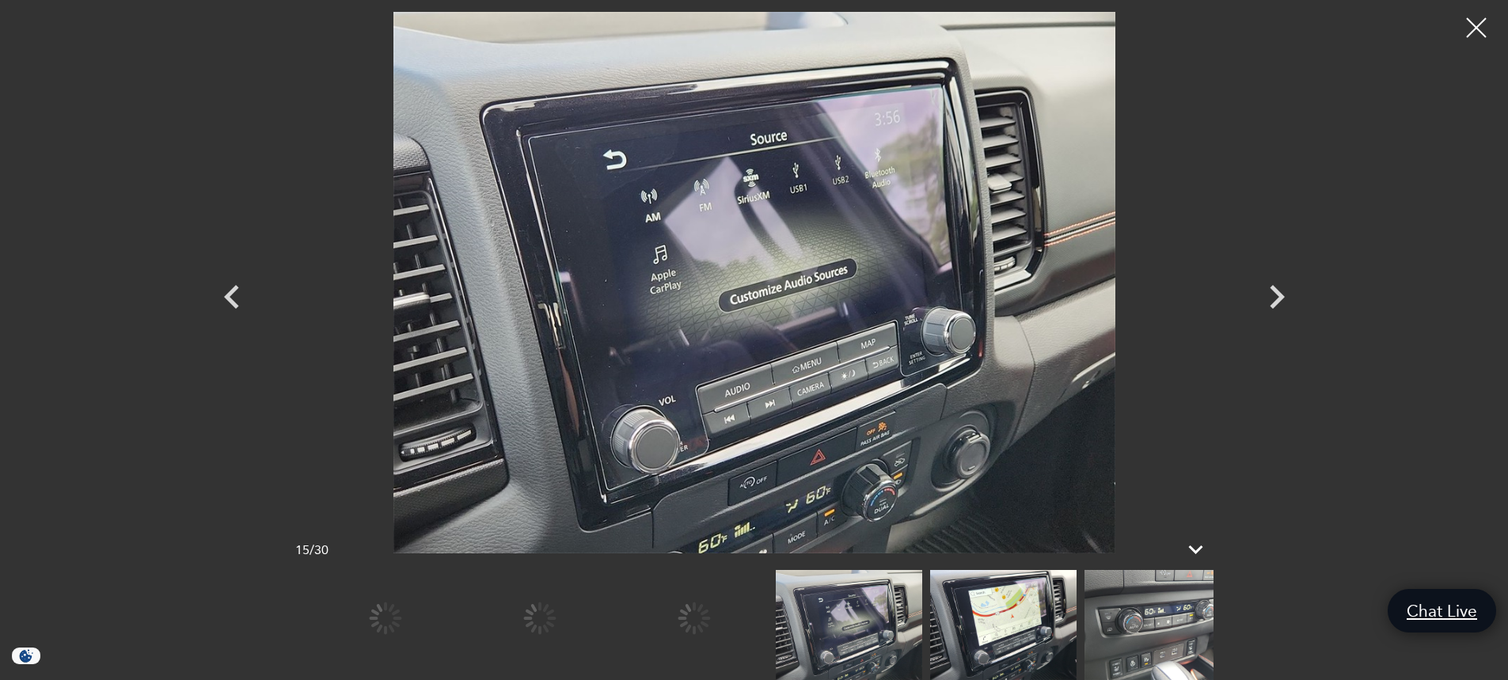
click at [802, 608] on img at bounding box center [849, 625] width 146 height 110
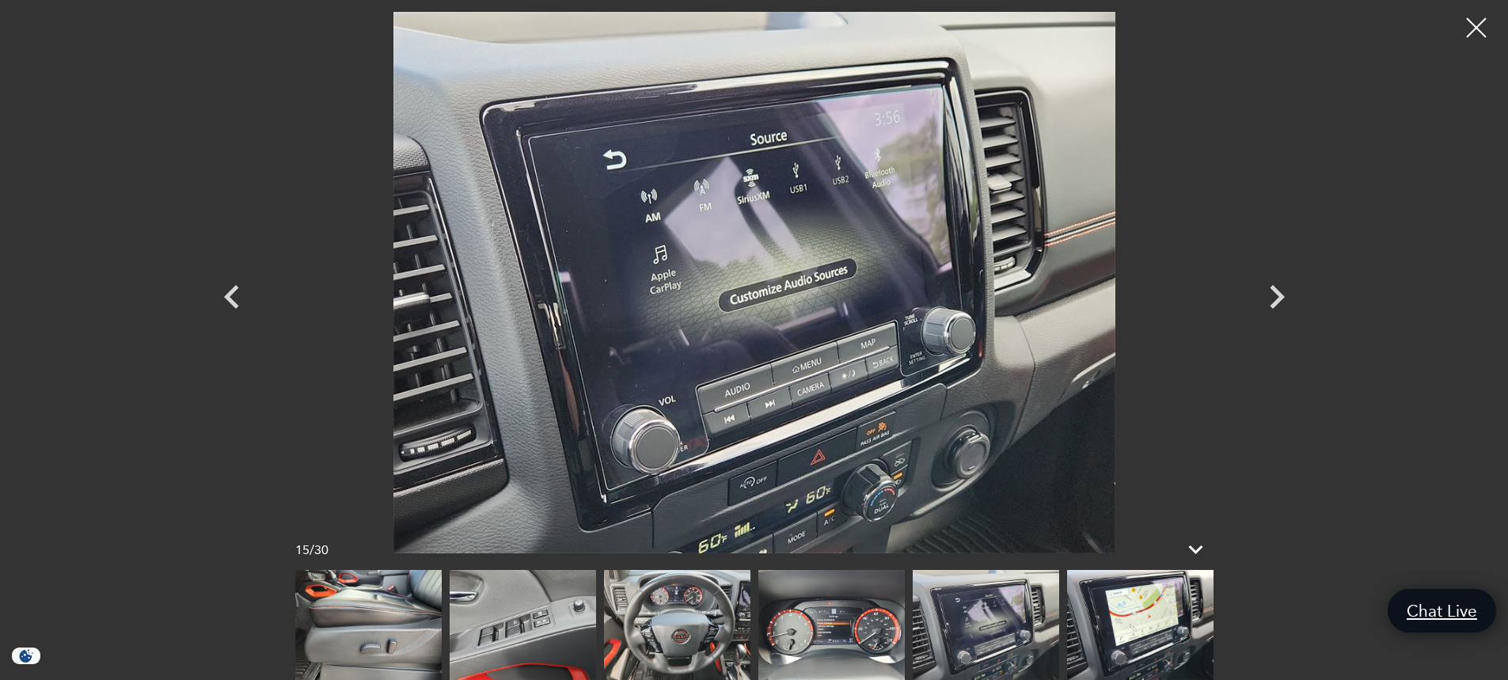
click at [442, 603] on img at bounding box center [368, 625] width 146 height 110
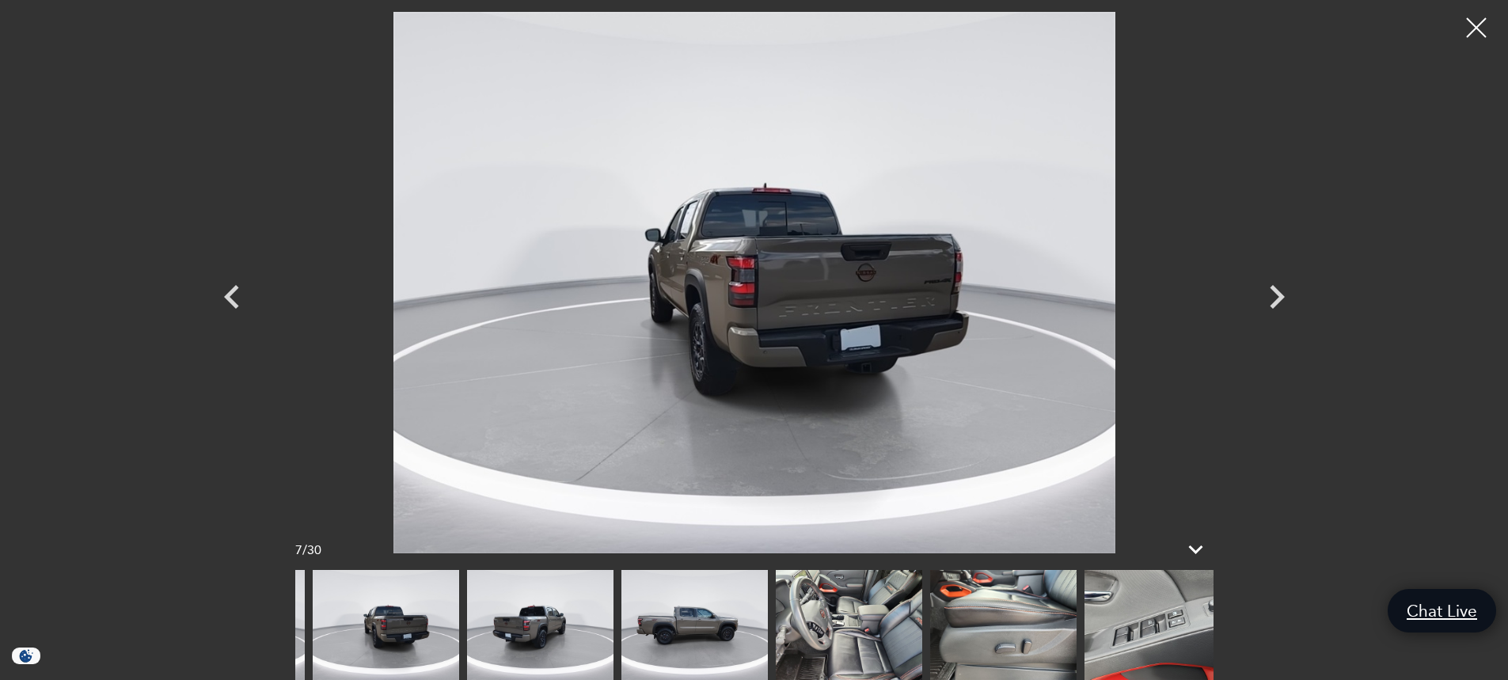
click at [459, 607] on img at bounding box center [386, 625] width 146 height 110
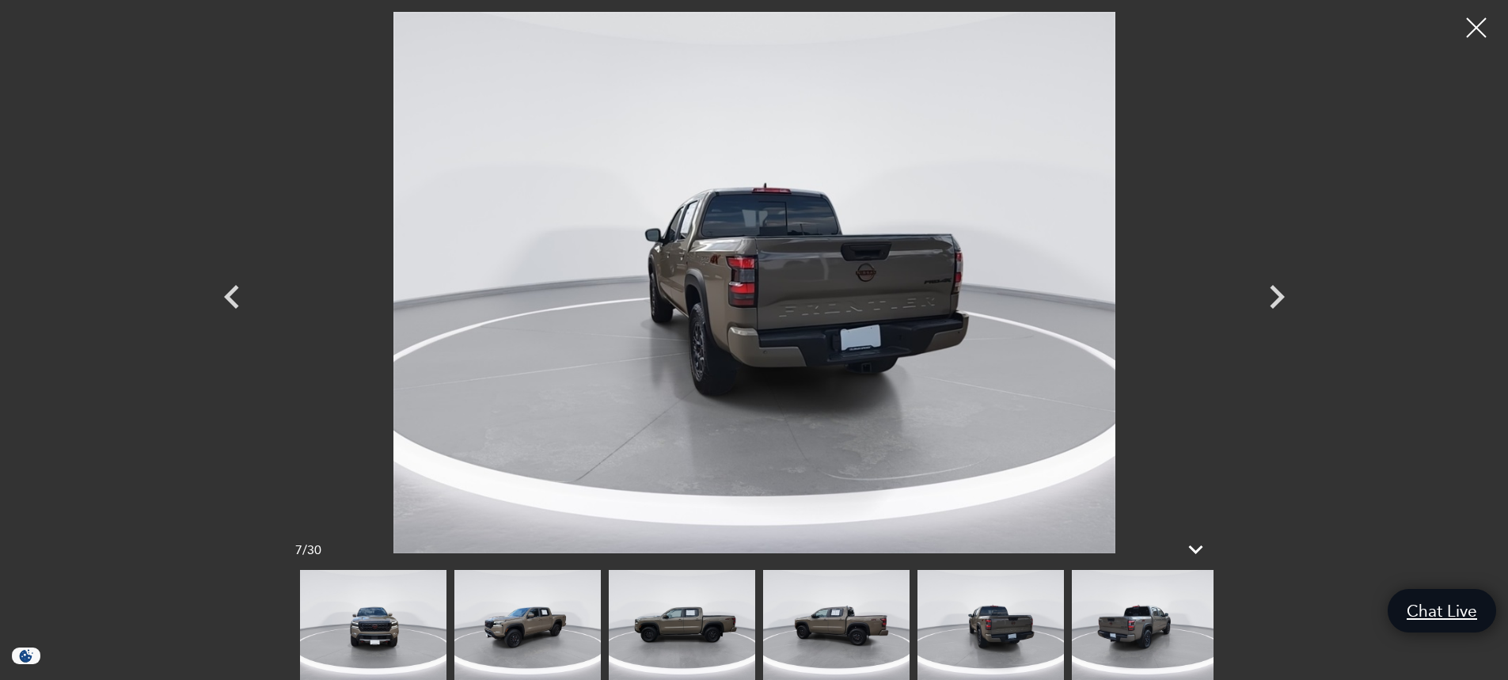
click at [447, 616] on img at bounding box center [373, 625] width 146 height 110
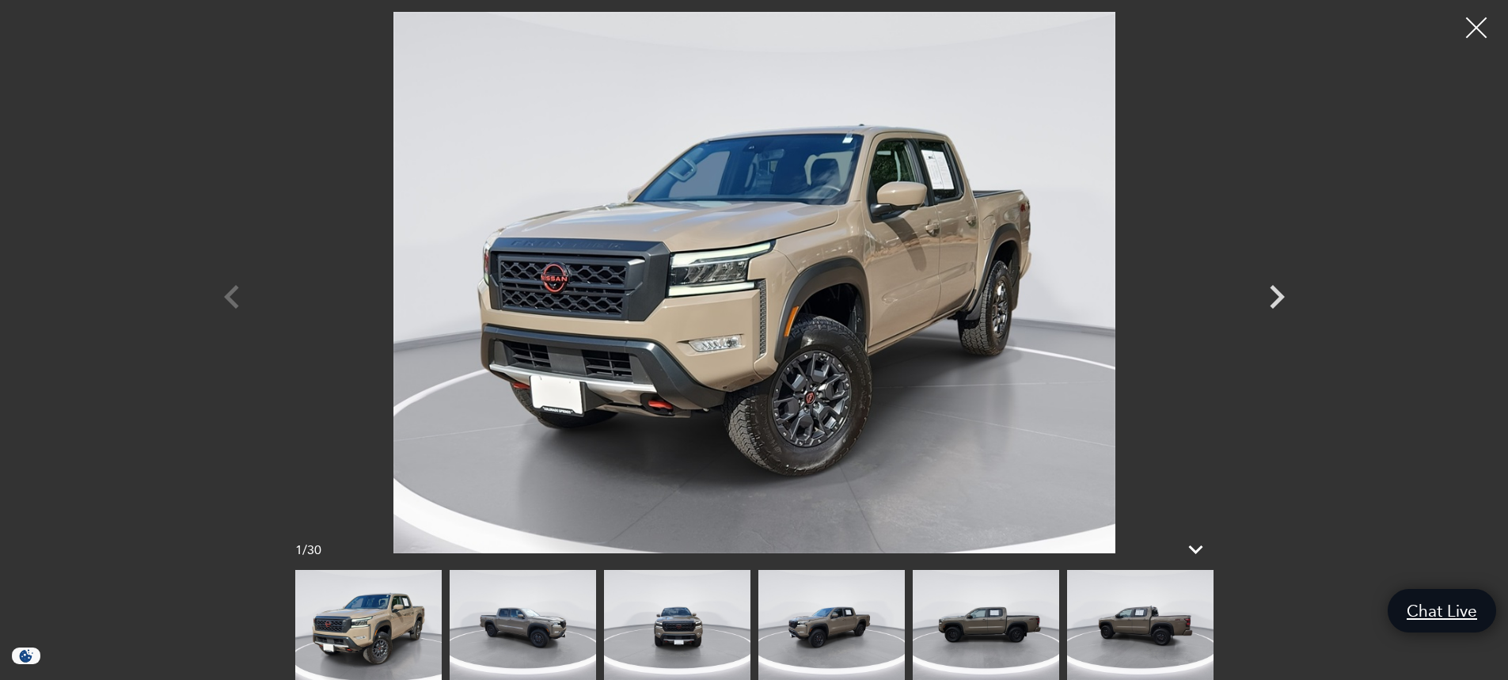
click at [1470, 31] on div at bounding box center [1477, 28] width 42 height 42
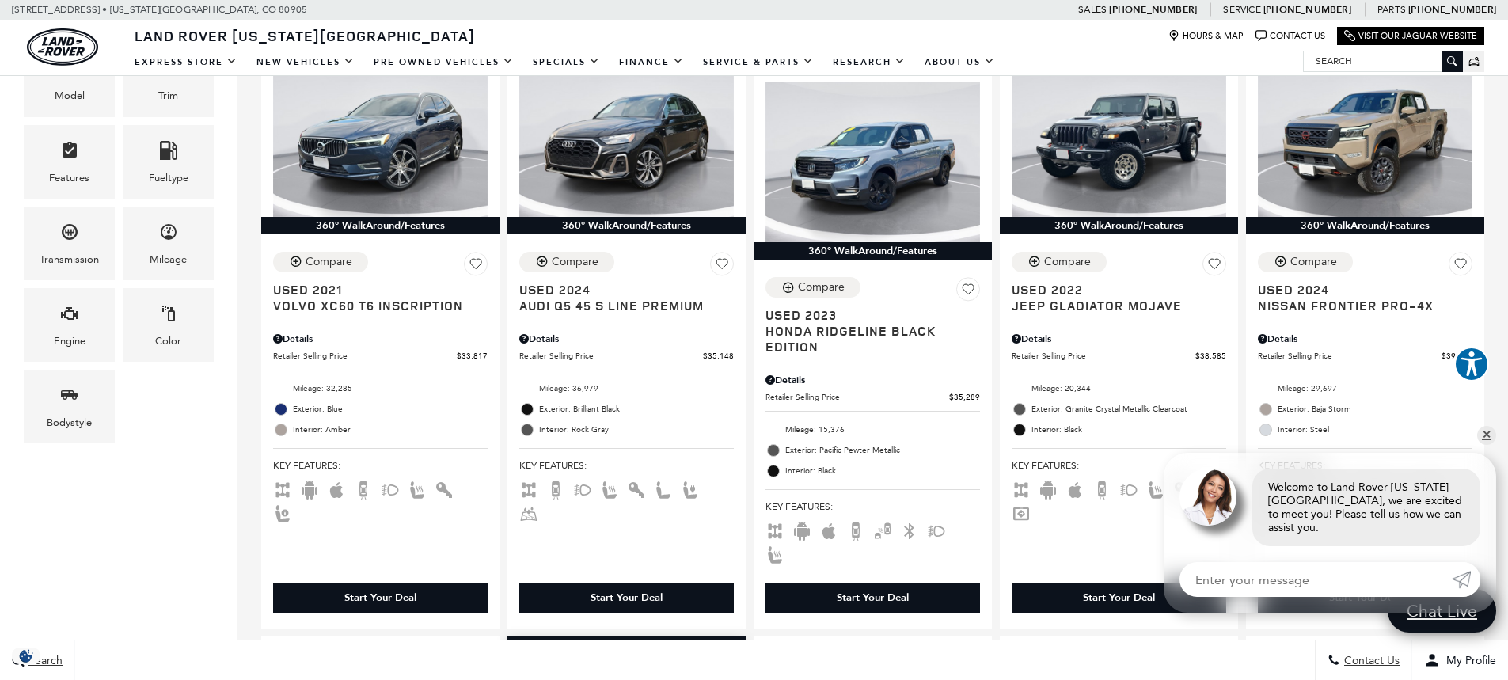
scroll to position [317, 0]
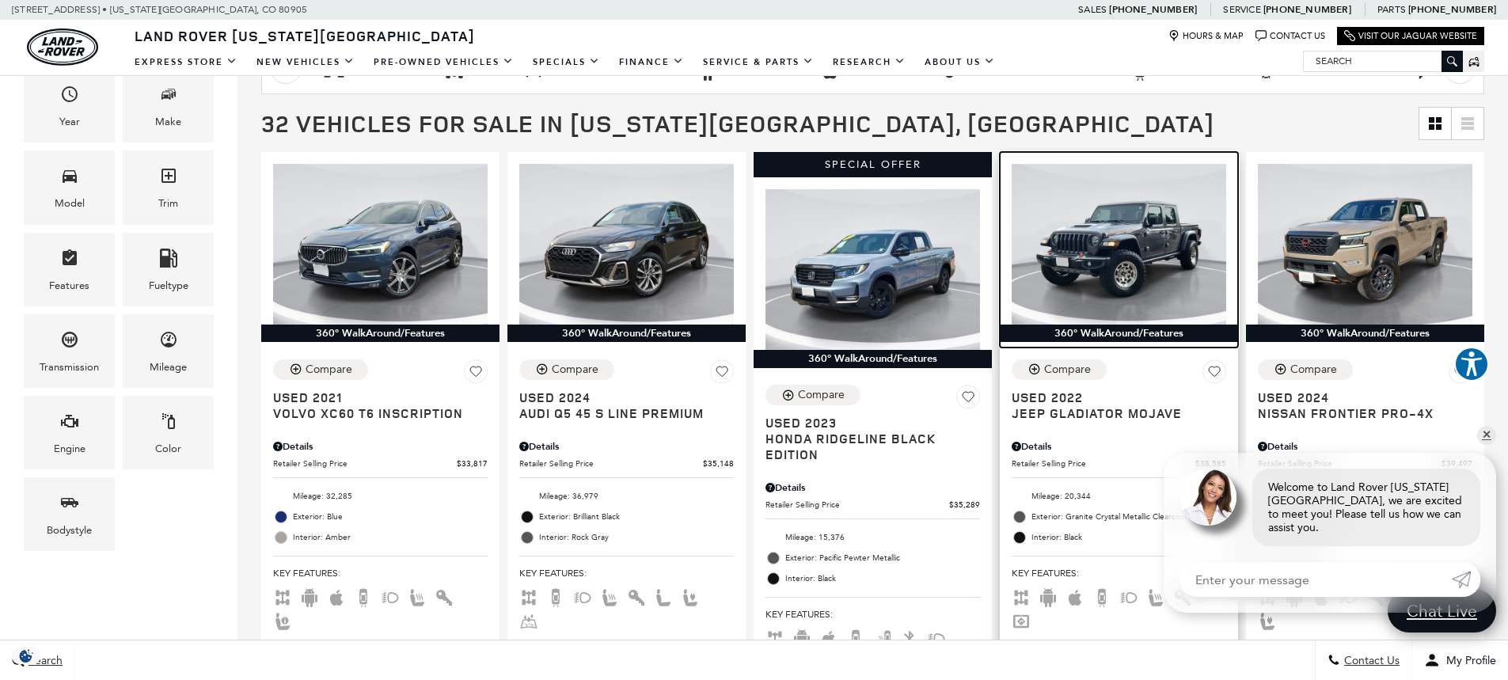
click at [1052, 248] on img at bounding box center [1119, 244] width 215 height 161
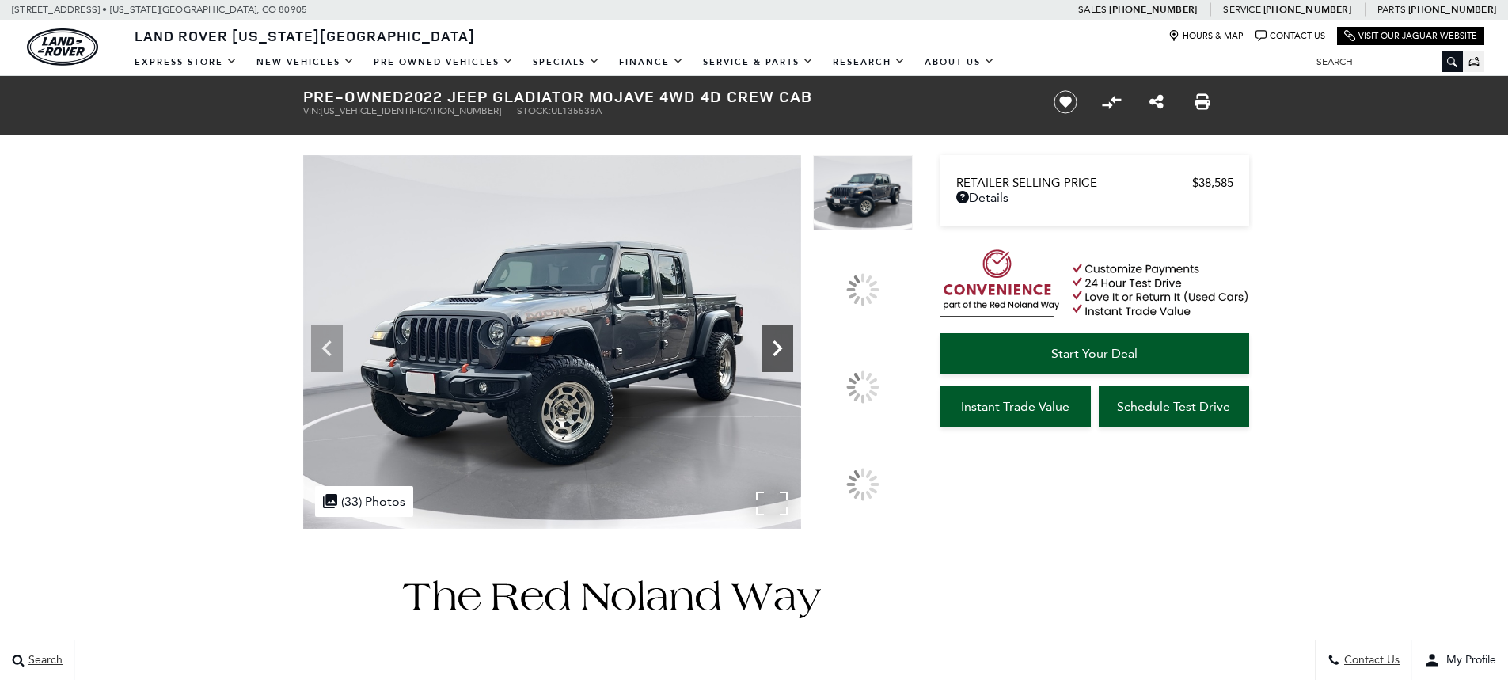
click at [793, 364] on icon at bounding box center [778, 349] width 32 height 32
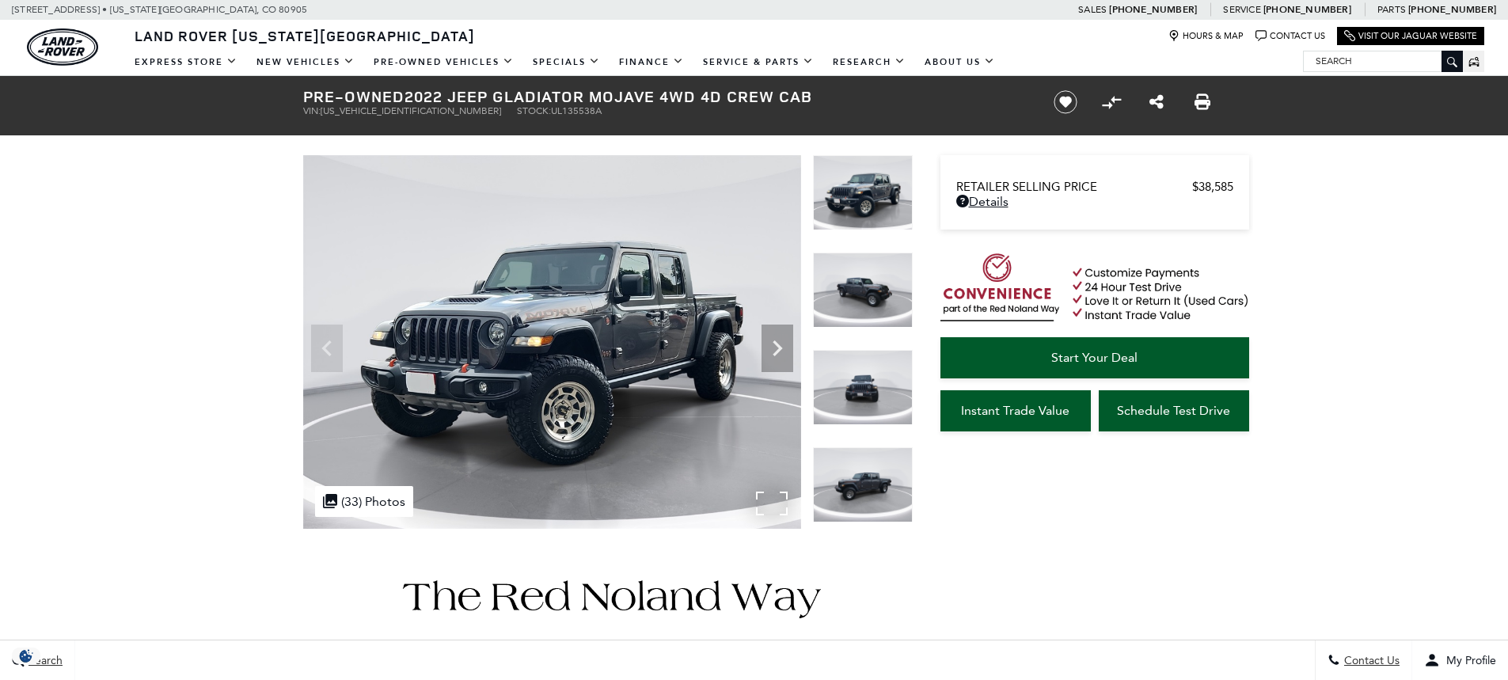
click at [538, 336] on img at bounding box center [552, 342] width 498 height 374
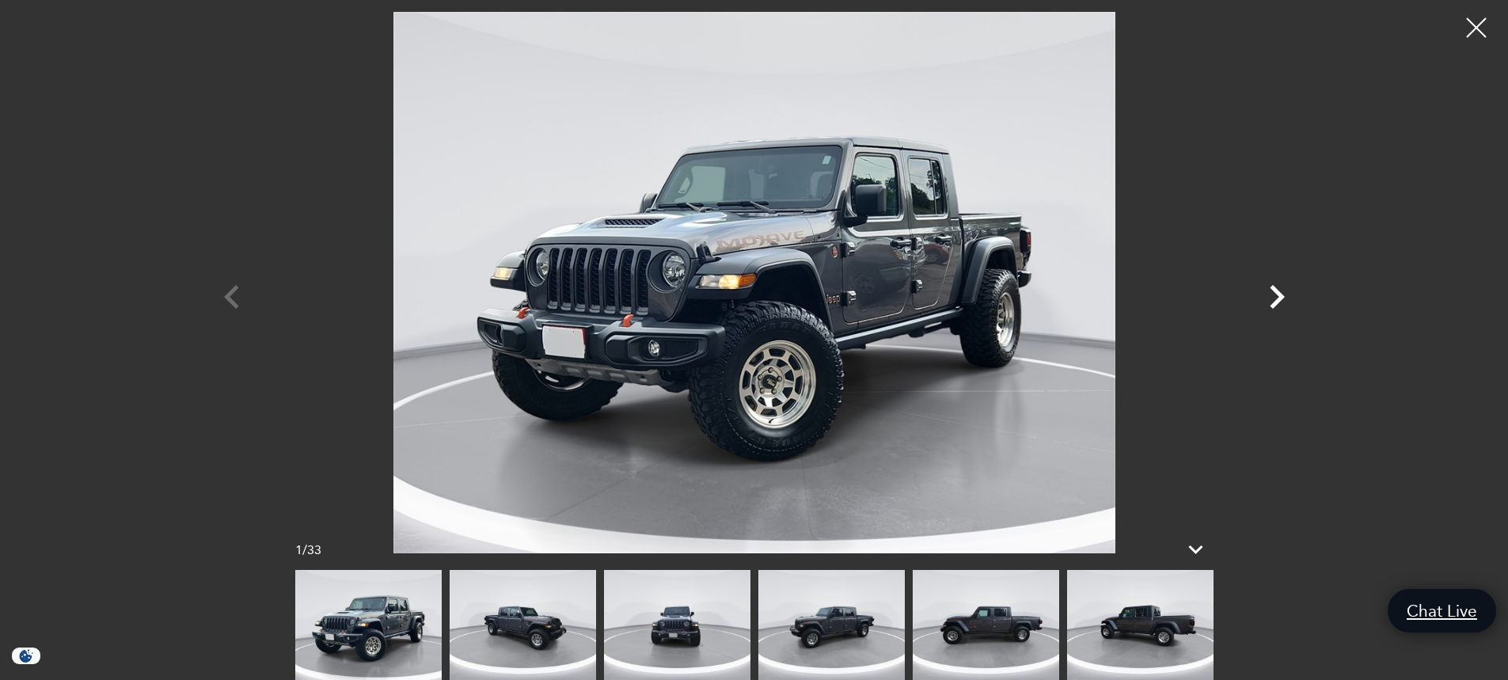
click at [1284, 298] on icon "Next" at bounding box center [1277, 297] width 48 height 48
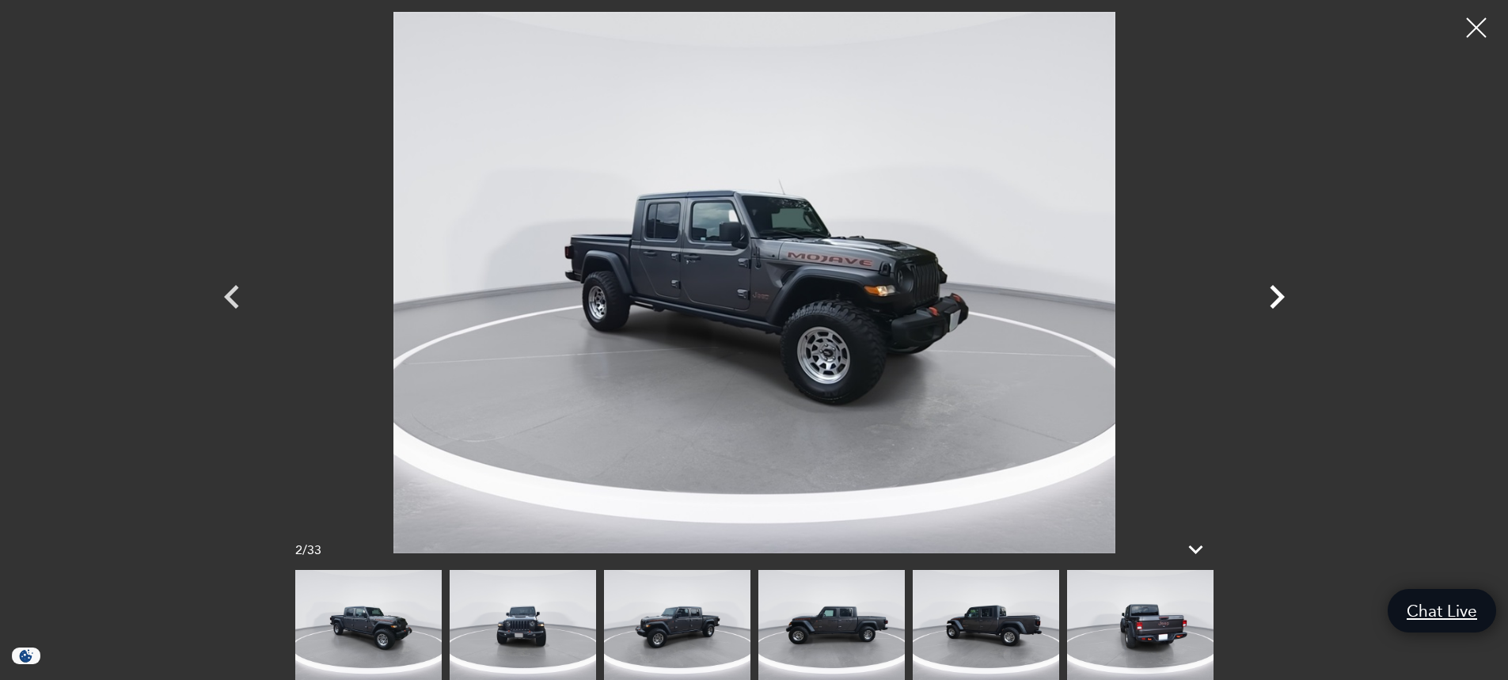
click at [1272, 295] on icon "Next" at bounding box center [1277, 297] width 48 height 48
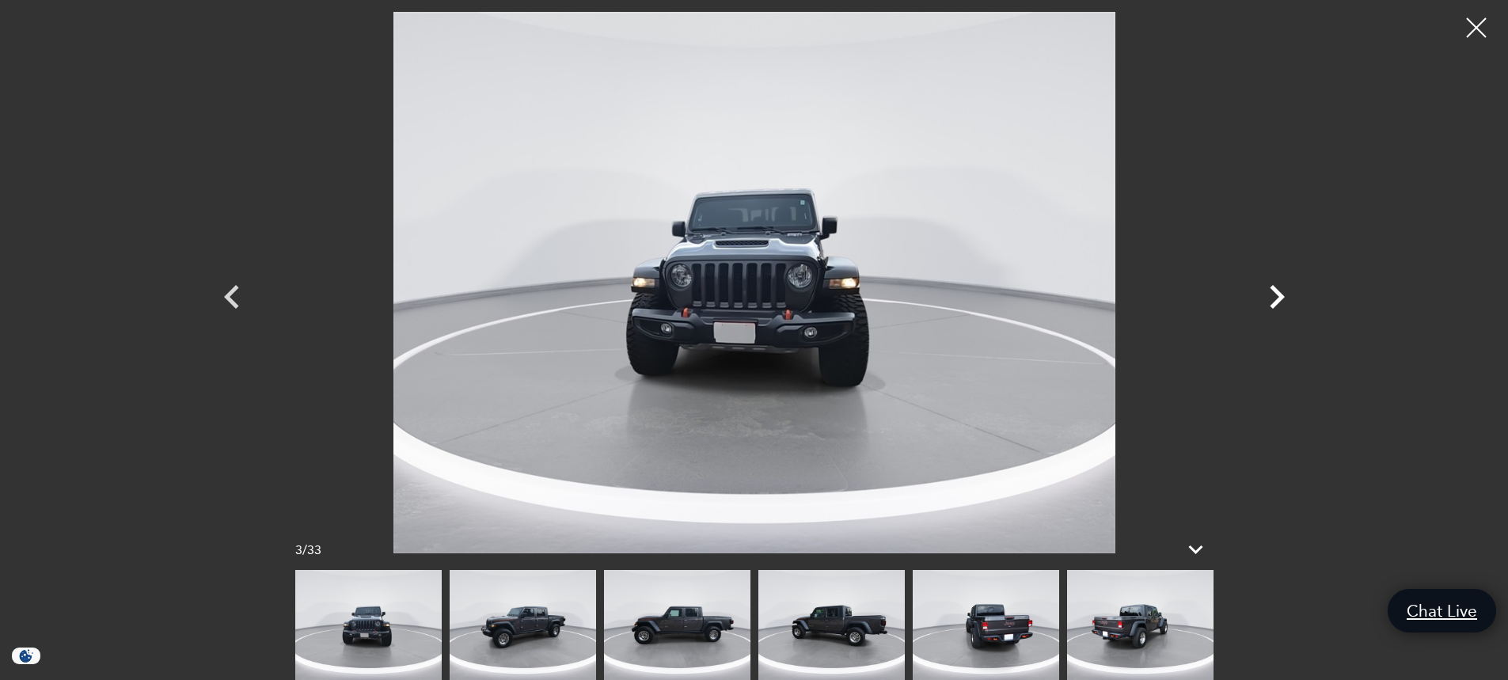
click at [1272, 295] on icon "Next" at bounding box center [1277, 297] width 48 height 48
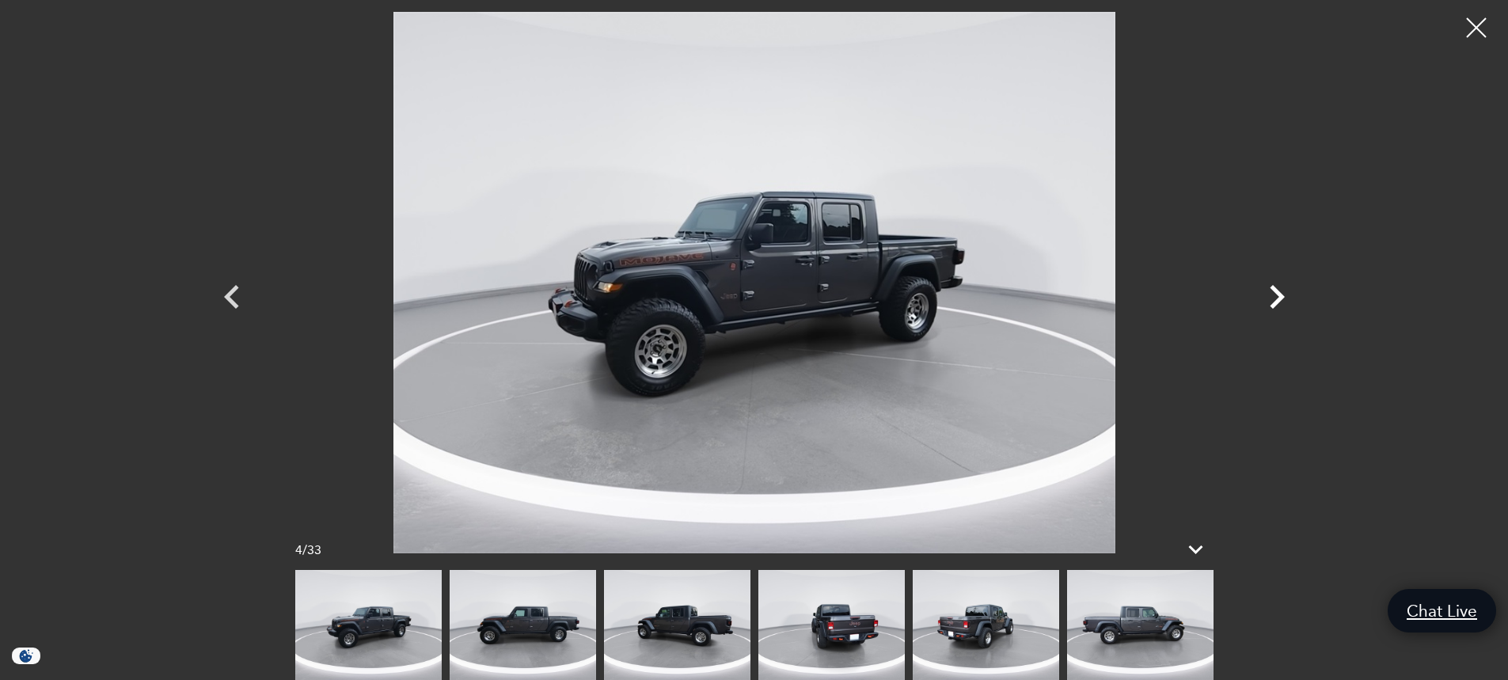
click at [1272, 295] on icon "Next" at bounding box center [1277, 297] width 48 height 48
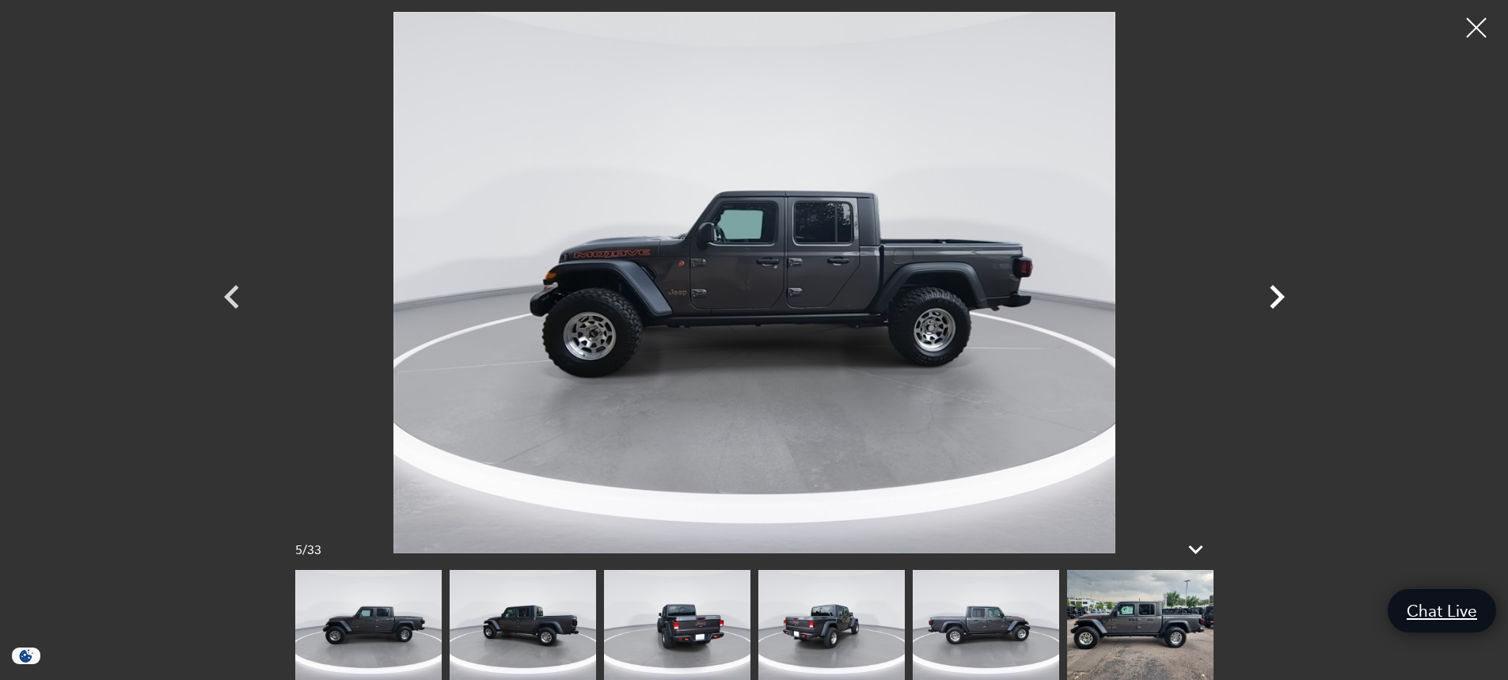
click at [1275, 296] on icon "Next" at bounding box center [1277, 297] width 48 height 48
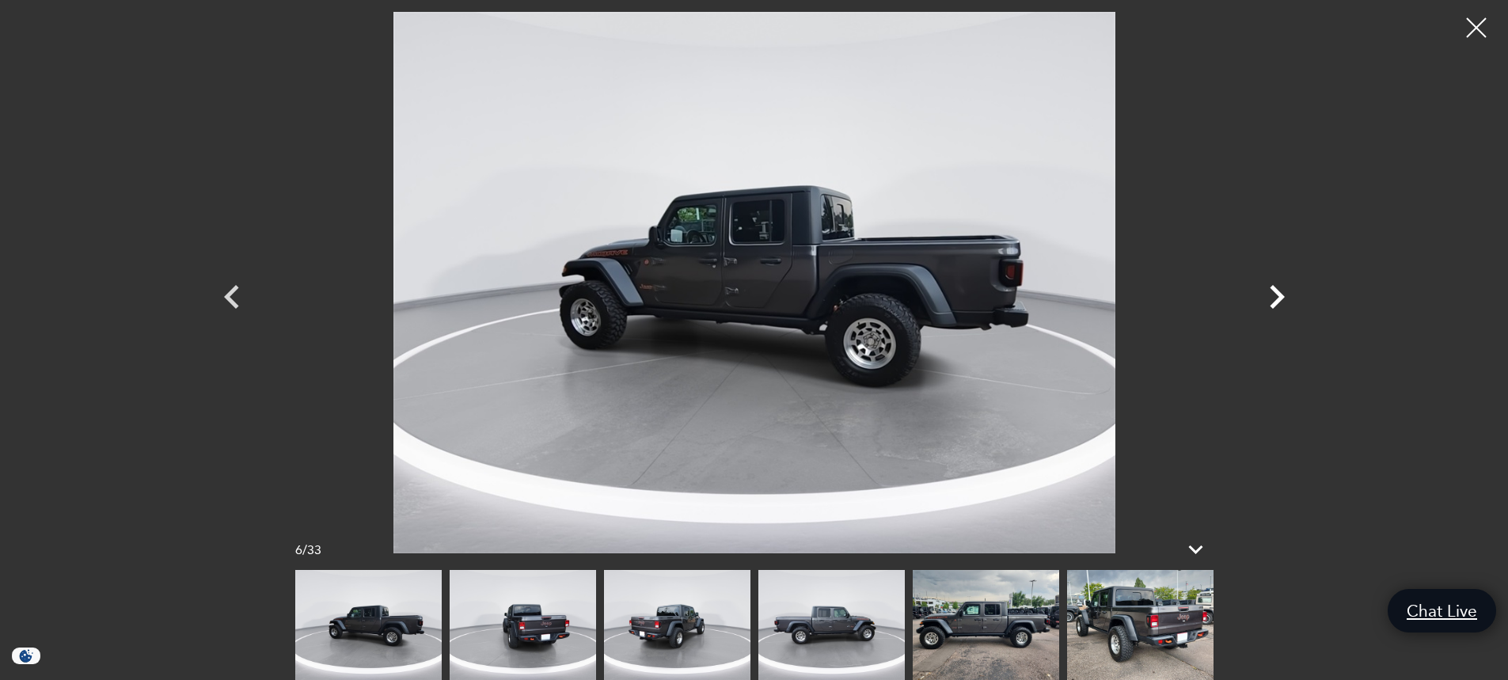
click at [1275, 296] on icon "Next" at bounding box center [1277, 297] width 48 height 48
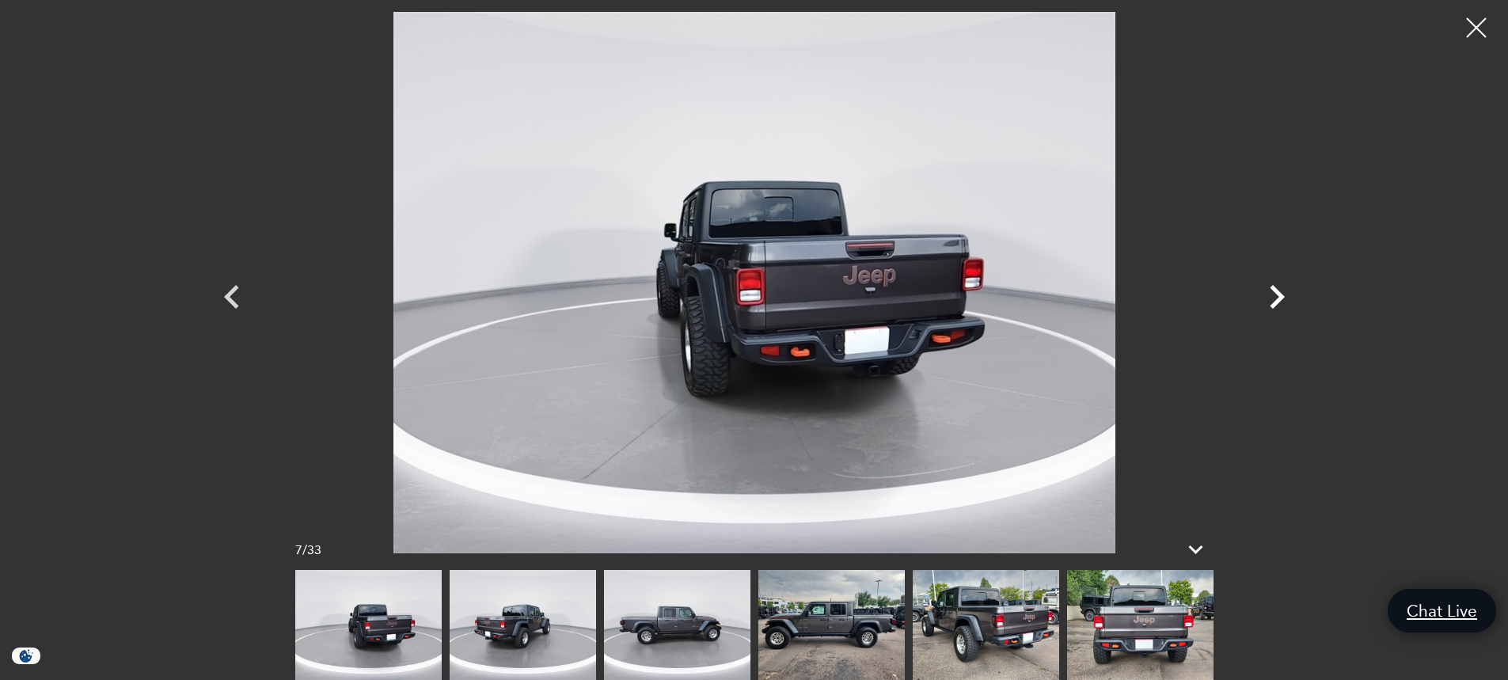
click at [1275, 296] on icon "Next" at bounding box center [1277, 297] width 48 height 48
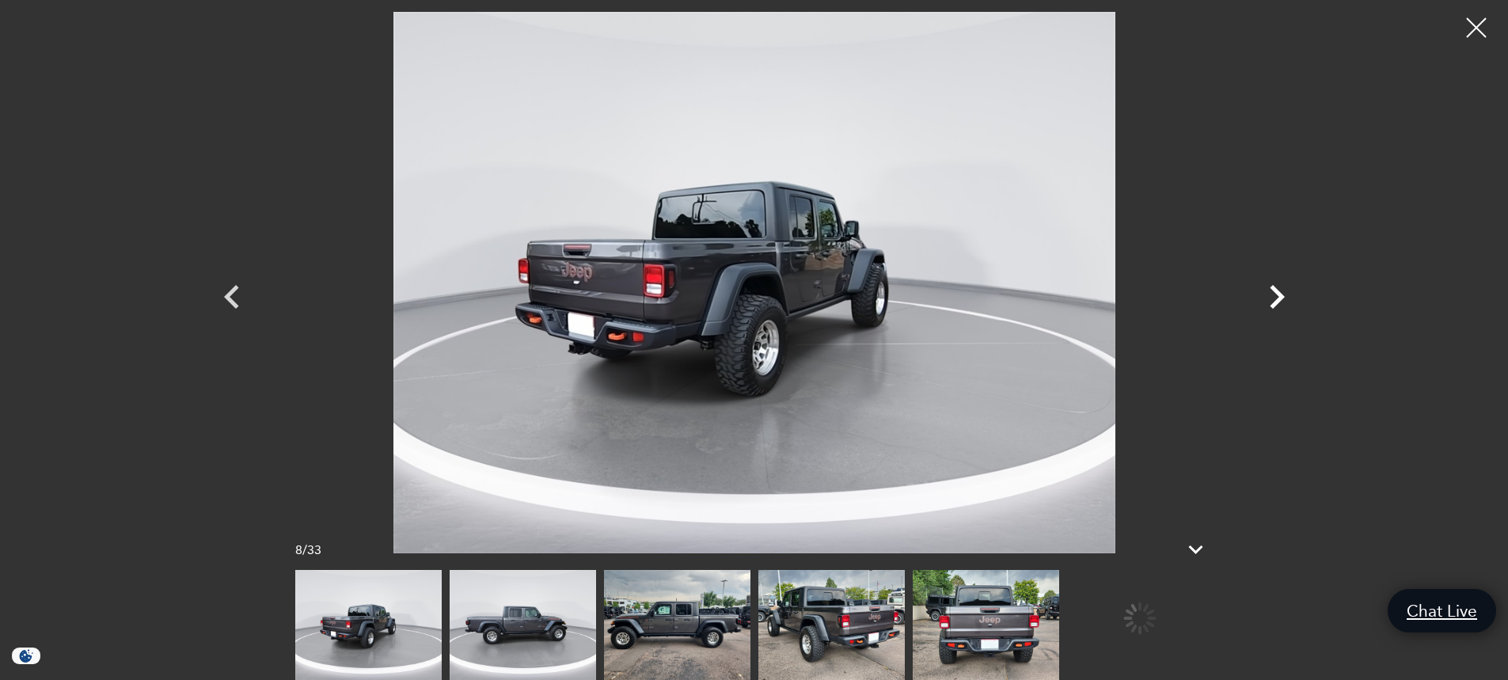
click at [1275, 296] on icon "Next" at bounding box center [1277, 297] width 48 height 48
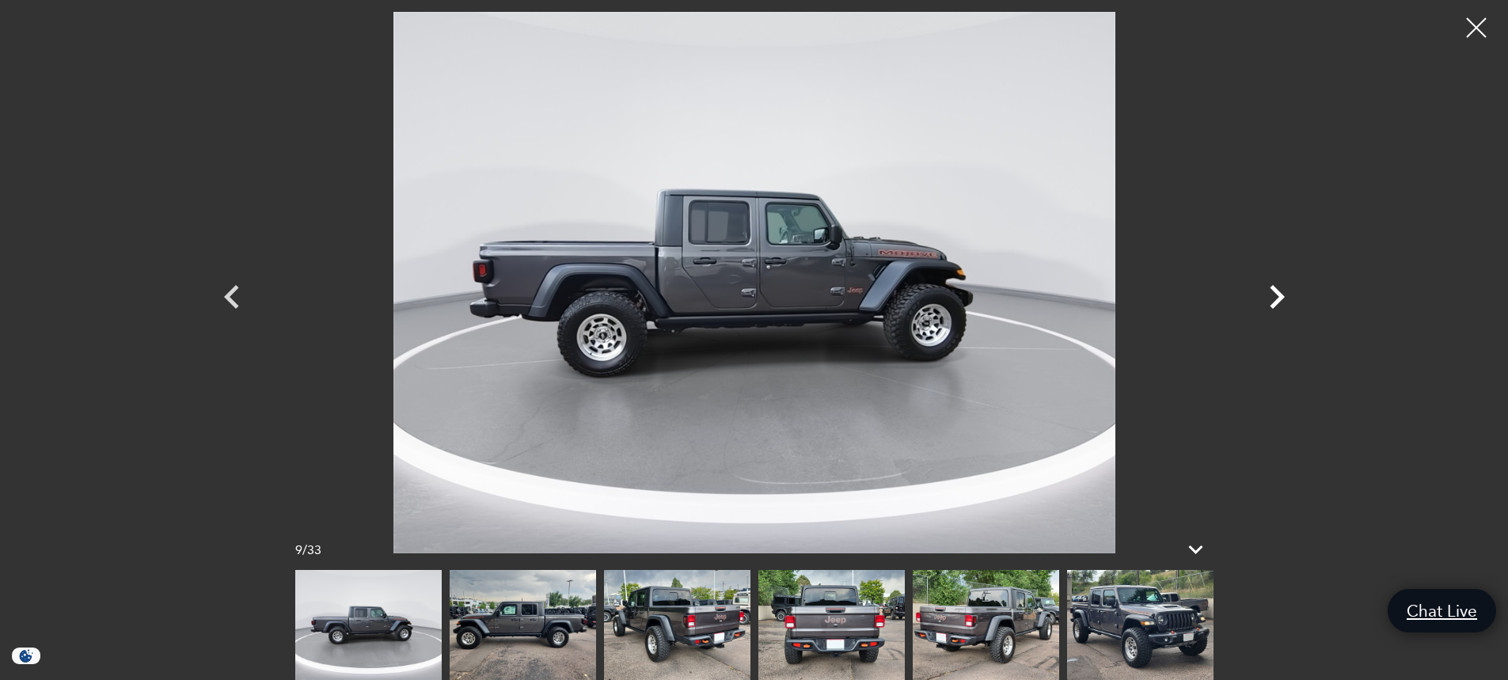
click at [1275, 296] on icon "Next" at bounding box center [1277, 297] width 48 height 48
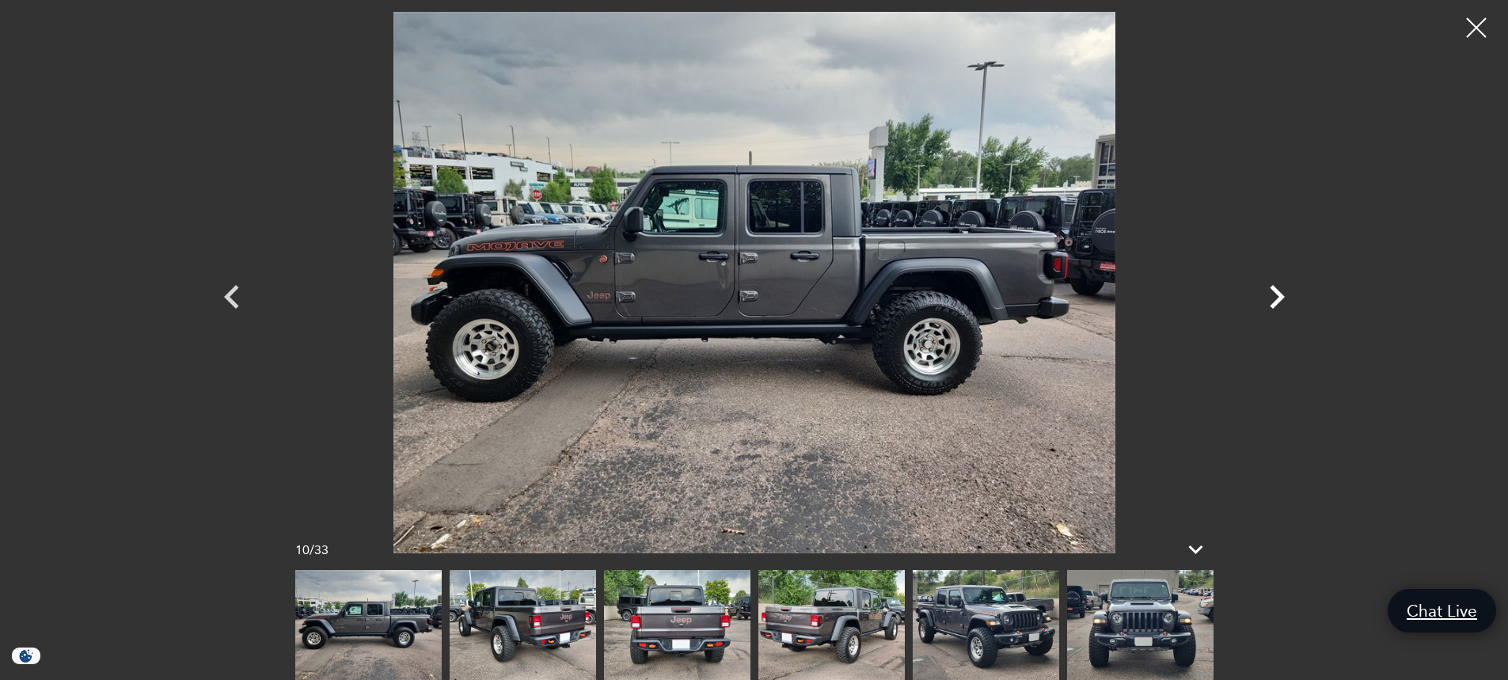
click at [1275, 296] on icon "Next" at bounding box center [1277, 297] width 48 height 48
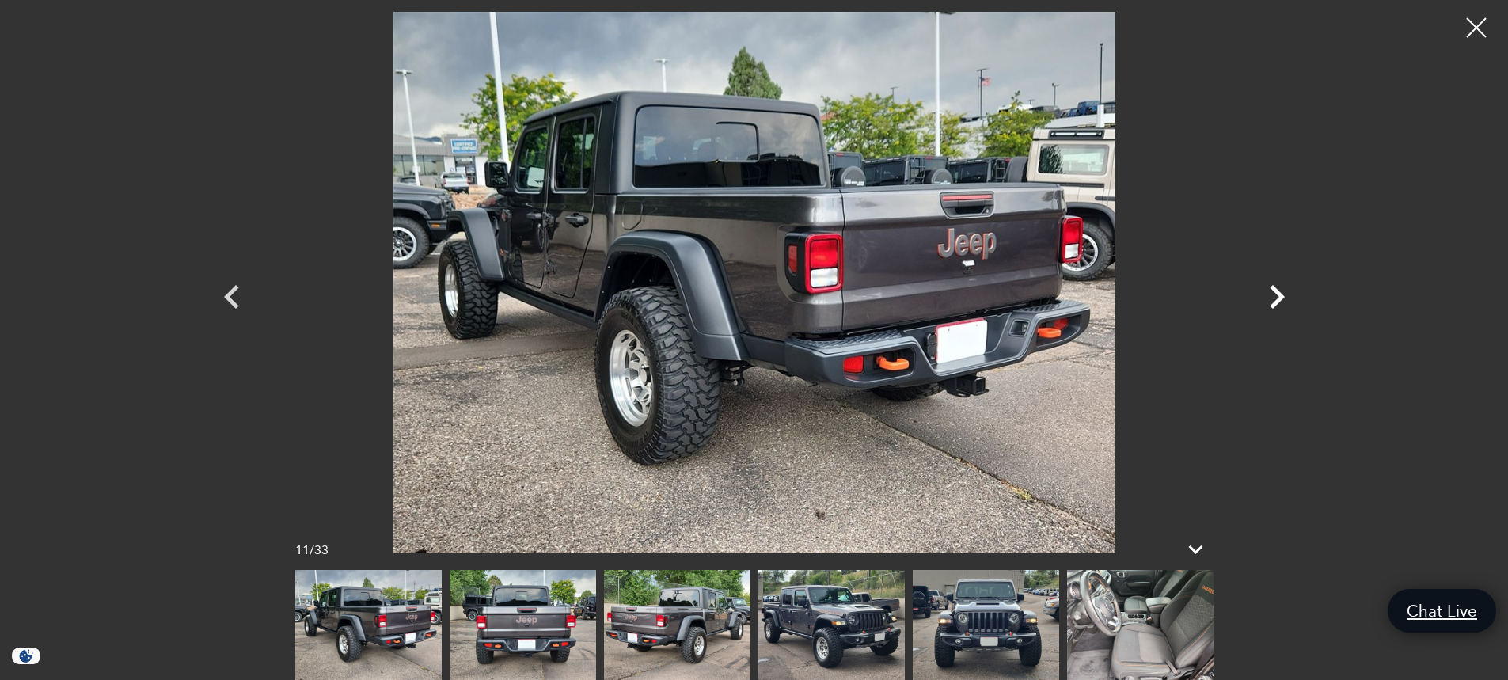
click at [1274, 297] on icon "Next" at bounding box center [1277, 297] width 48 height 48
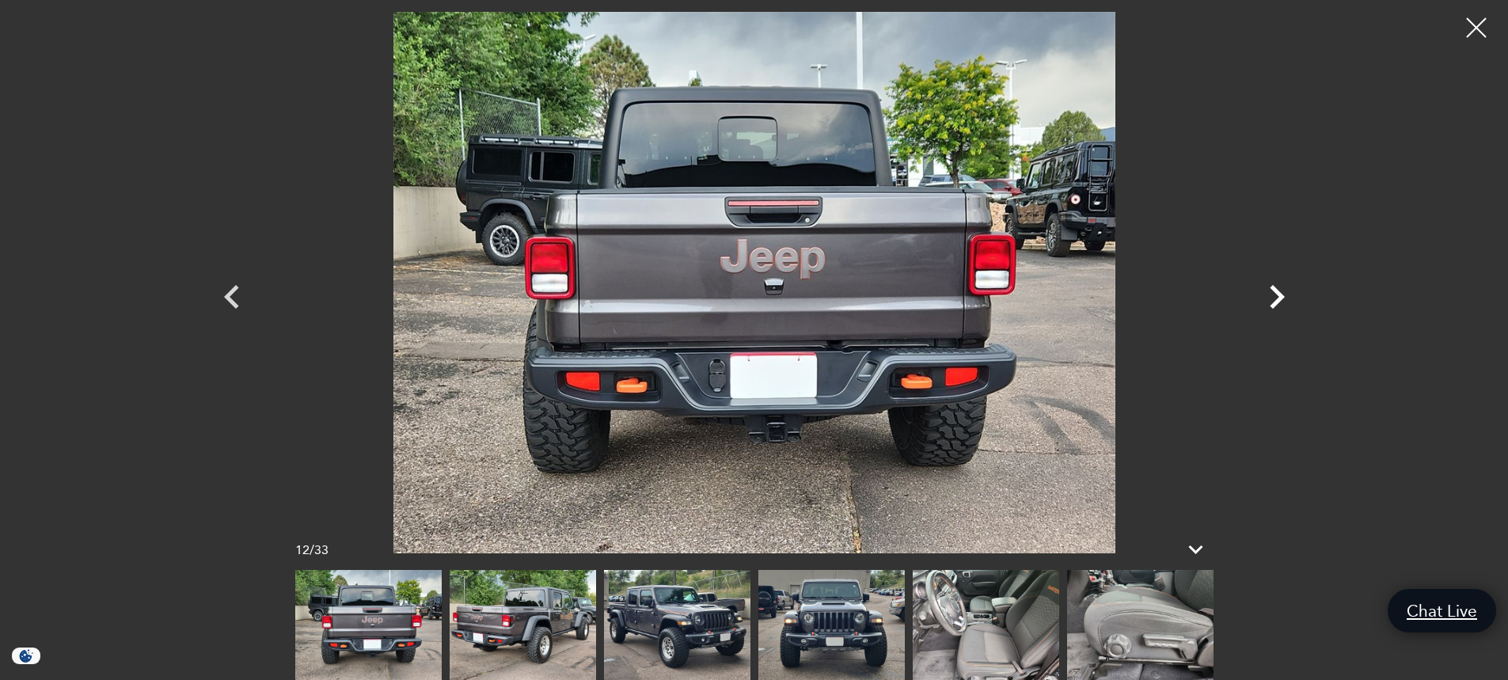
click at [1273, 297] on icon "Next" at bounding box center [1277, 297] width 48 height 48
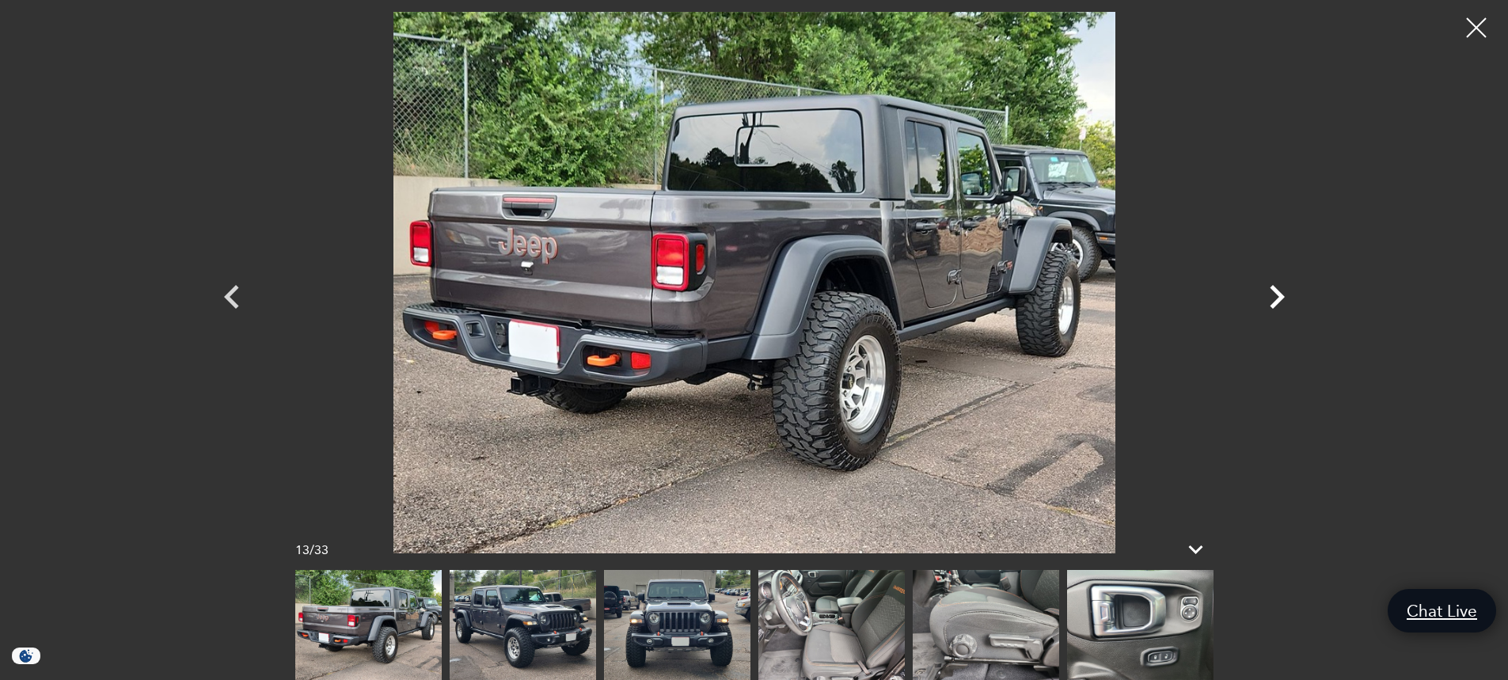
click at [1273, 297] on icon "Next" at bounding box center [1277, 297] width 48 height 48
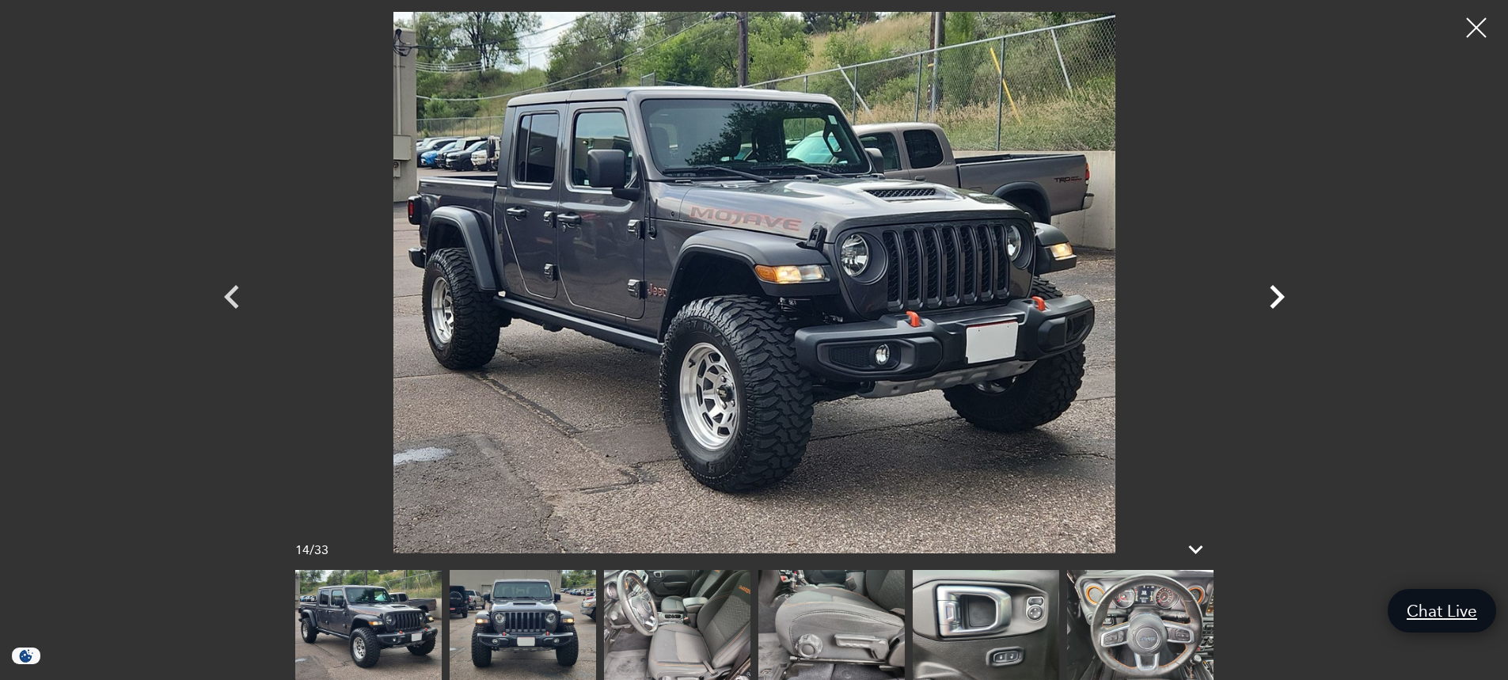
click at [1273, 297] on icon "Next" at bounding box center [1277, 297] width 48 height 48
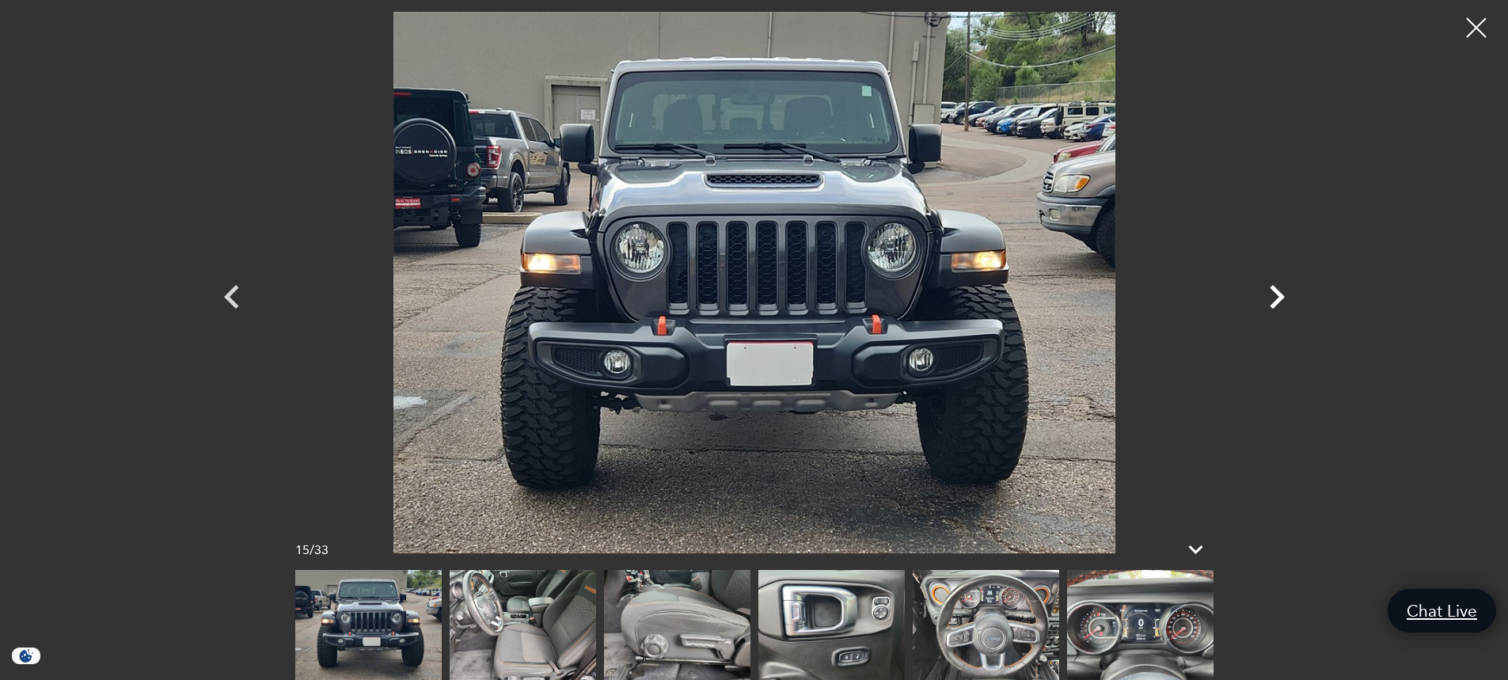
click at [1273, 297] on icon "Next" at bounding box center [1277, 297] width 48 height 48
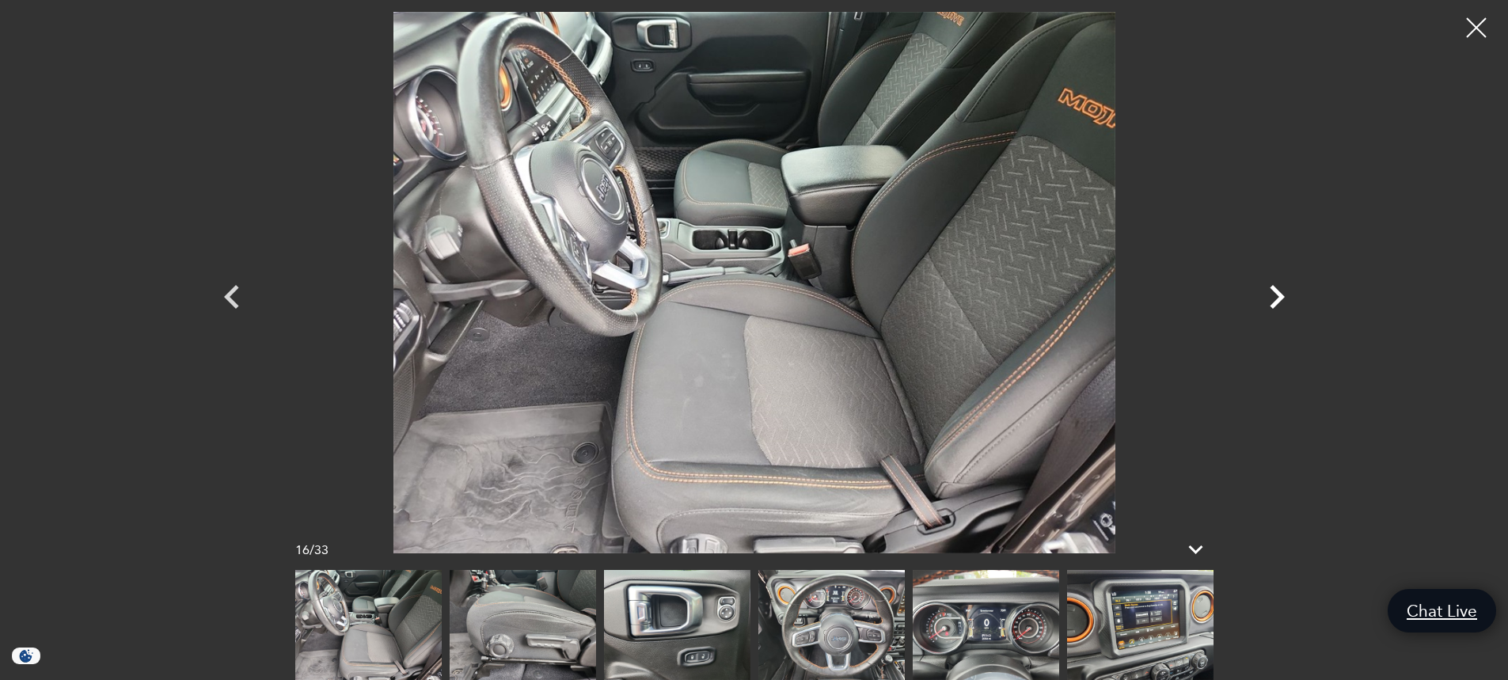
click at [1273, 297] on icon "Next" at bounding box center [1277, 297] width 48 height 48
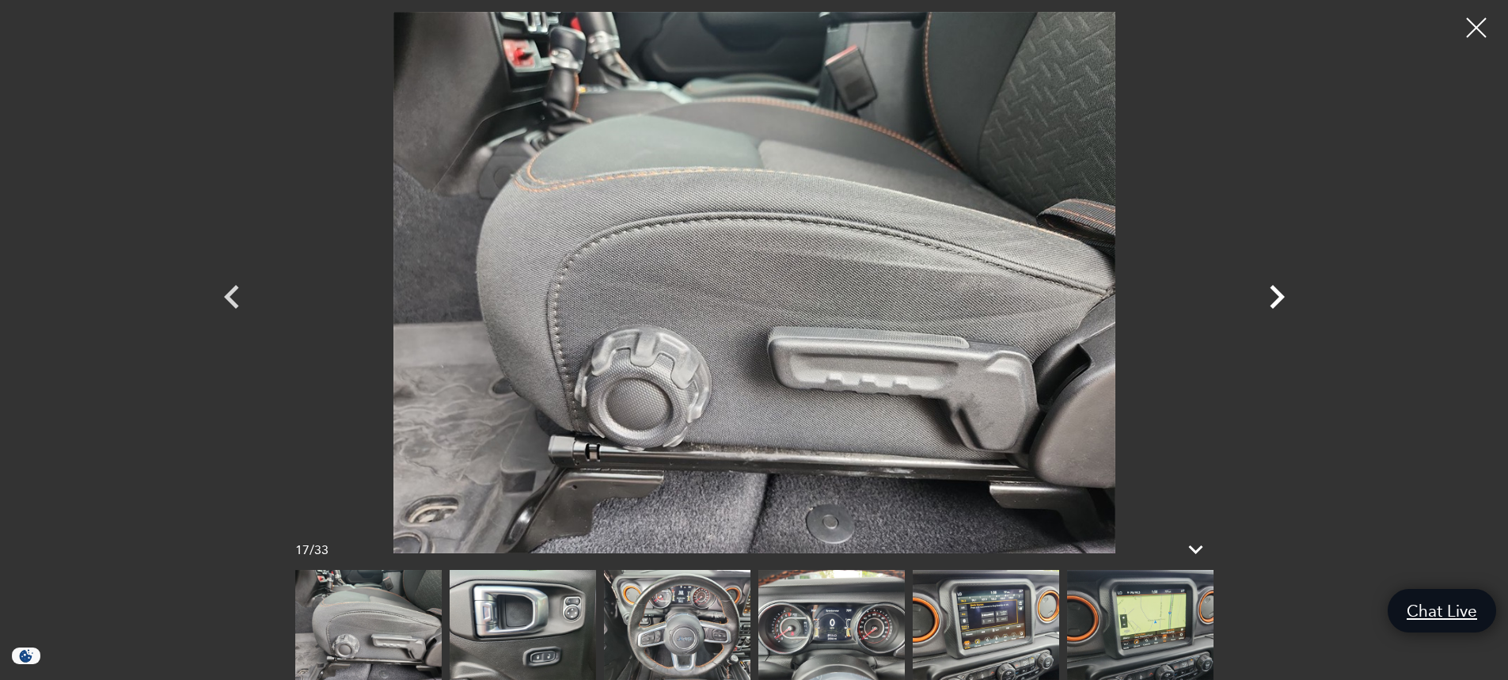
click at [1273, 297] on icon "Next" at bounding box center [1277, 297] width 48 height 48
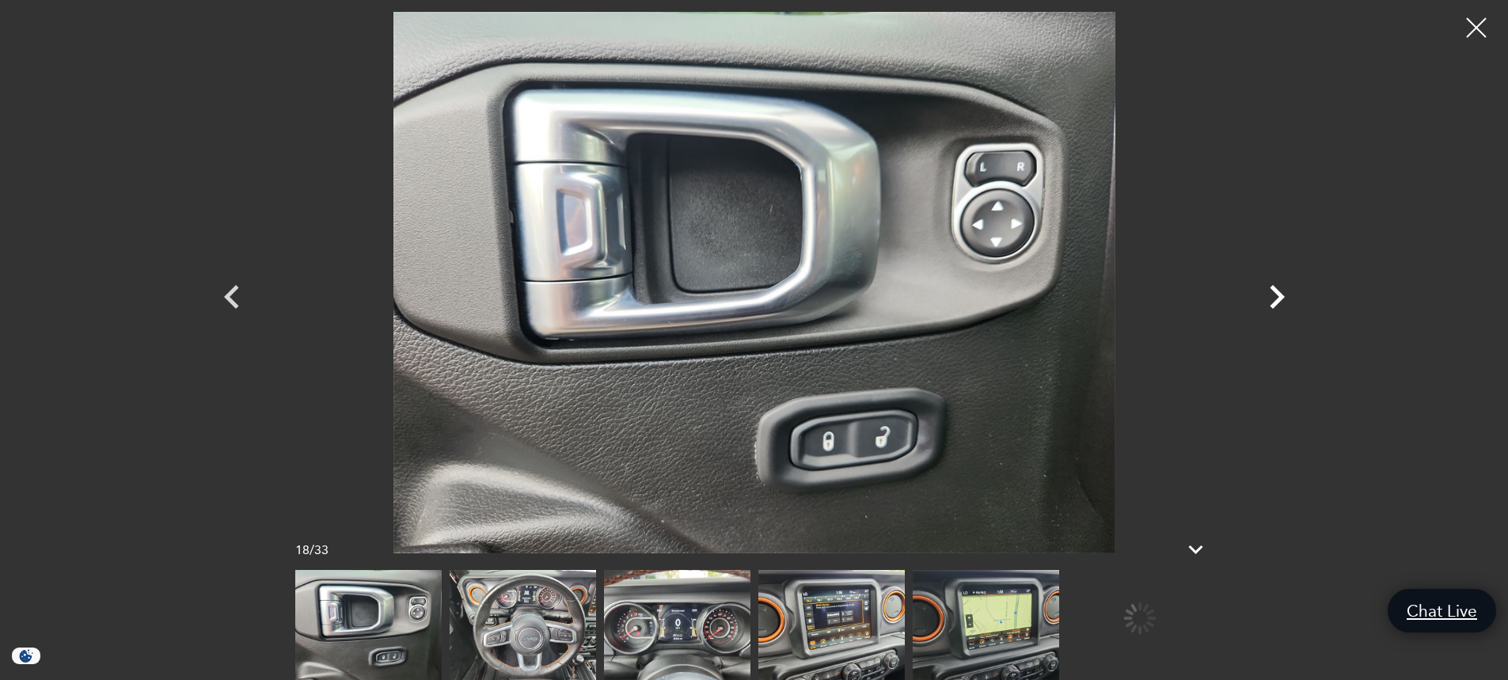
click at [1273, 297] on icon "Next" at bounding box center [1277, 297] width 48 height 48
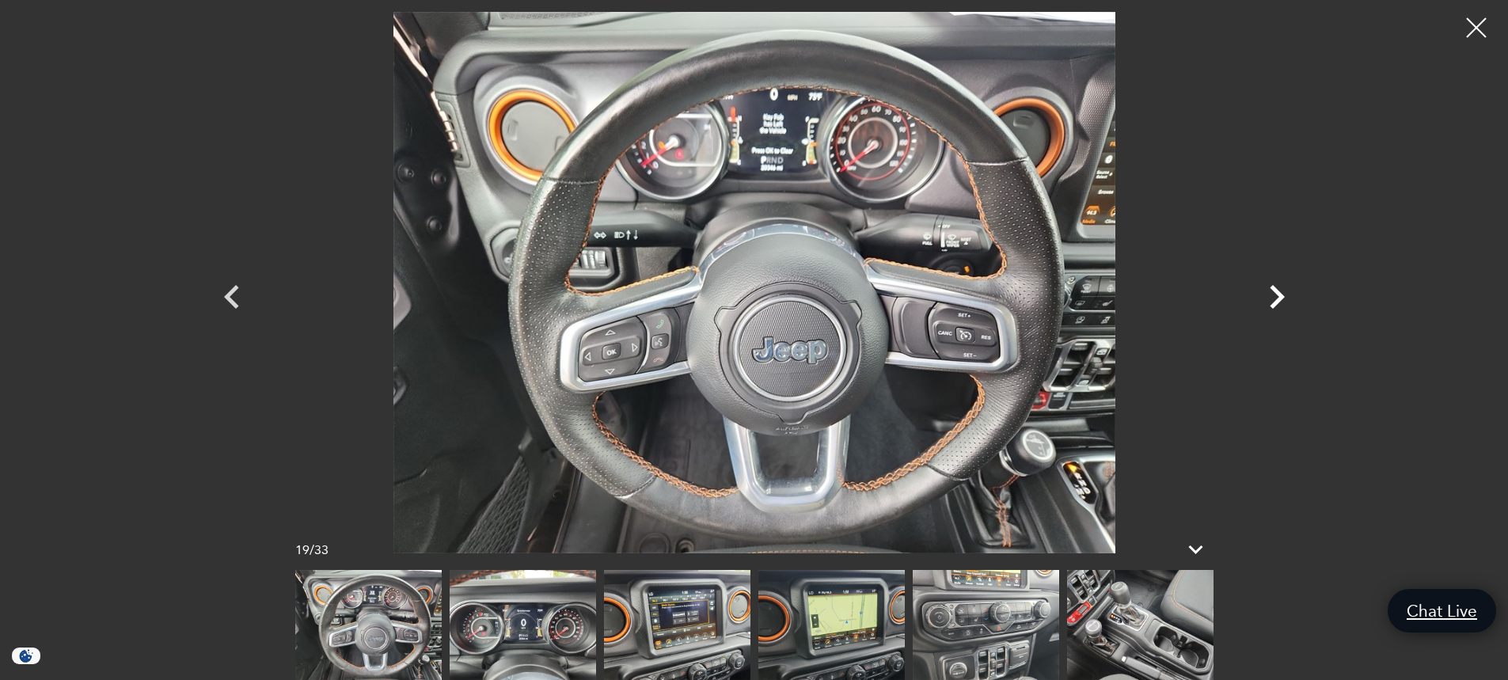
click at [1273, 297] on icon "Next" at bounding box center [1277, 297] width 48 height 48
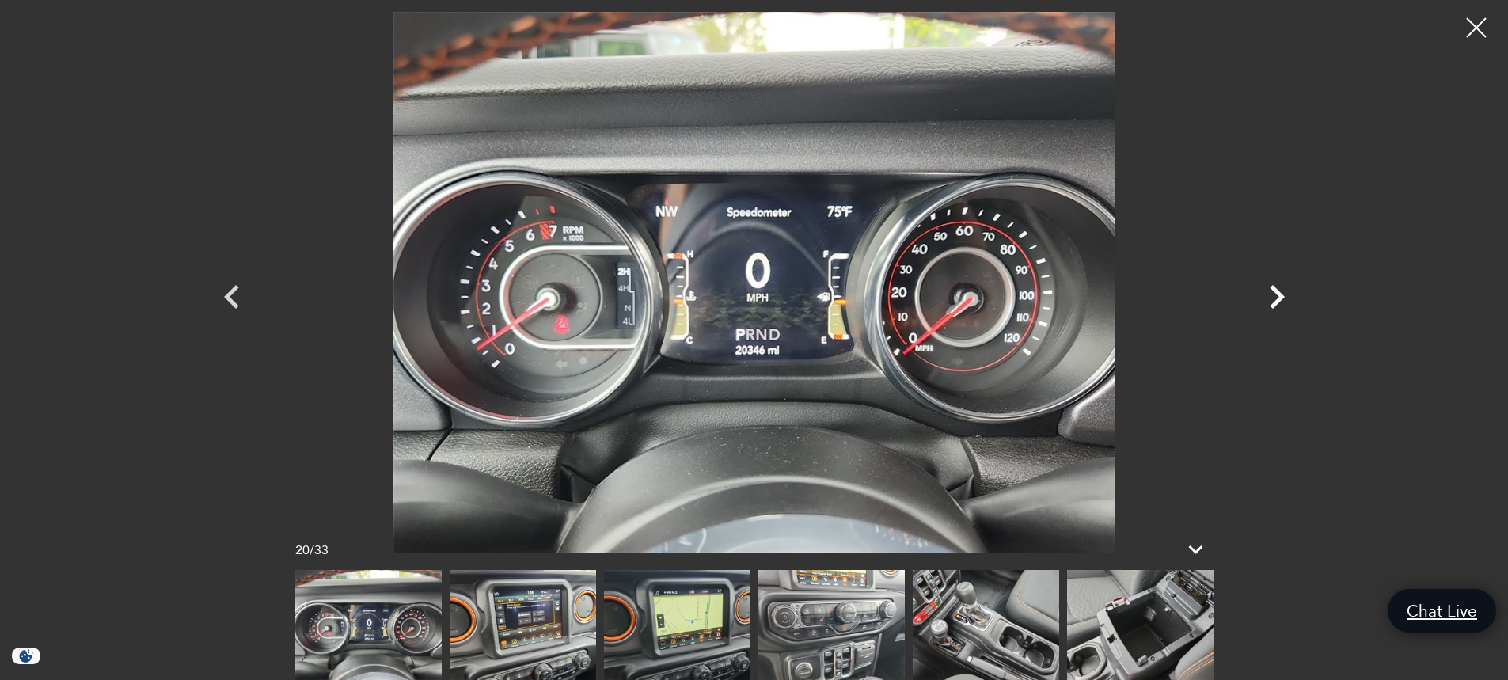
click at [1273, 297] on icon "Next" at bounding box center [1277, 297] width 48 height 48
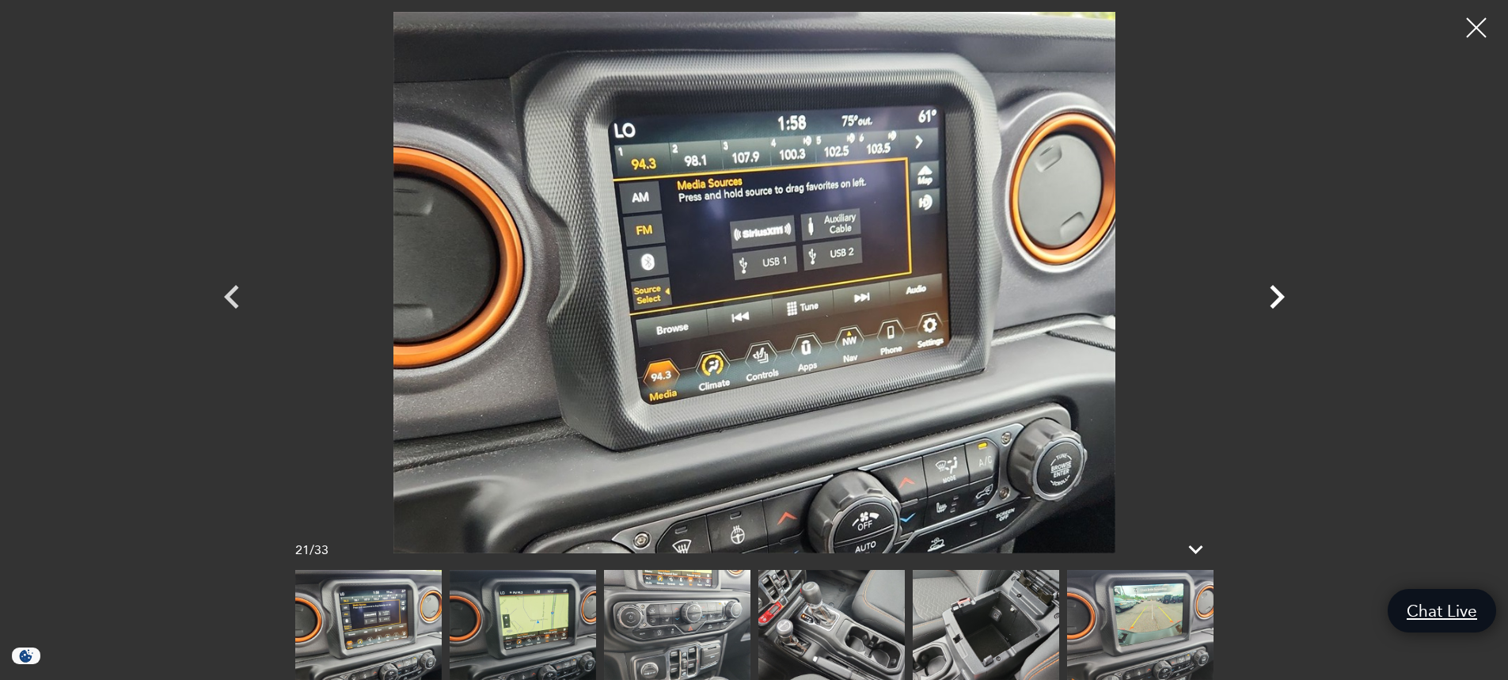
click at [1272, 297] on icon "Next" at bounding box center [1277, 297] width 48 height 48
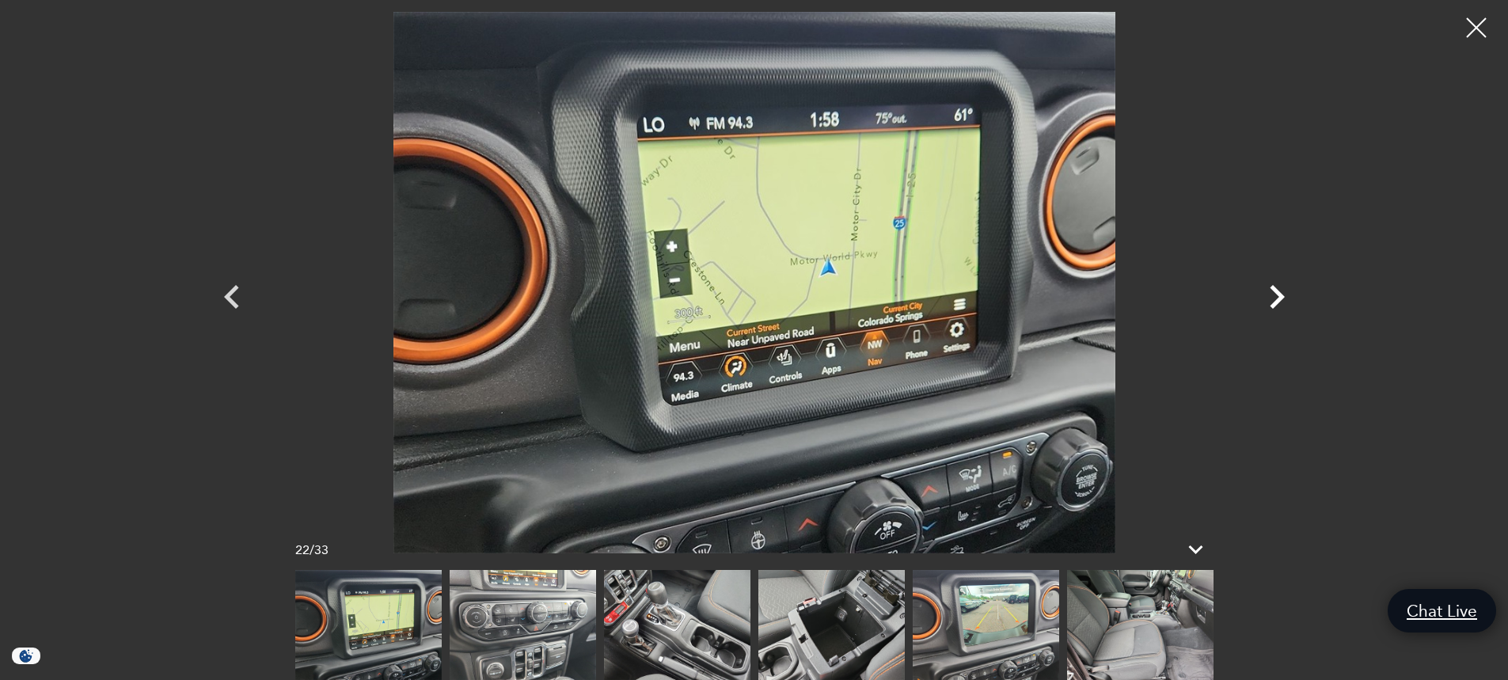
click at [1272, 297] on icon "Next" at bounding box center [1277, 297] width 48 height 48
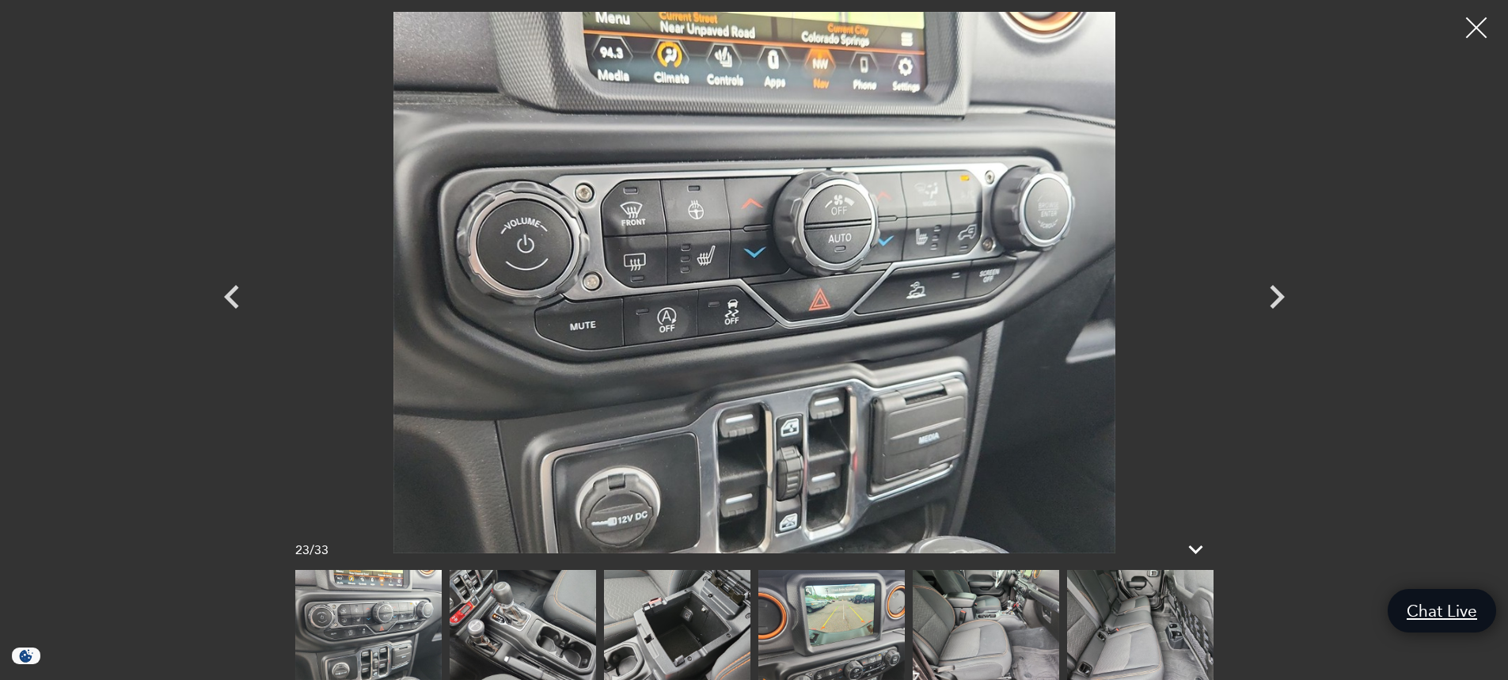
click at [1466, 28] on div at bounding box center [1477, 28] width 42 height 42
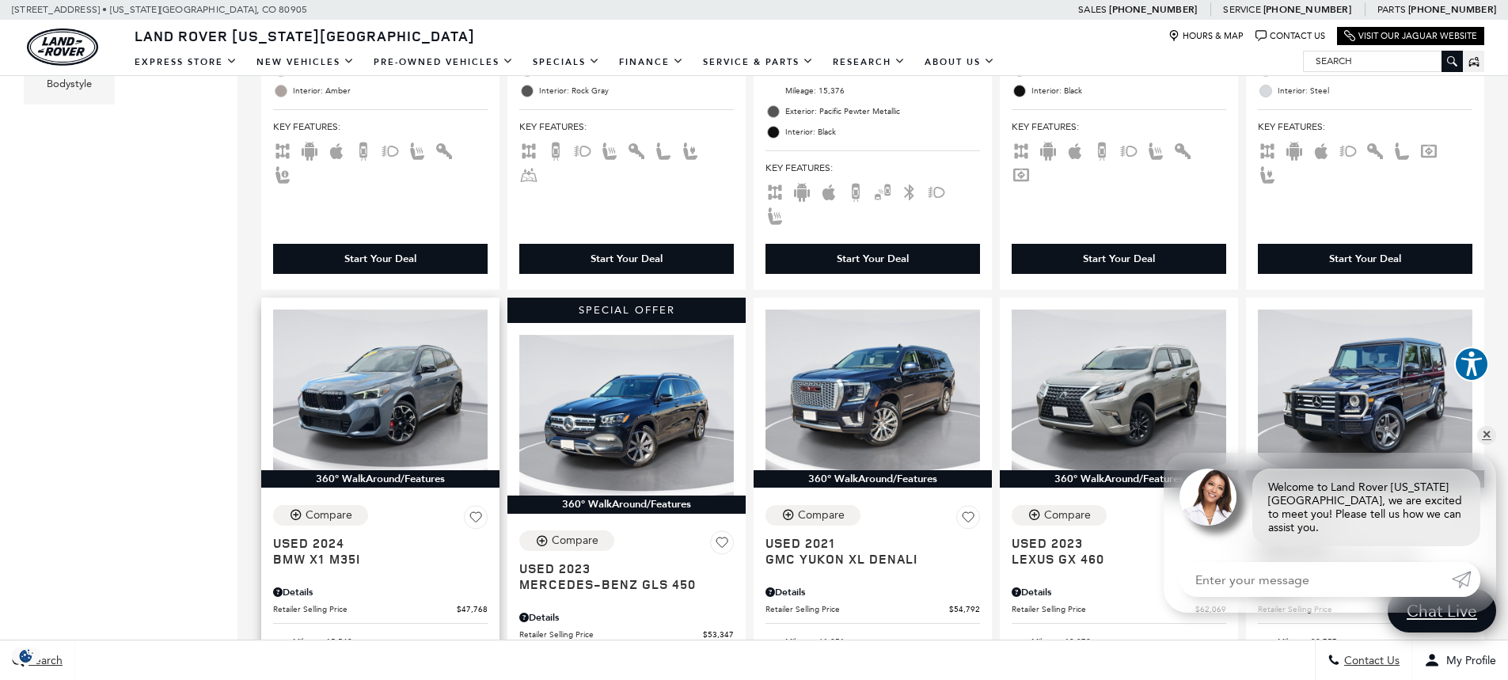
scroll to position [792, 0]
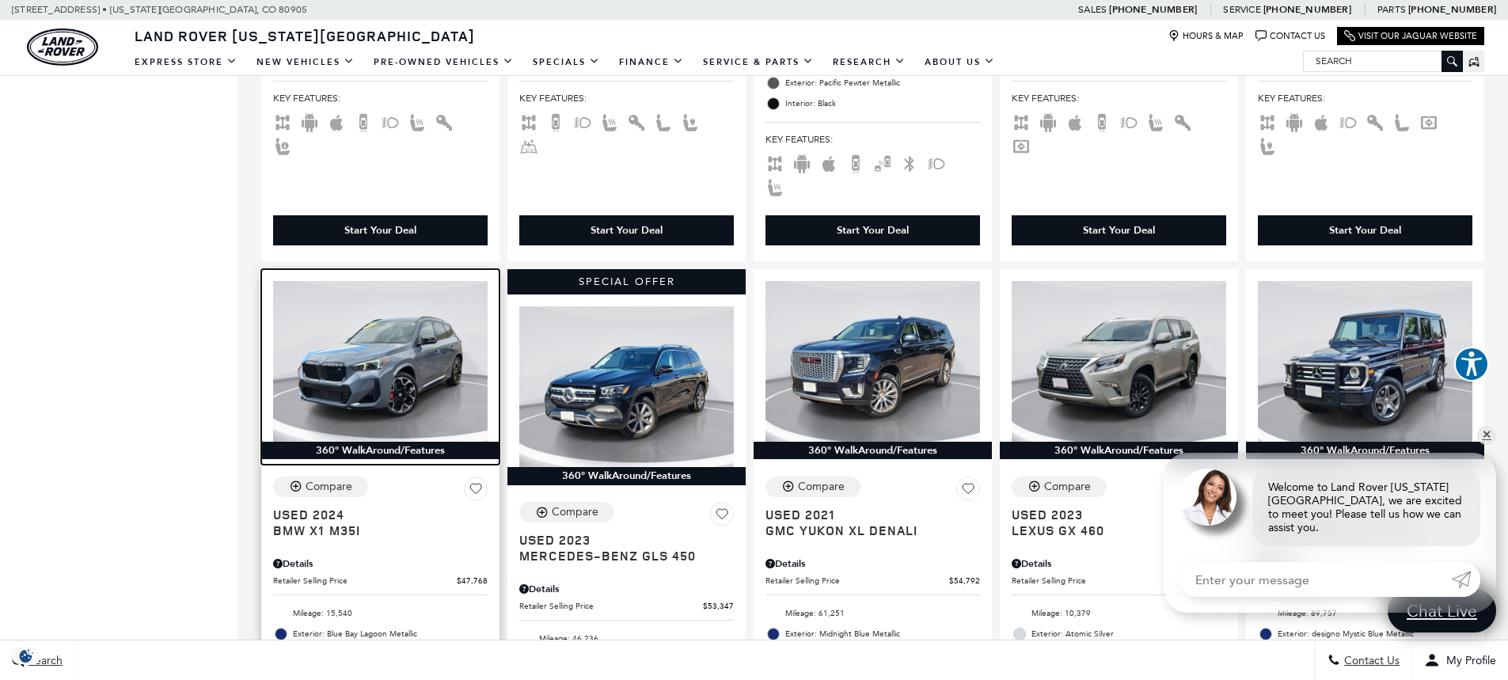
click at [381, 323] on img at bounding box center [380, 361] width 215 height 161
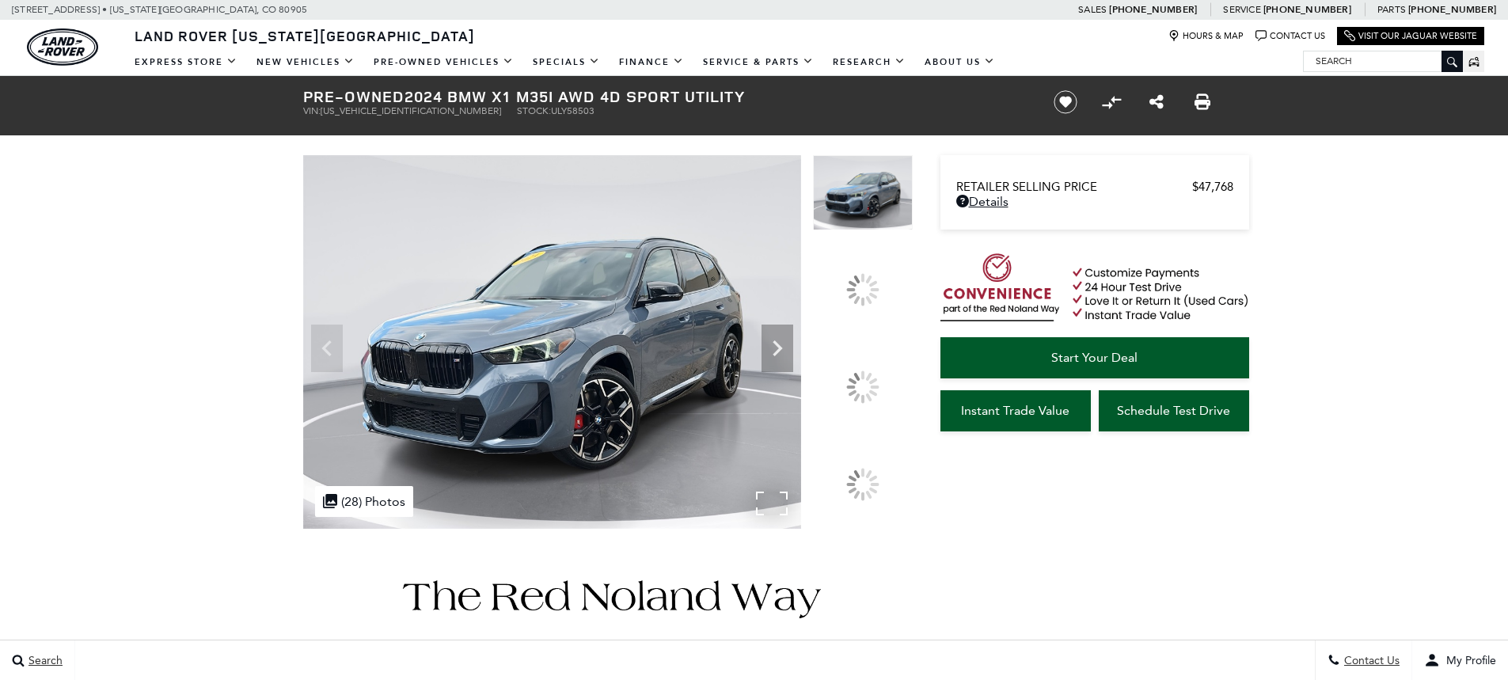
click at [565, 337] on img at bounding box center [552, 342] width 498 height 374
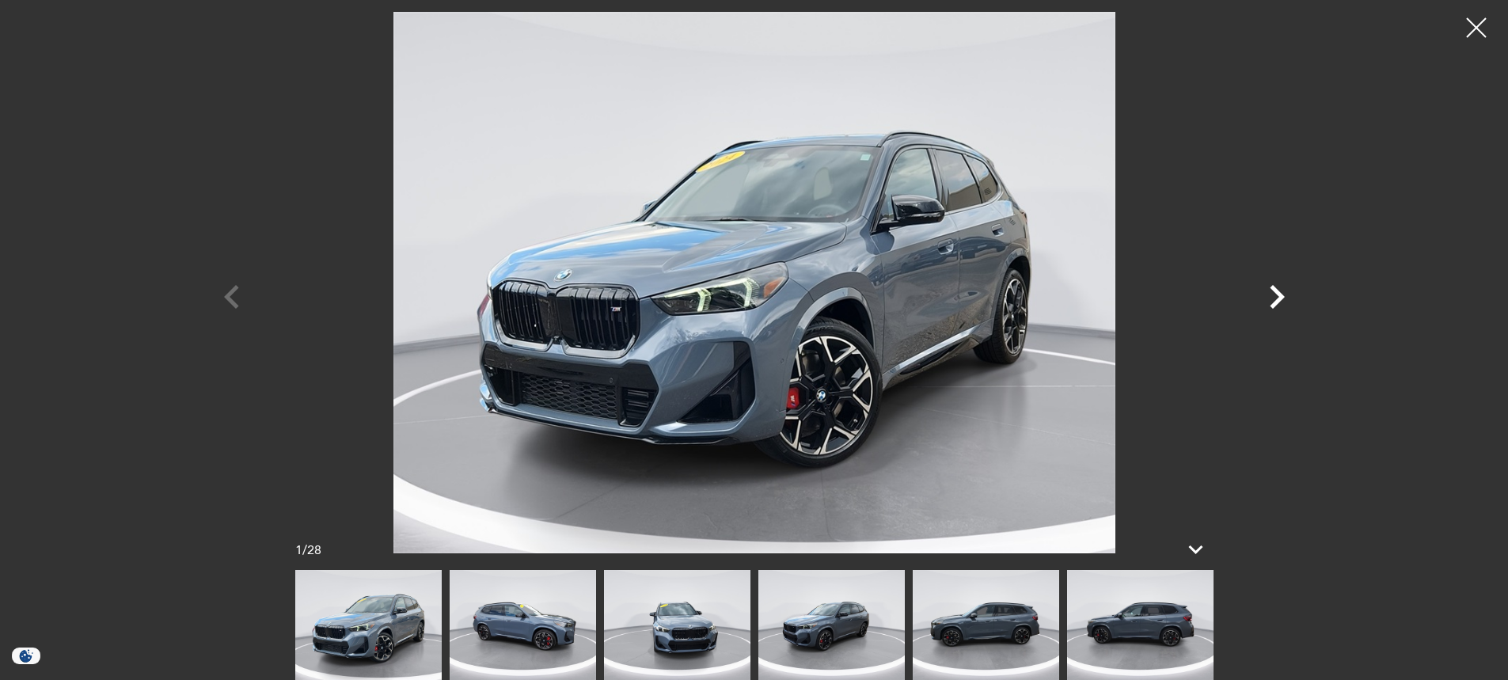
click at [1270, 293] on icon "Next" at bounding box center [1277, 297] width 48 height 48
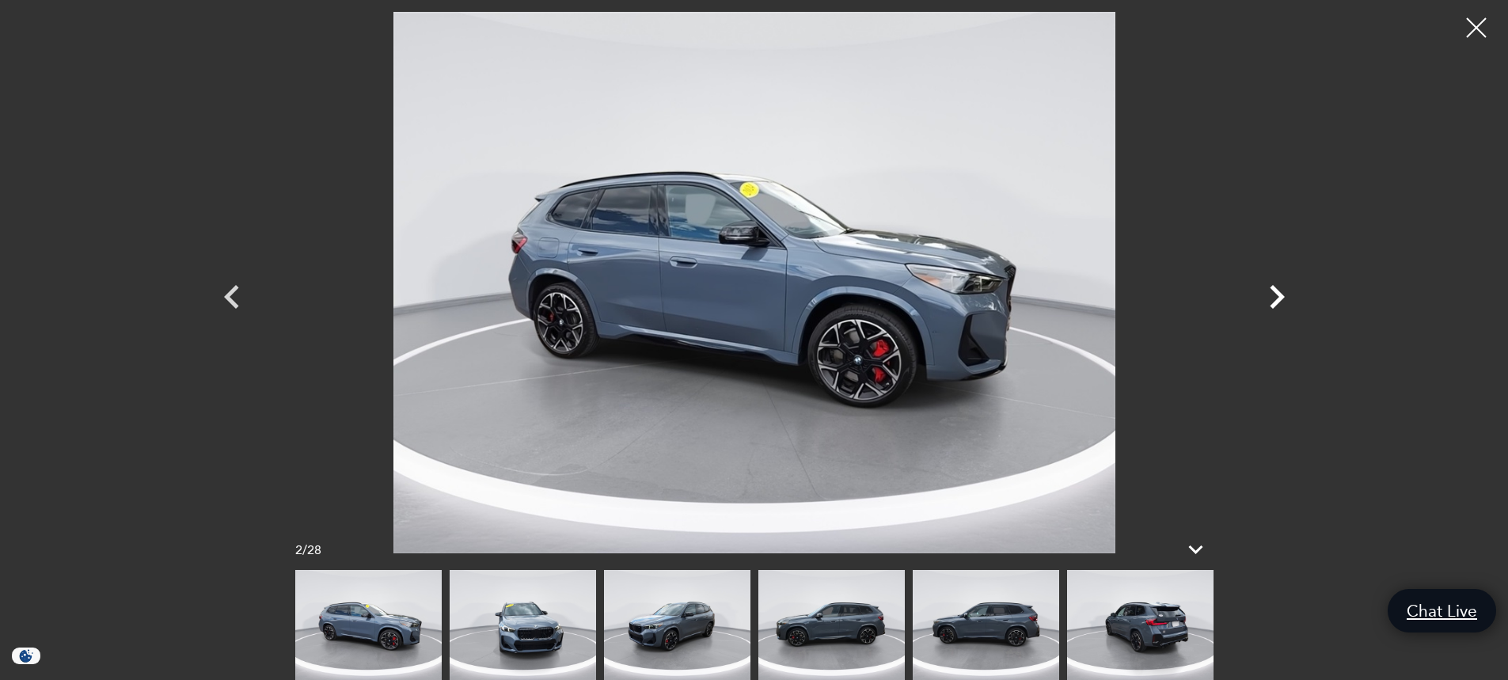
click at [1276, 298] on icon "Next" at bounding box center [1277, 297] width 48 height 48
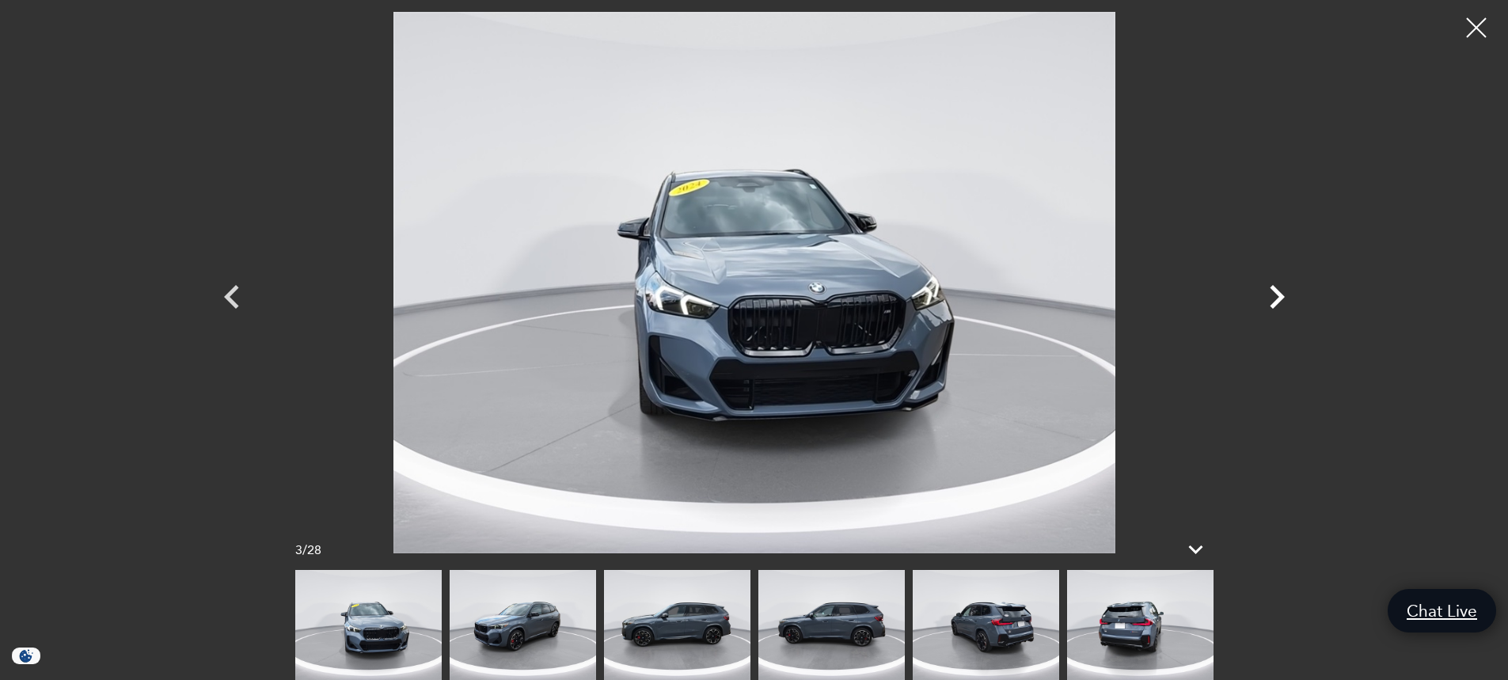
click at [1276, 298] on icon "Next" at bounding box center [1277, 297] width 48 height 48
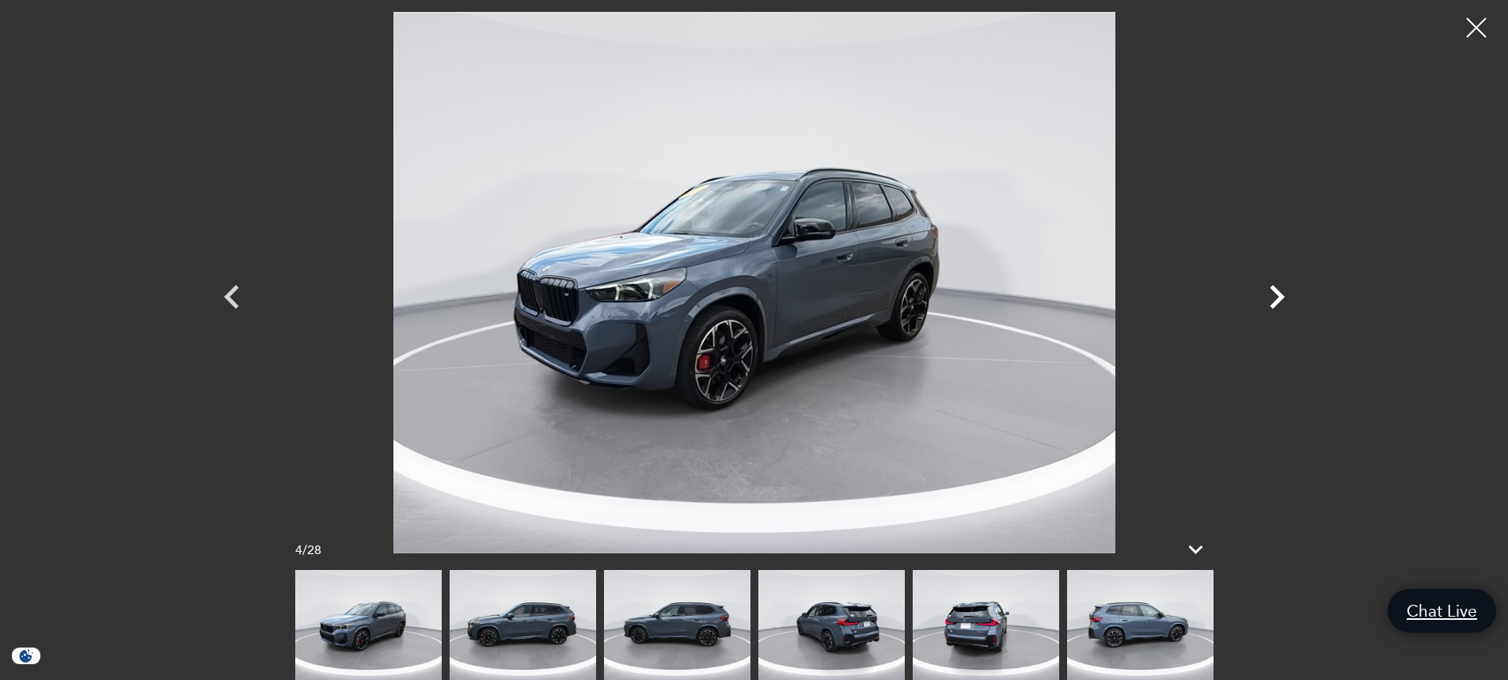
click at [1276, 298] on icon "Next" at bounding box center [1277, 297] width 48 height 48
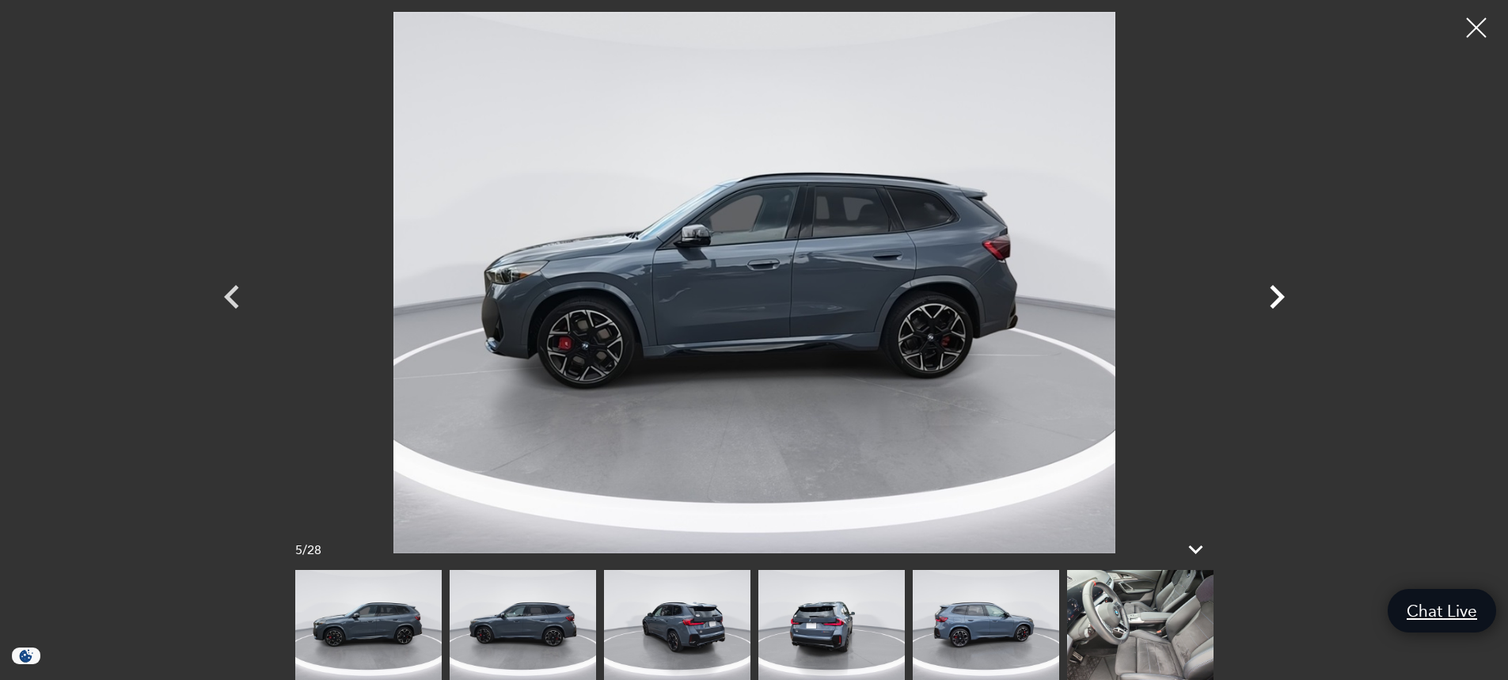
click at [1276, 298] on icon "Next" at bounding box center [1277, 297] width 48 height 48
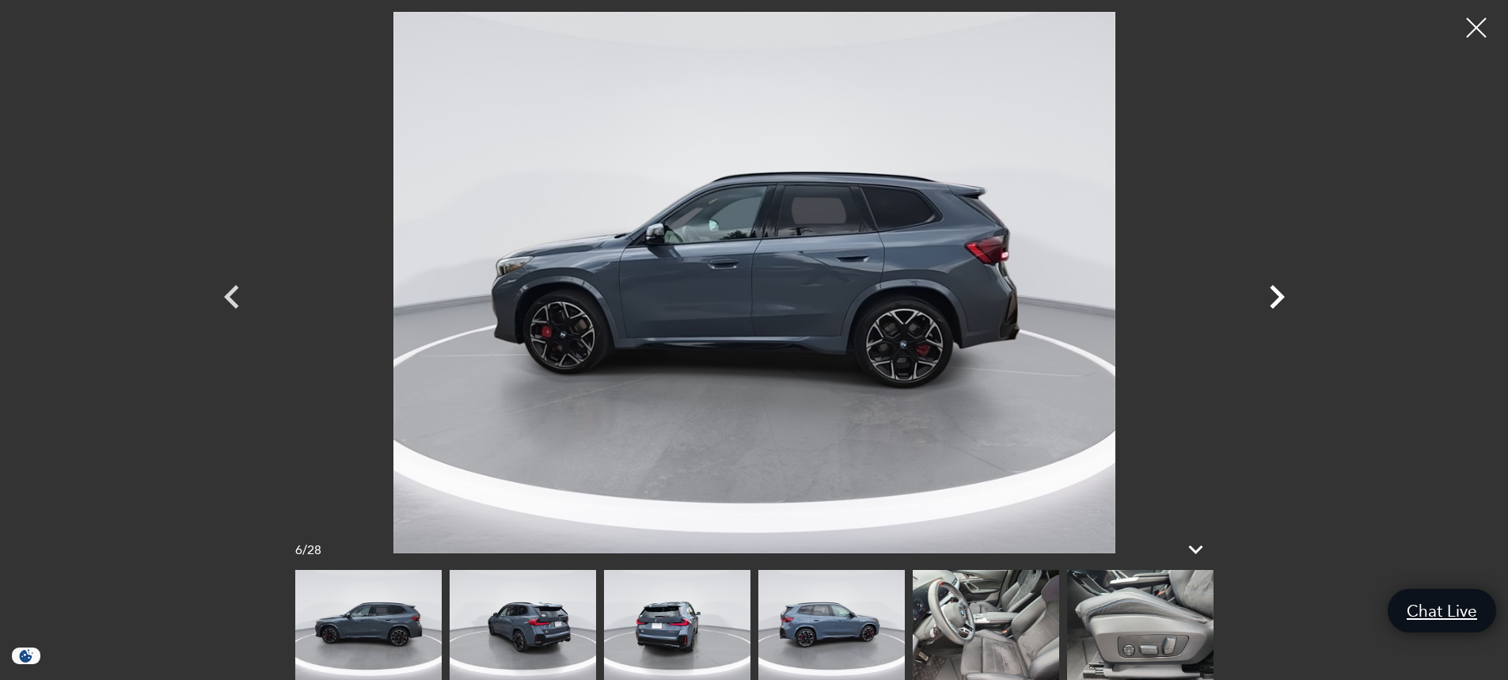
click at [1276, 298] on icon "Next" at bounding box center [1277, 297] width 48 height 48
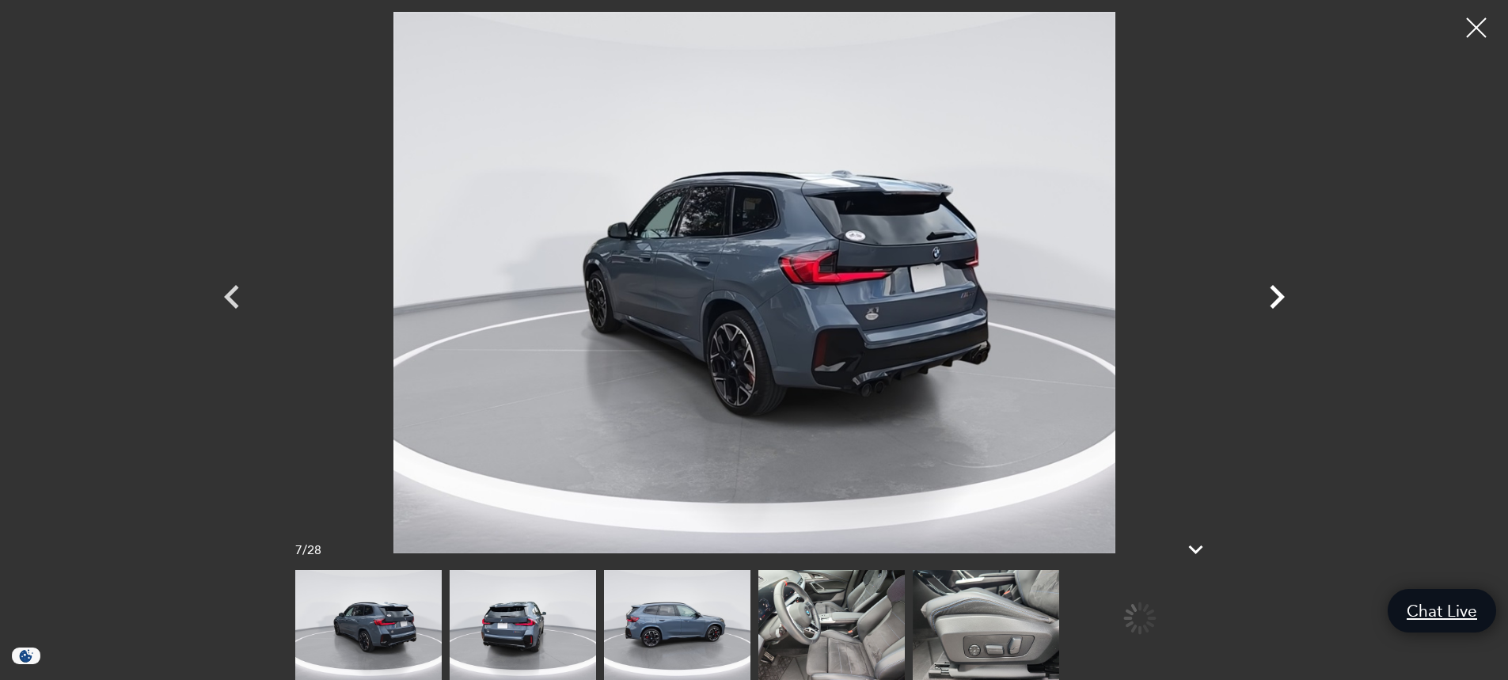
click at [1276, 298] on icon "Next" at bounding box center [1277, 297] width 48 height 48
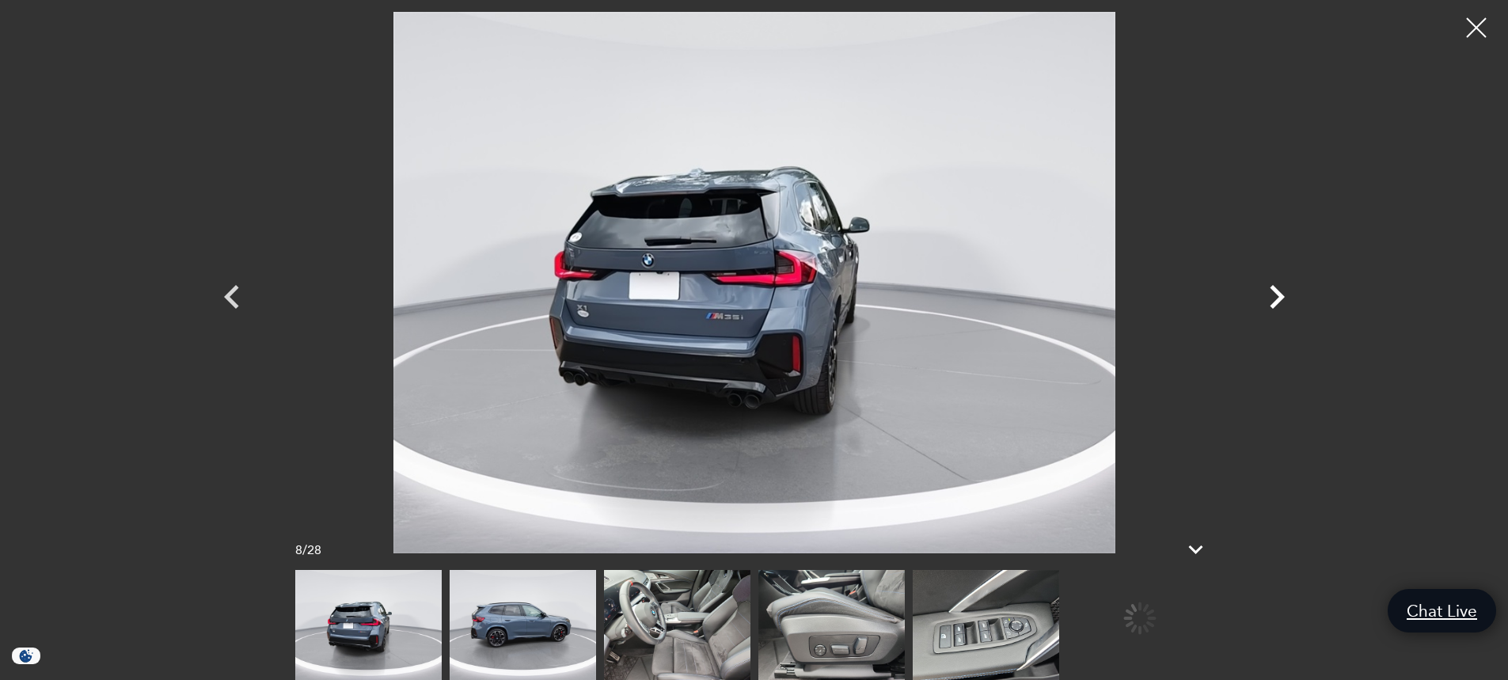
click at [1276, 298] on icon "Next" at bounding box center [1277, 297] width 48 height 48
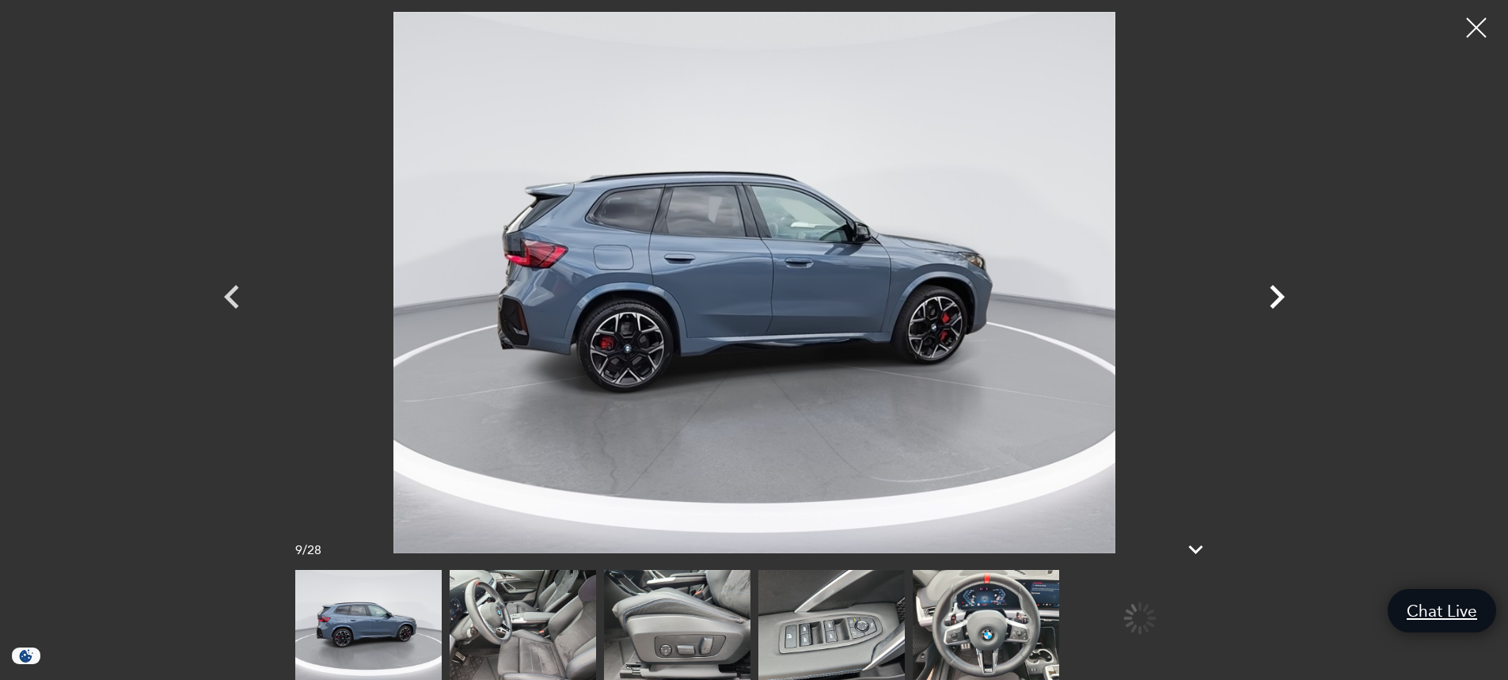
click at [1276, 298] on icon "Next" at bounding box center [1277, 297] width 48 height 48
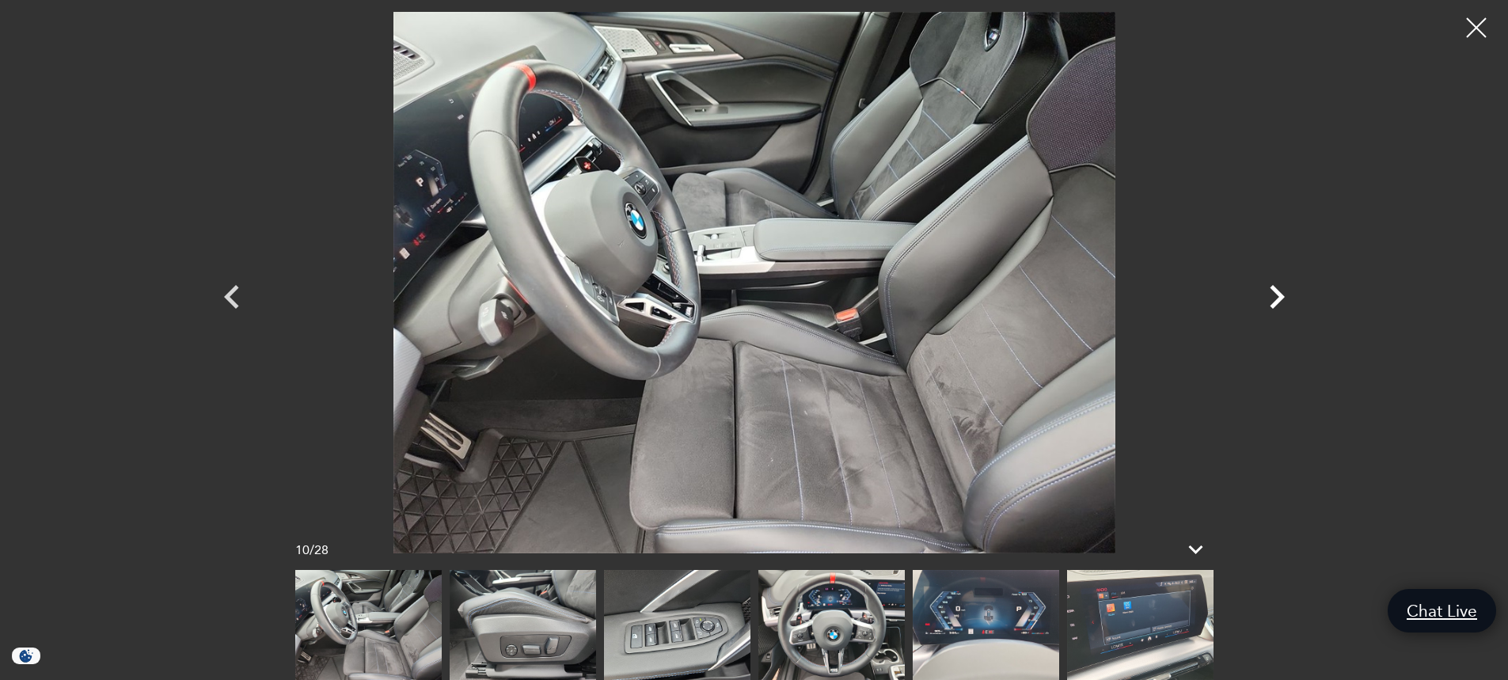
click at [1276, 298] on icon "Next" at bounding box center [1277, 297] width 48 height 48
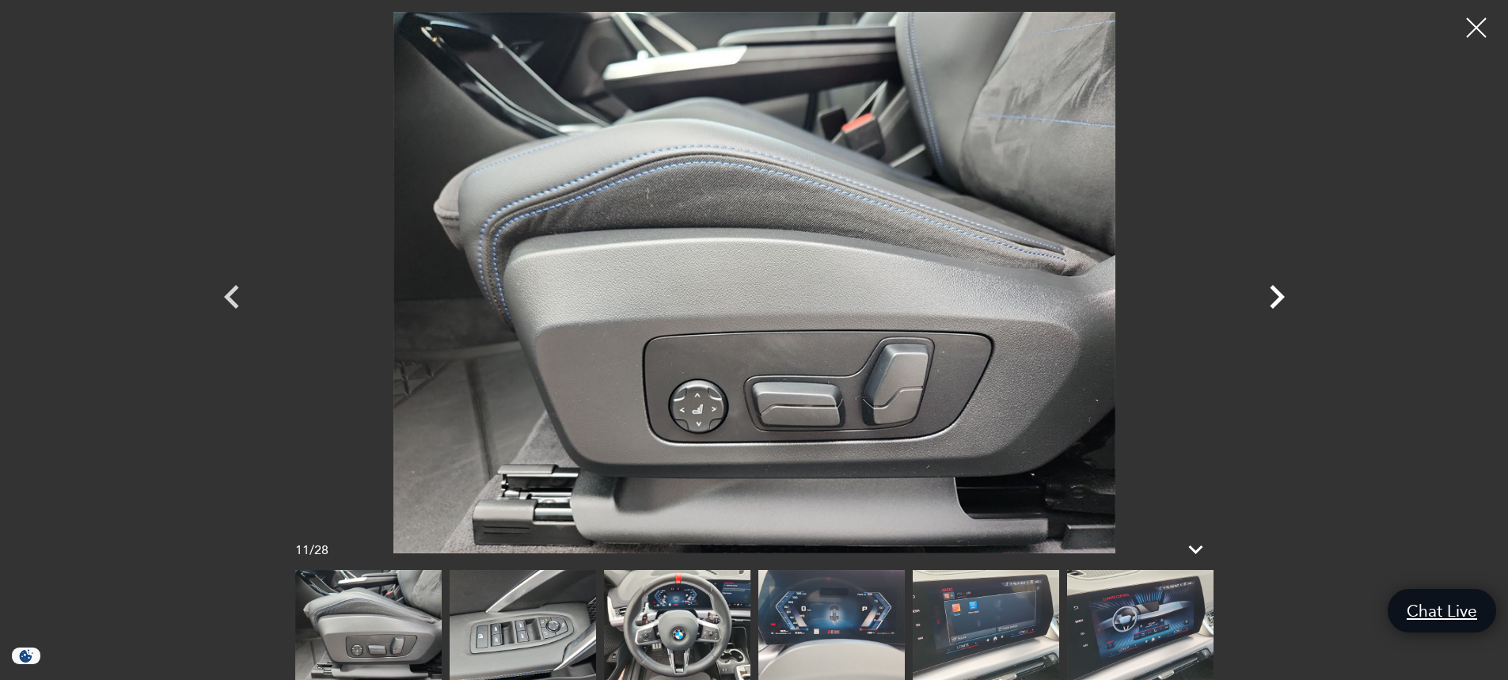
click at [1276, 298] on icon "Next" at bounding box center [1277, 297] width 48 height 48
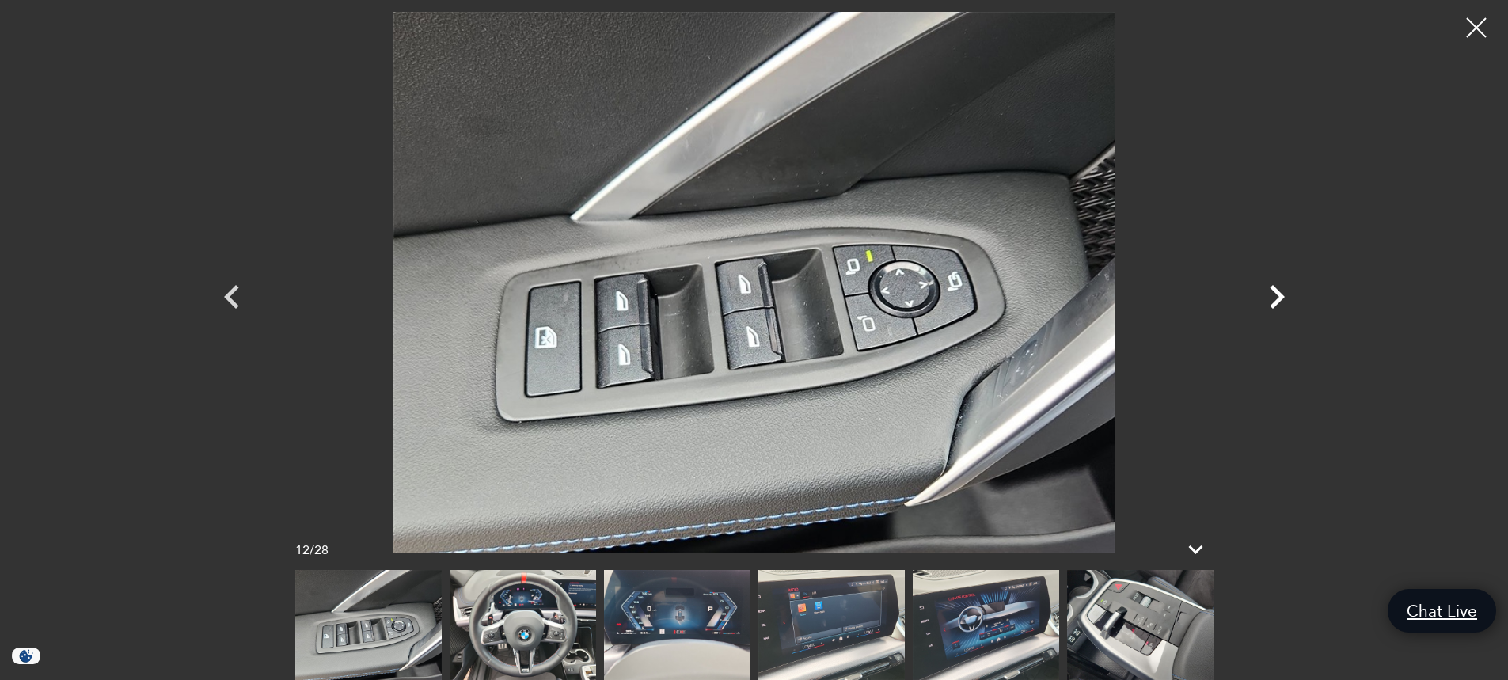
click at [1276, 298] on icon "Next" at bounding box center [1277, 297] width 48 height 48
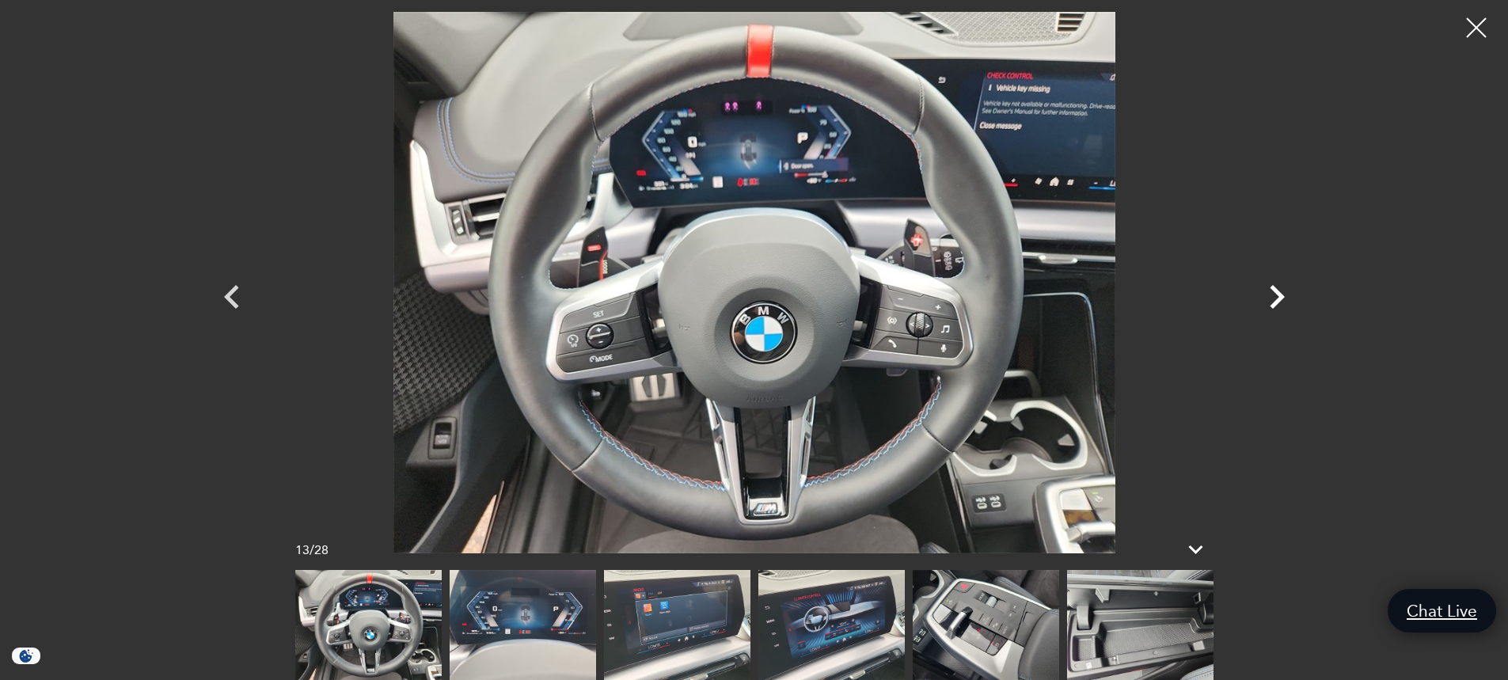
click at [1276, 298] on icon "Next" at bounding box center [1277, 297] width 48 height 48
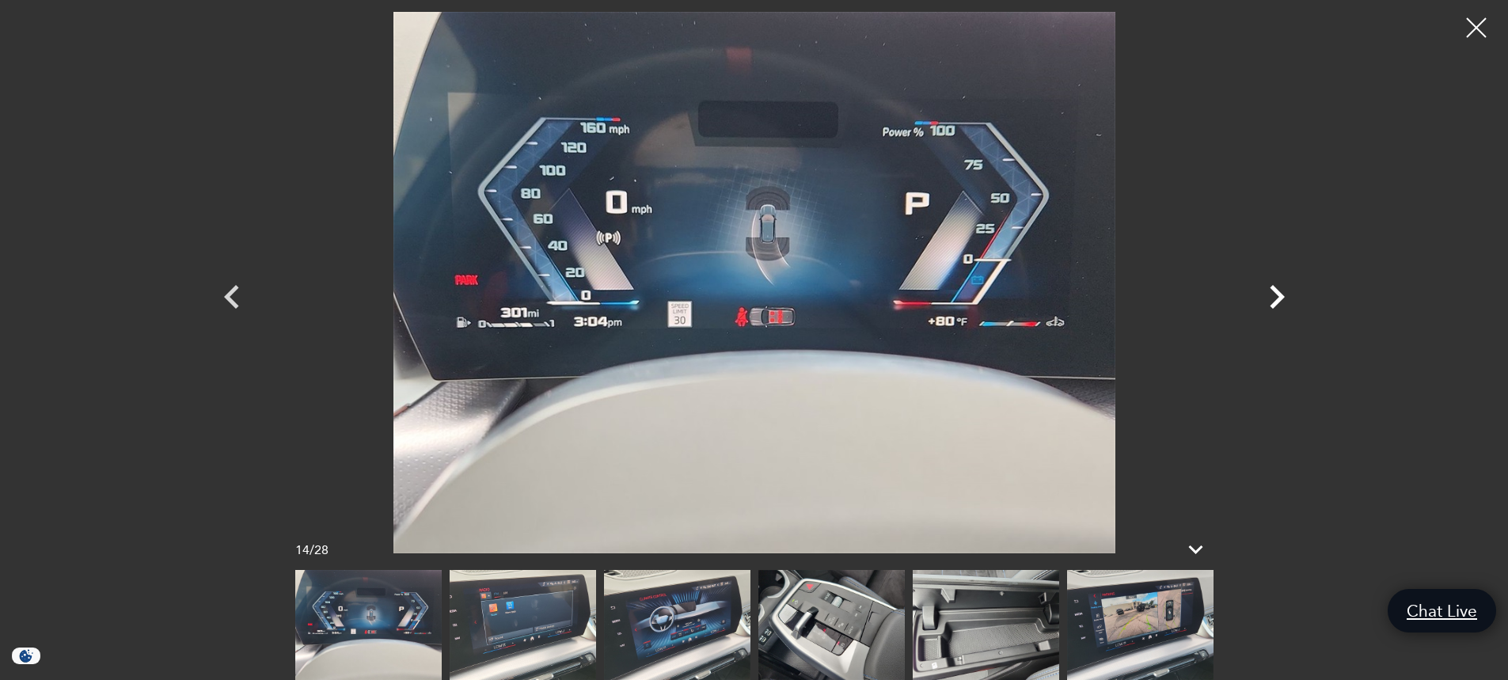
click at [1276, 298] on icon "Next" at bounding box center [1277, 297] width 48 height 48
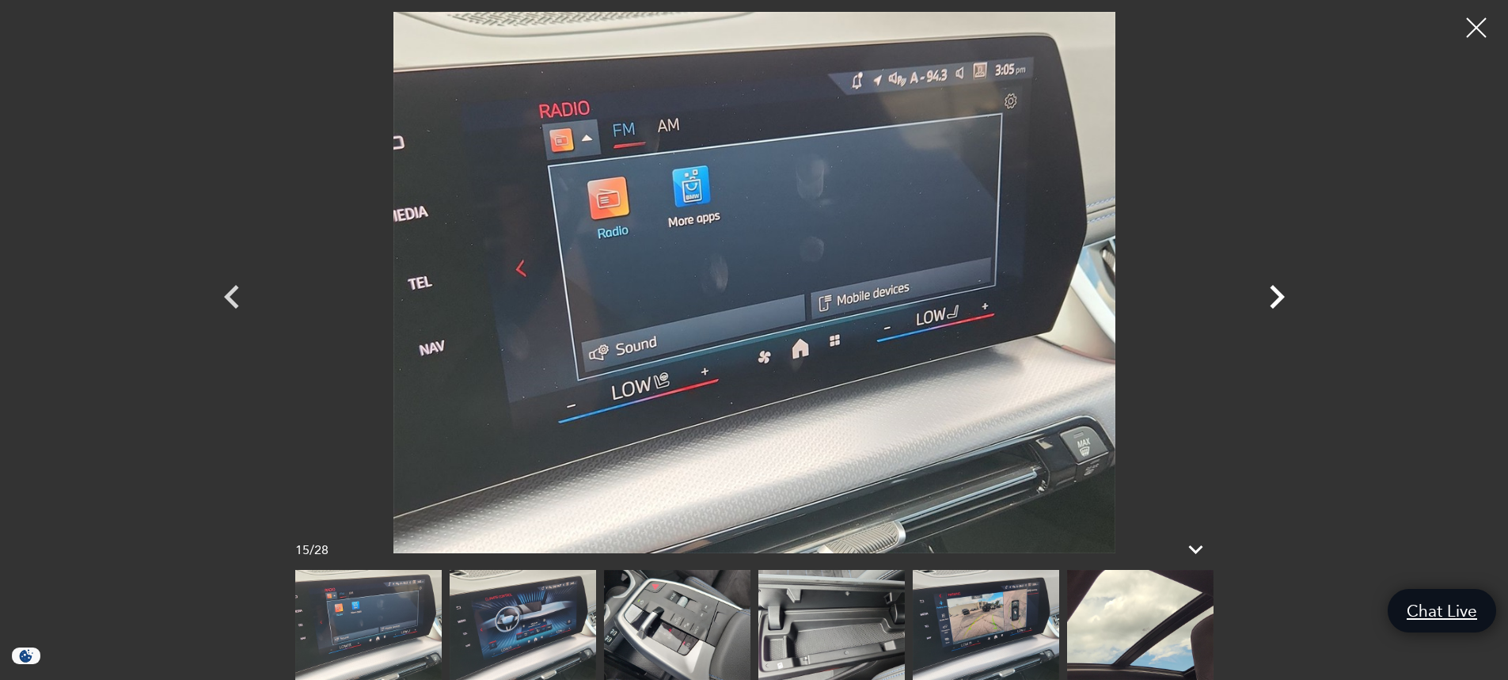
click at [1276, 298] on icon "Next" at bounding box center [1277, 297] width 48 height 48
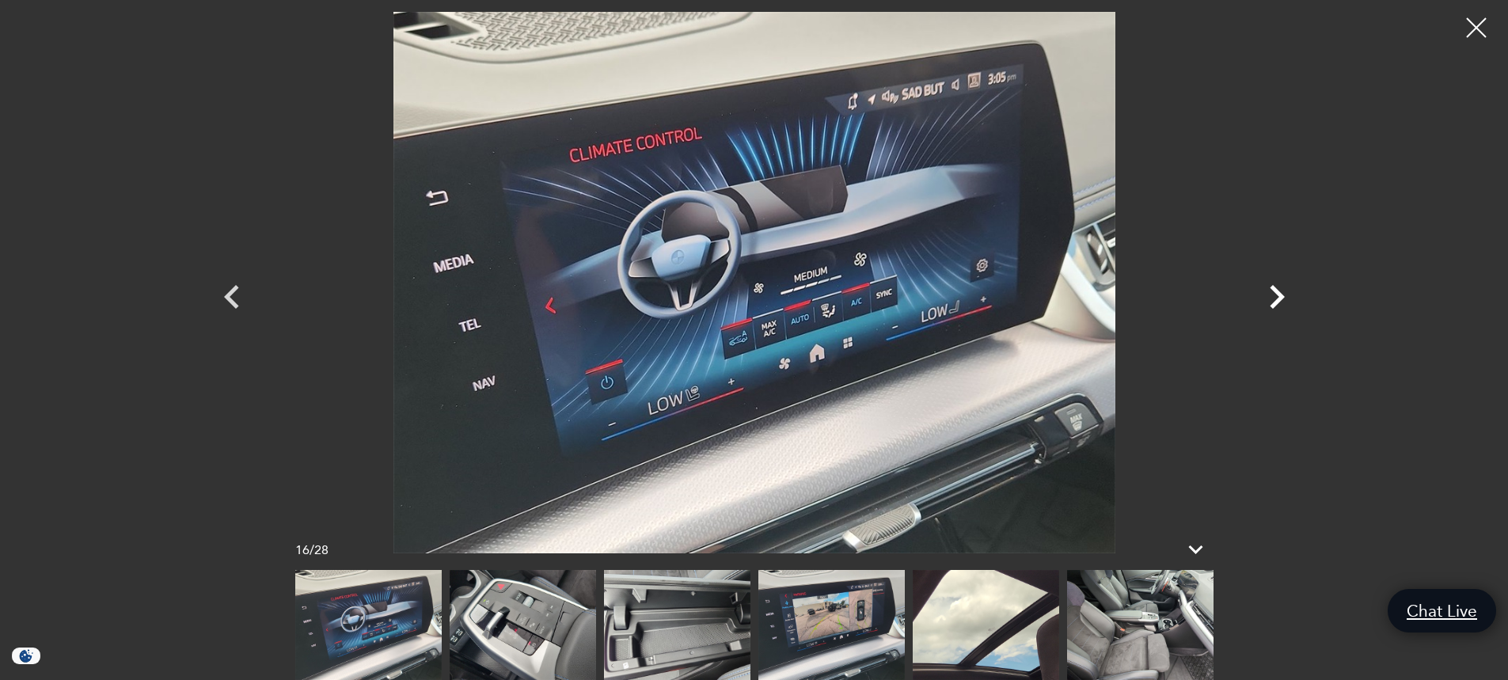
click at [1276, 298] on icon "Next" at bounding box center [1277, 297] width 48 height 48
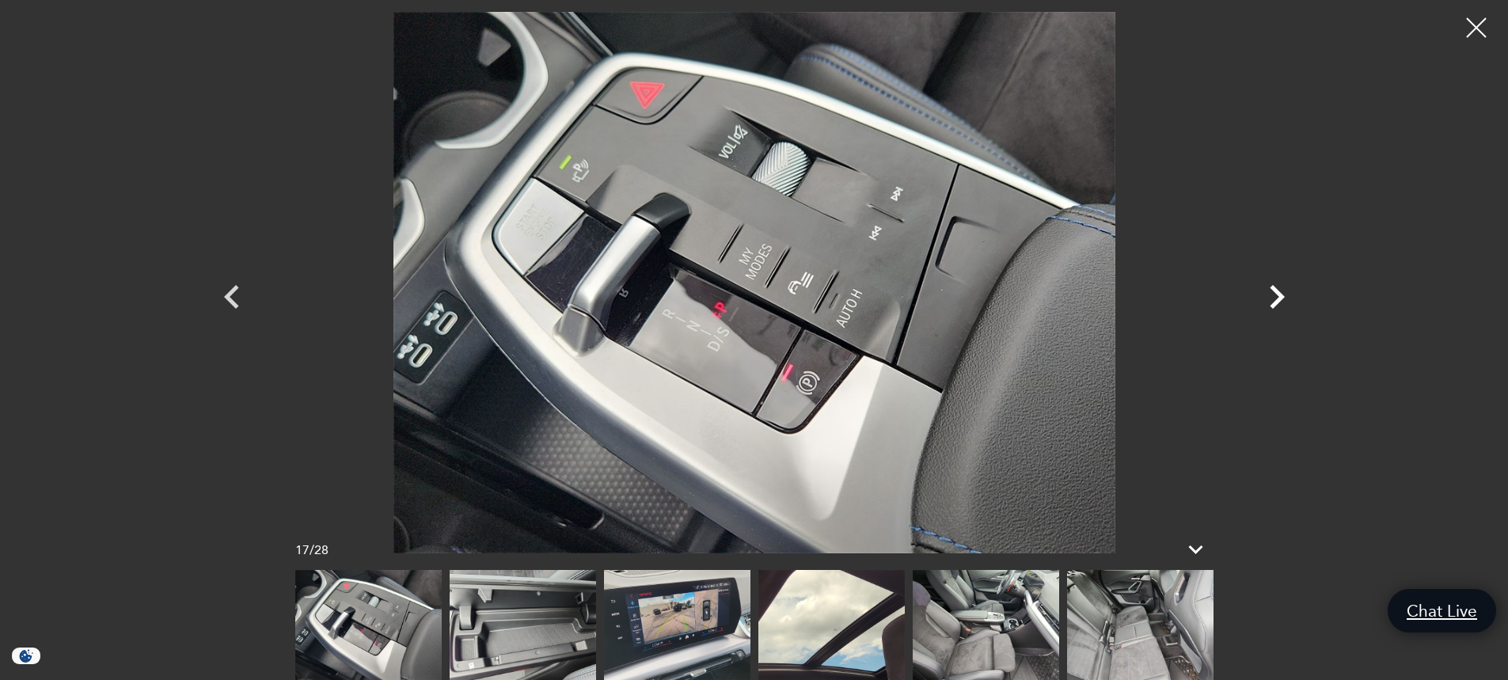
click at [1276, 298] on icon "Next" at bounding box center [1277, 297] width 48 height 48
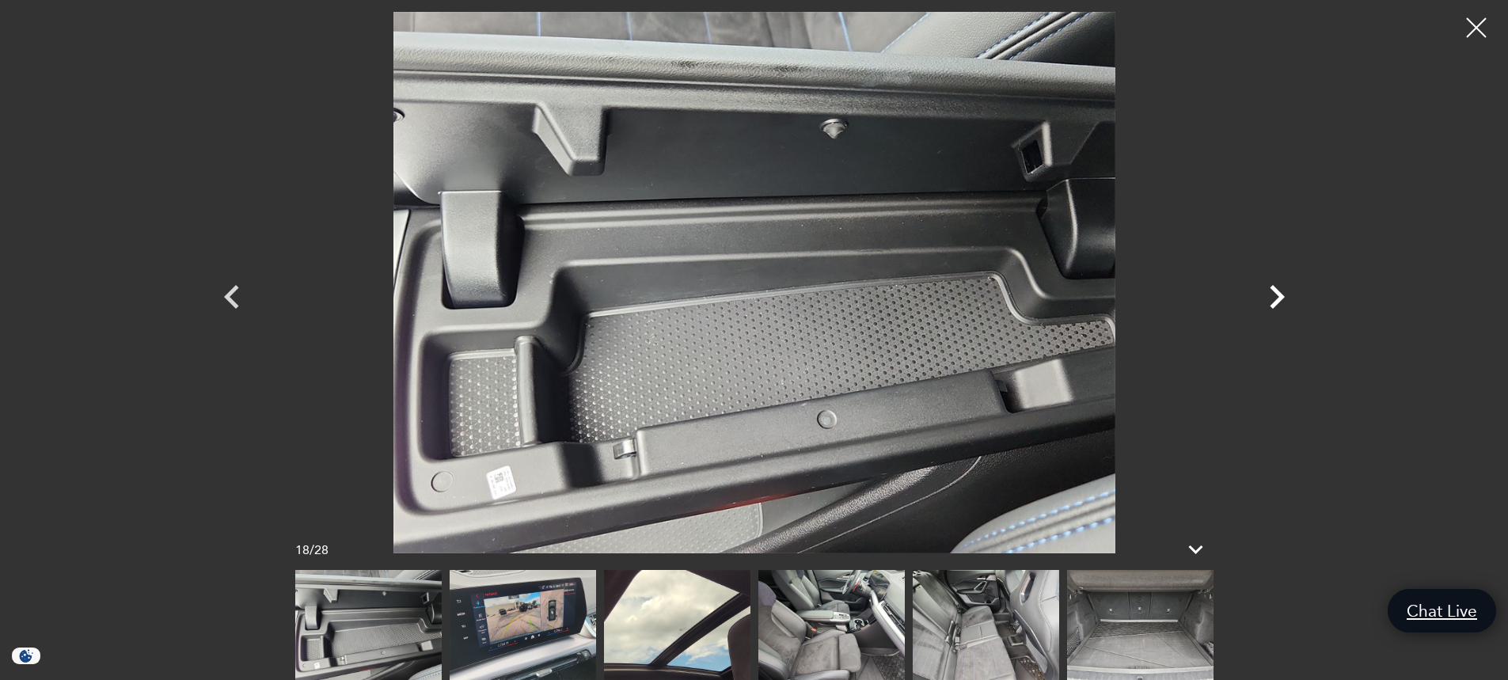
click at [1276, 298] on icon "Next" at bounding box center [1277, 297] width 48 height 48
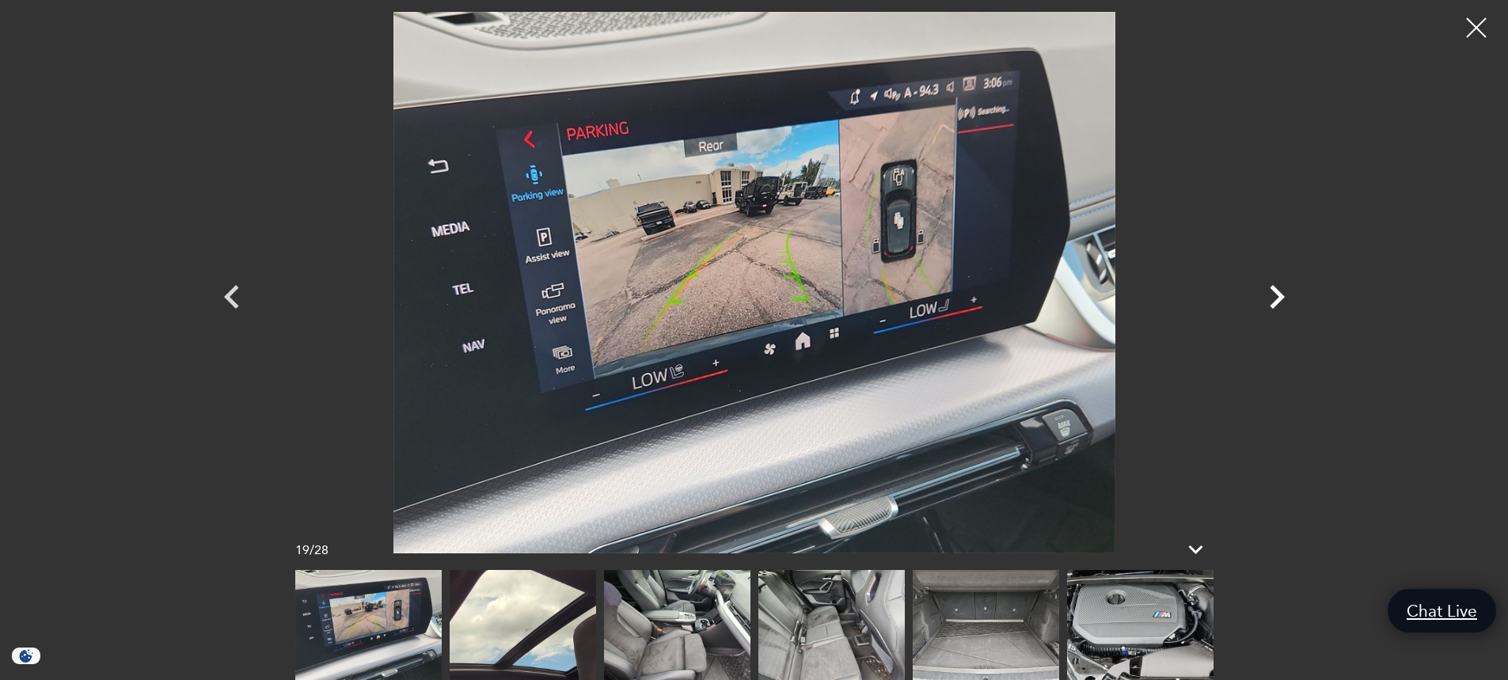
click at [1276, 298] on icon "Next" at bounding box center [1277, 297] width 48 height 48
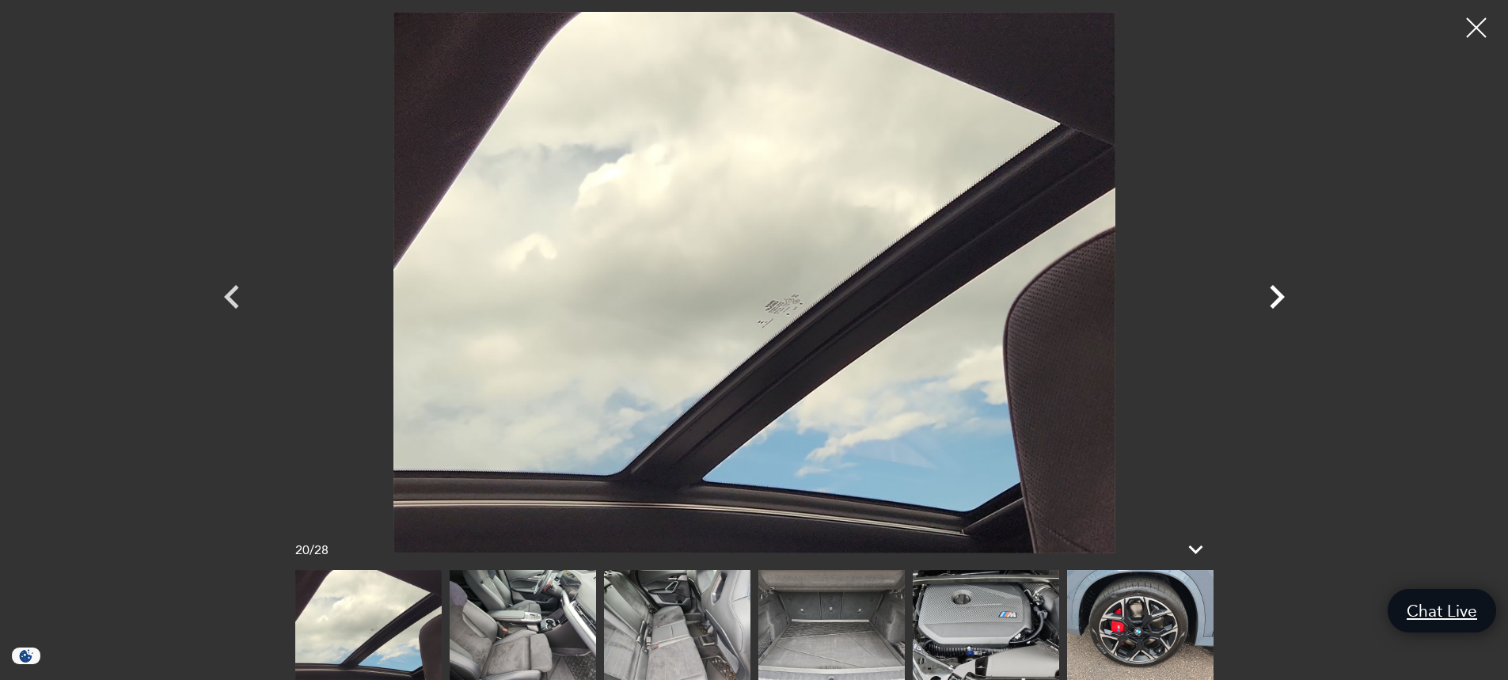
click at [1276, 298] on icon "Next" at bounding box center [1277, 297] width 48 height 48
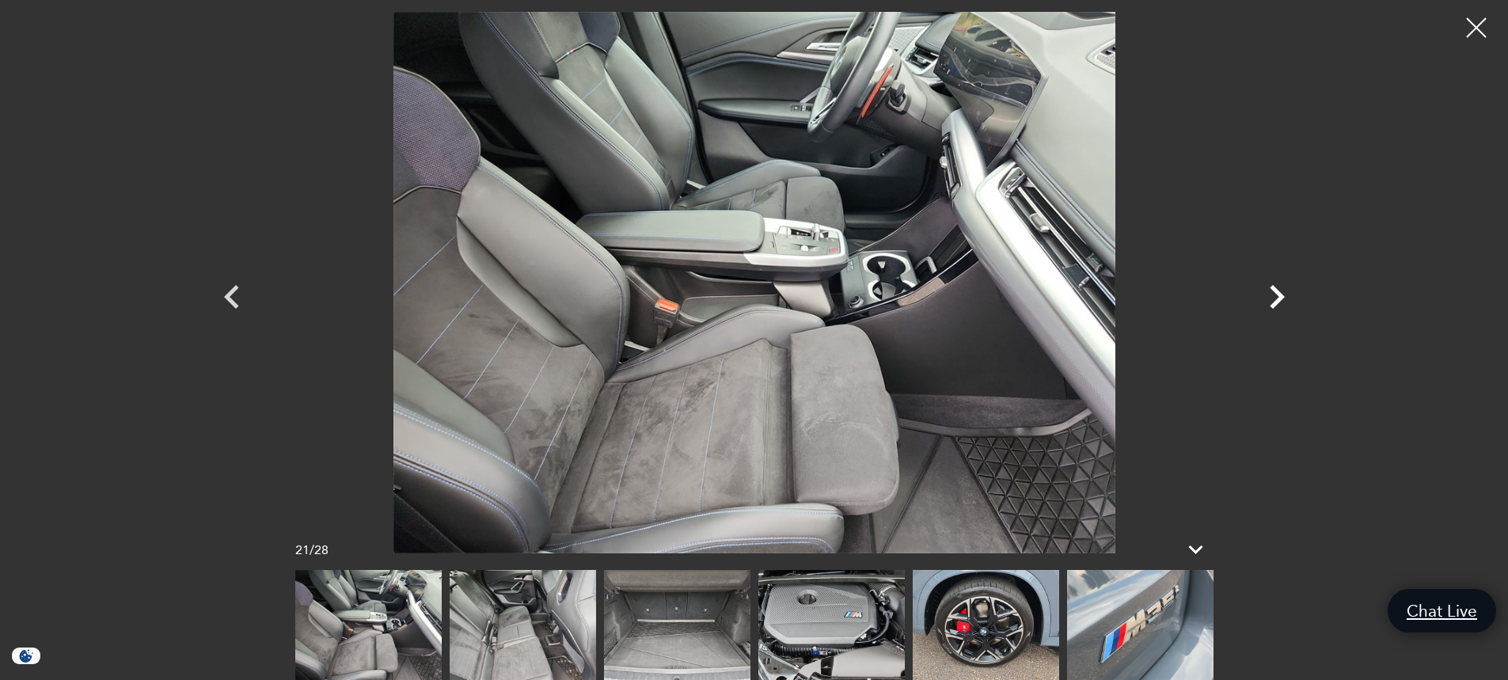
click at [1276, 298] on icon "Next" at bounding box center [1277, 297] width 48 height 48
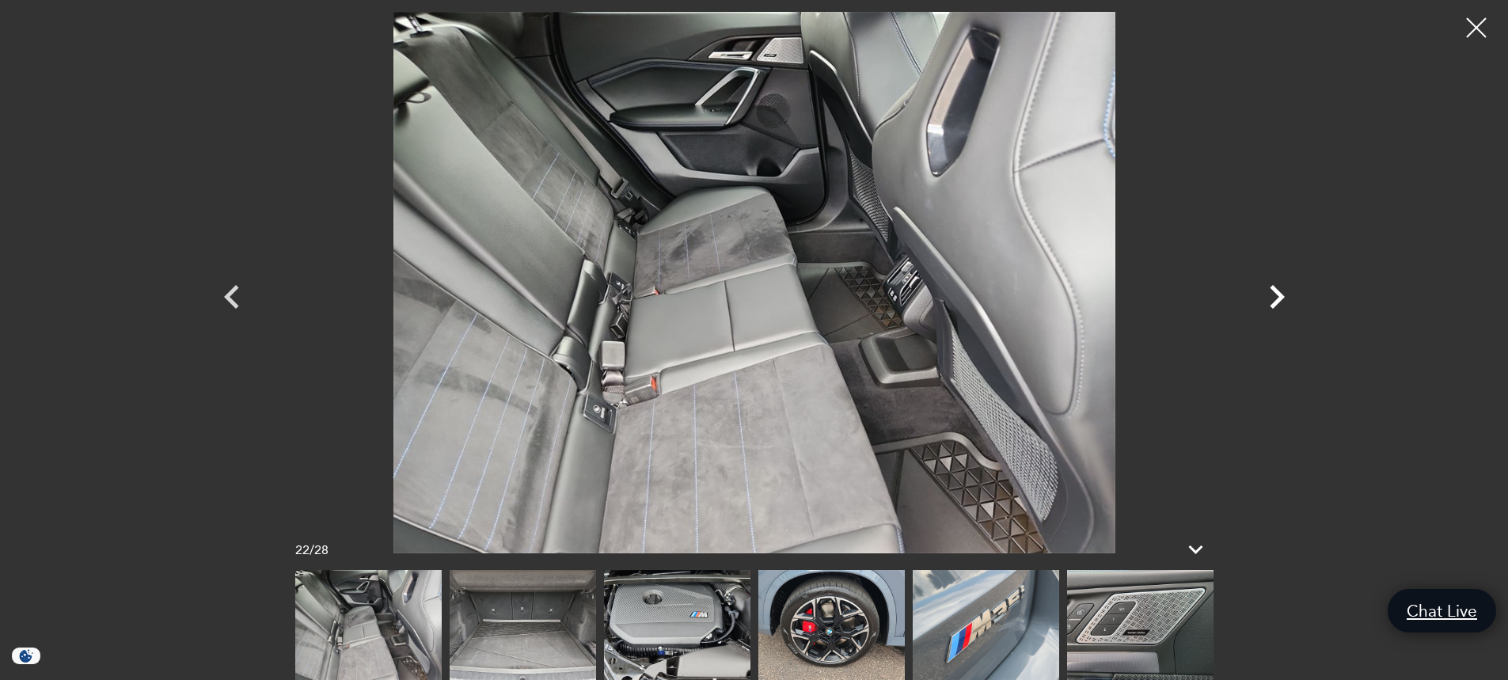
click at [1276, 298] on icon "Next" at bounding box center [1277, 297] width 48 height 48
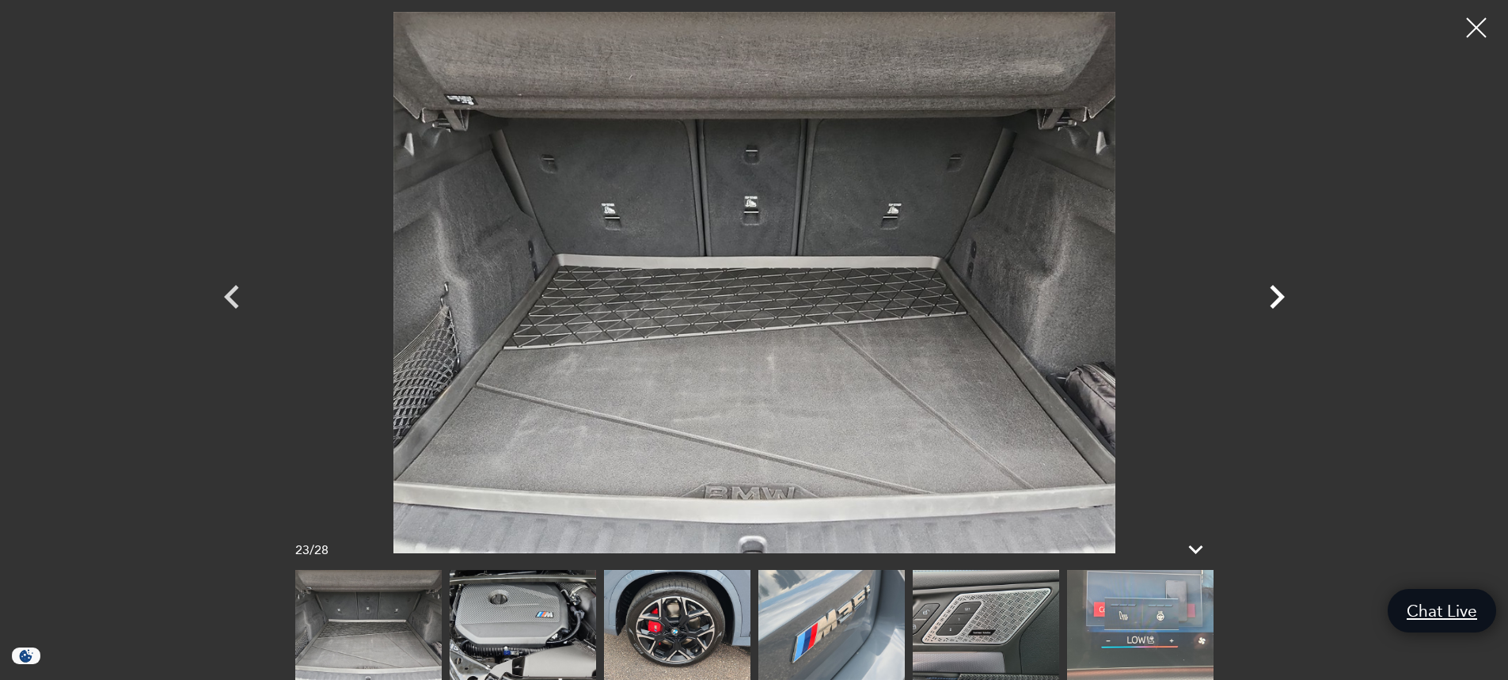
click at [1274, 298] on icon "Next" at bounding box center [1277, 297] width 48 height 48
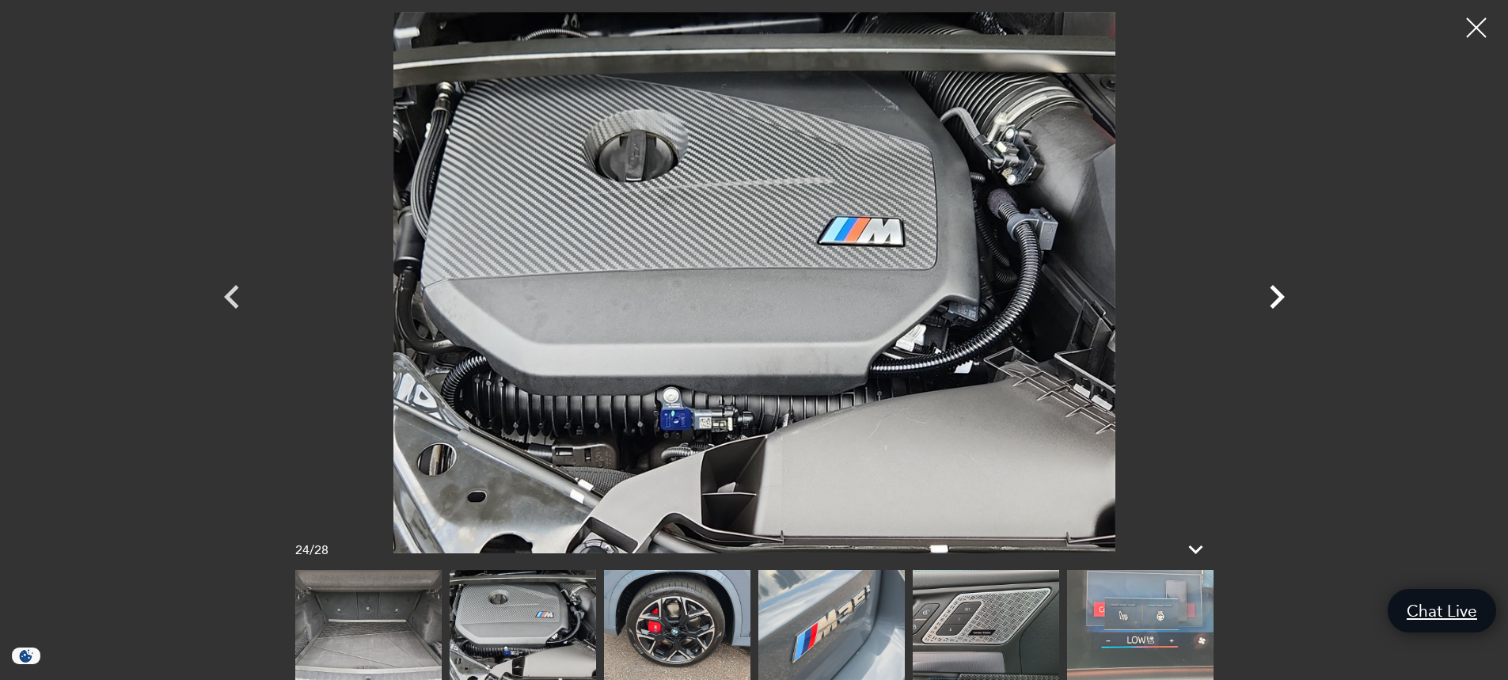
click at [1272, 299] on icon "Next" at bounding box center [1277, 297] width 48 height 48
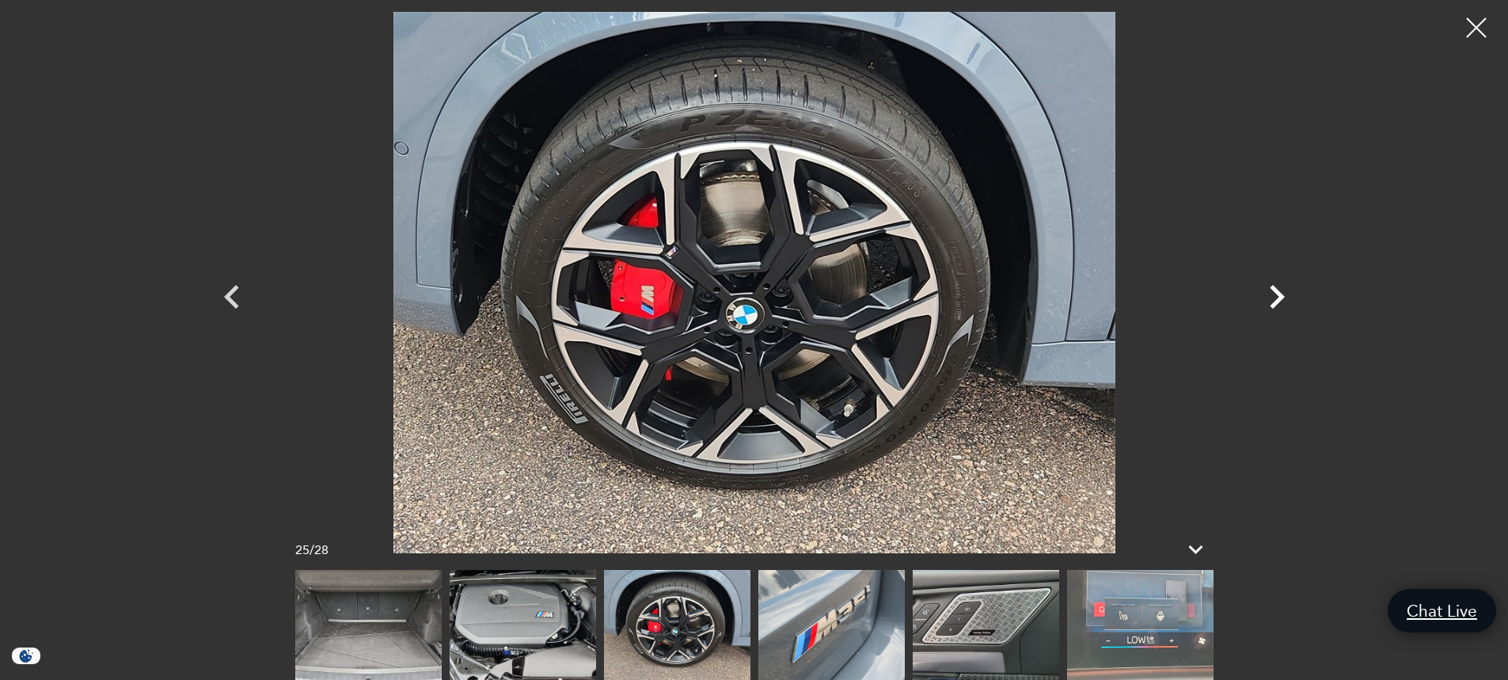
click at [1271, 299] on icon "Next" at bounding box center [1277, 297] width 48 height 48
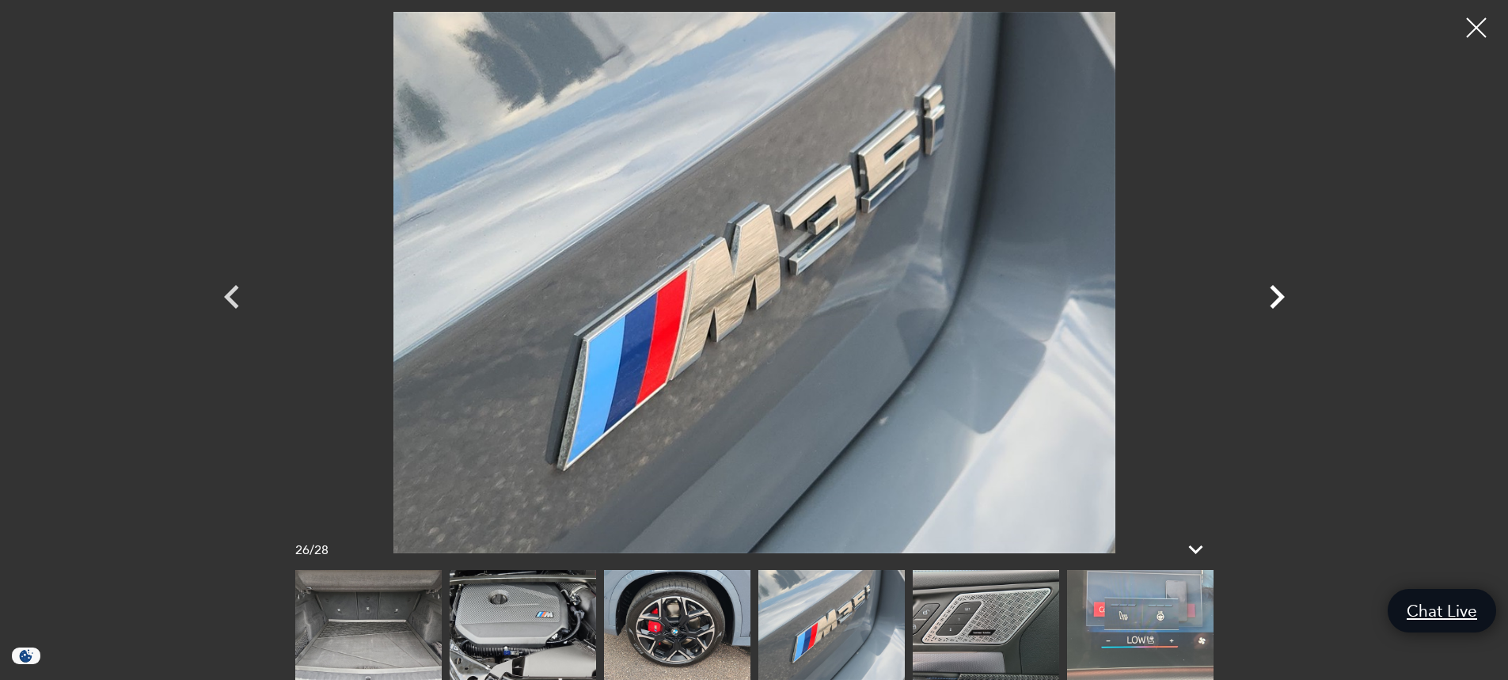
click at [1271, 299] on icon "Next" at bounding box center [1277, 297] width 48 height 48
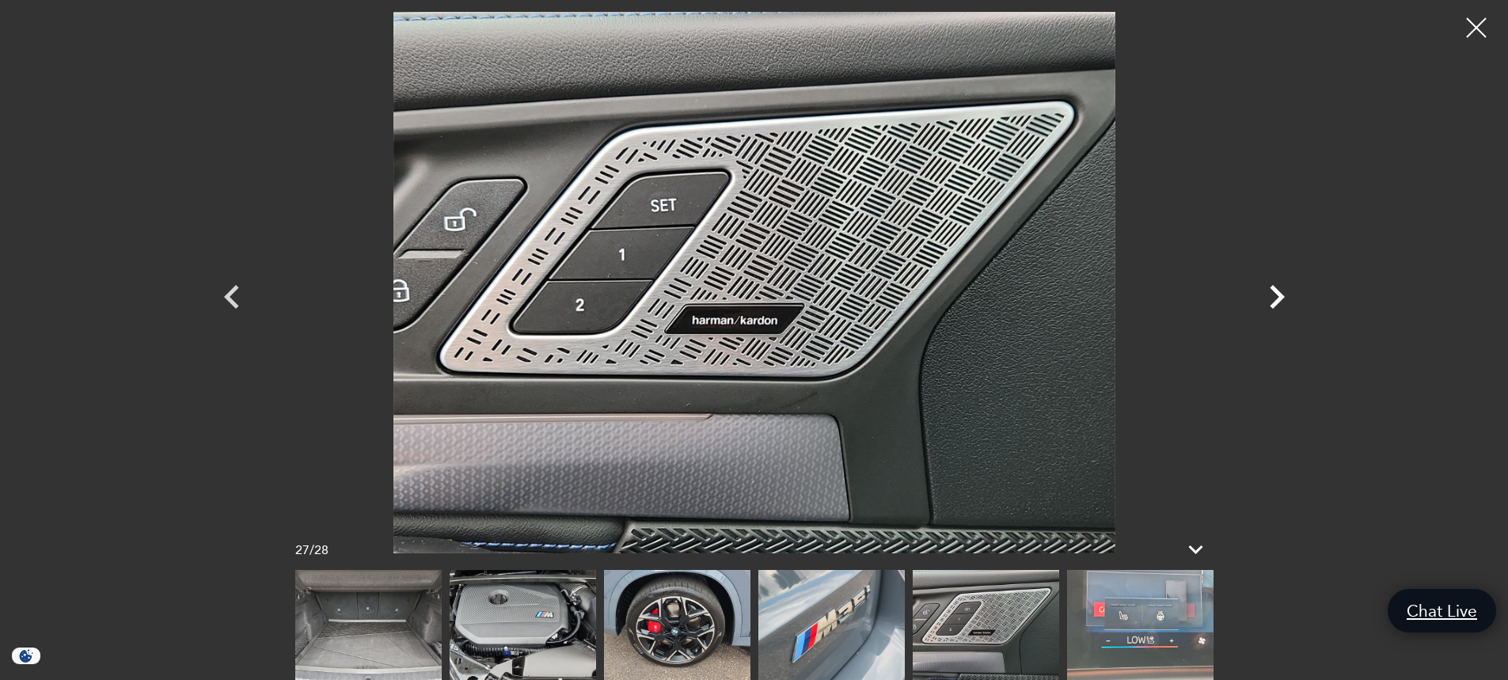
click at [1271, 299] on icon "Next" at bounding box center [1277, 297] width 48 height 48
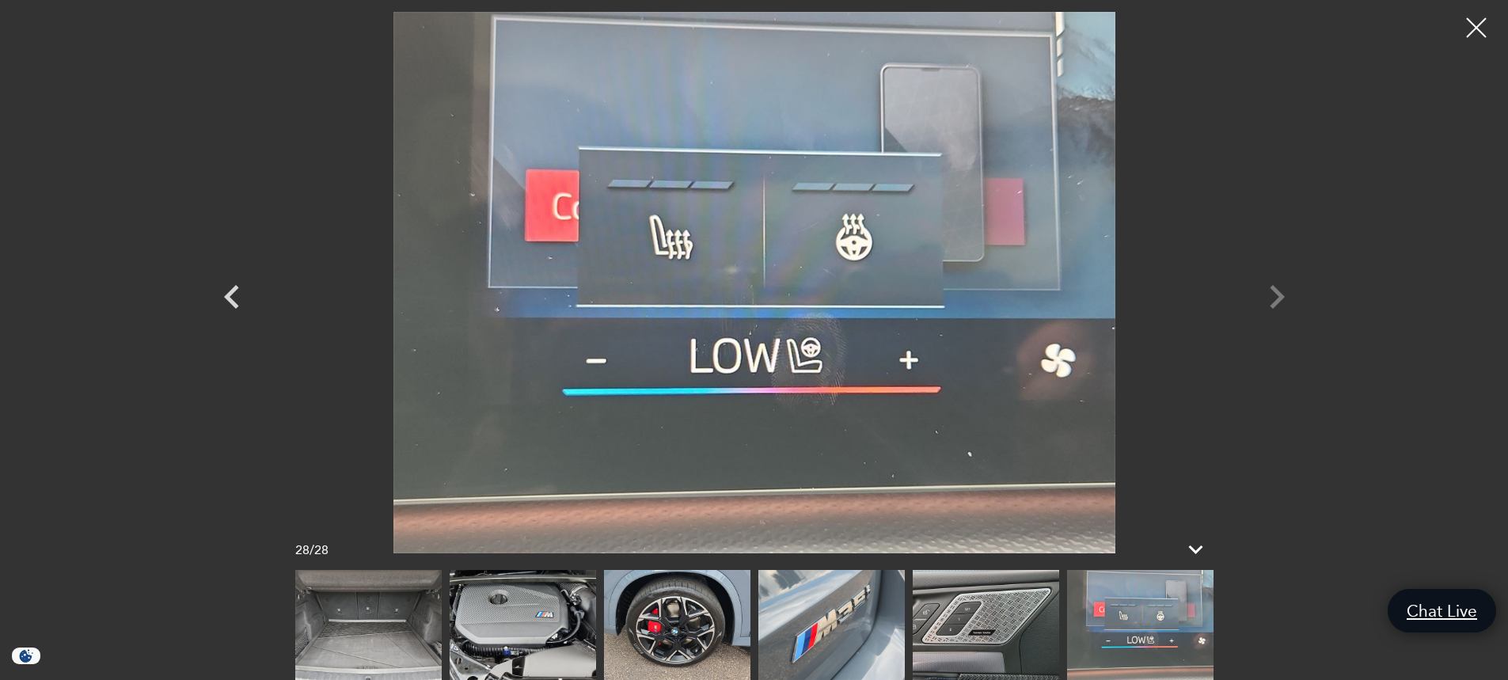
click at [1271, 299] on div at bounding box center [754, 283] width 1108 height 542
click at [1479, 26] on div at bounding box center [1477, 28] width 42 height 42
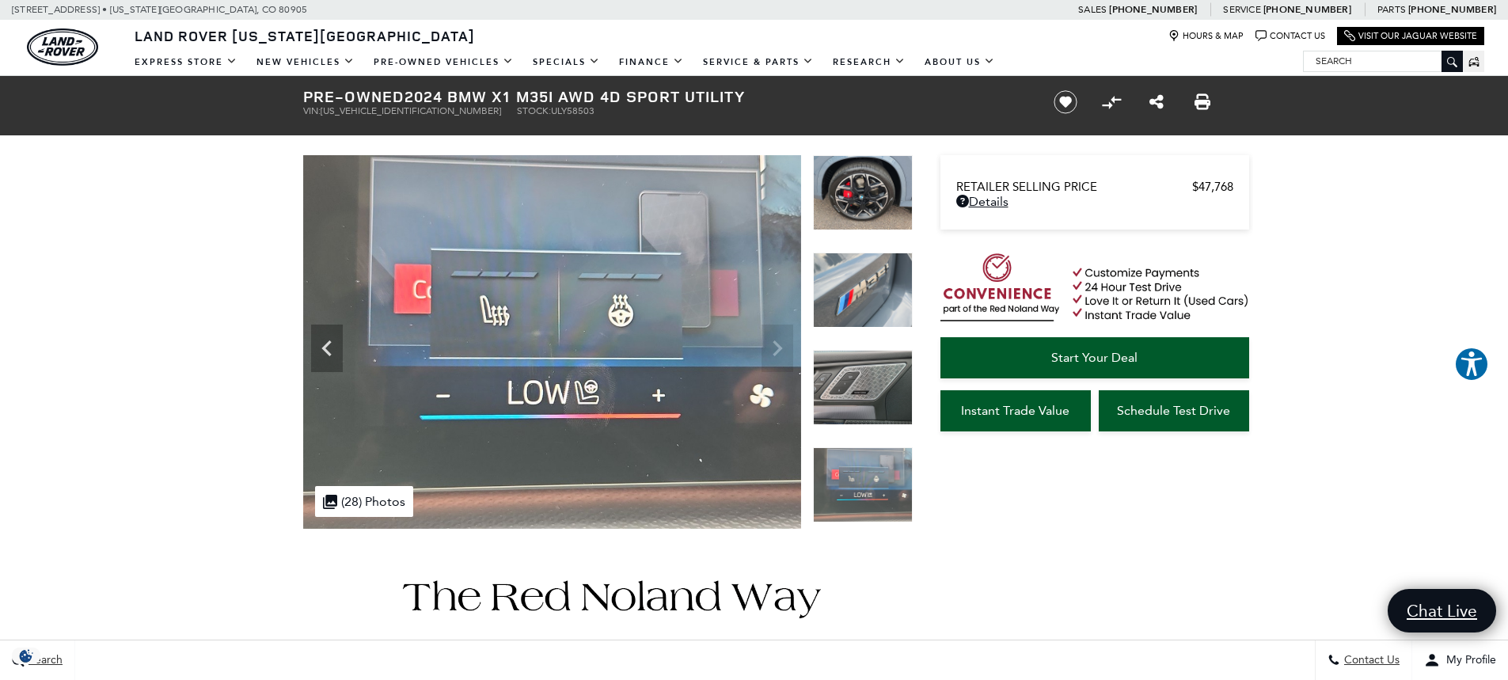
drag, startPoint x: 408, startPoint y: 95, endPoint x: 746, endPoint y: 96, distance: 338.1
click at [746, 96] on h1 "Pre-Owned 2024 BMW X1 M35i AWD 4D Sport Utility" at bounding box center [665, 96] width 724 height 17
copy h1 "2024 BMW X1 M35i AWD 4D Sport Utility"
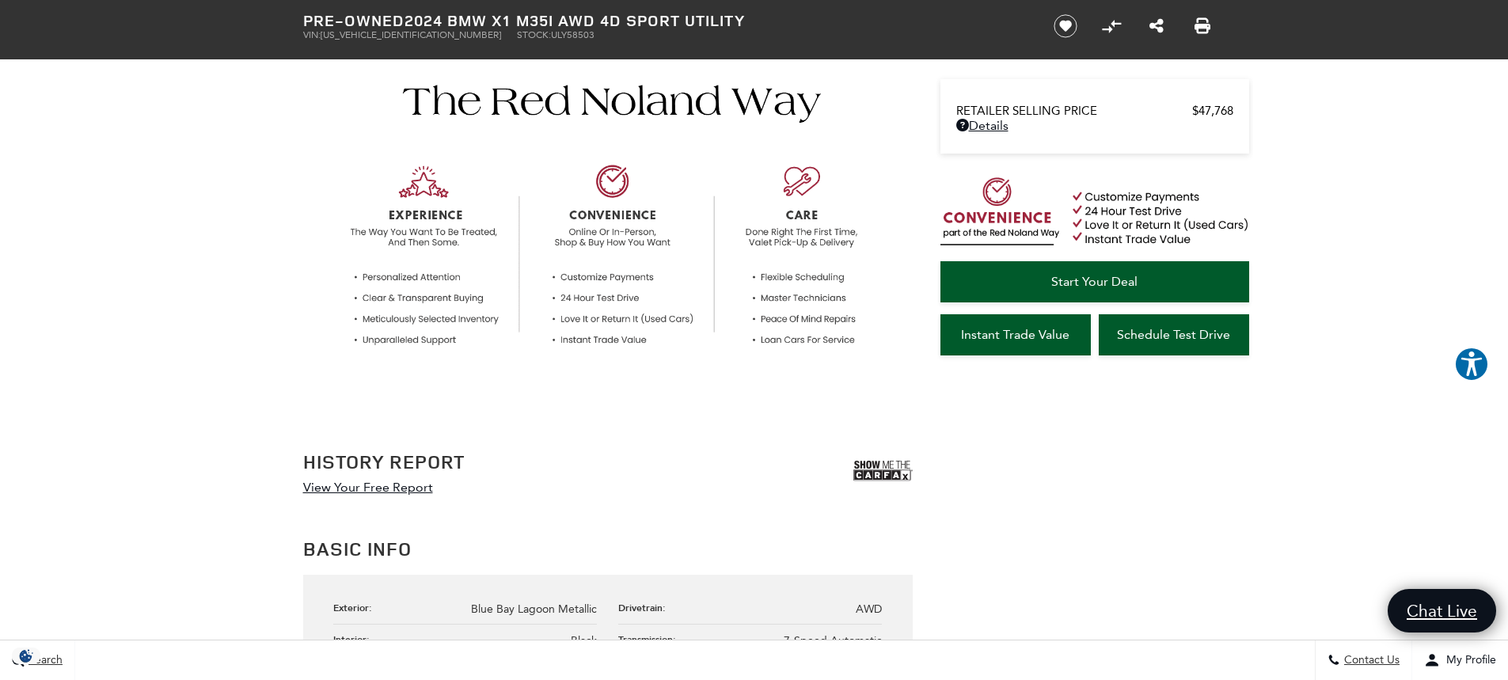
scroll to position [871, 0]
